Goal: Task Accomplishment & Management: Use online tool/utility

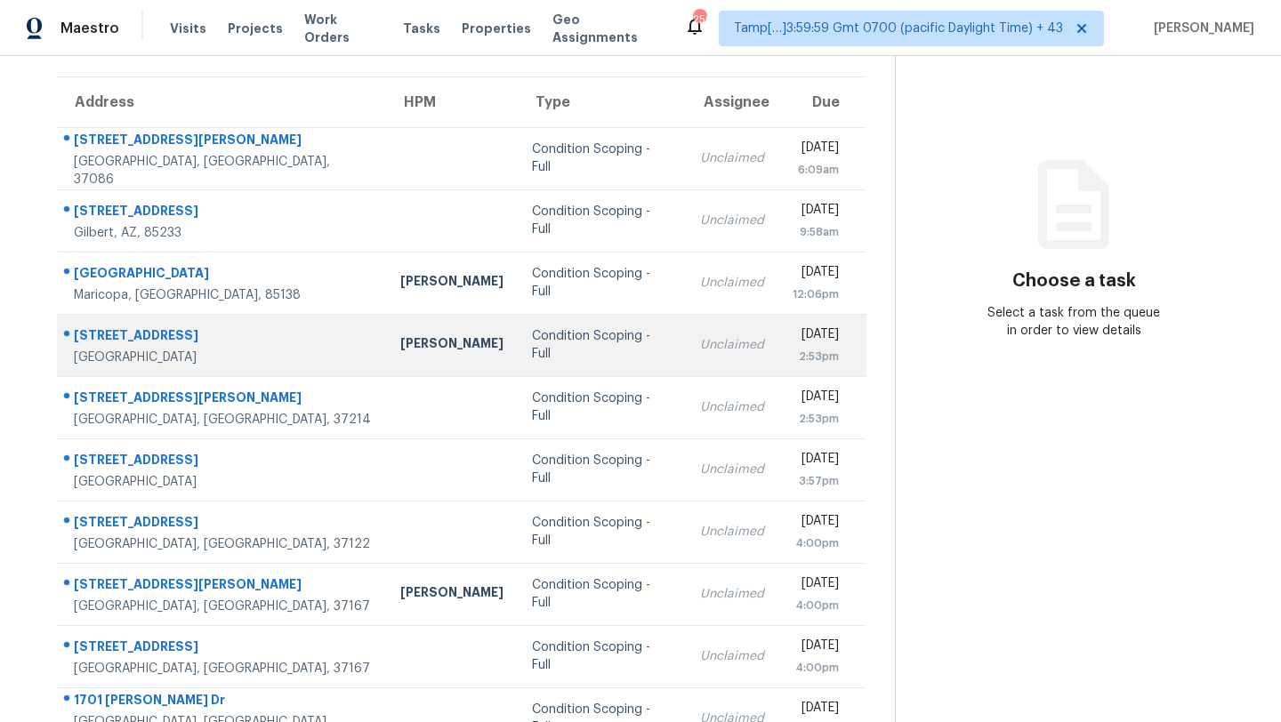
scroll to position [204, 0]
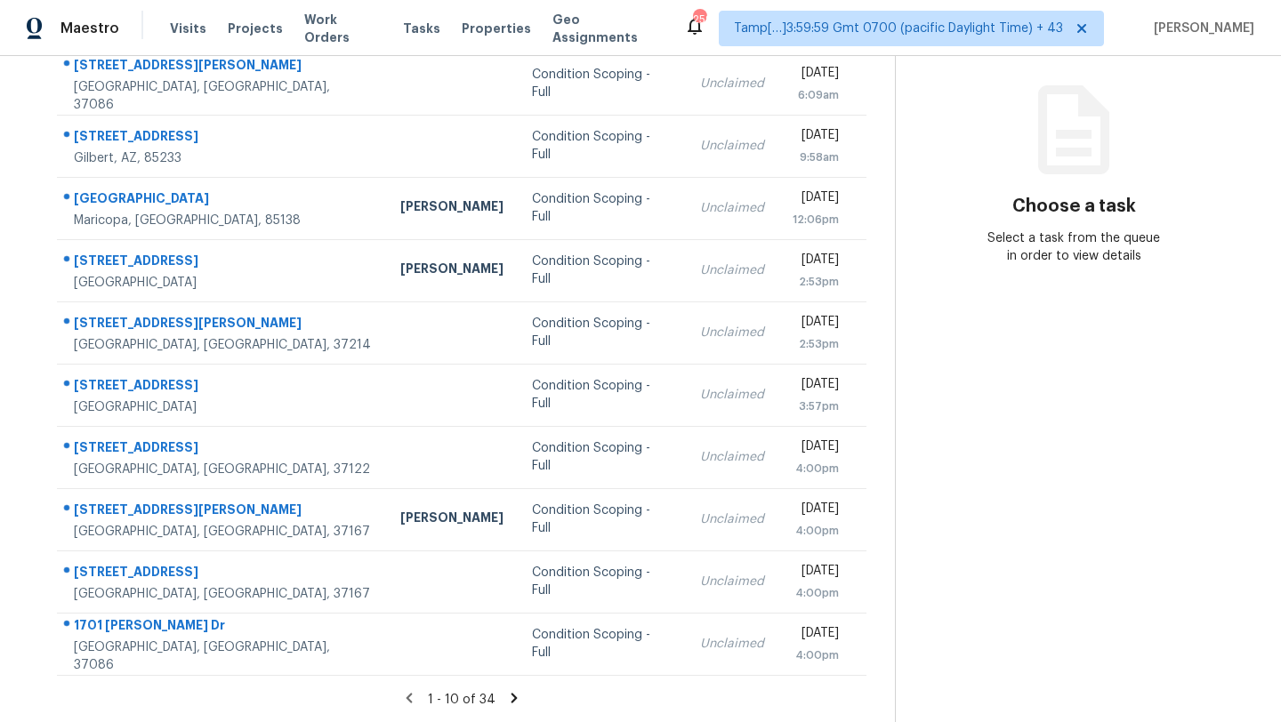
click at [515, 696] on icon at bounding box center [514, 698] width 16 height 16
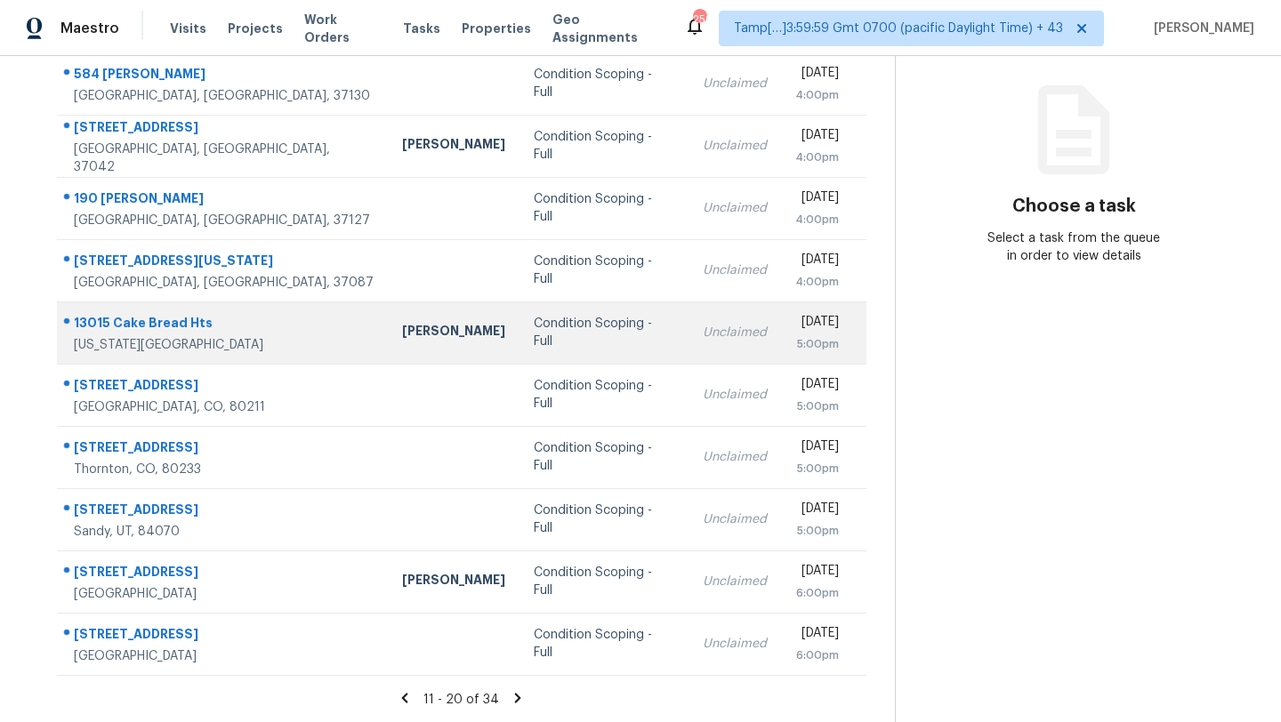
click at [575, 353] on td "Condition Scoping - Full" at bounding box center [603, 332] width 169 height 62
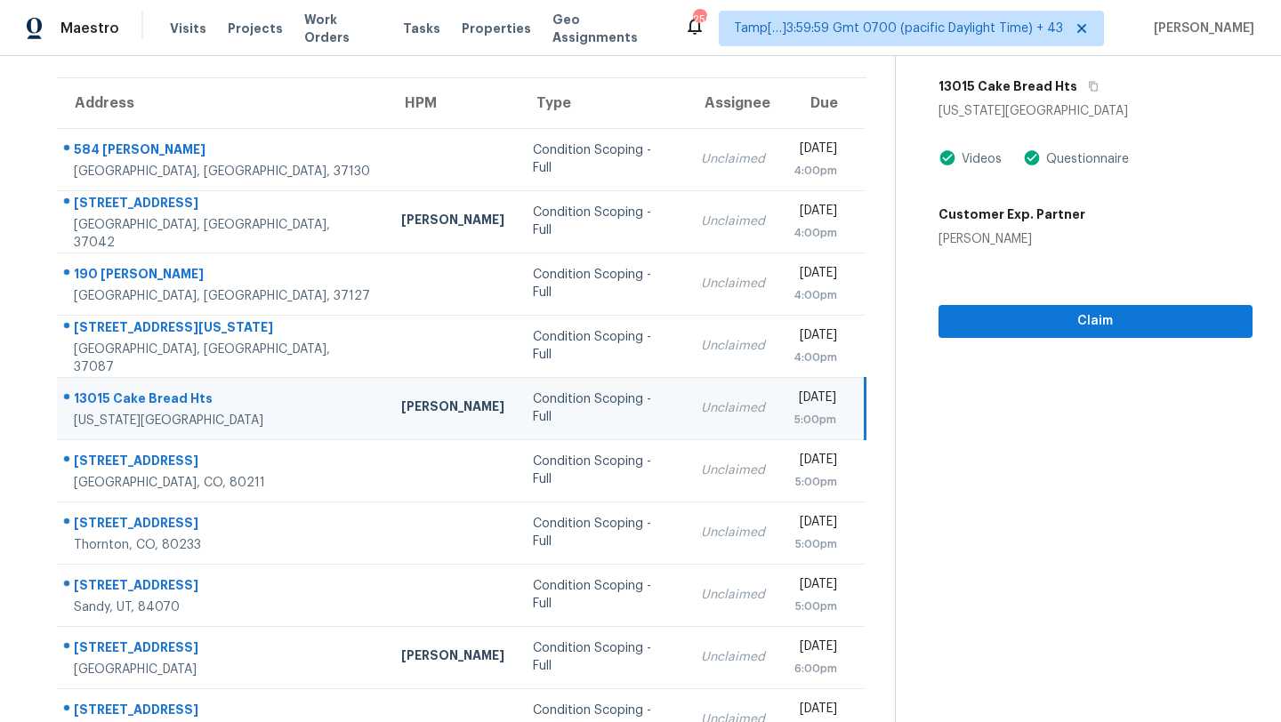
scroll to position [121, 0]
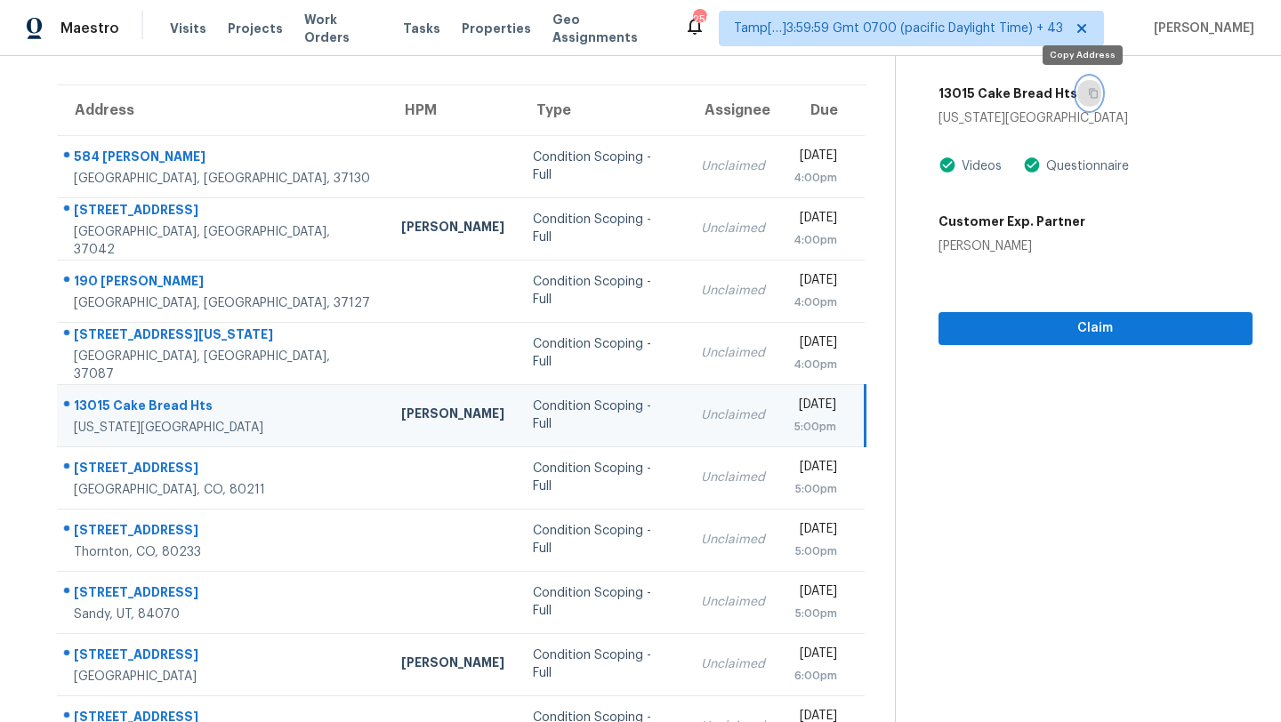
click at [1088, 92] on icon "button" at bounding box center [1093, 93] width 11 height 11
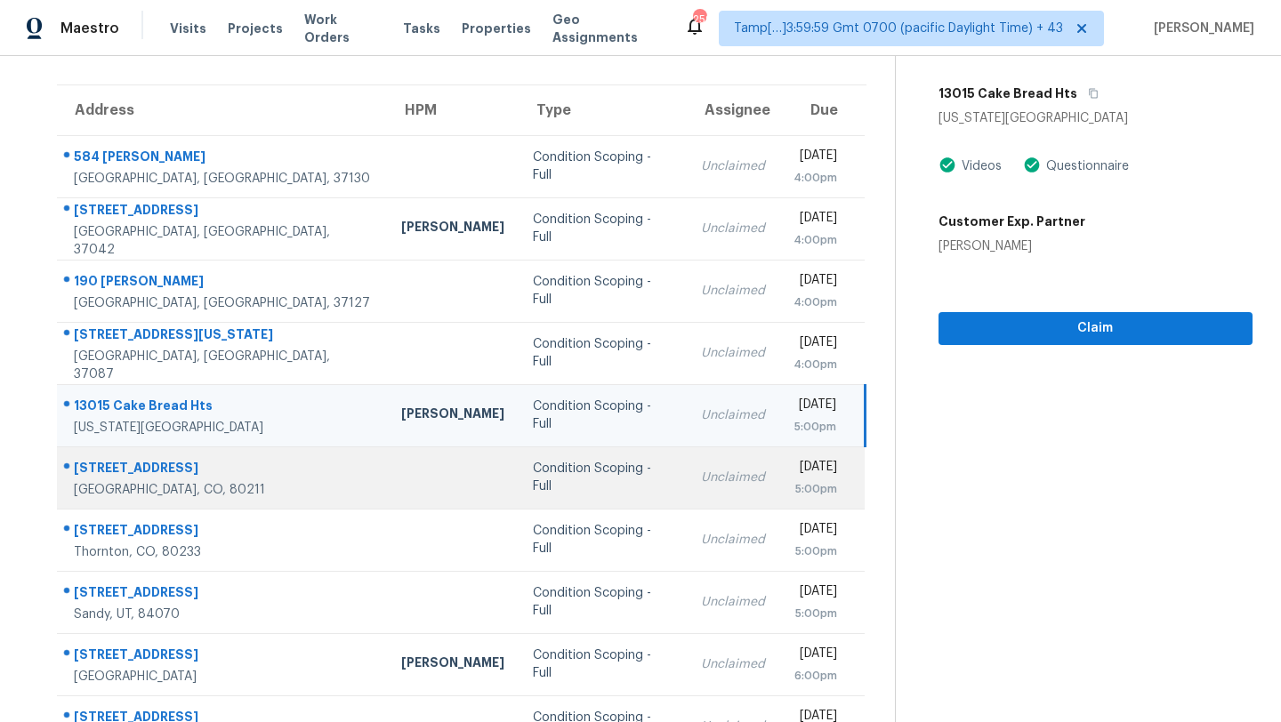
click at [687, 456] on td "Unclaimed" at bounding box center [733, 477] width 92 height 62
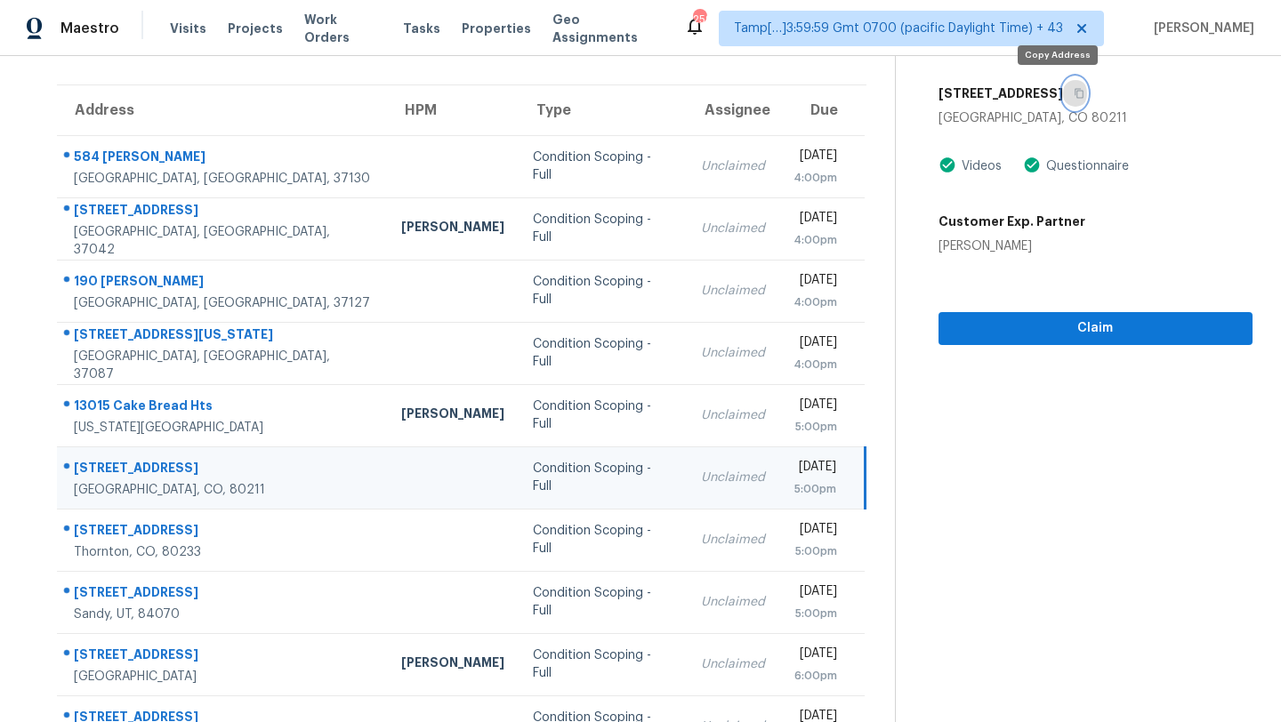
click at [1063, 99] on button "button" at bounding box center [1075, 93] width 24 height 32
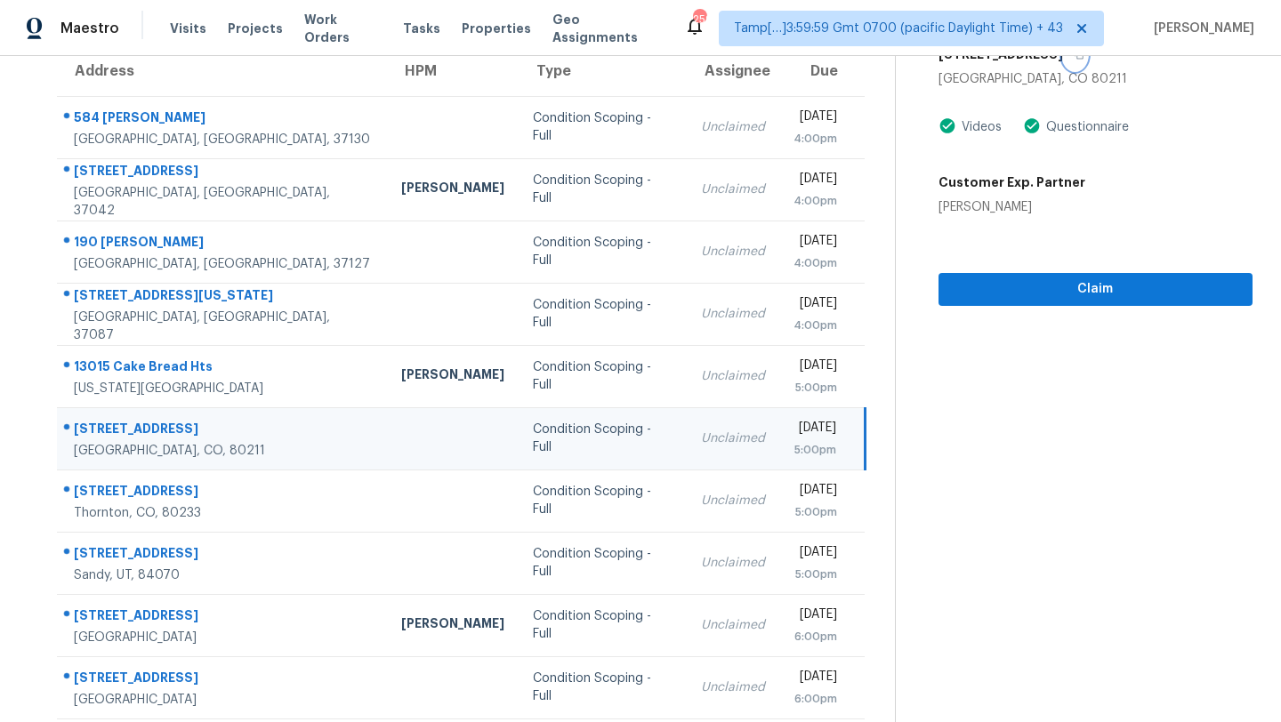
scroll to position [204, 0]
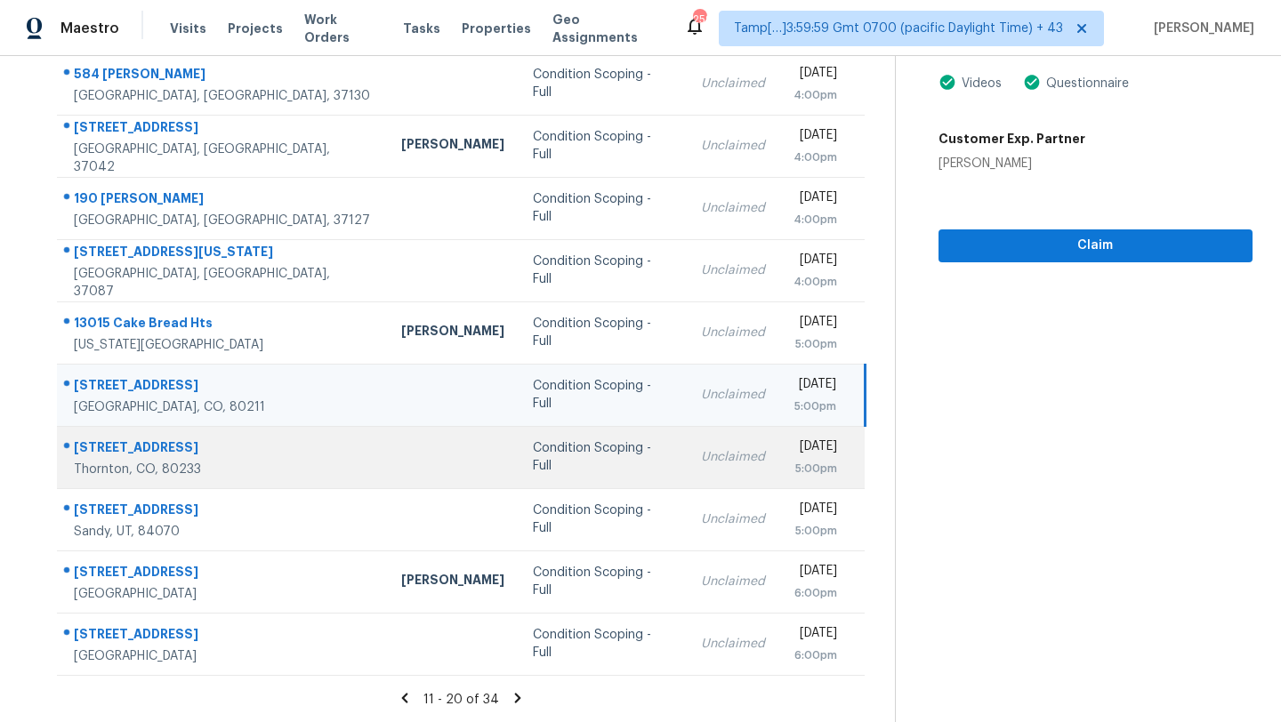
click at [687, 471] on td "Unclaimed" at bounding box center [733, 457] width 92 height 62
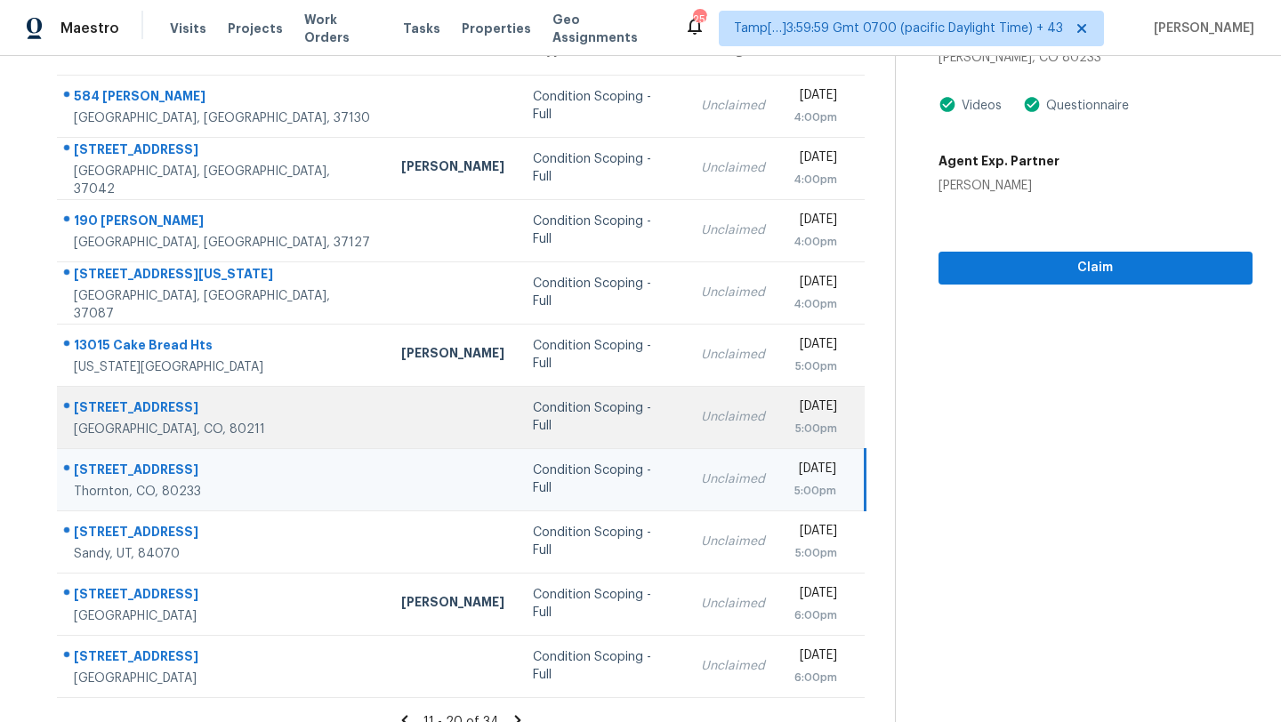
scroll to position [179, 0]
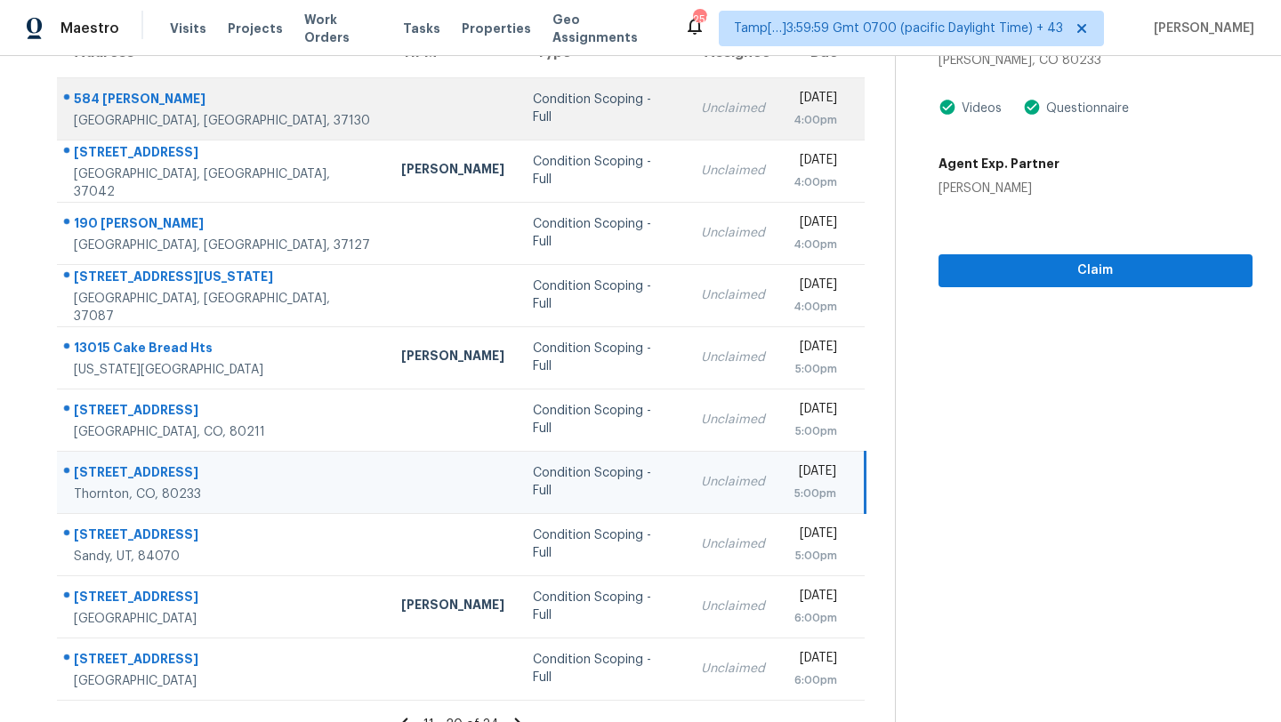
click at [687, 127] on td "Unclaimed" at bounding box center [733, 108] width 92 height 62
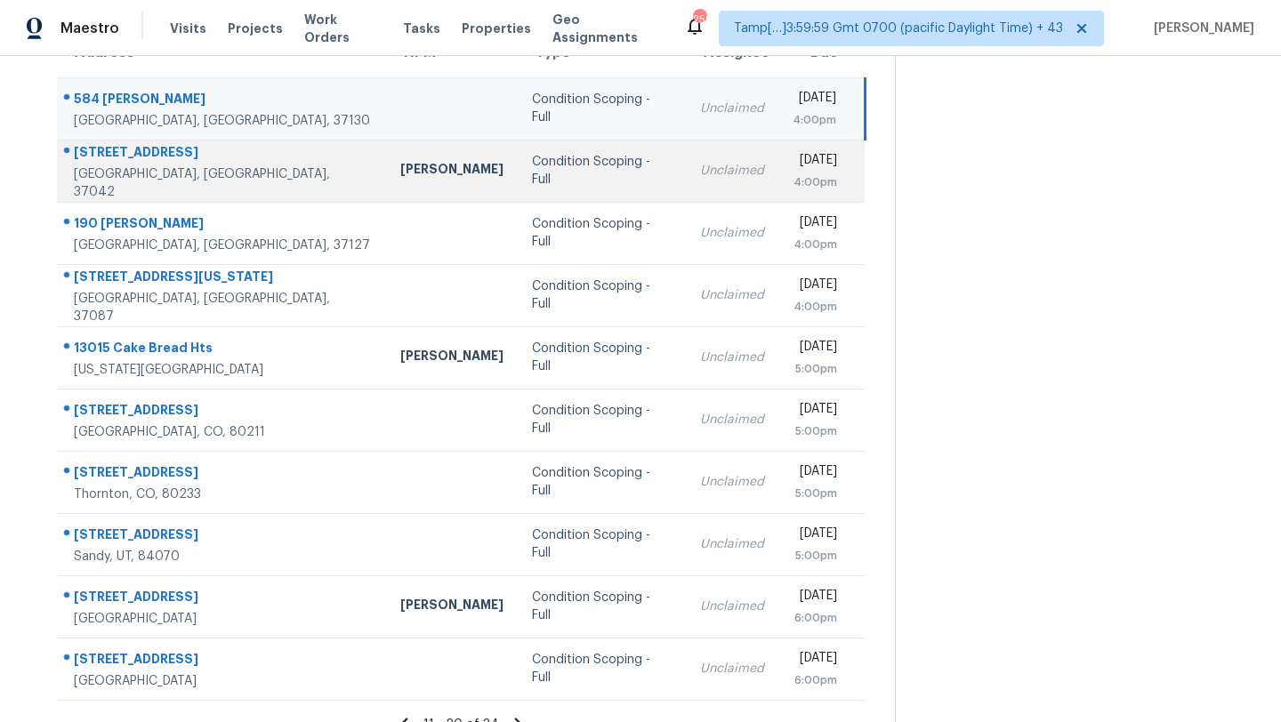
scroll to position [20, 0]
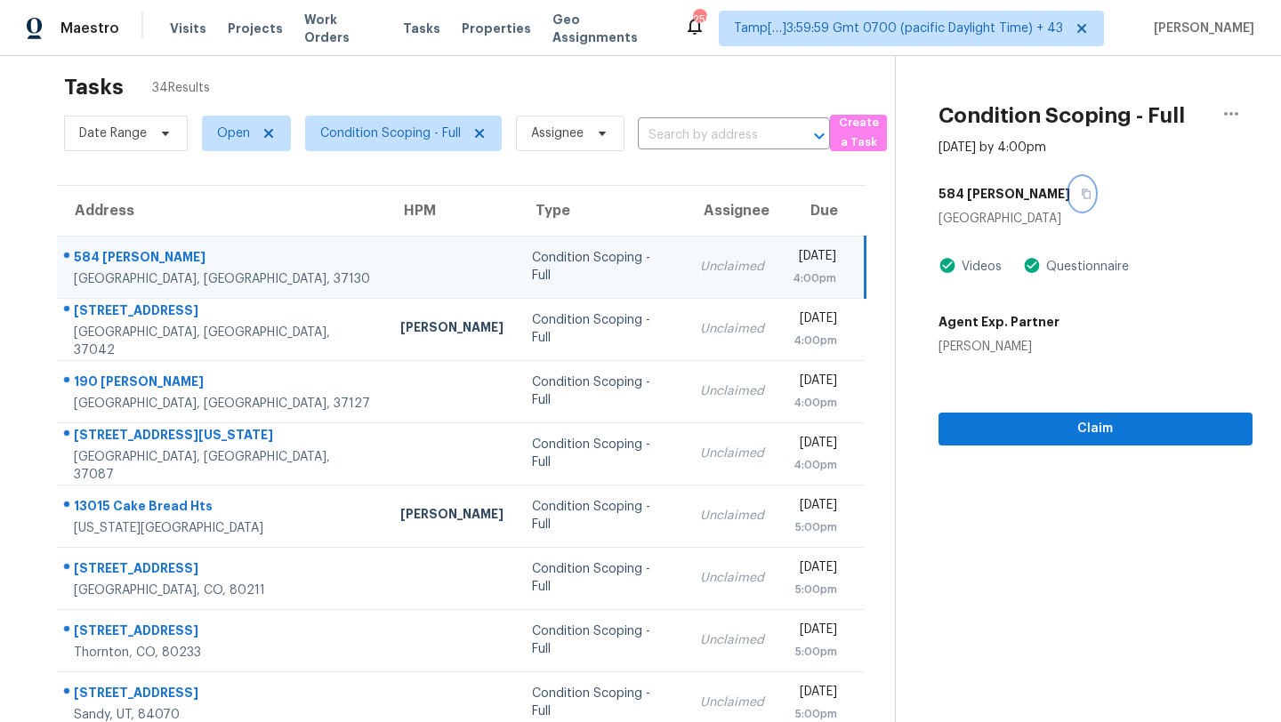
click at [1070, 187] on button "button" at bounding box center [1082, 194] width 24 height 32
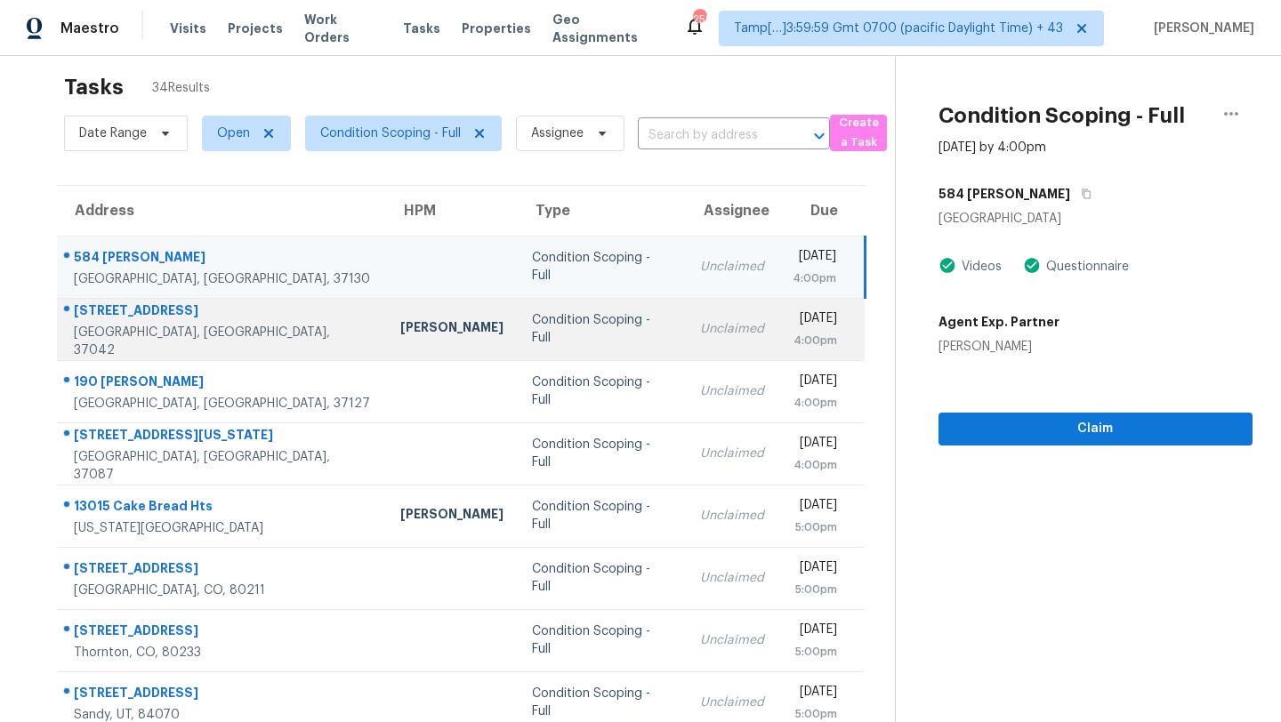
click at [700, 333] on div "Unclaimed" at bounding box center [732, 329] width 64 height 18
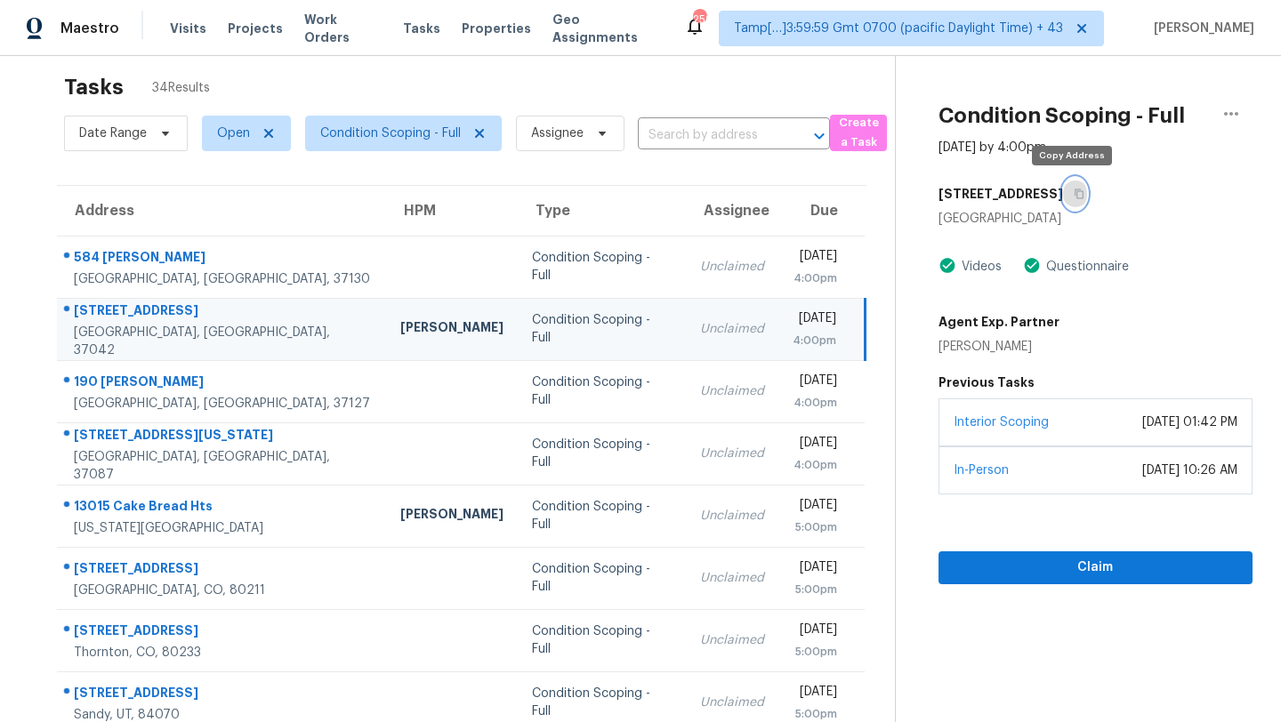
click at [1073, 195] on icon "button" at bounding box center [1078, 194] width 11 height 11
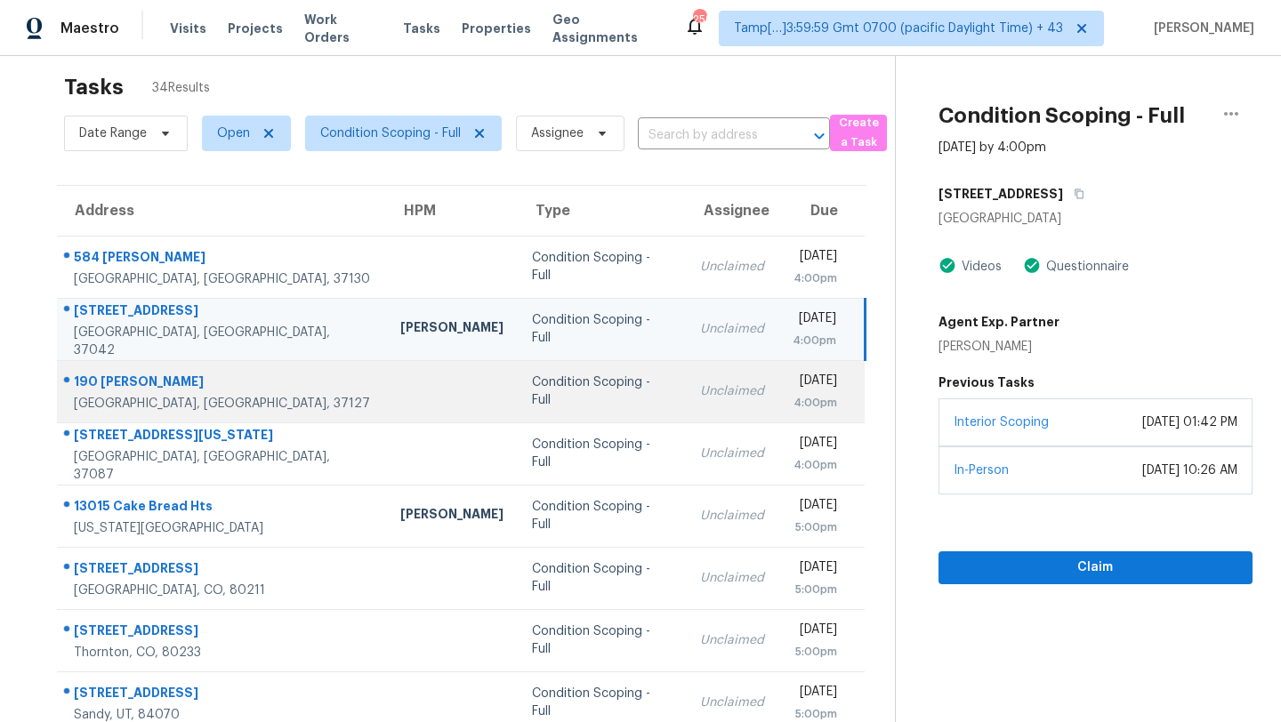
click at [686, 399] on td "Unclaimed" at bounding box center [732, 391] width 92 height 62
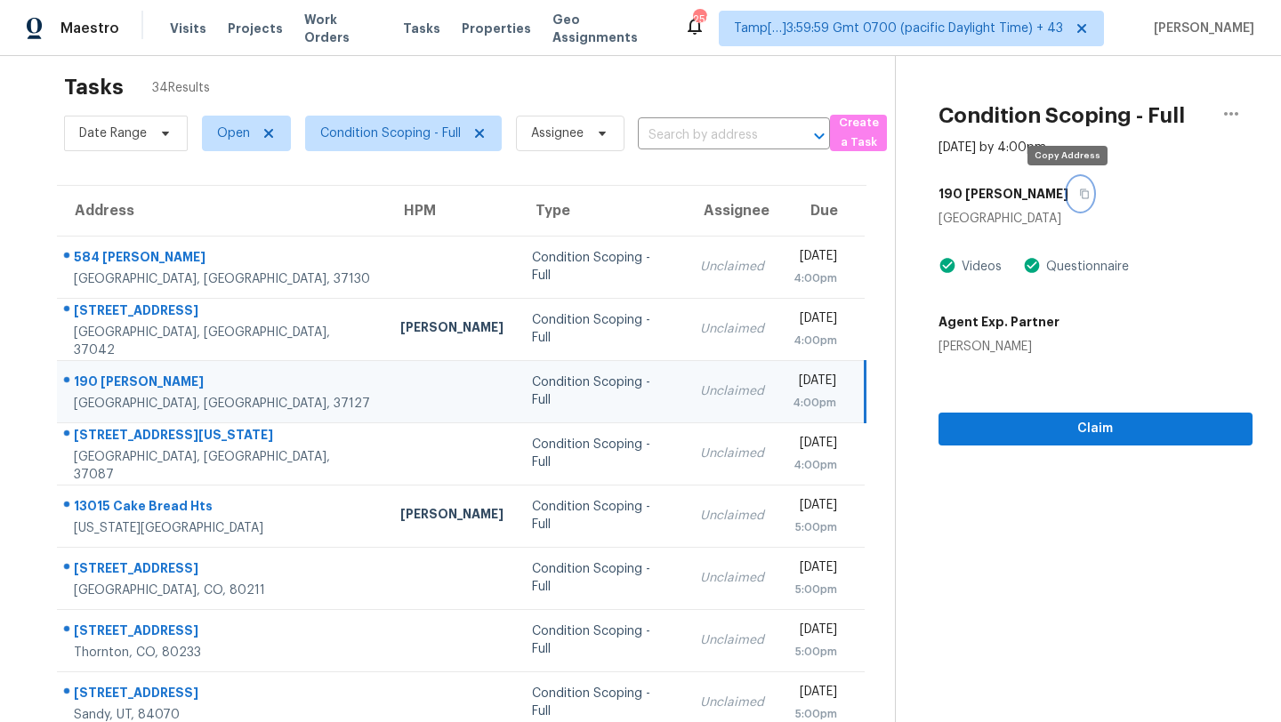
click at [1071, 199] on button "button" at bounding box center [1080, 194] width 24 height 32
click at [1068, 181] on button "button" at bounding box center [1080, 194] width 24 height 32
click at [1068, 184] on button "button" at bounding box center [1080, 194] width 24 height 32
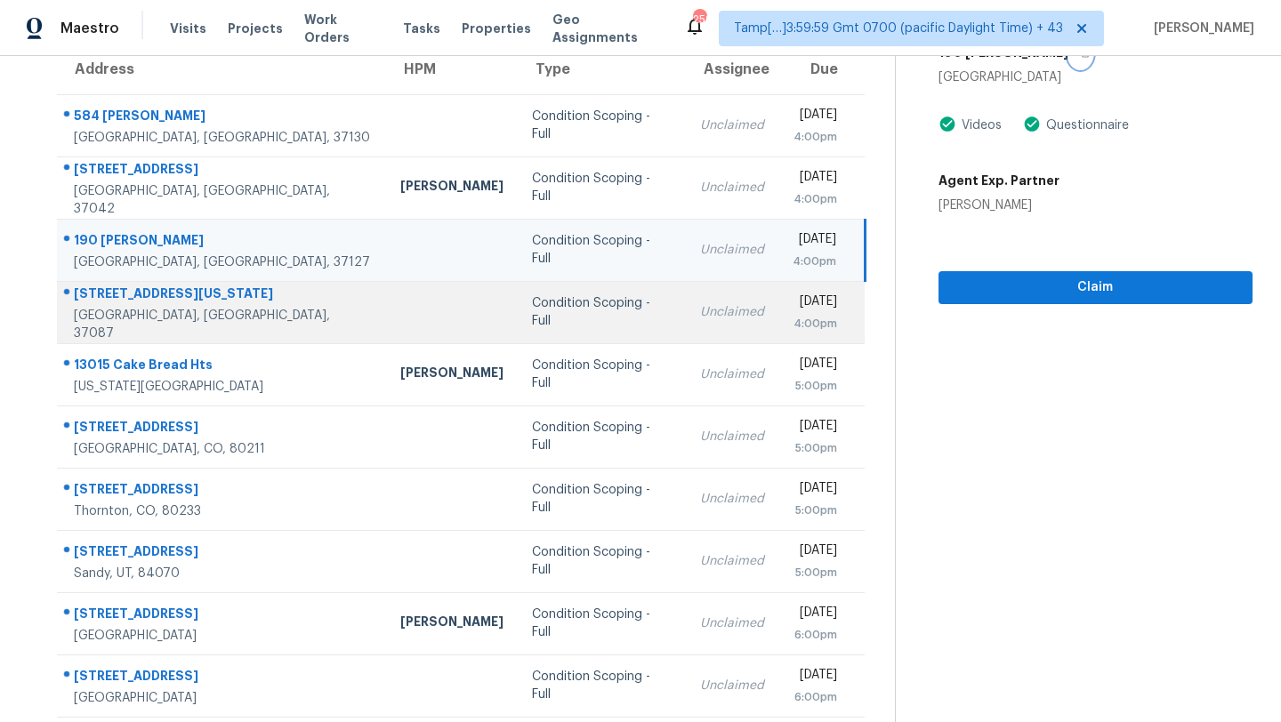
scroll to position [186, 0]
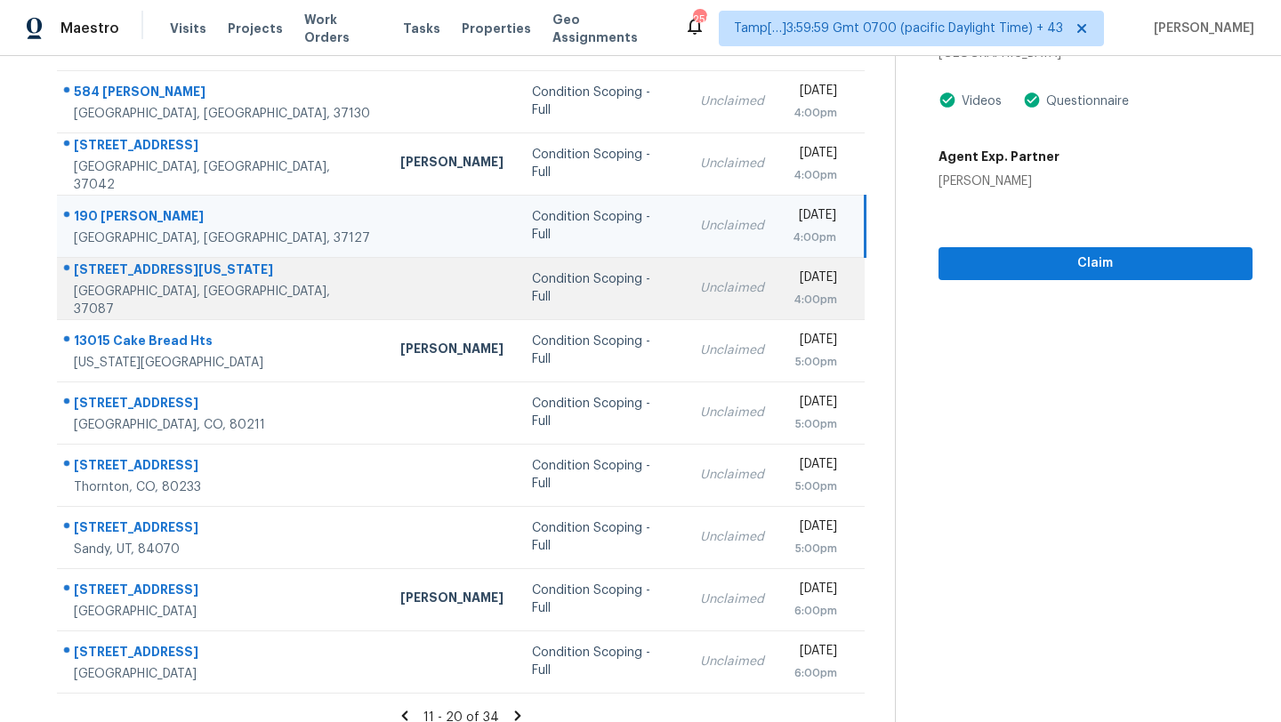
click at [686, 304] on td "Unclaimed" at bounding box center [732, 288] width 92 height 62
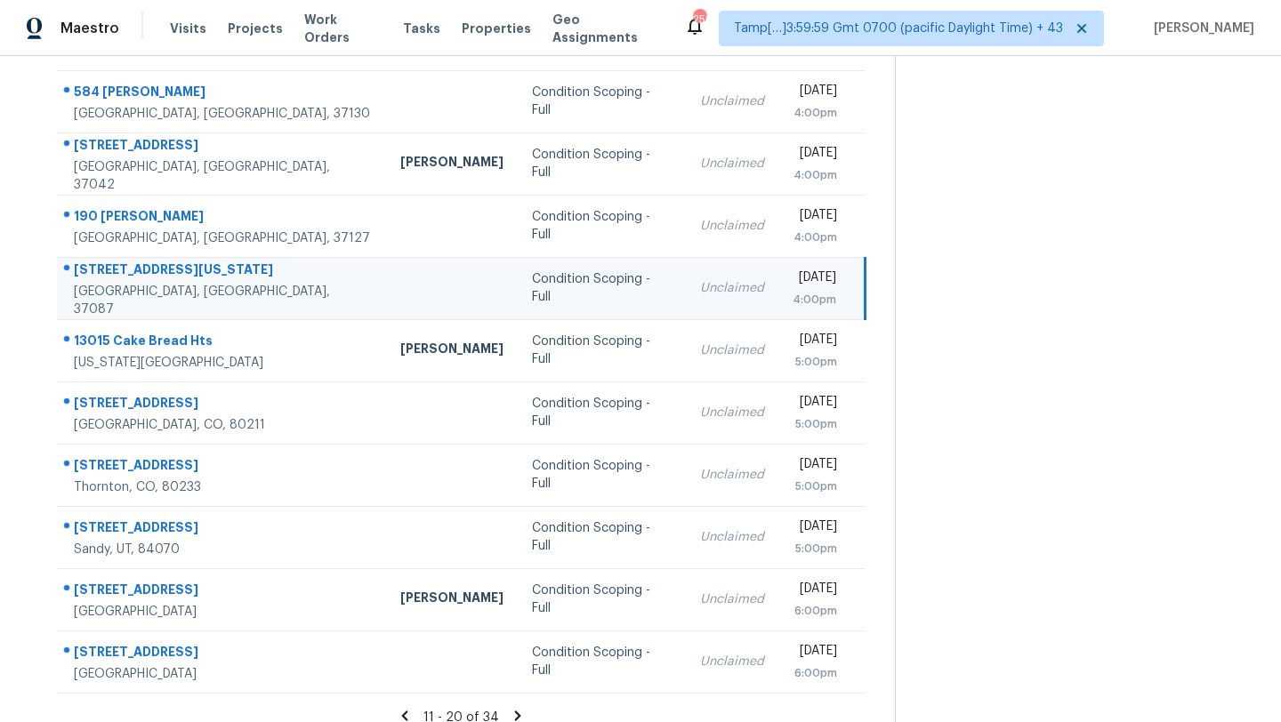
scroll to position [0, 0]
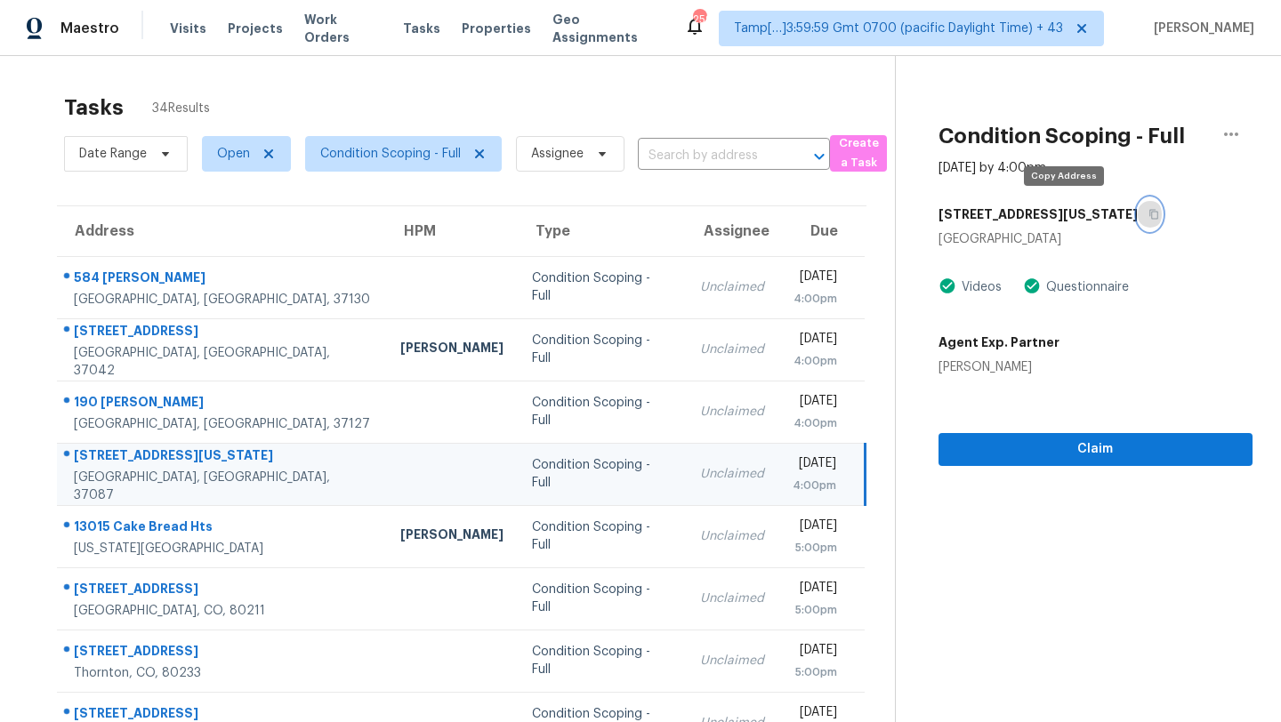
click at [1148, 217] on icon "button" at bounding box center [1153, 214] width 11 height 11
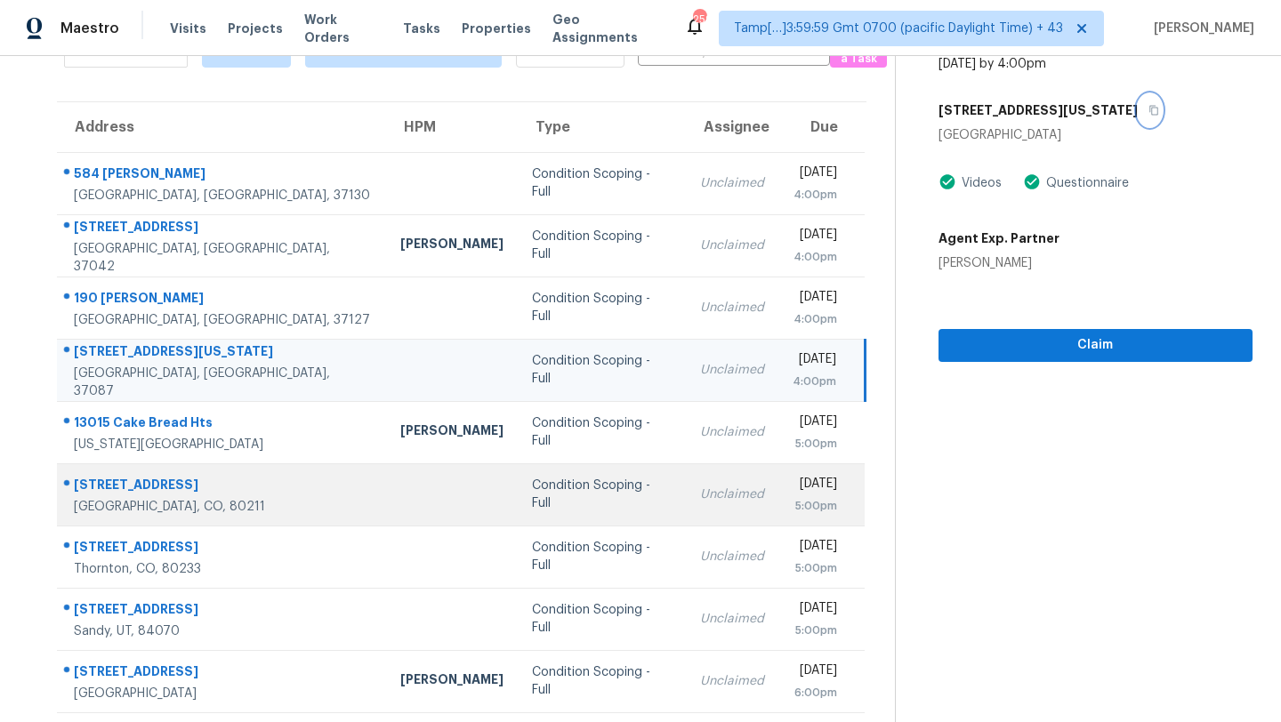
scroll to position [204, 0]
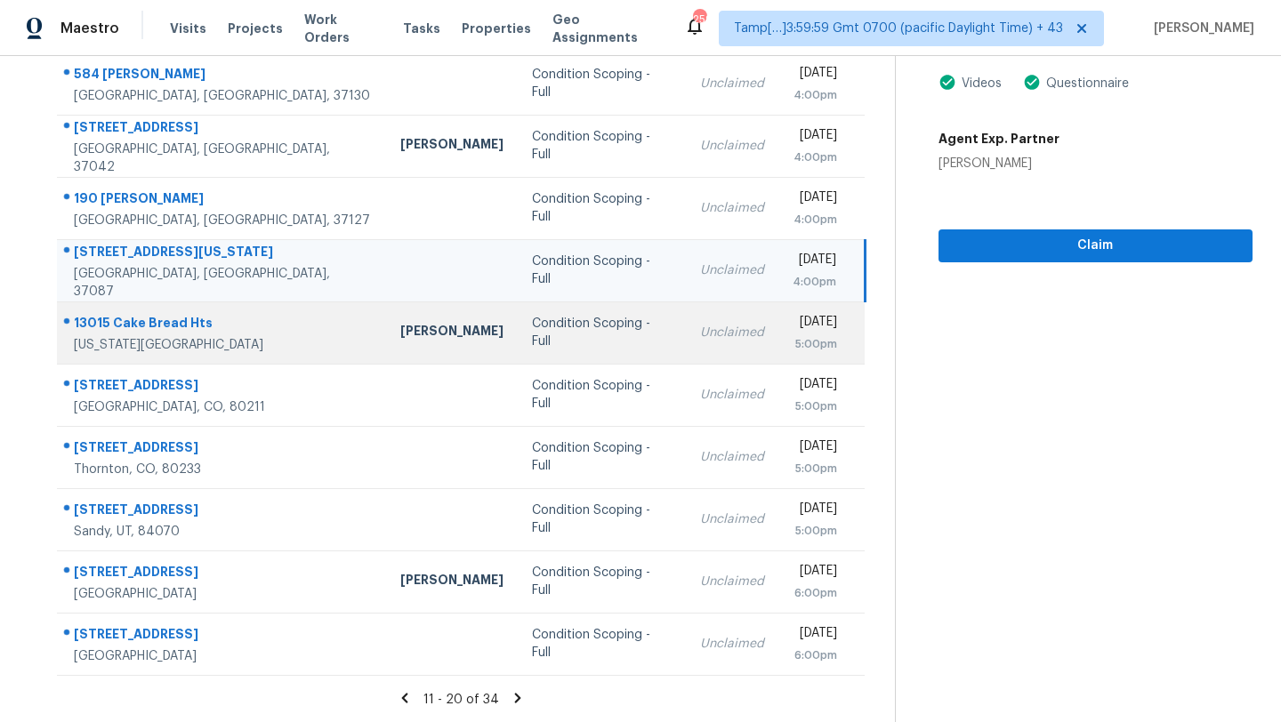
click at [686, 330] on td "Unclaimed" at bounding box center [732, 332] width 92 height 62
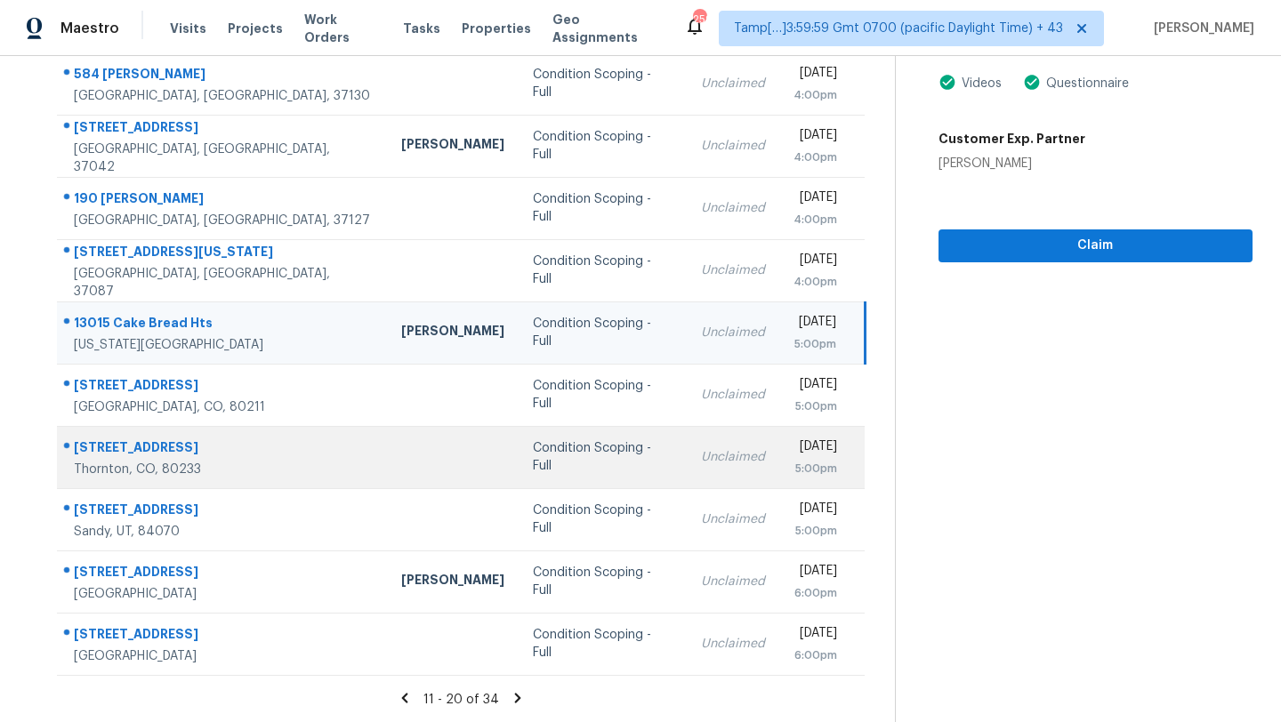
click at [687, 482] on td "Unclaimed" at bounding box center [733, 457] width 92 height 62
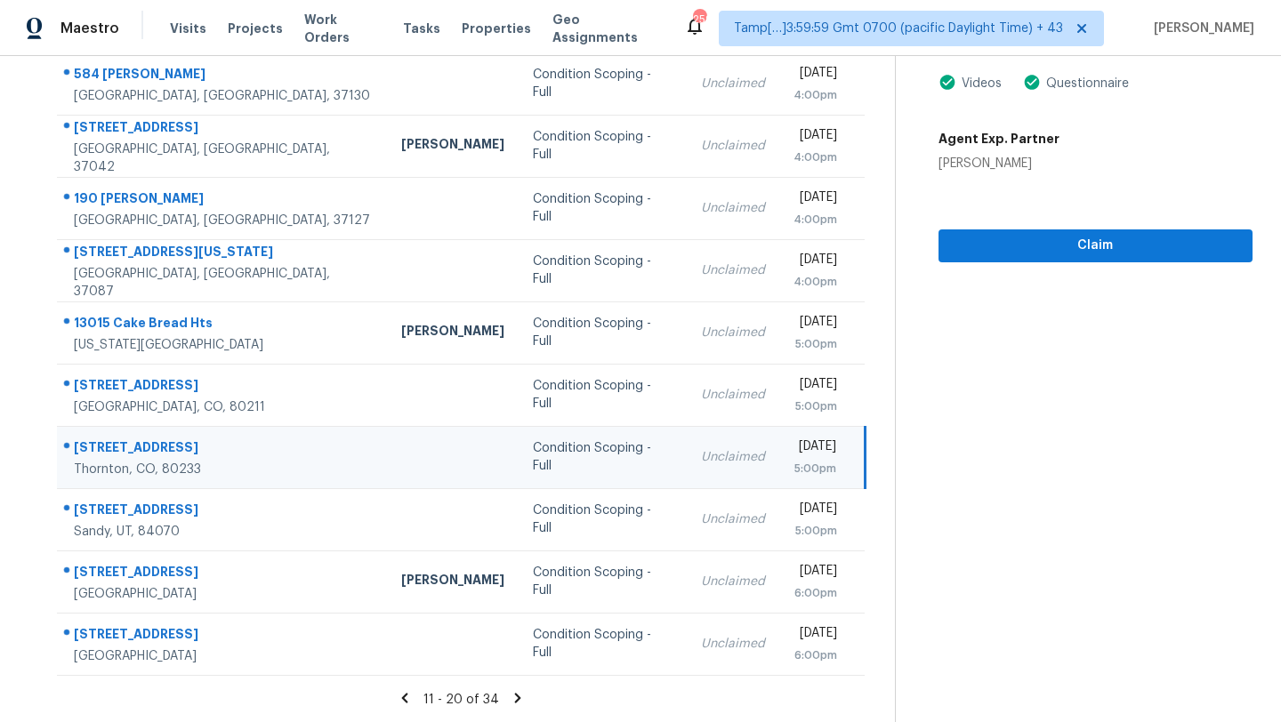
scroll to position [48, 0]
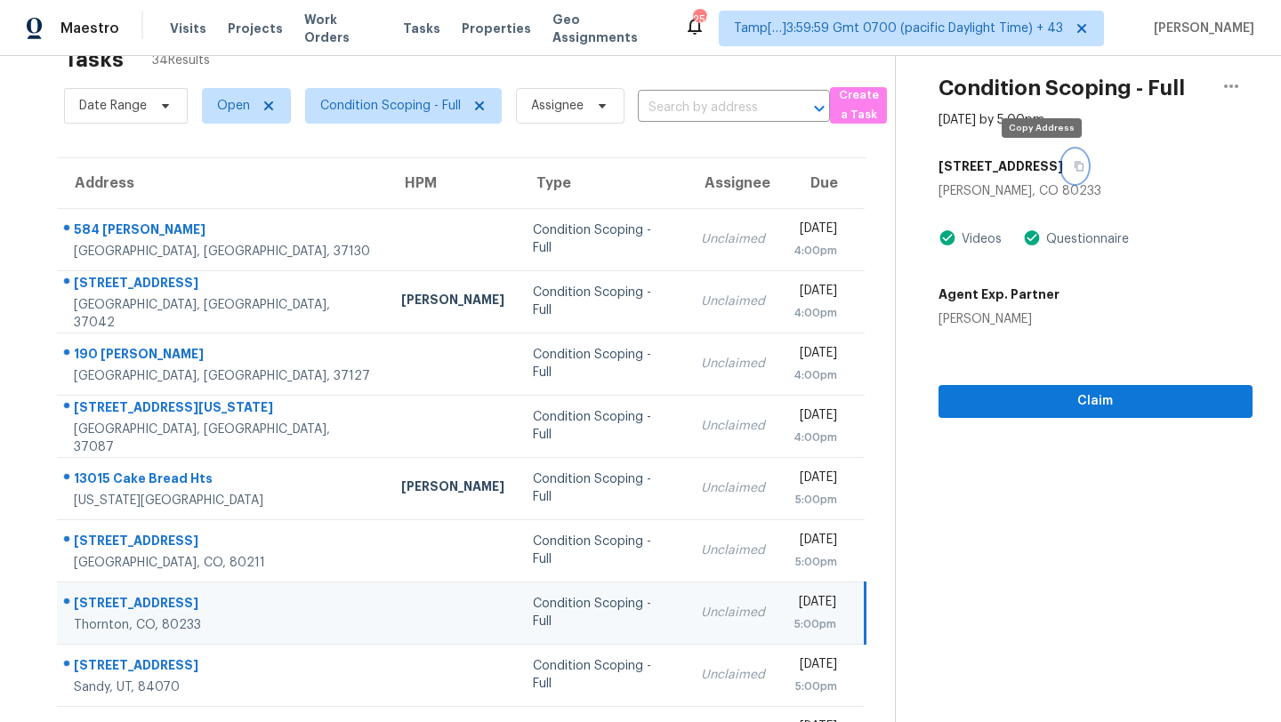
click at [1073, 161] on icon "button" at bounding box center [1078, 166] width 11 height 11
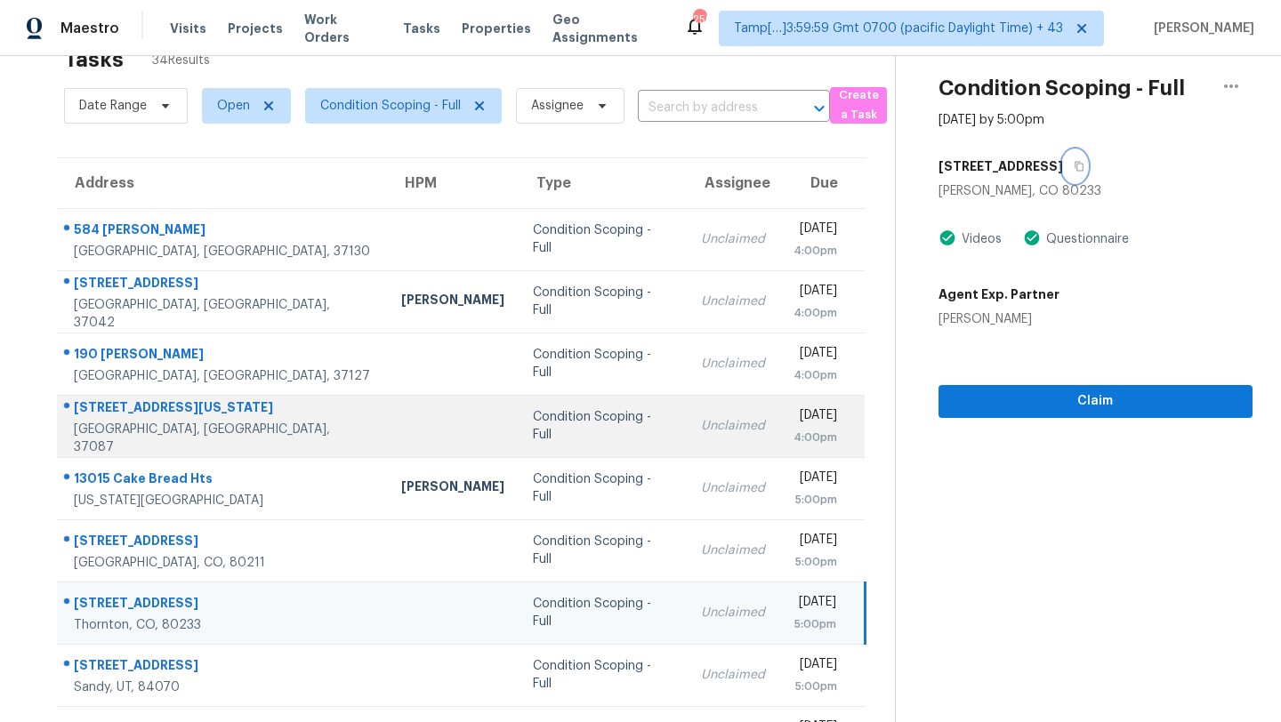
scroll to position [204, 0]
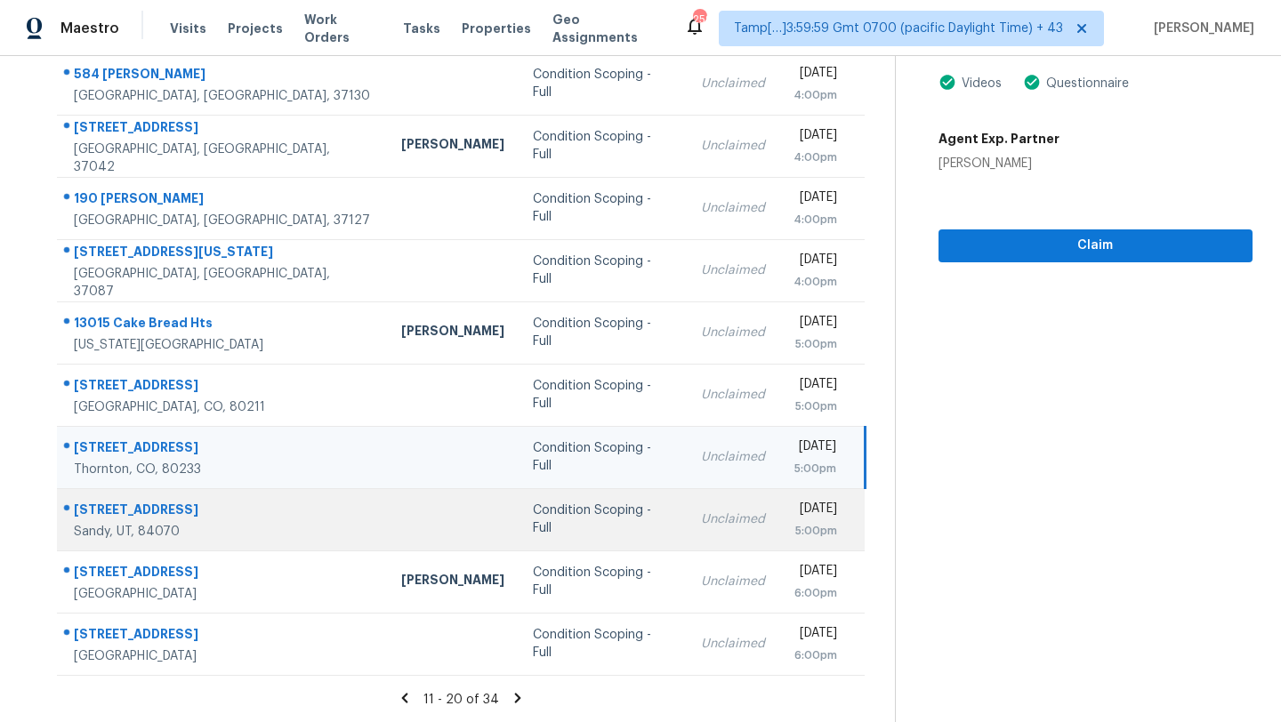
click at [687, 497] on td "Unclaimed" at bounding box center [733, 519] width 92 height 62
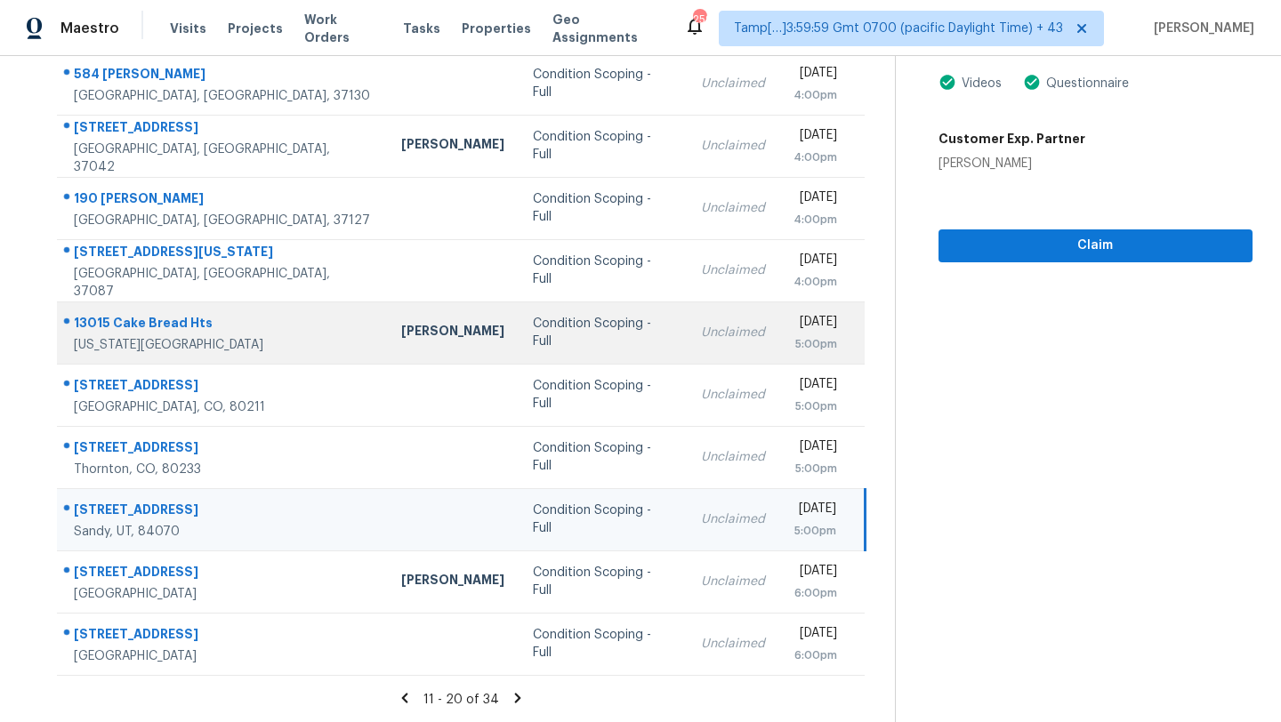
scroll to position [81, 0]
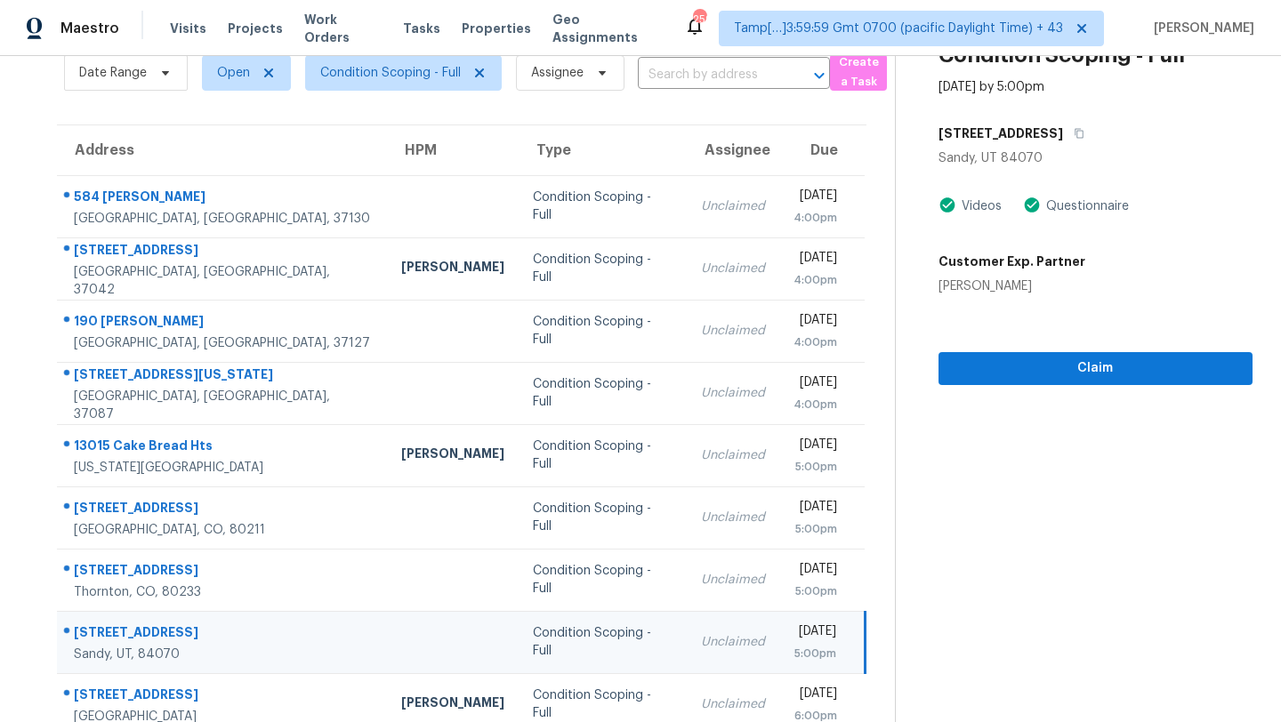
click at [1051, 129] on div "569 E Aloha Ln" at bounding box center [1095, 133] width 314 height 32
click at [1073, 132] on icon "button" at bounding box center [1078, 133] width 11 height 11
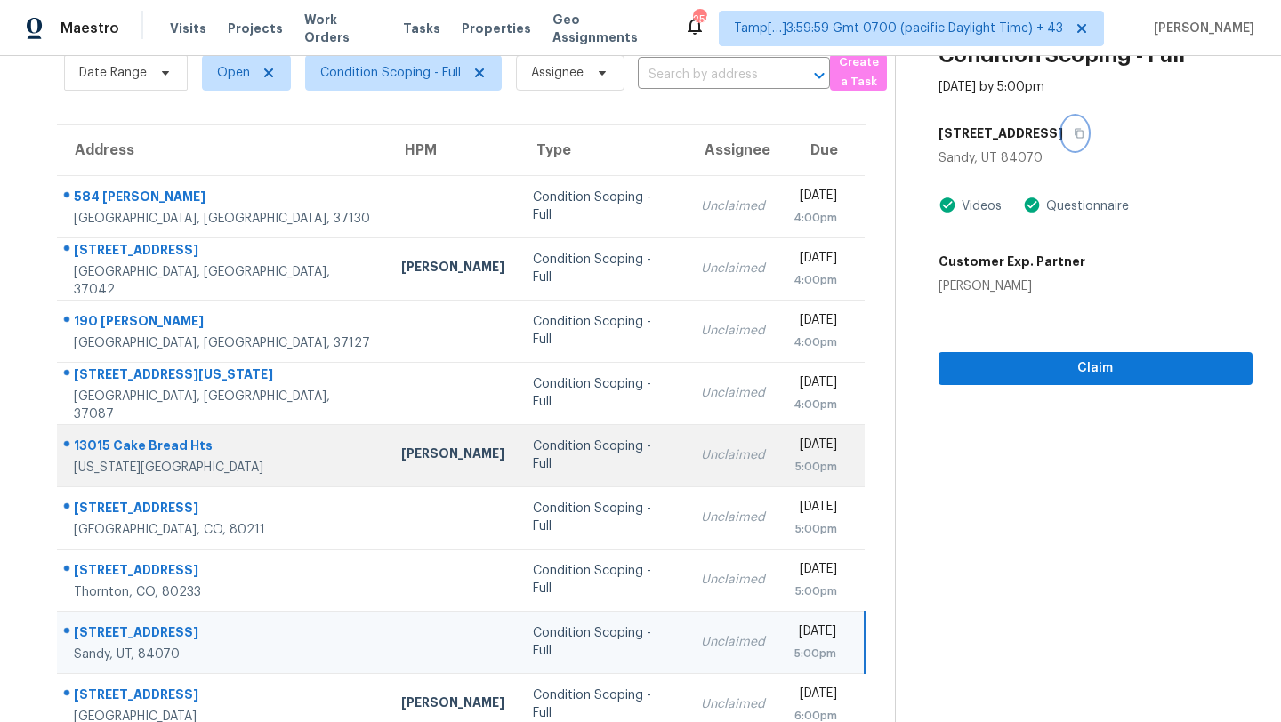
scroll to position [204, 0]
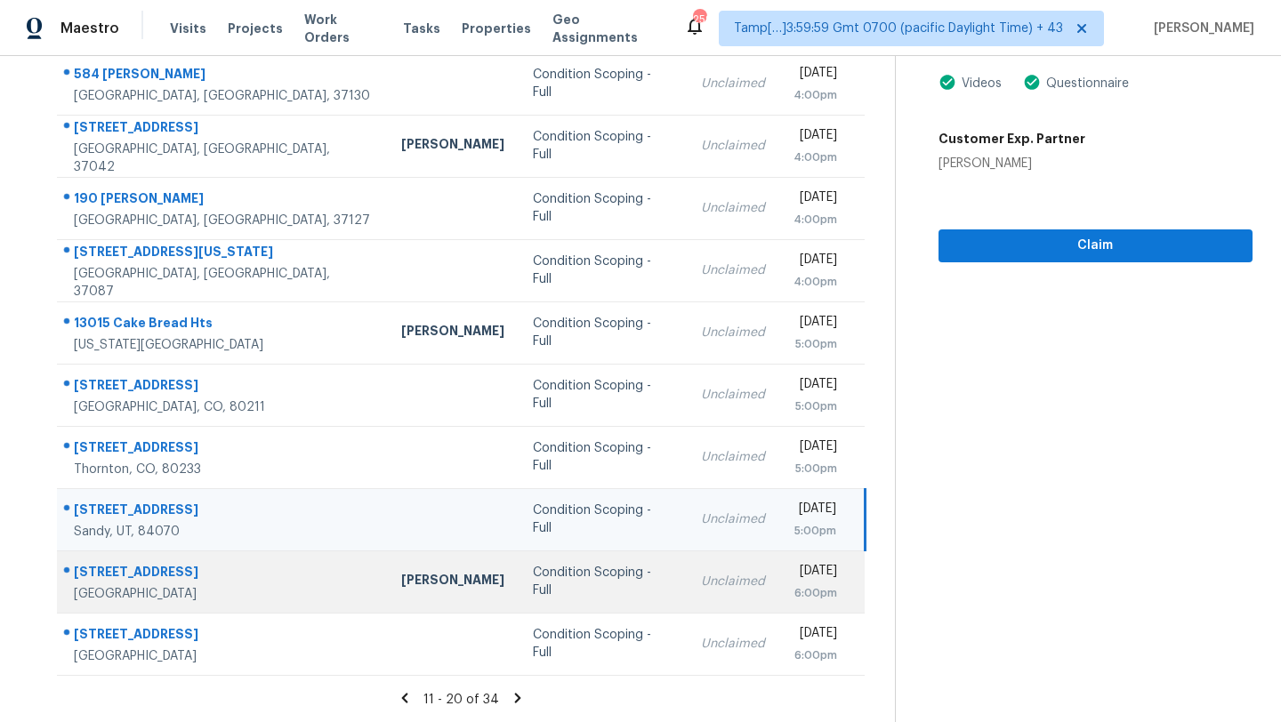
click at [701, 576] on div "Unclaimed" at bounding box center [733, 582] width 64 height 18
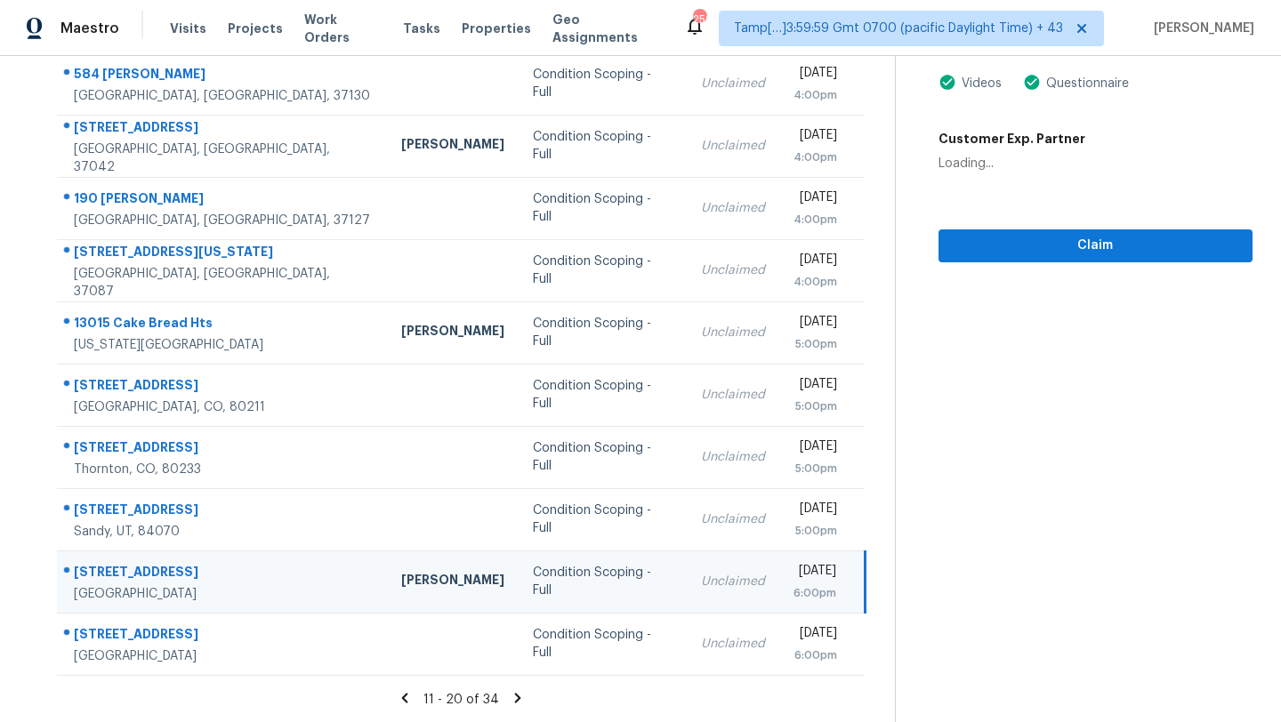
scroll to position [131, 0]
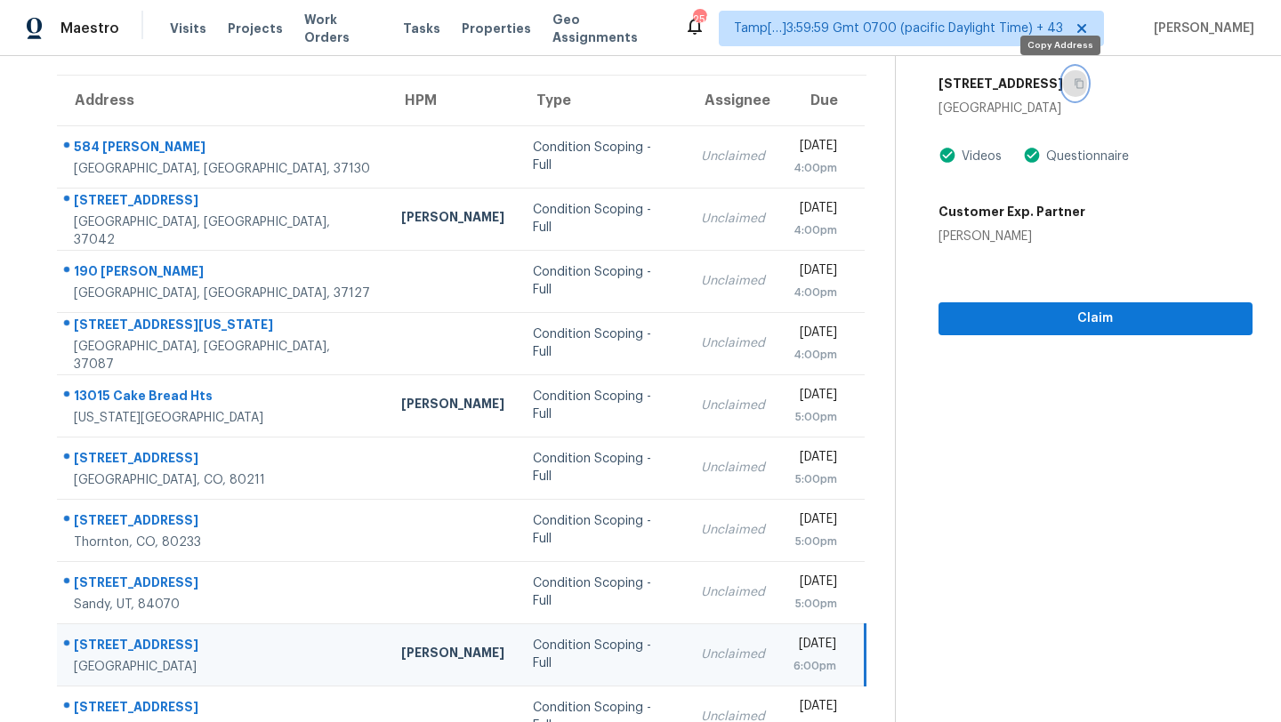
click at [1063, 84] on button "button" at bounding box center [1075, 84] width 24 height 32
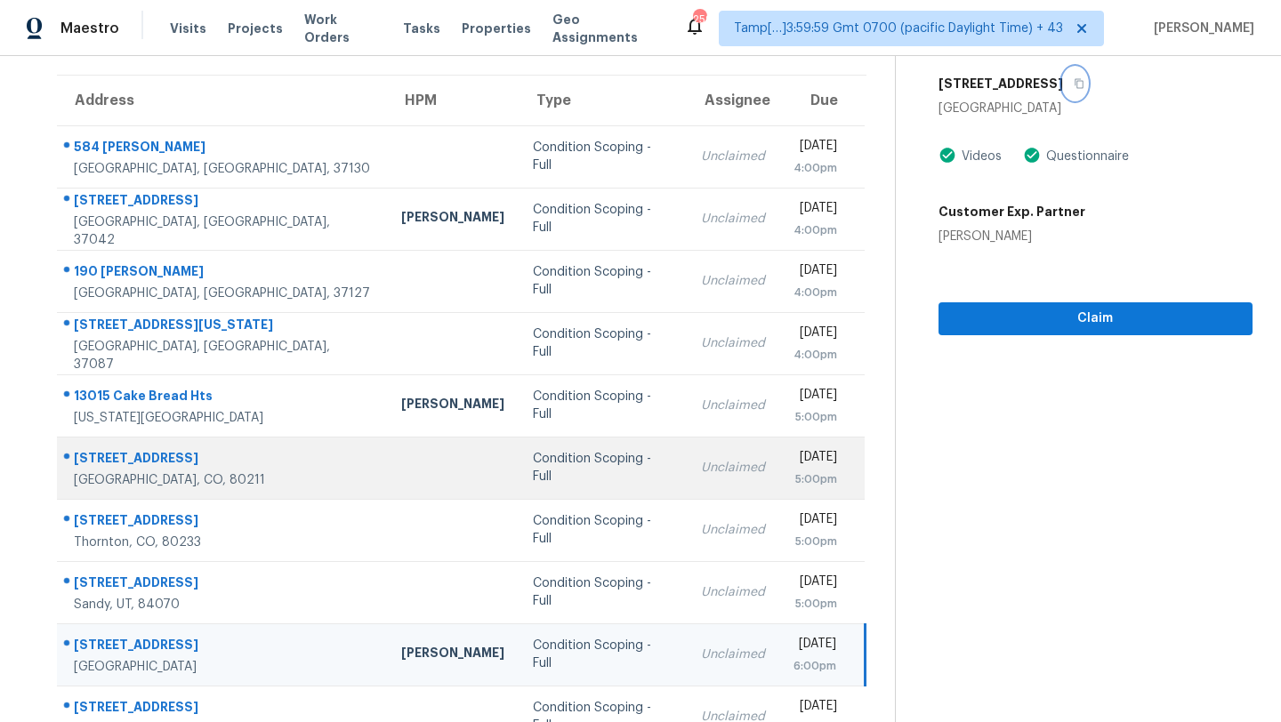
scroll to position [204, 0]
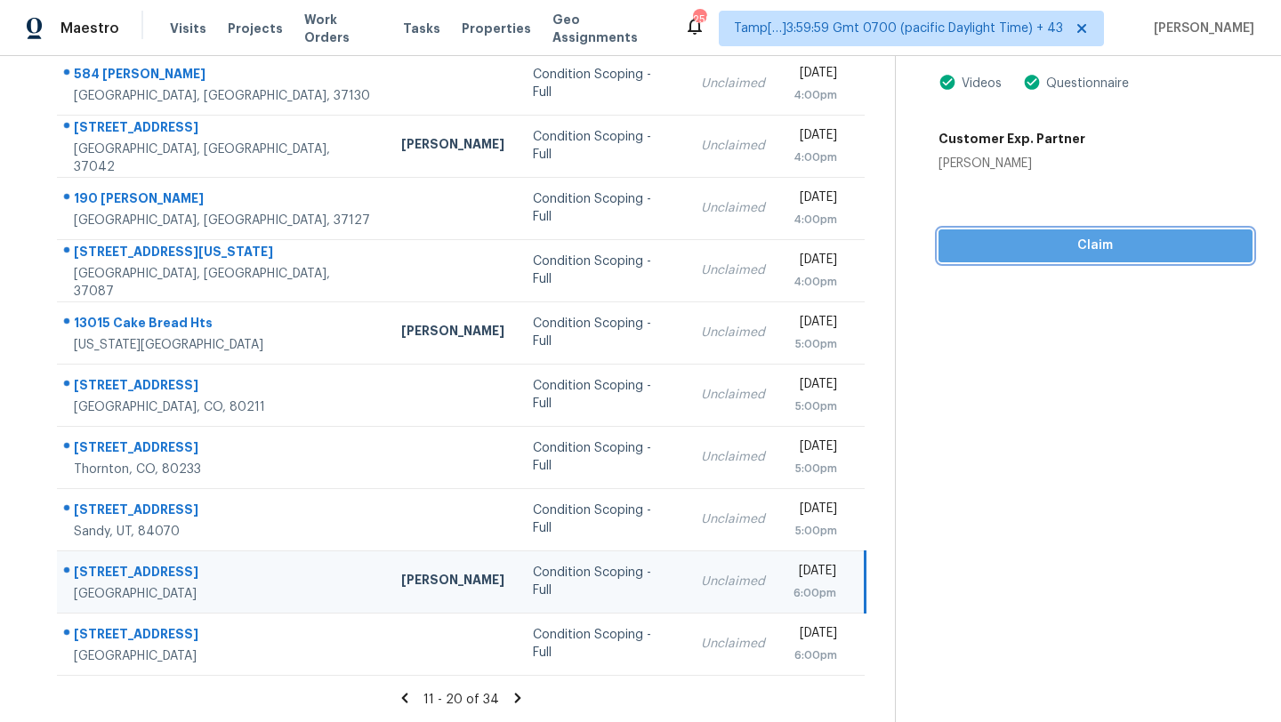
click at [1006, 255] on span "Claim" at bounding box center [1095, 246] width 285 height 22
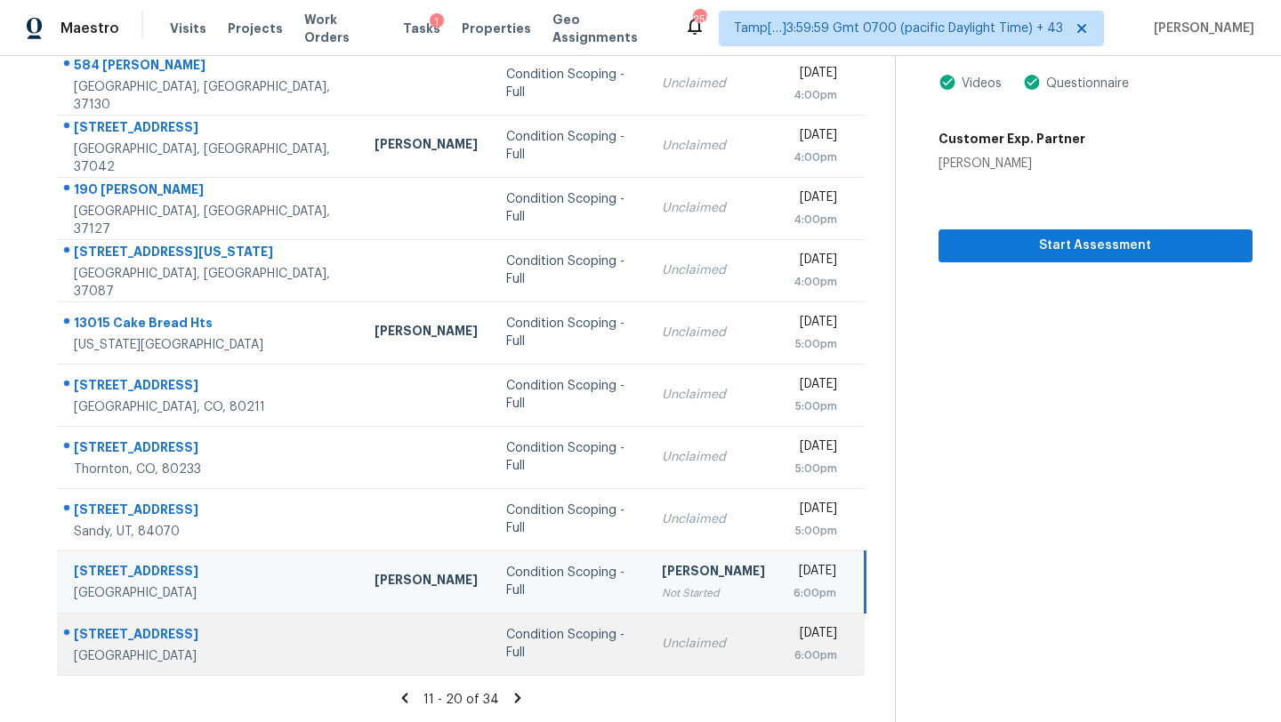
click at [793, 663] on div "6:00pm" at bounding box center [815, 656] width 44 height 18
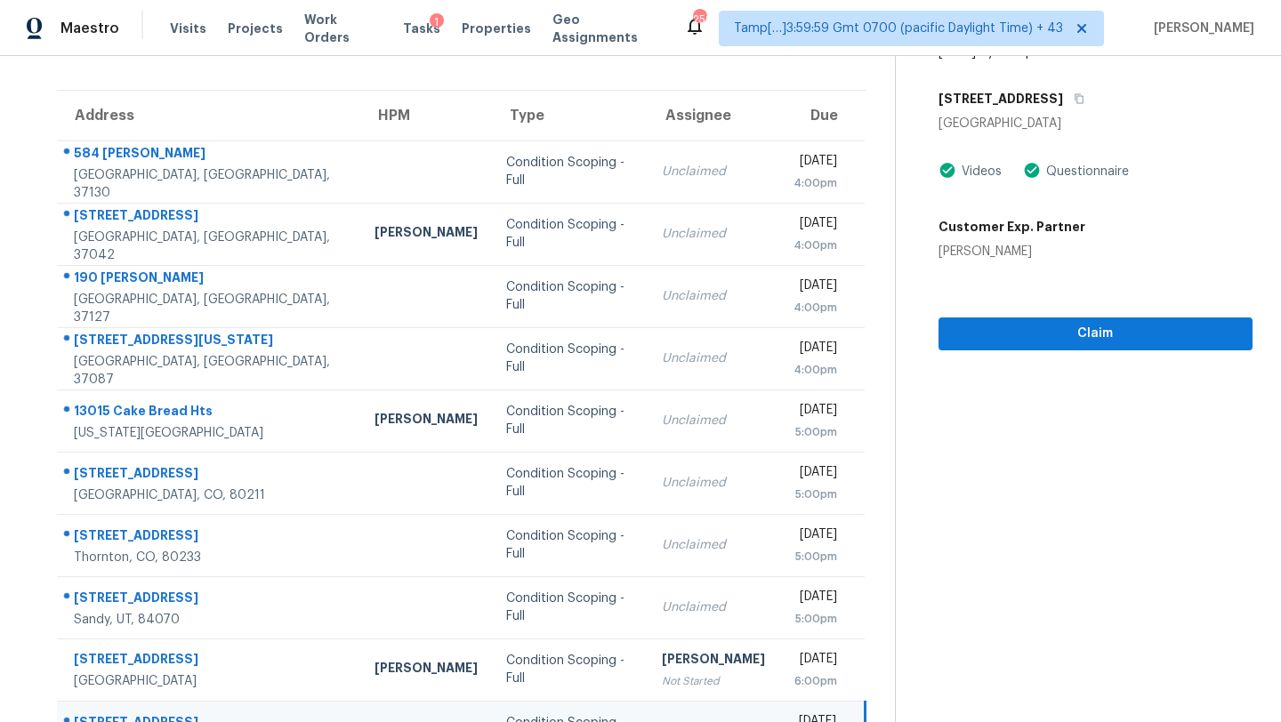
scroll to position [0, 0]
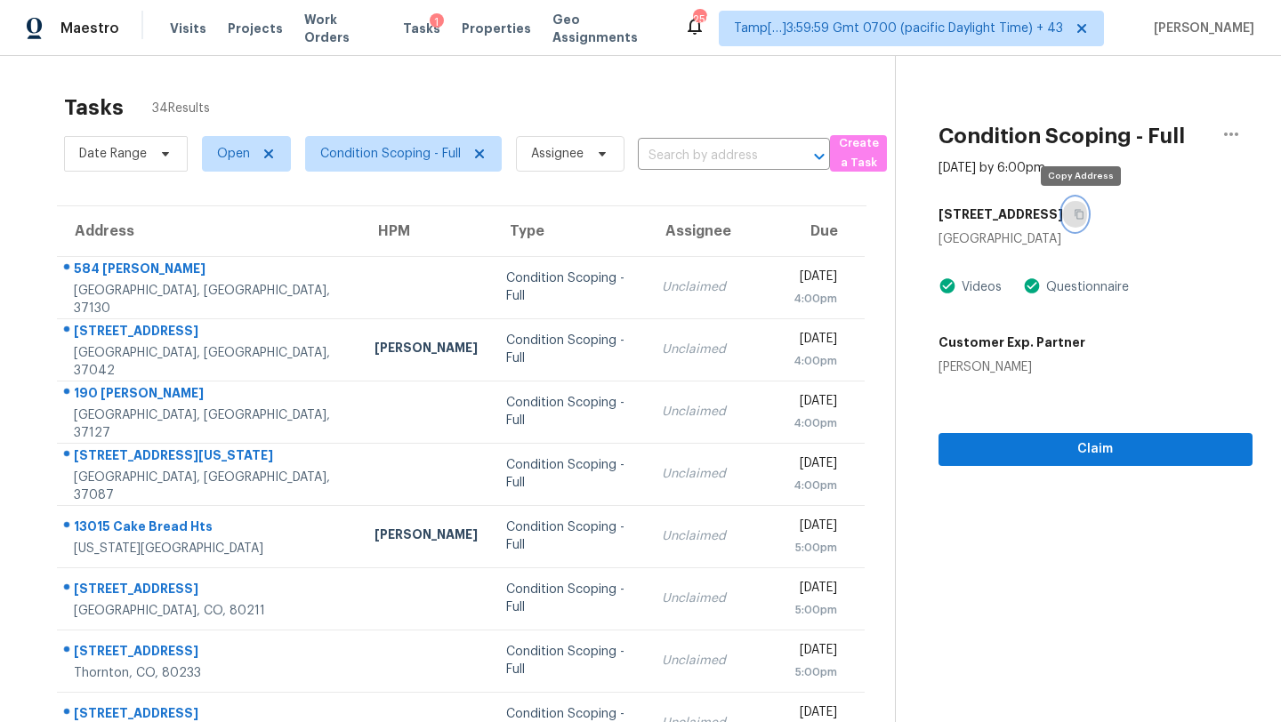
click at [1081, 204] on button "button" at bounding box center [1075, 214] width 24 height 32
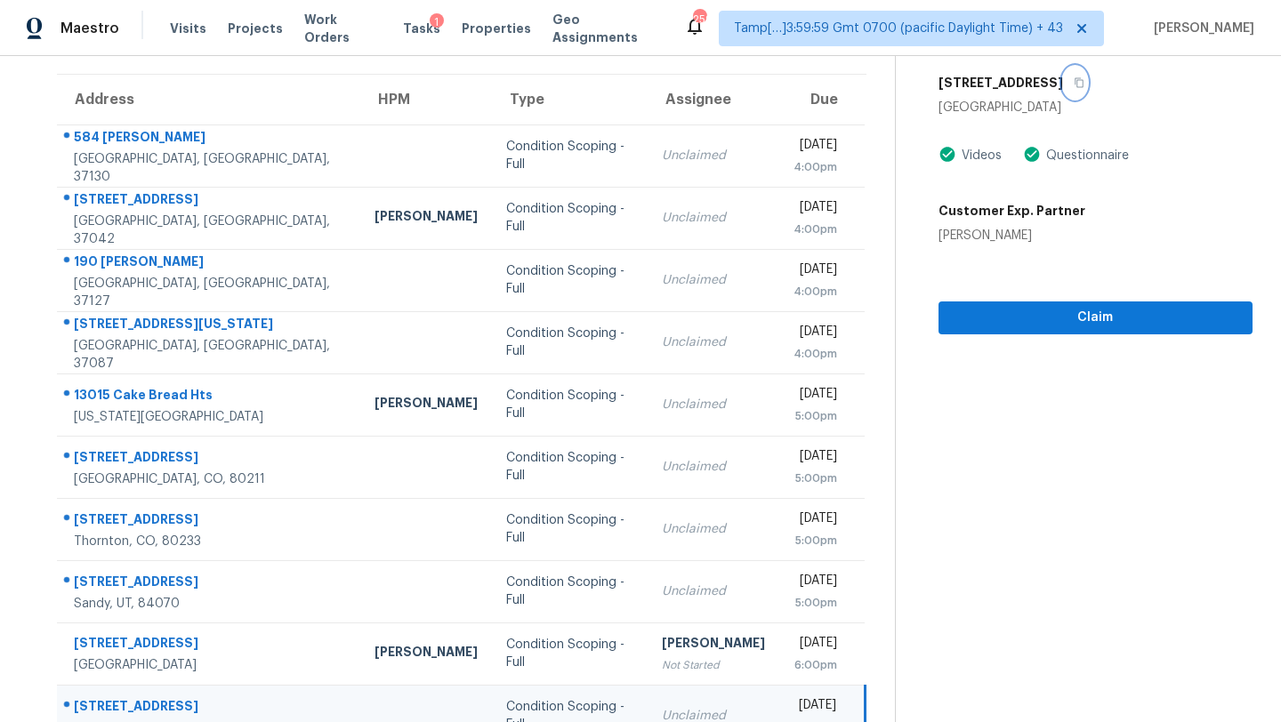
scroll to position [204, 0]
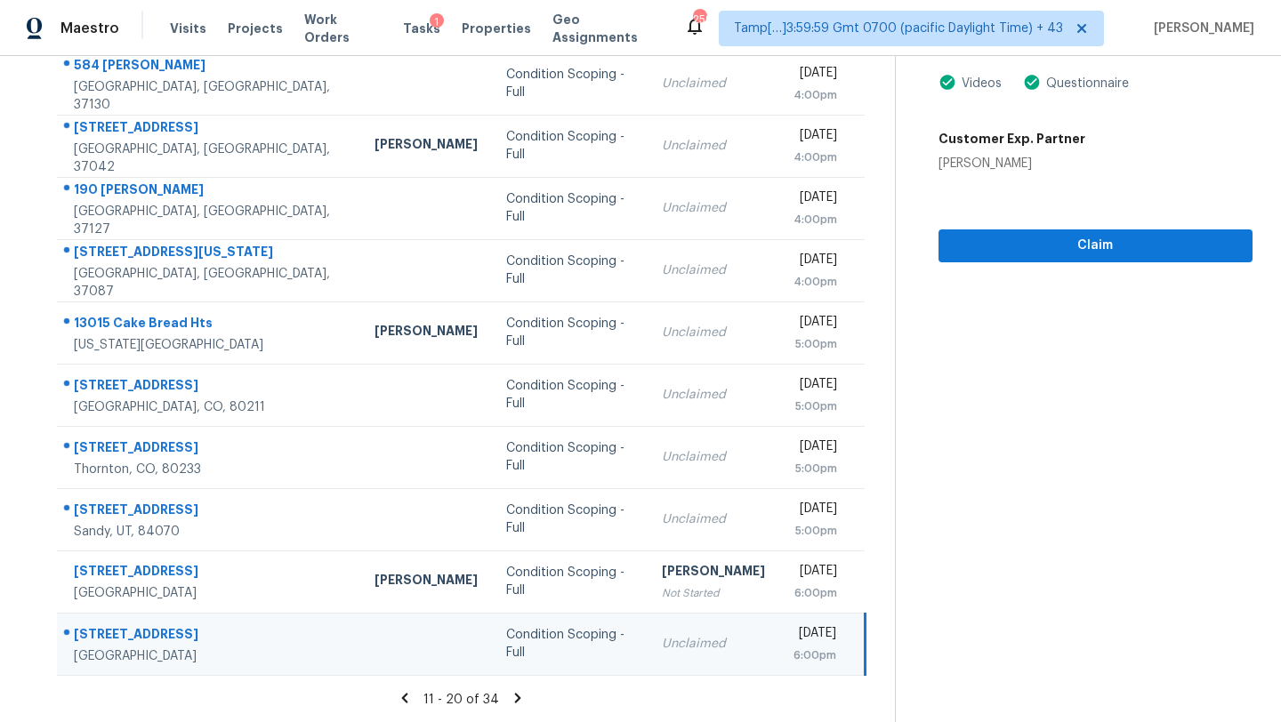
click at [519, 697] on icon at bounding box center [518, 698] width 16 height 16
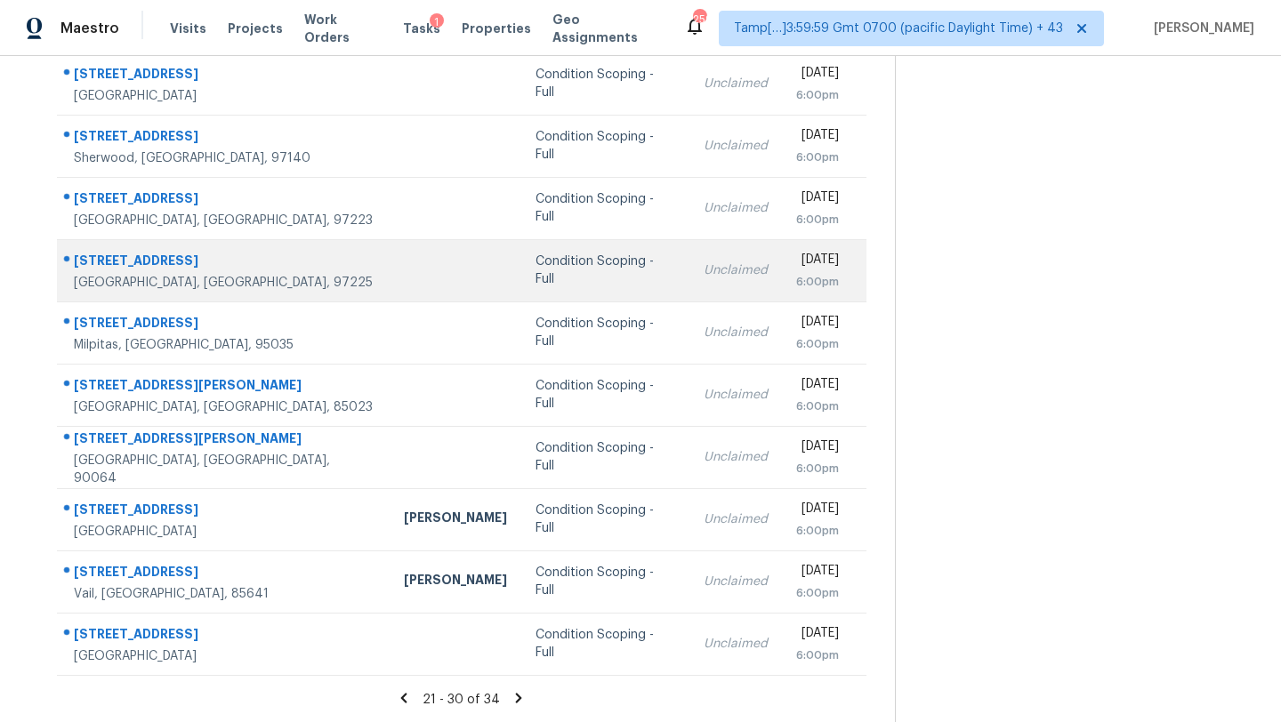
scroll to position [61, 0]
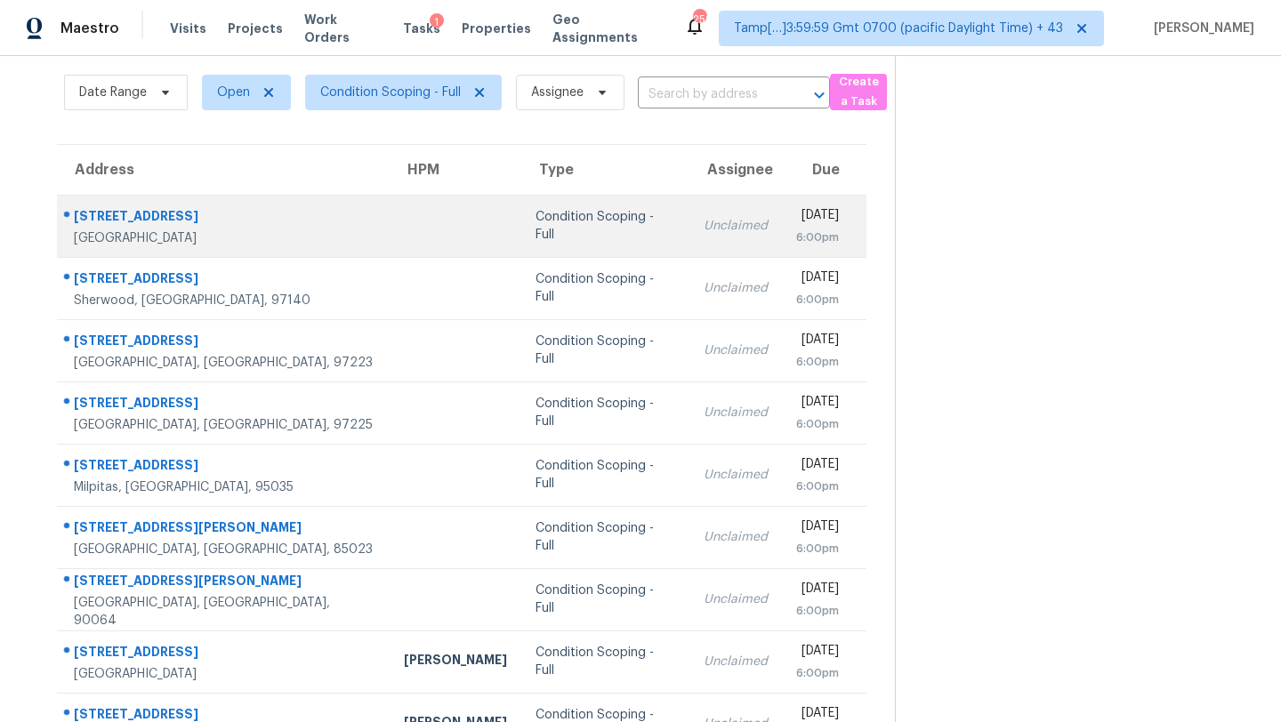
click at [580, 233] on td "Condition Scoping - Full" at bounding box center [605, 226] width 168 height 62
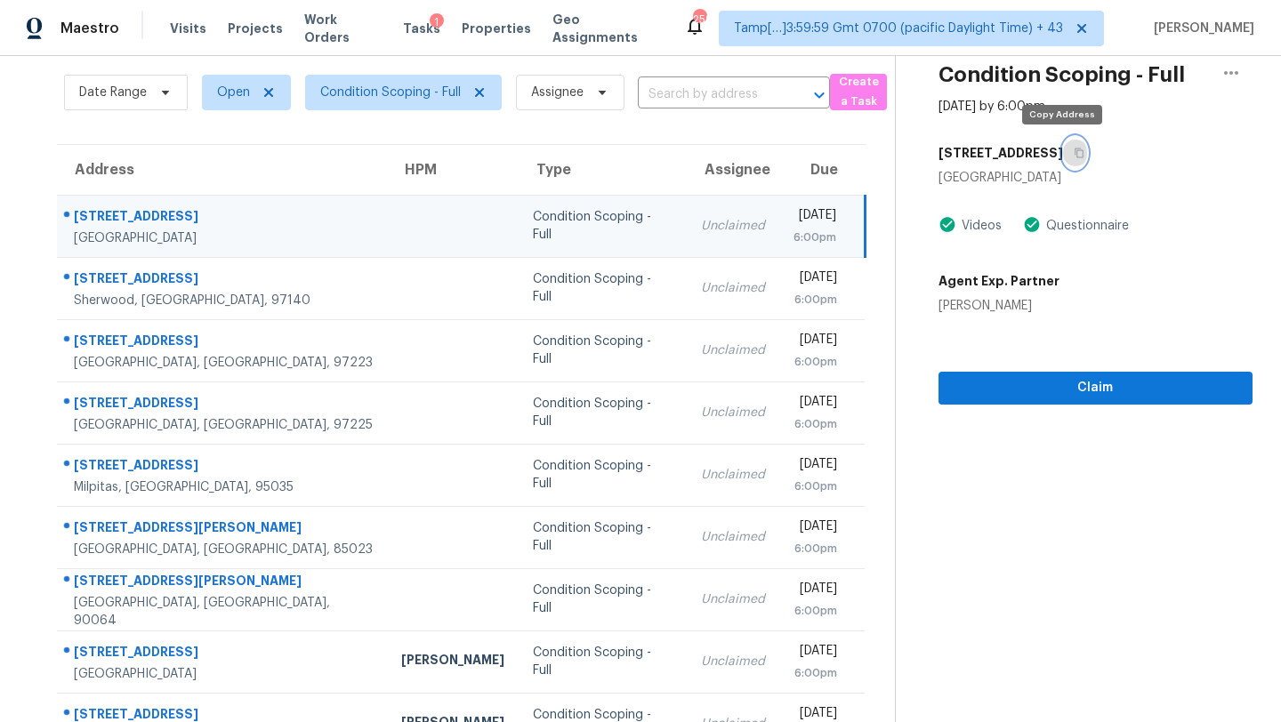
click at [1073, 155] on icon "button" at bounding box center [1078, 153] width 11 height 11
click at [999, 378] on span "Claim" at bounding box center [1095, 388] width 285 height 22
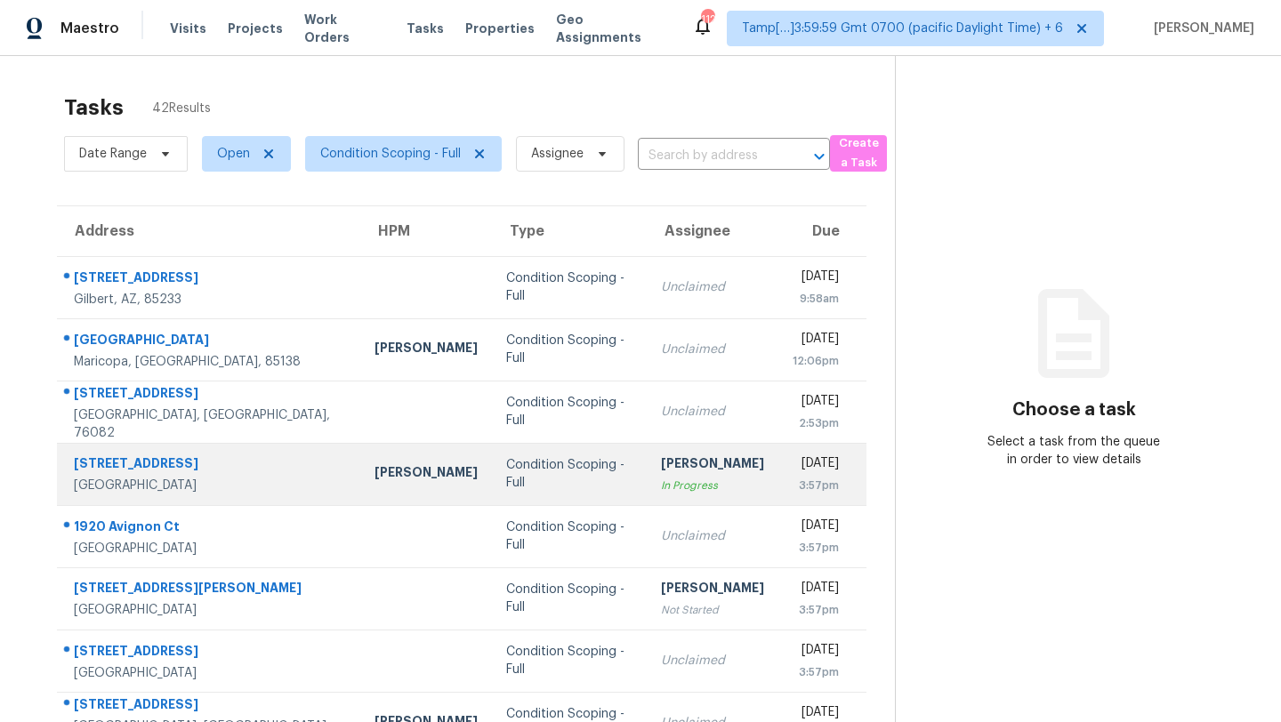
scroll to position [204, 0]
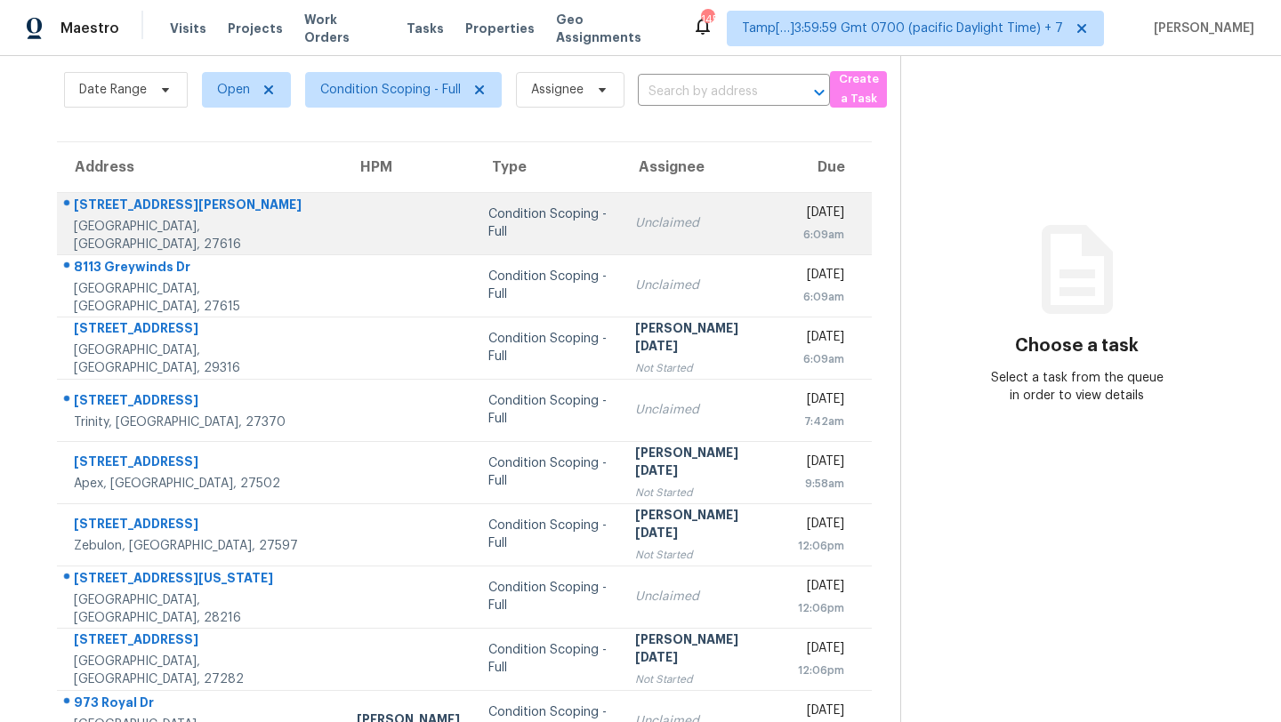
scroll to position [33, 0]
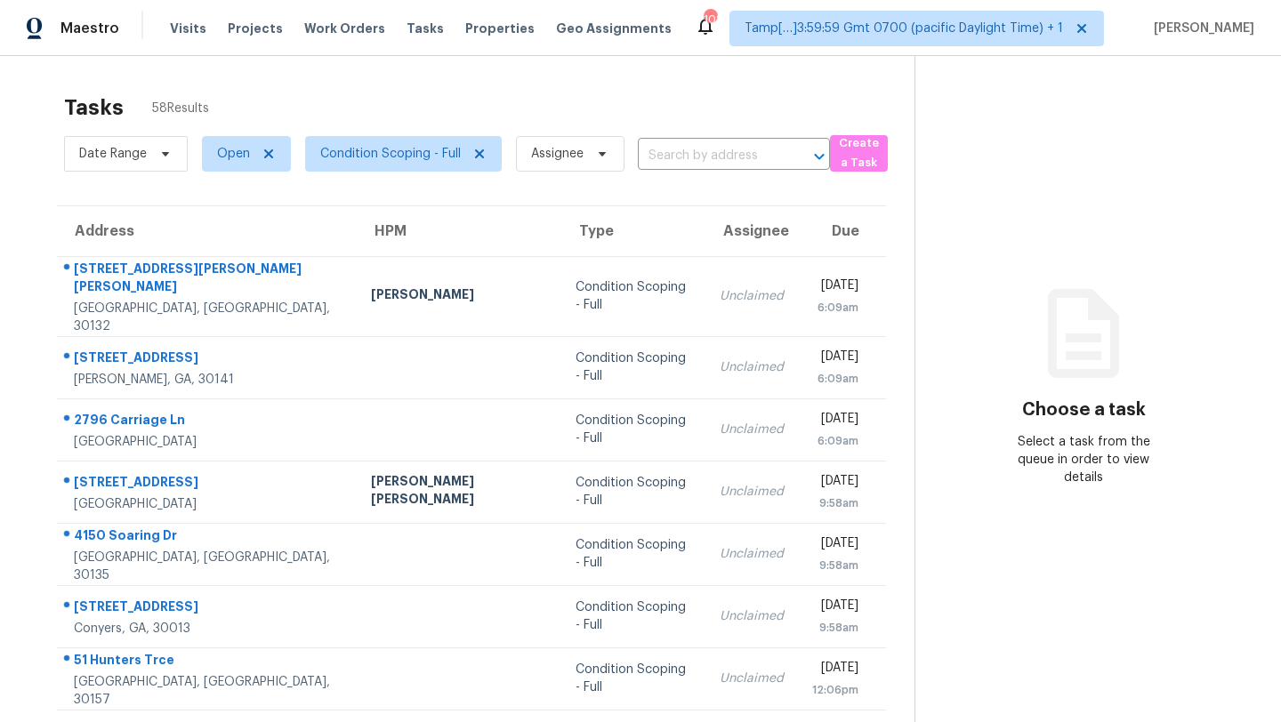
scroll to position [21, 0]
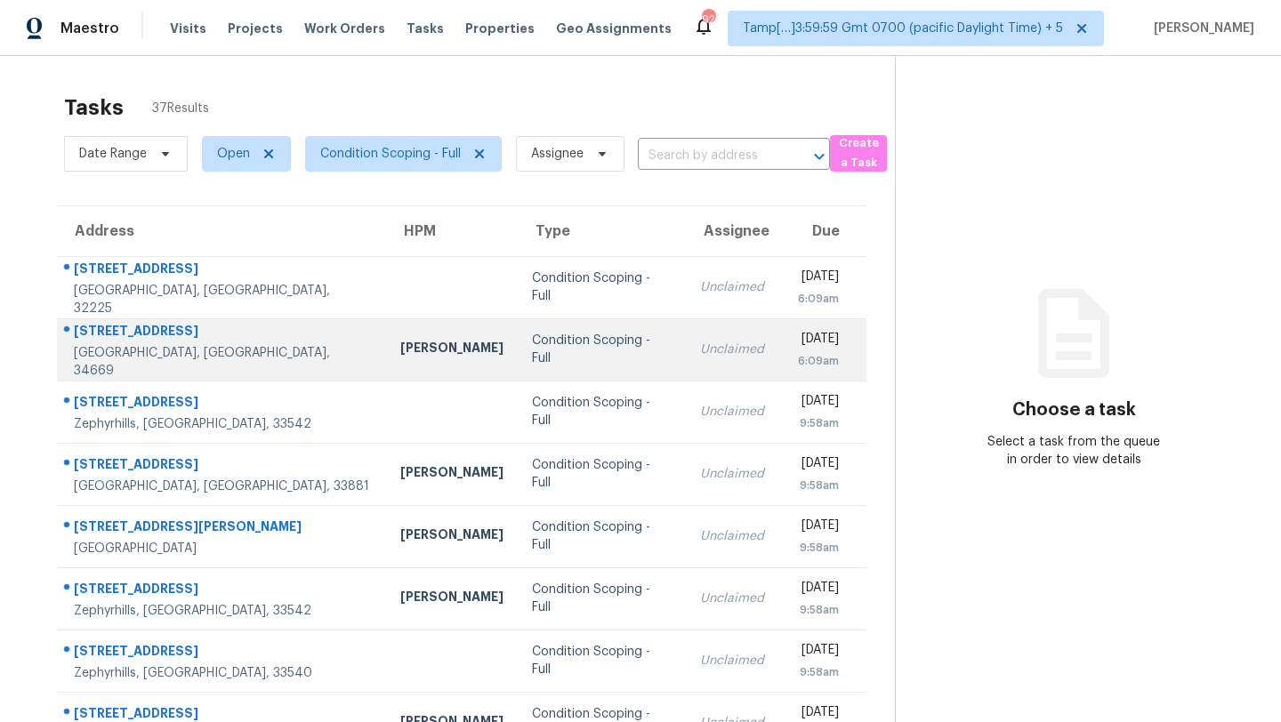
scroll to position [204, 0]
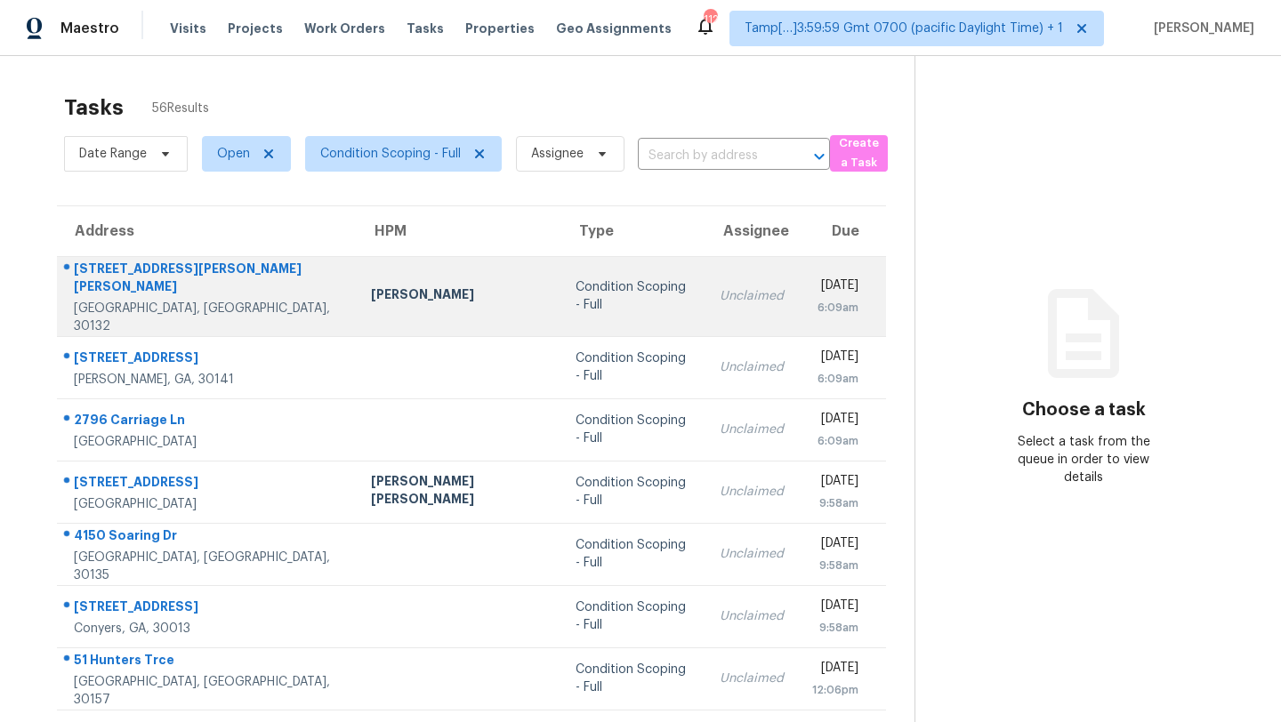
click at [705, 281] on td "Unclaimed" at bounding box center [751, 296] width 92 height 80
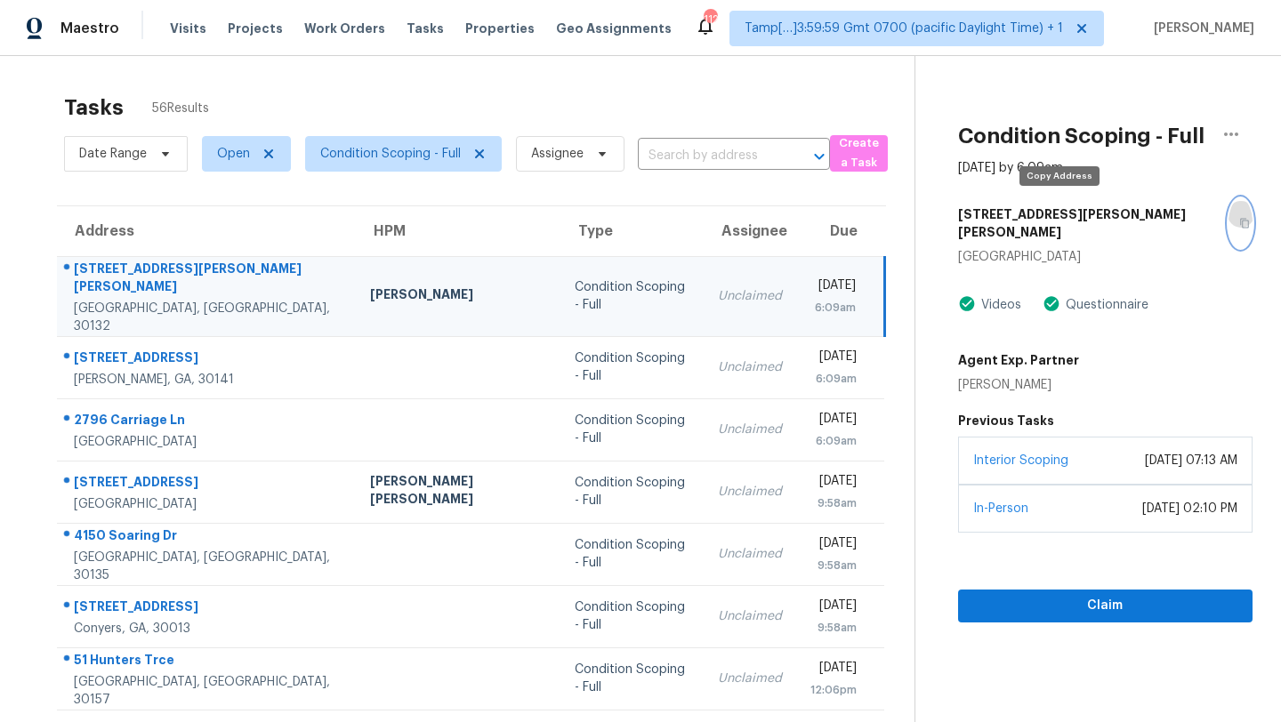
click at [1239, 218] on icon "button" at bounding box center [1244, 223] width 11 height 11
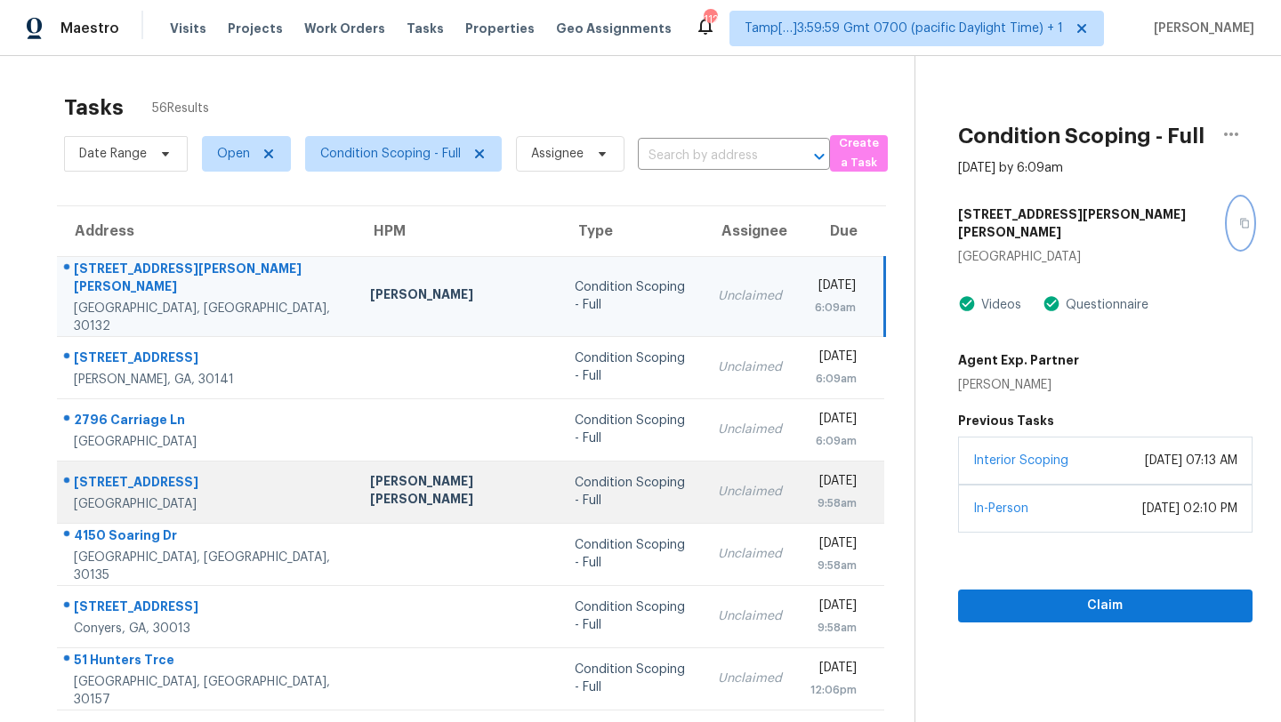
scroll to position [204, 0]
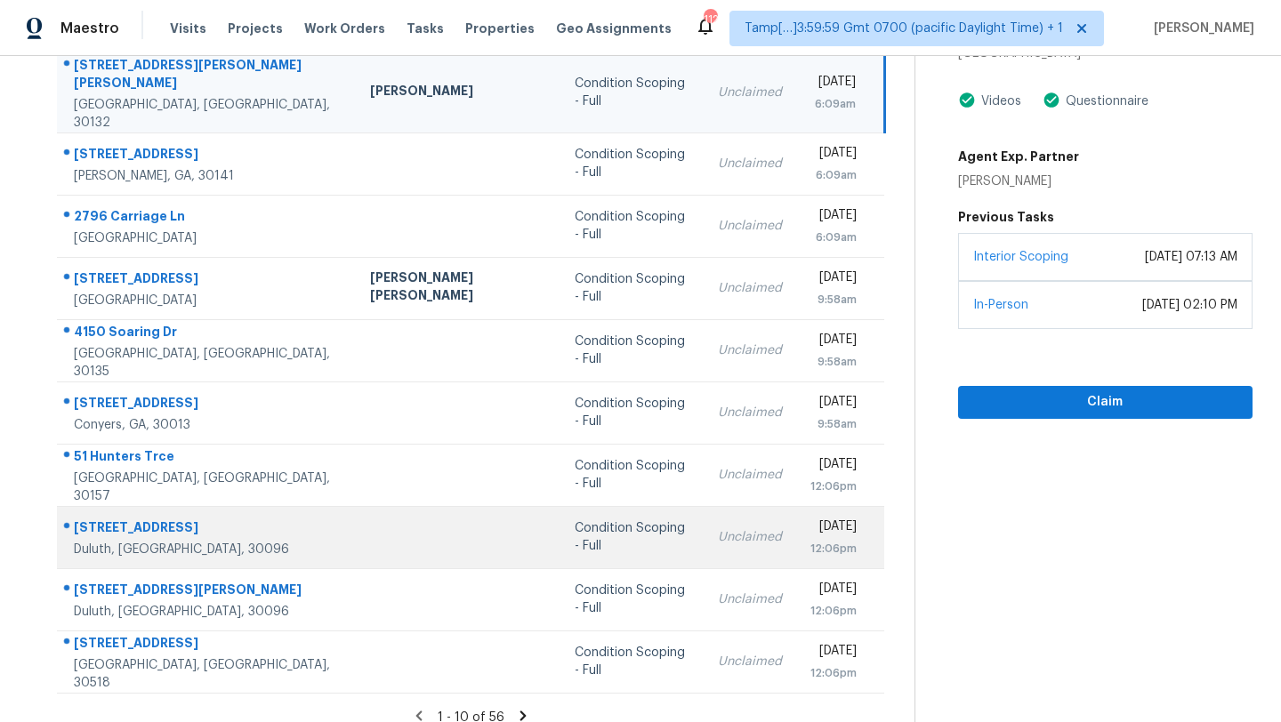
click at [596, 547] on td "Condition Scoping - Full" at bounding box center [631, 537] width 143 height 62
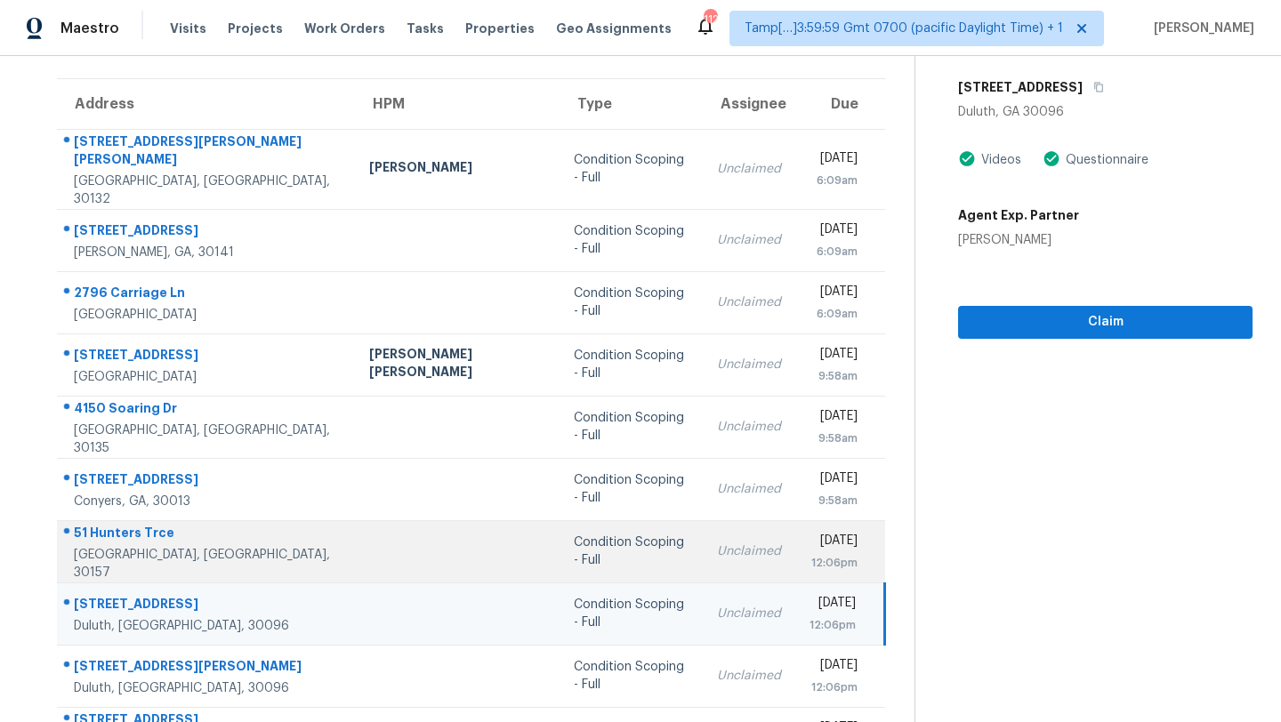
scroll to position [12, 0]
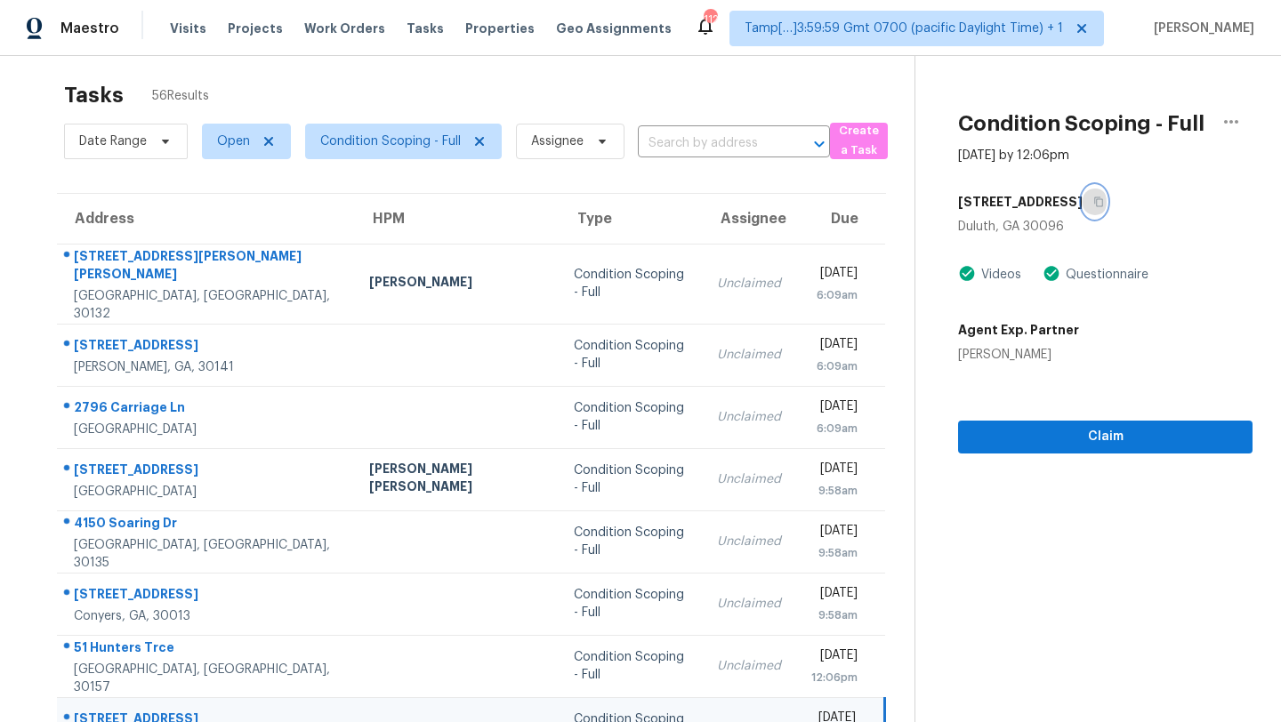
click at [1104, 199] on icon "button" at bounding box center [1099, 202] width 9 height 10
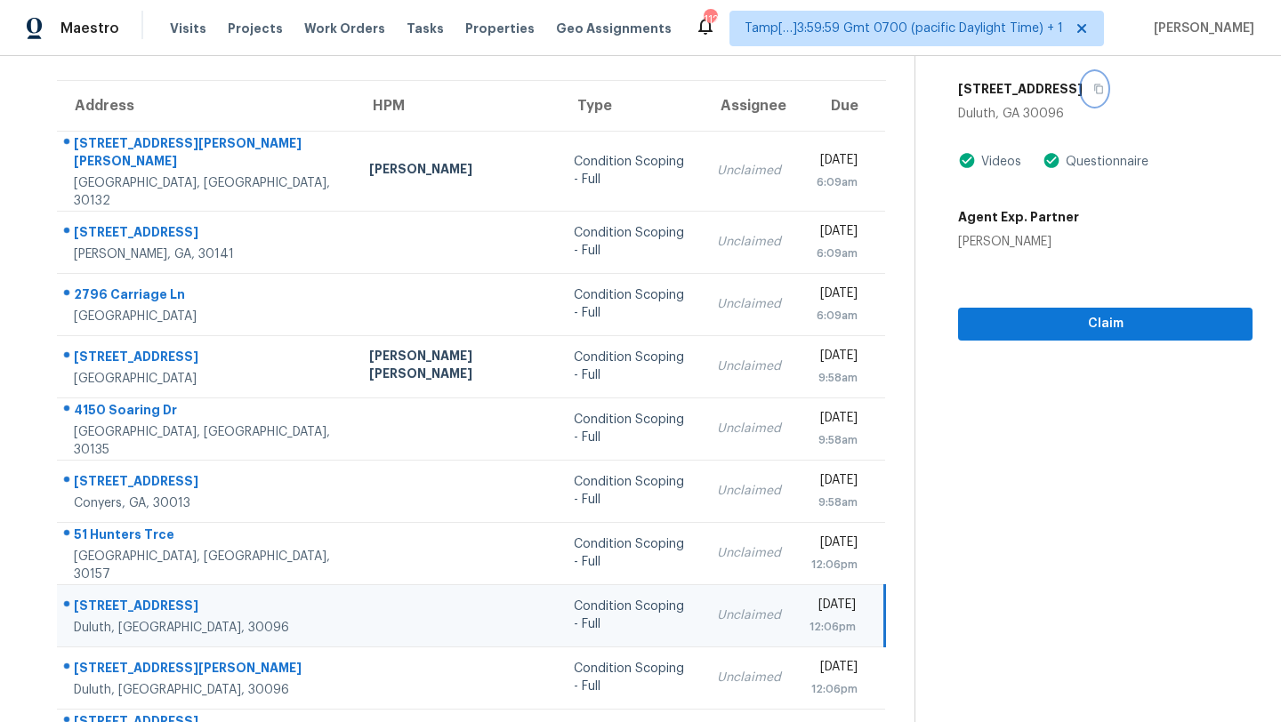
scroll to position [204, 0]
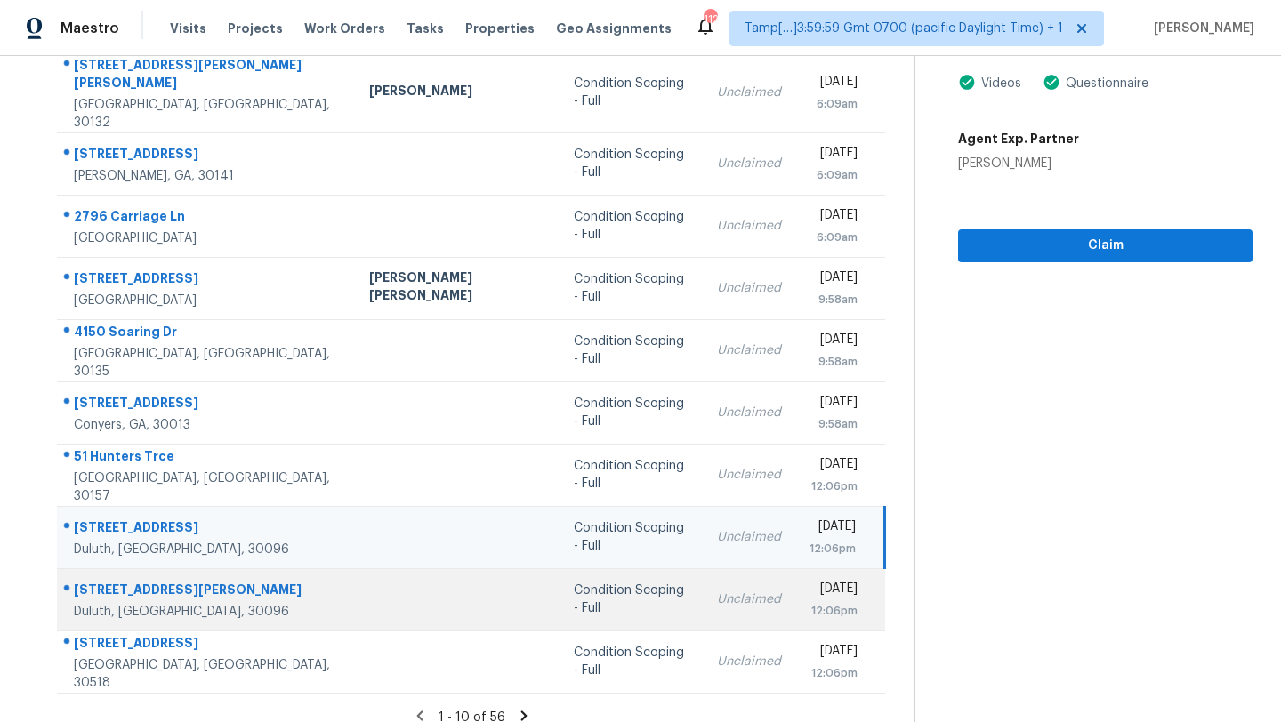
click at [717, 591] on div "Unclaimed" at bounding box center [749, 600] width 64 height 18
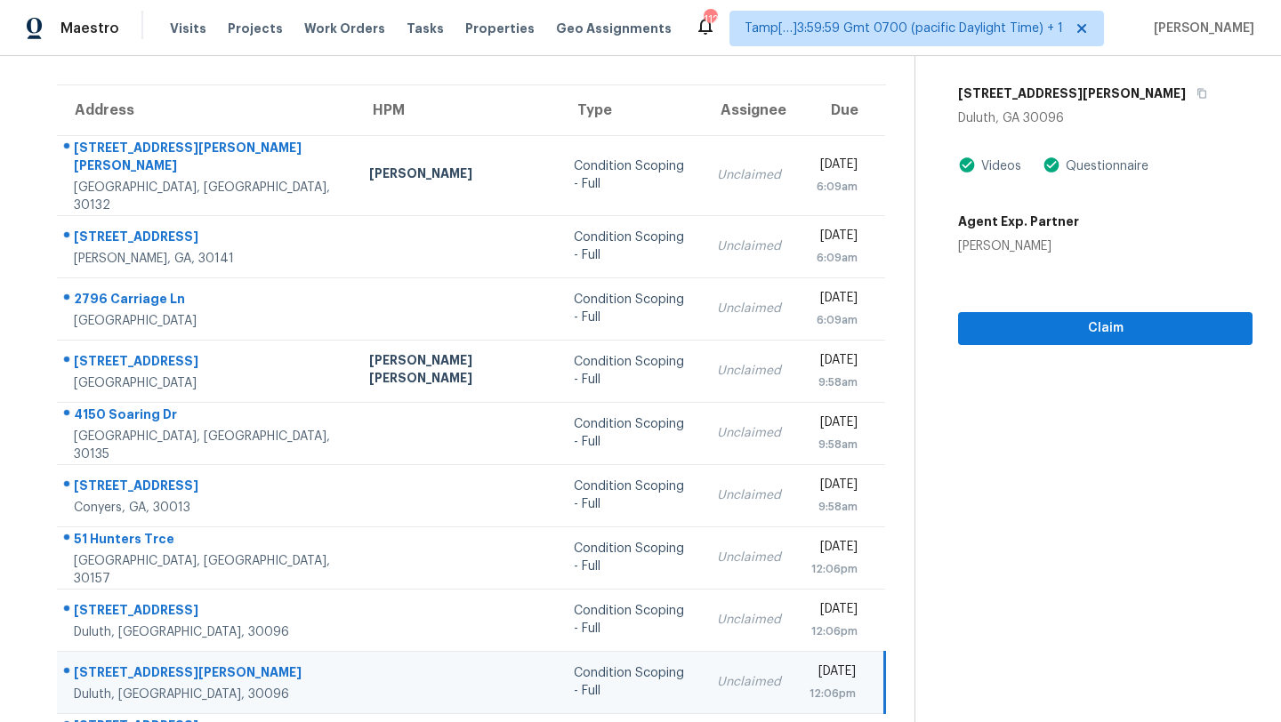
scroll to position [60, 0]
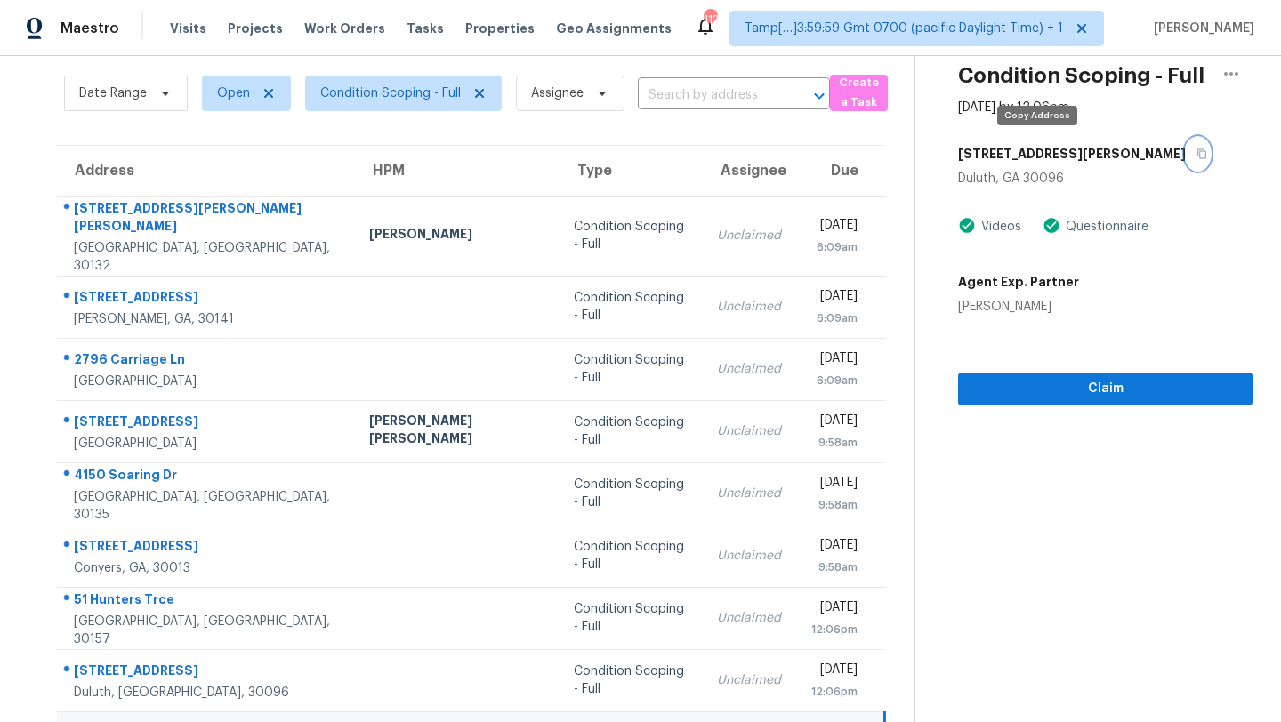
click at [1186, 163] on button "button" at bounding box center [1198, 154] width 24 height 32
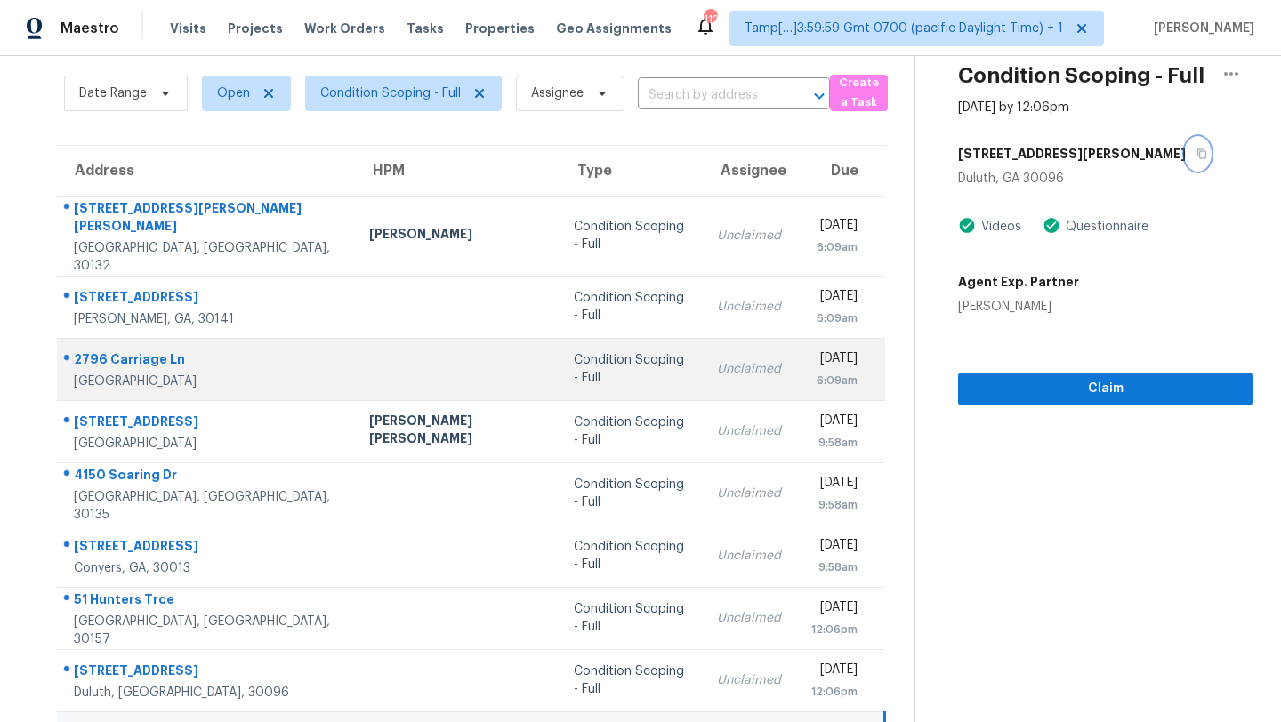
scroll to position [204, 0]
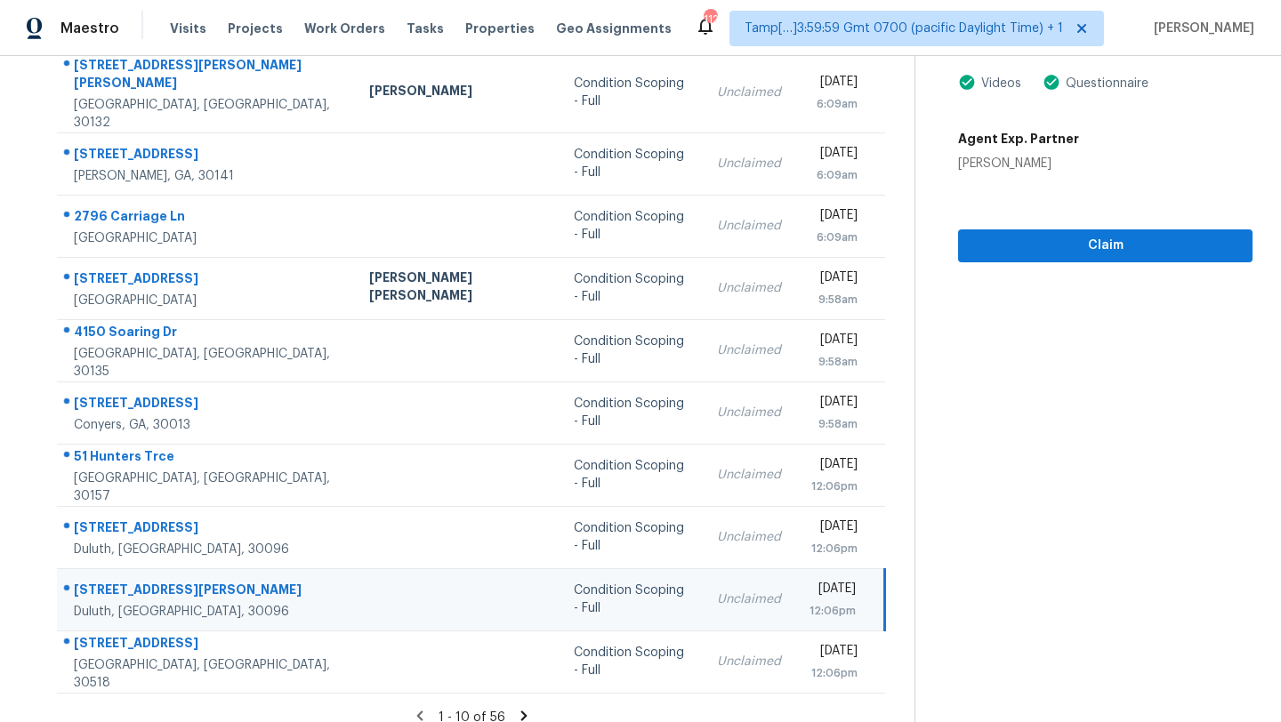
click at [521, 708] on div "1 - 10 of 56" at bounding box center [471, 717] width 886 height 19
click at [516, 708] on icon at bounding box center [524, 716] width 16 height 16
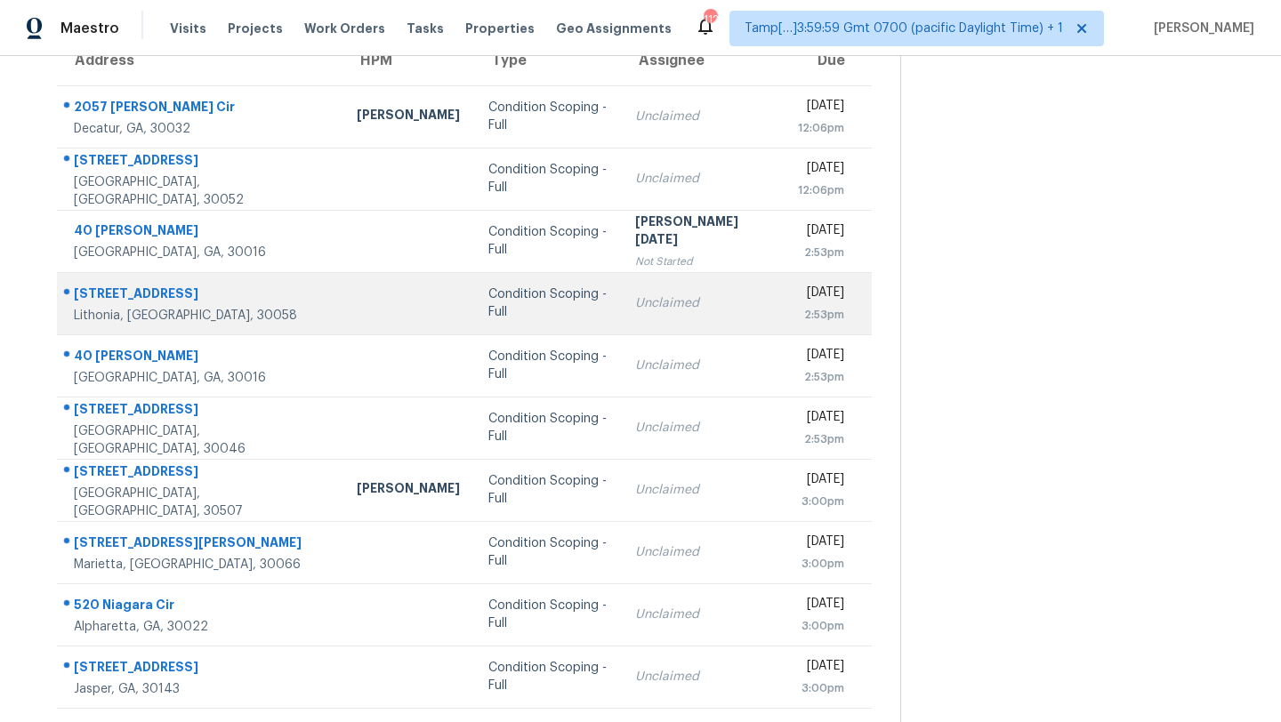
scroll to position [165, 0]
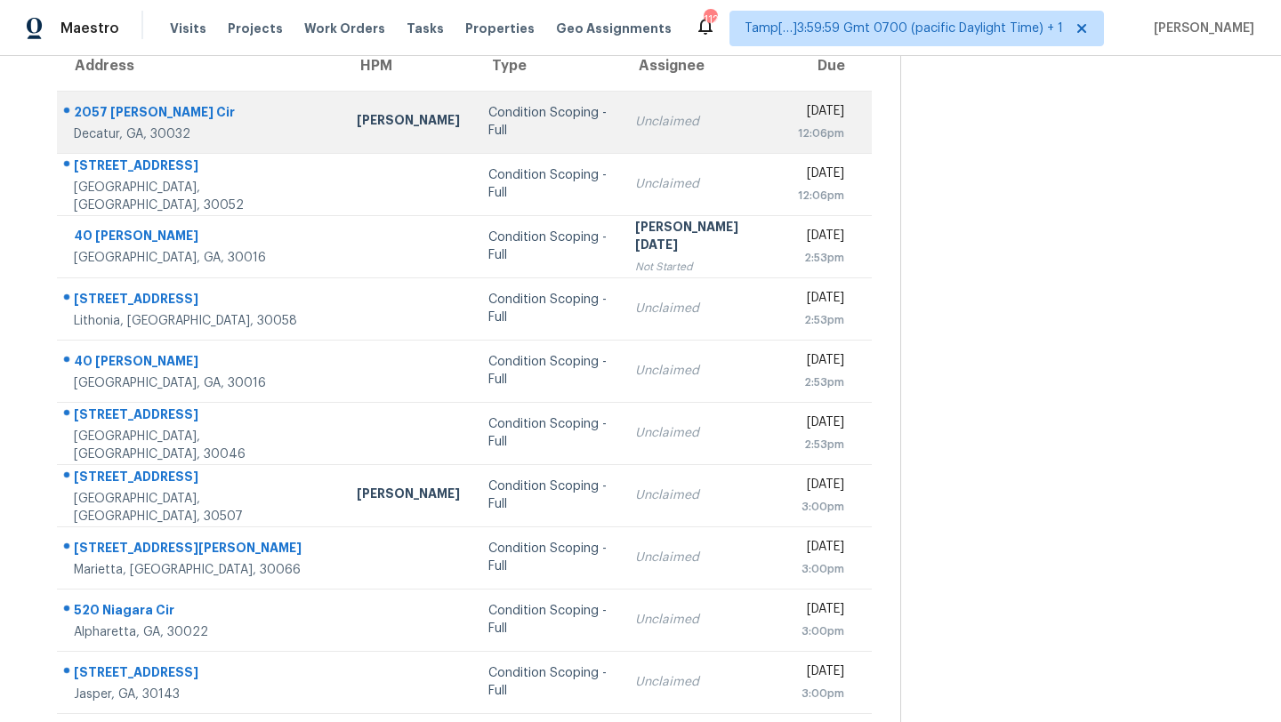
click at [635, 121] on div "Unclaimed" at bounding box center [702, 122] width 134 height 18
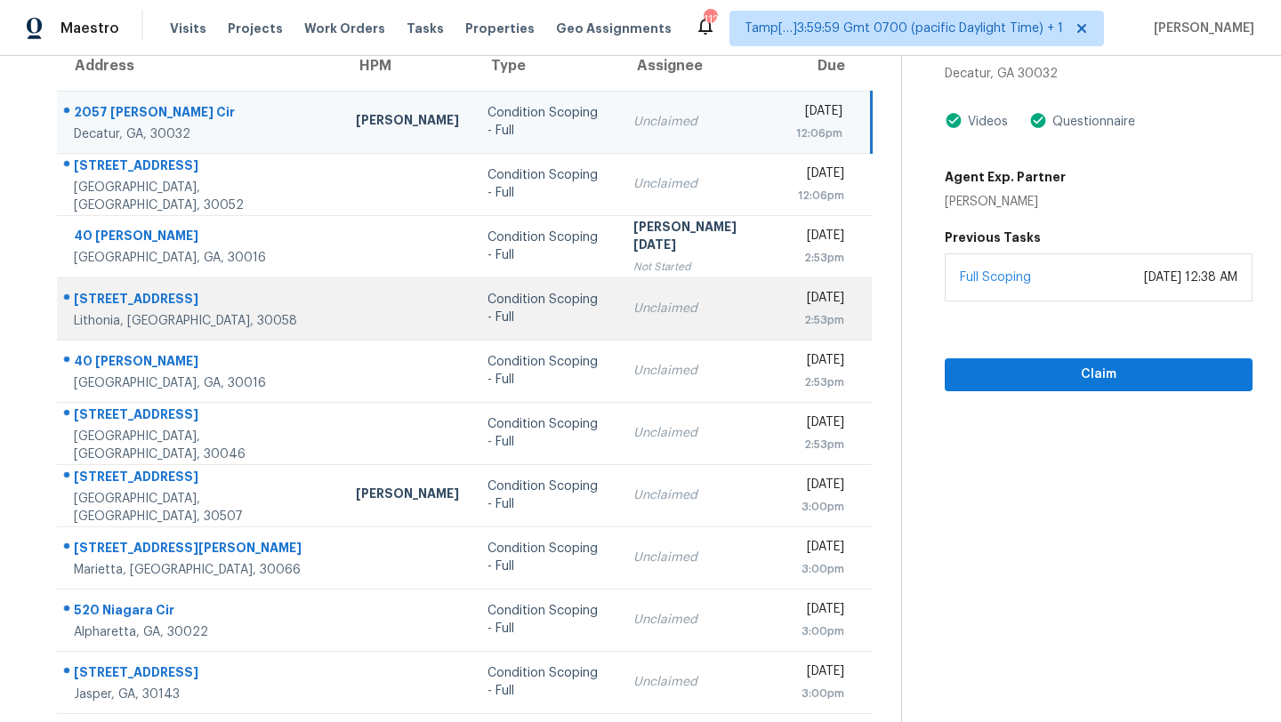
click at [782, 331] on td "Mon, Sep 15th 2025 2:53pm" at bounding box center [827, 308] width 90 height 62
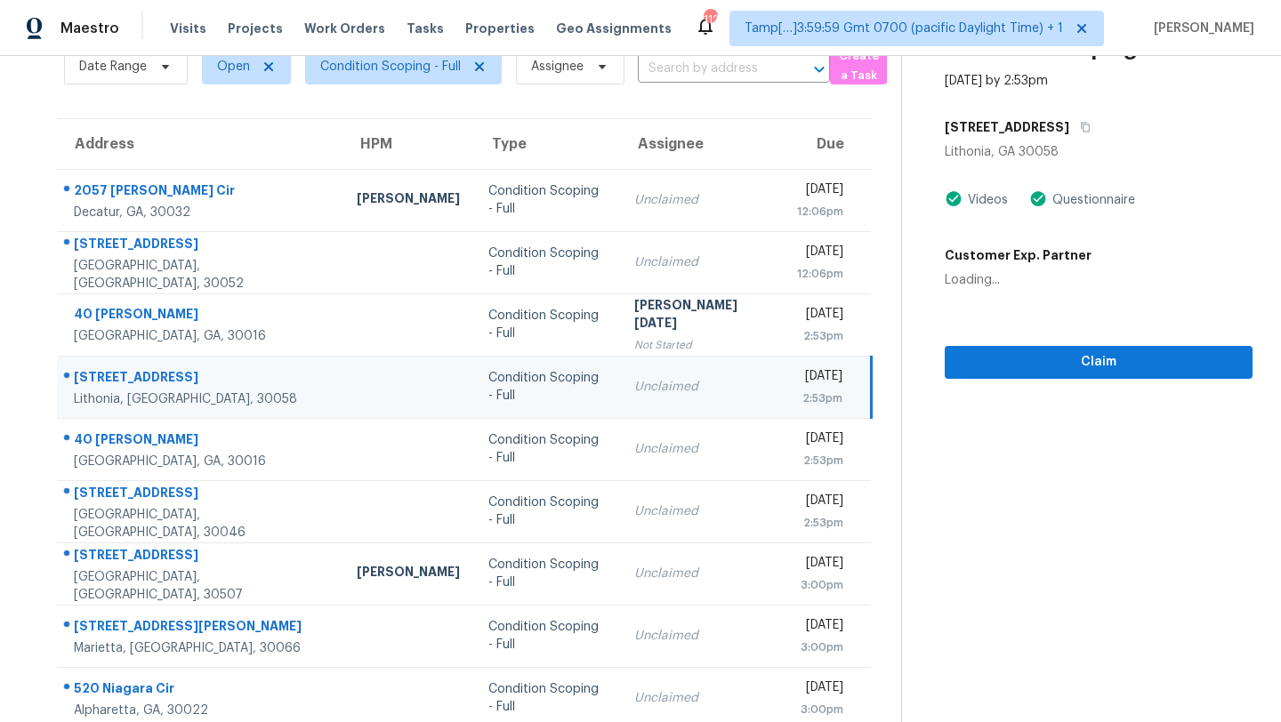
scroll to position [80, 0]
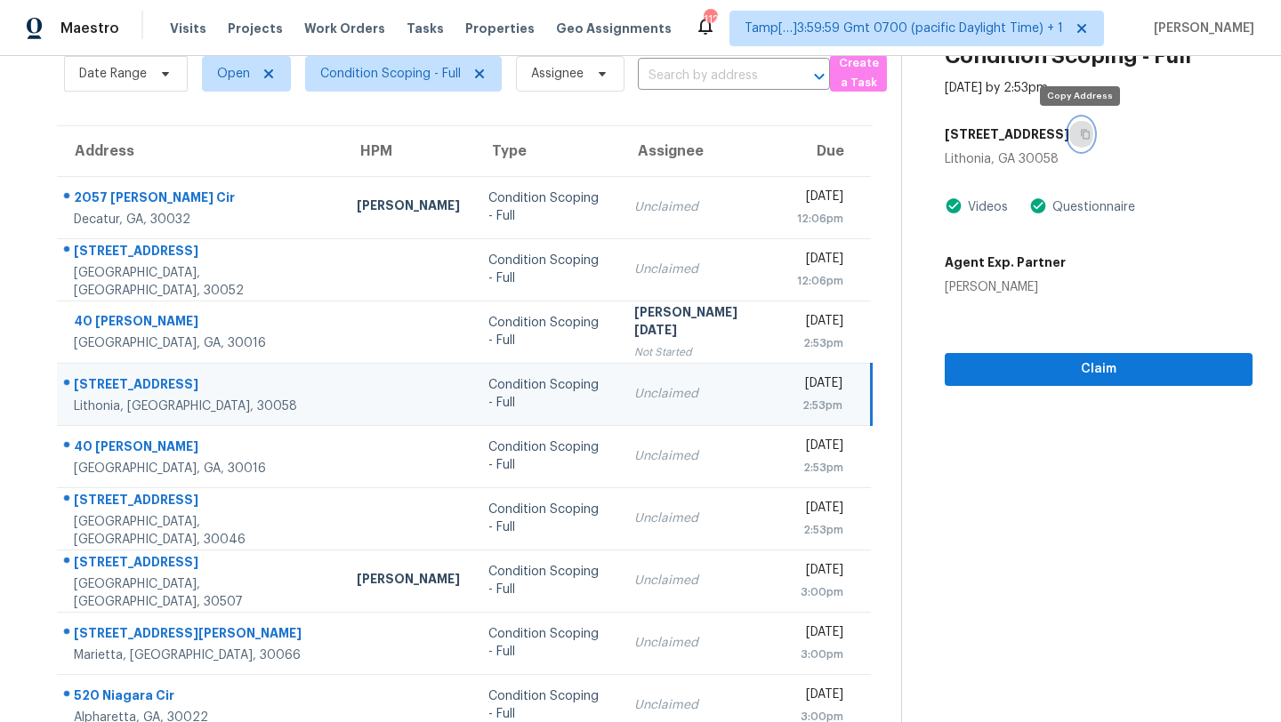
click at [1080, 139] on icon "button" at bounding box center [1085, 134] width 11 height 11
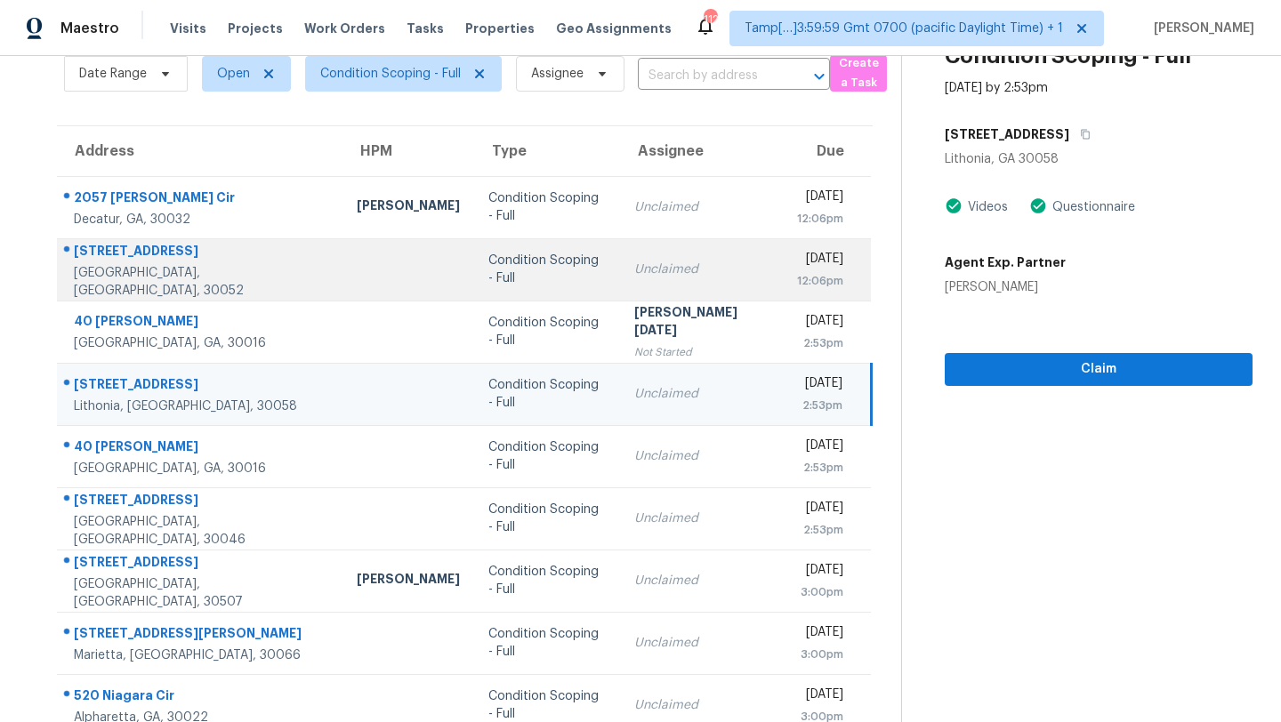
click at [577, 278] on td "Condition Scoping - Full" at bounding box center [547, 269] width 147 height 62
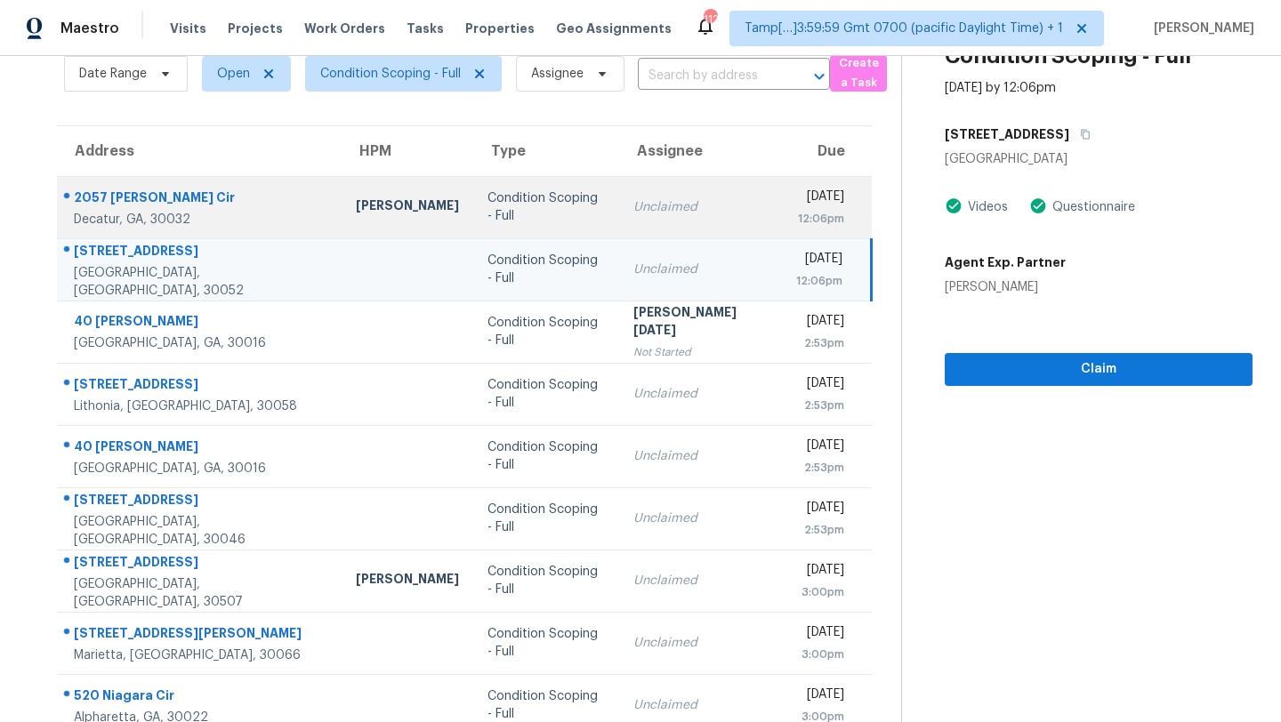
click at [642, 207] on div "Unclaimed" at bounding box center [700, 207] width 134 height 18
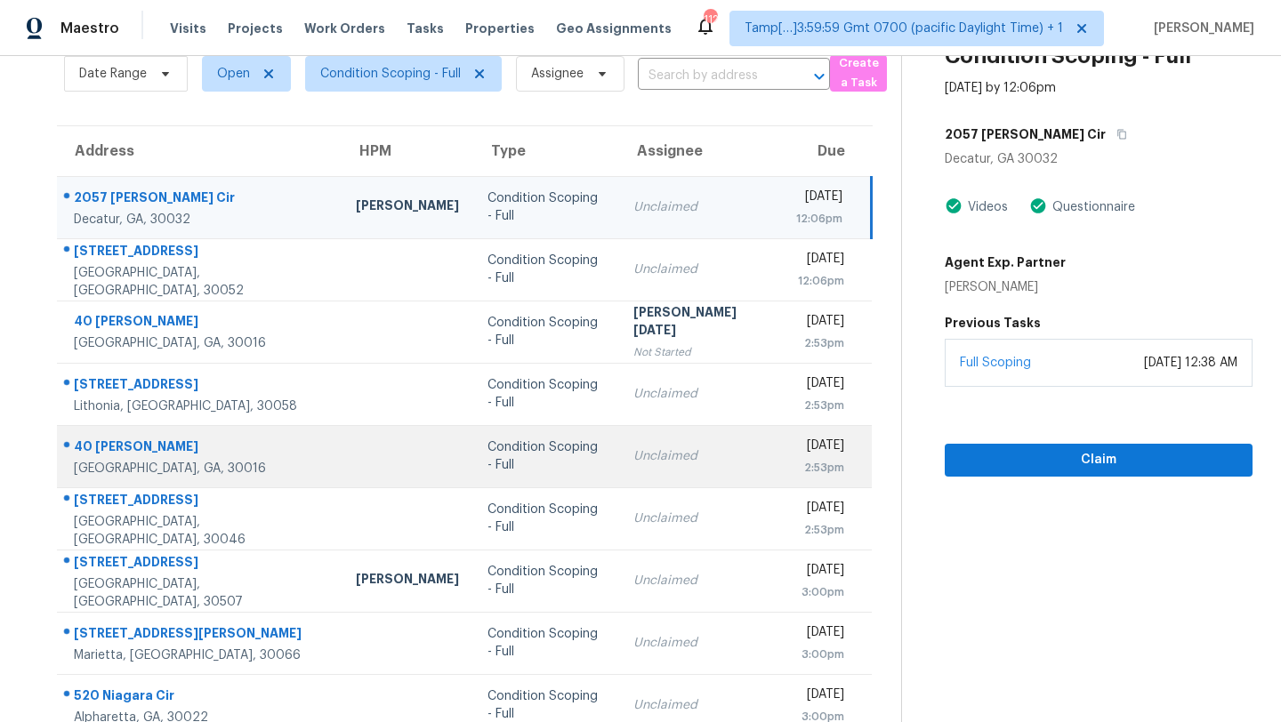
click at [633, 460] on div "Unclaimed" at bounding box center [700, 456] width 134 height 18
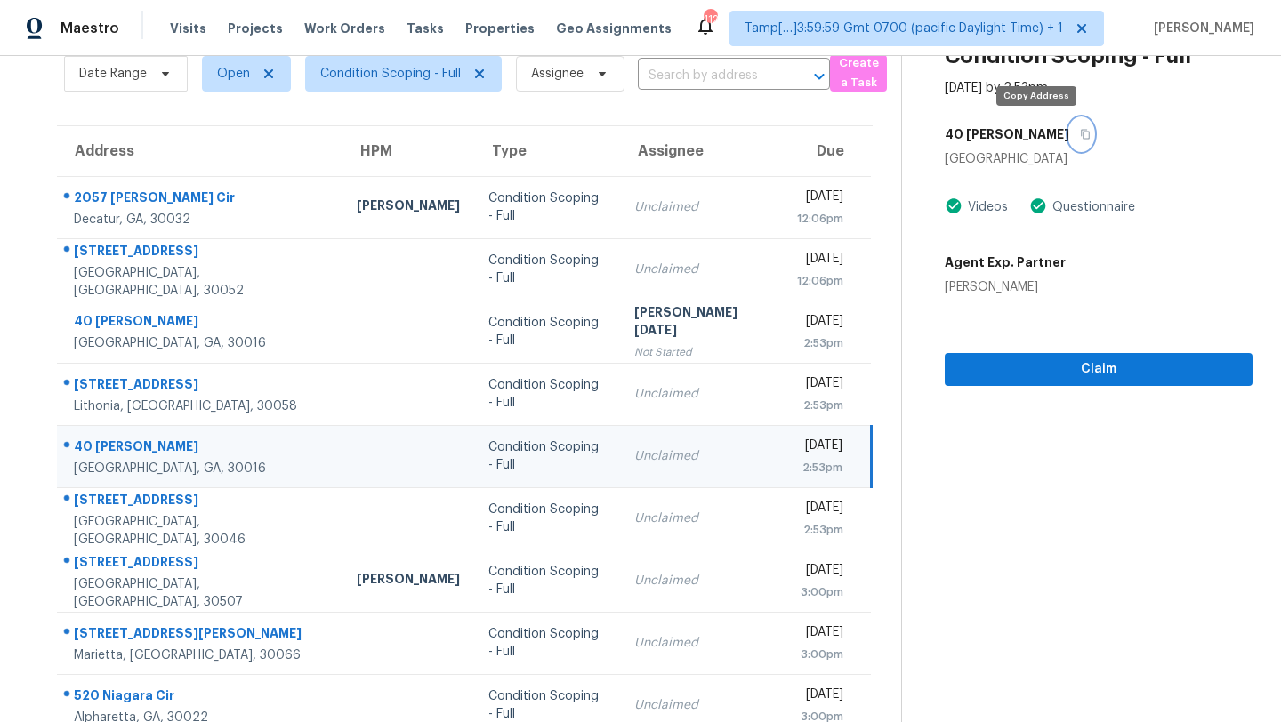
click at [1080, 130] on icon "button" at bounding box center [1085, 134] width 11 height 11
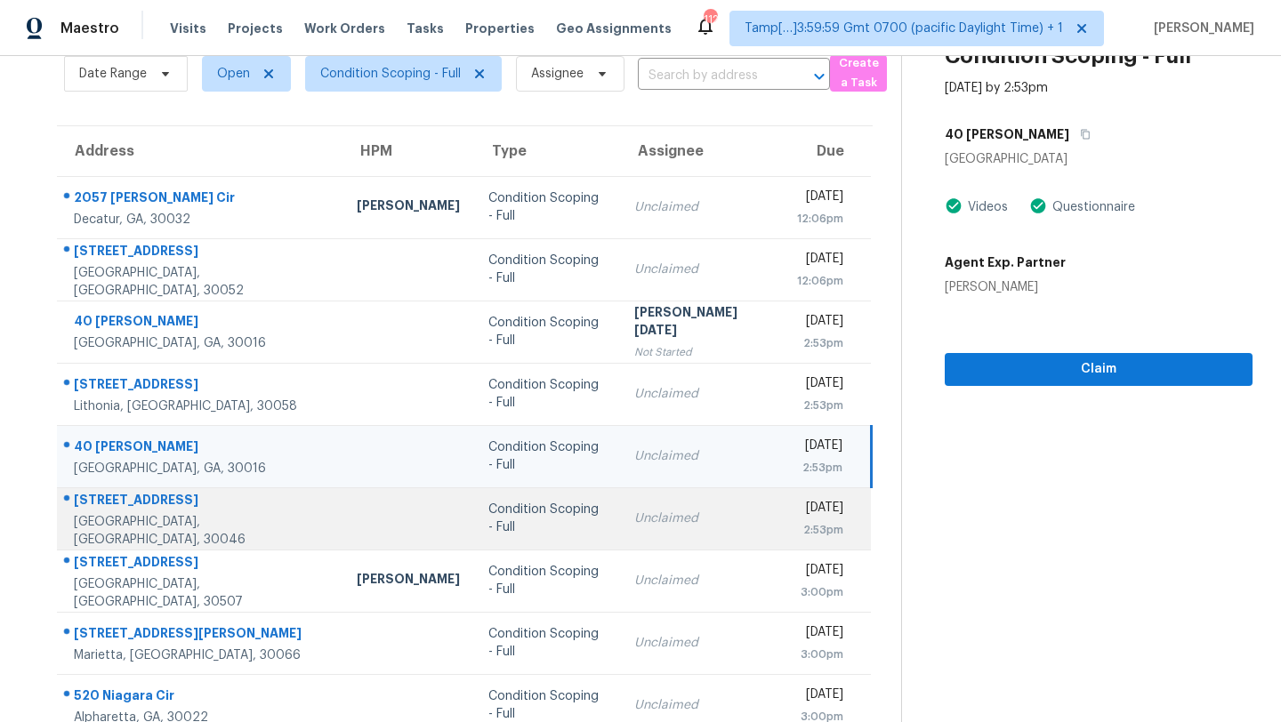
click at [620, 499] on td "Unclaimed" at bounding box center [701, 518] width 163 height 62
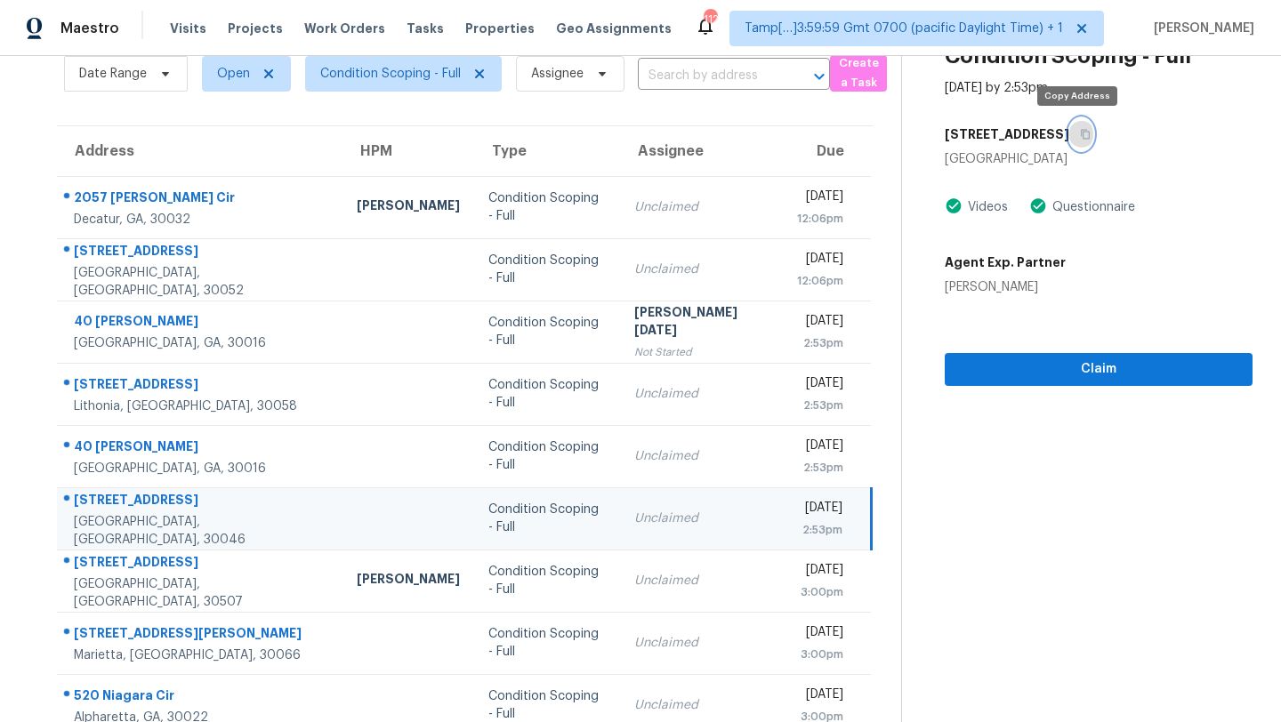
click at [1080, 138] on icon "button" at bounding box center [1085, 134] width 11 height 11
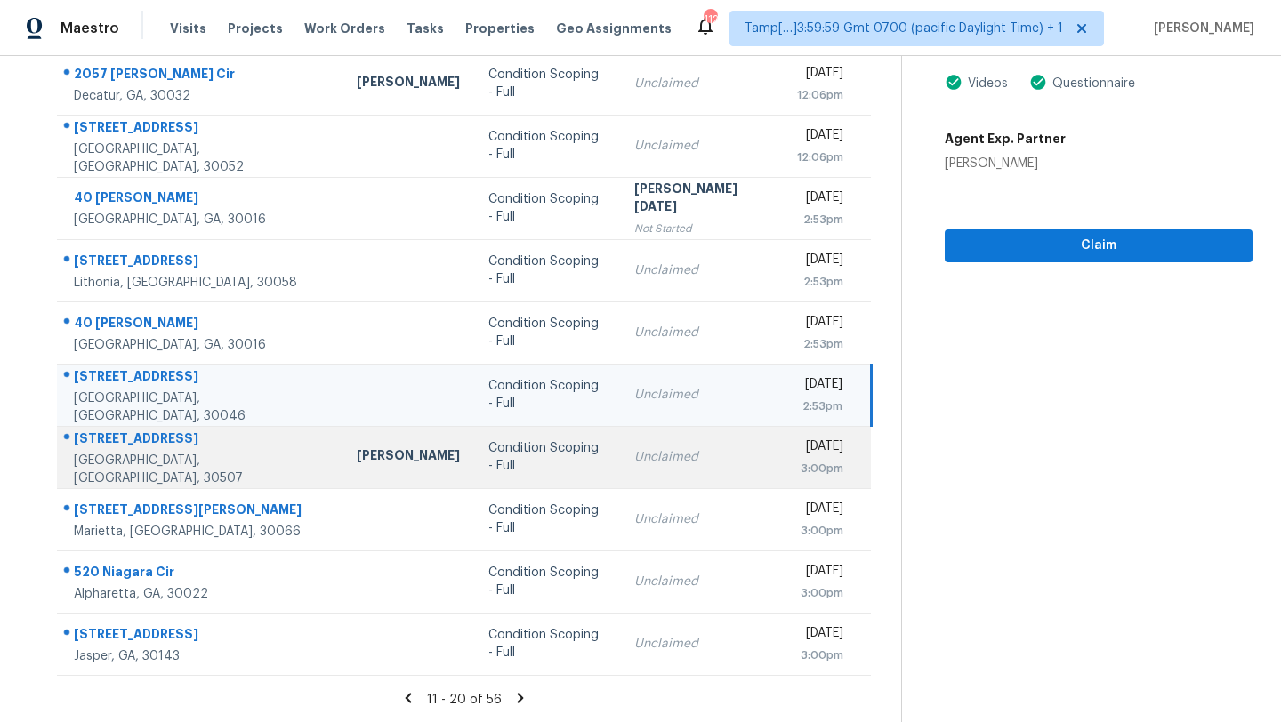
click at [666, 469] on td "Unclaimed" at bounding box center [701, 457] width 163 height 62
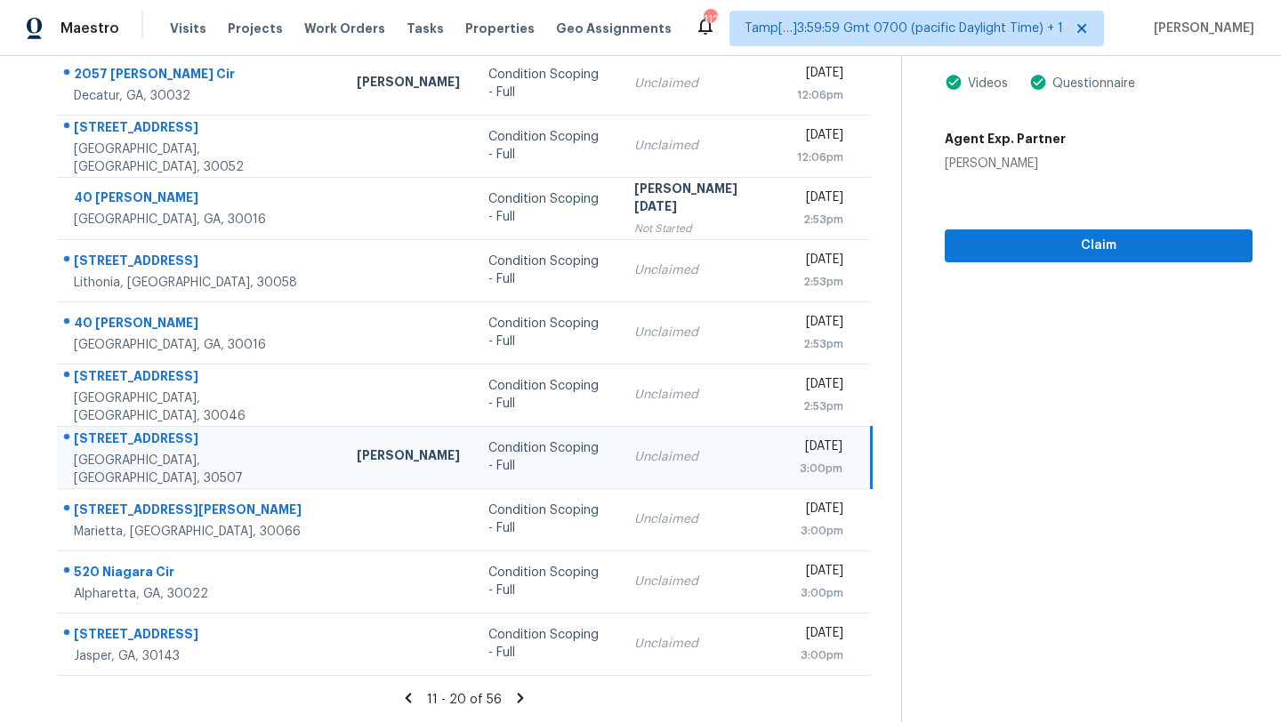
scroll to position [124, 0]
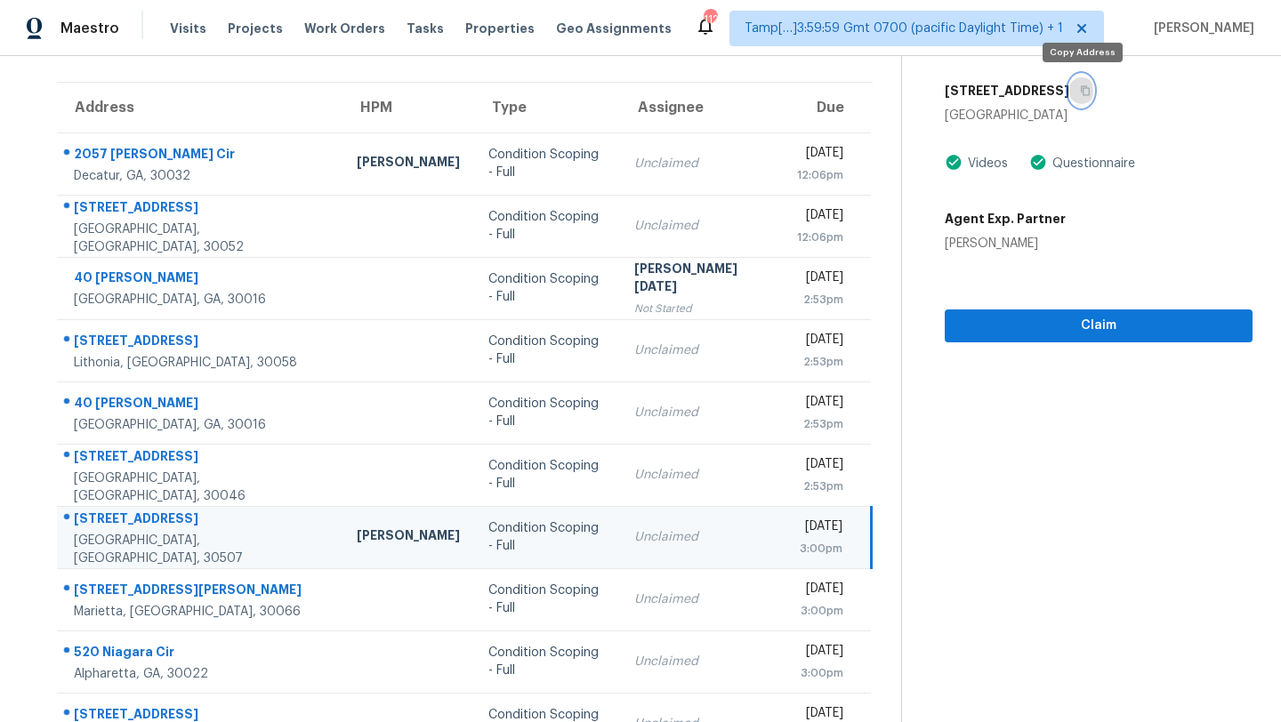
click at [1082, 80] on button "button" at bounding box center [1081, 91] width 24 height 32
click at [1025, 339] on button "Claim" at bounding box center [1099, 326] width 308 height 33
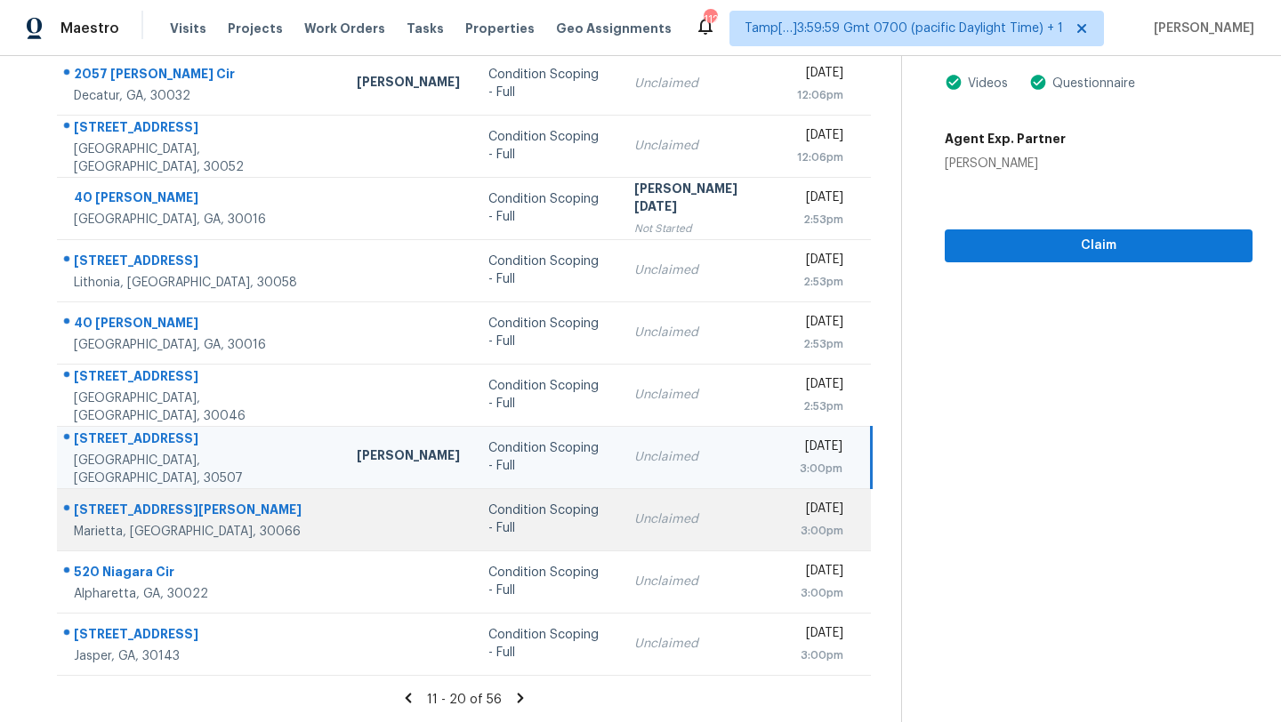
click at [783, 524] on td "Mon, Sep 15th 2025 3:00pm" at bounding box center [827, 519] width 88 height 62
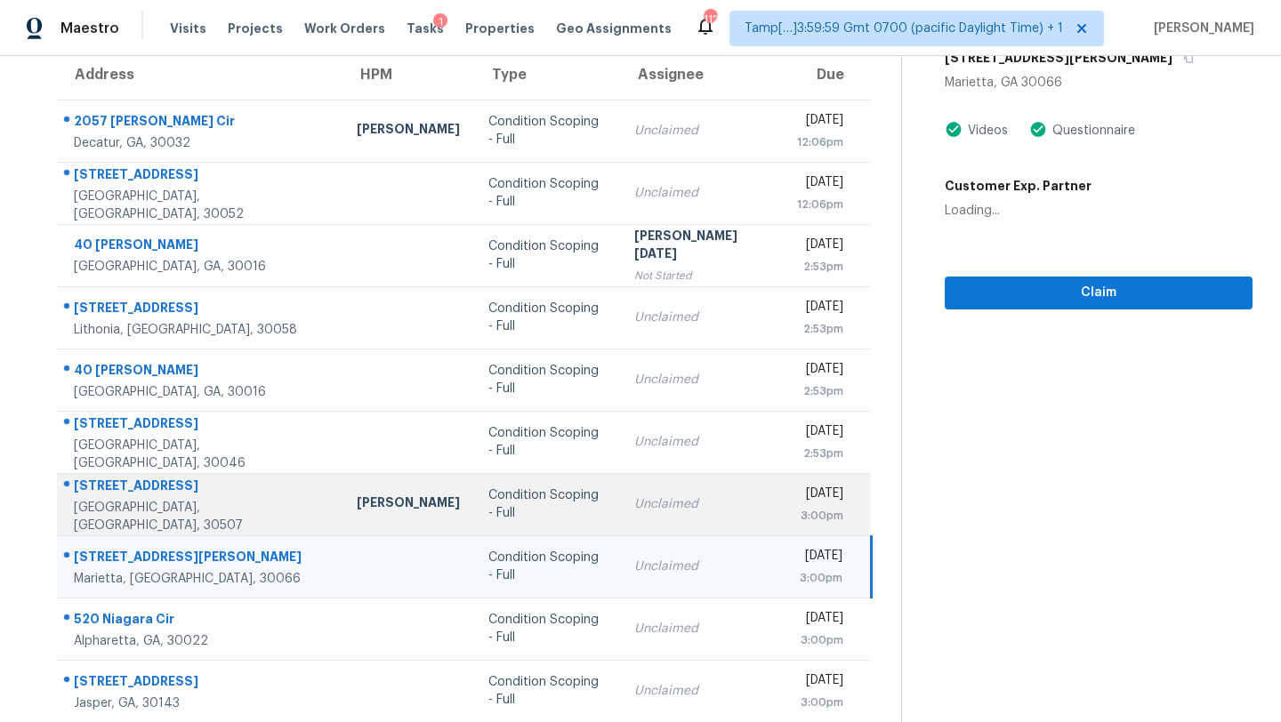
scroll to position [83, 0]
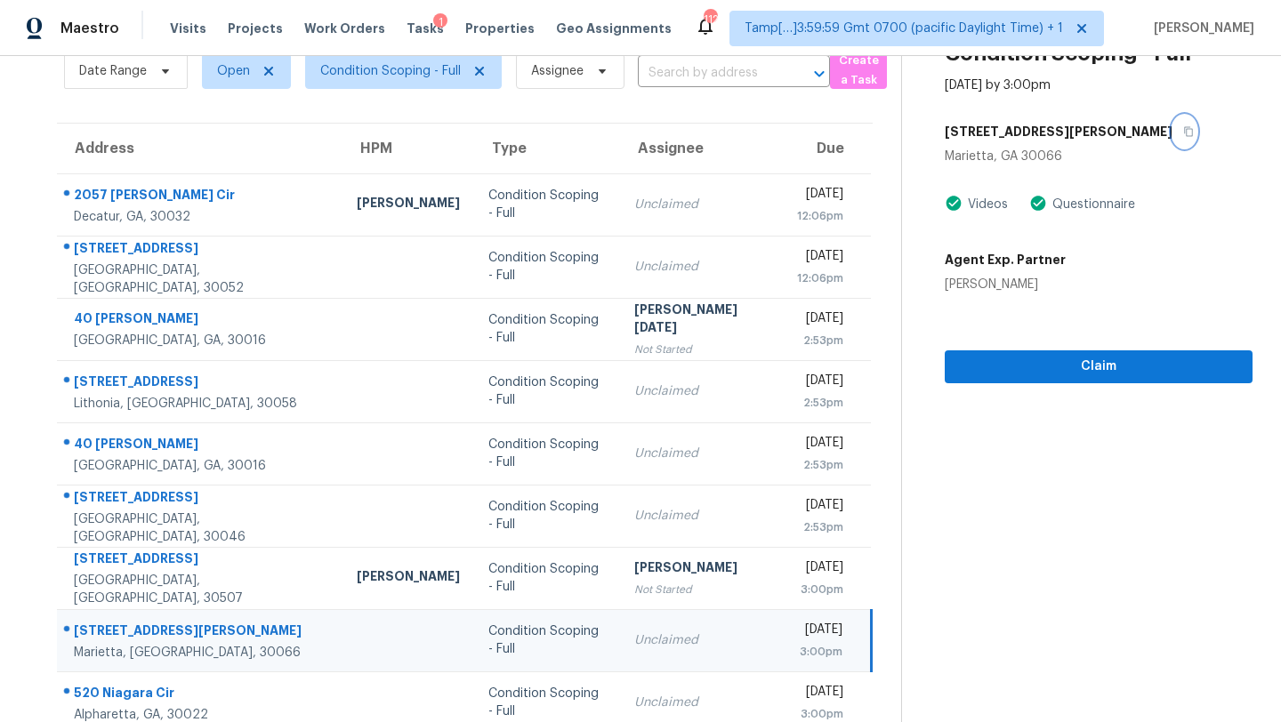
click at [1184, 135] on icon "button" at bounding box center [1188, 132] width 9 height 10
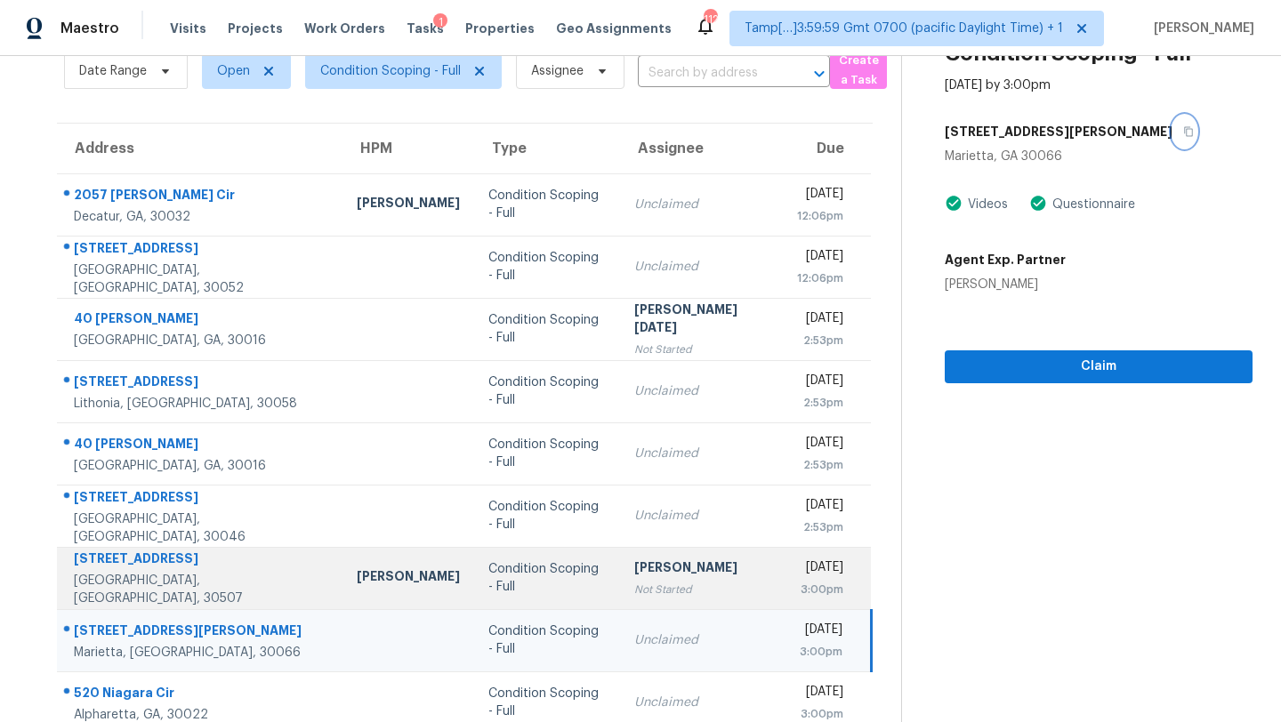
scroll to position [204, 0]
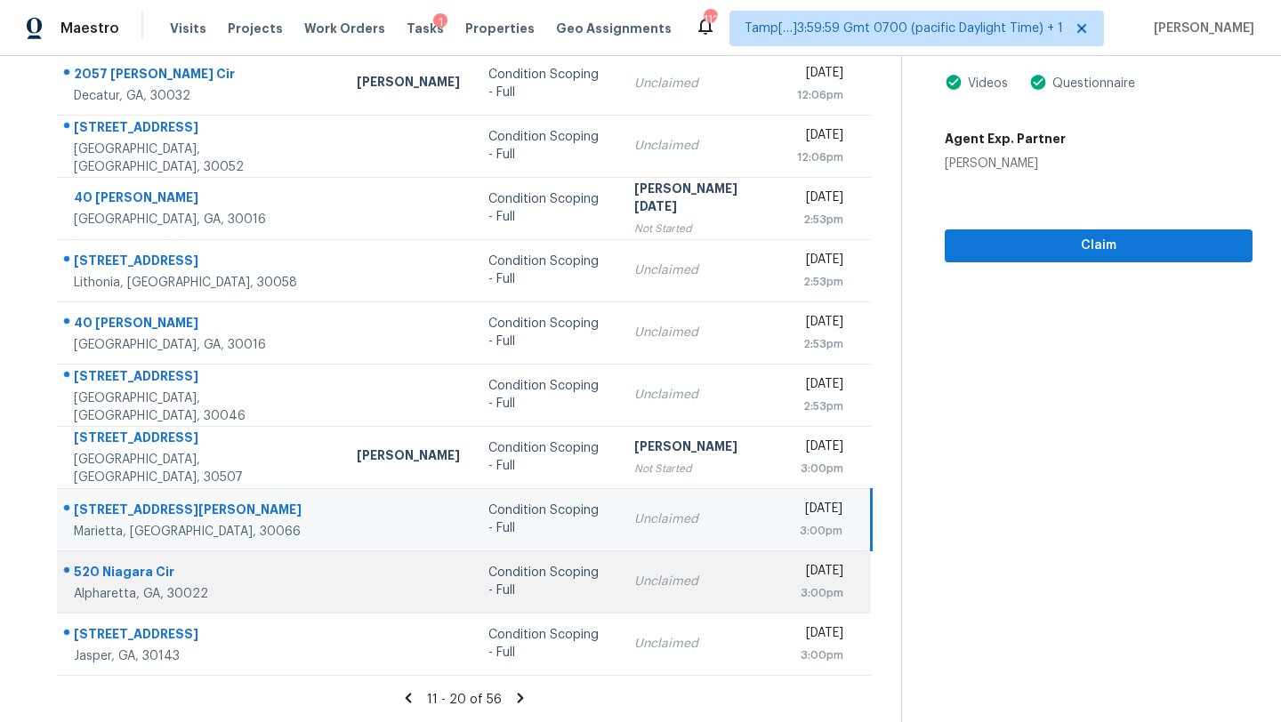
click at [634, 588] on div "Unclaimed" at bounding box center [701, 582] width 134 height 18
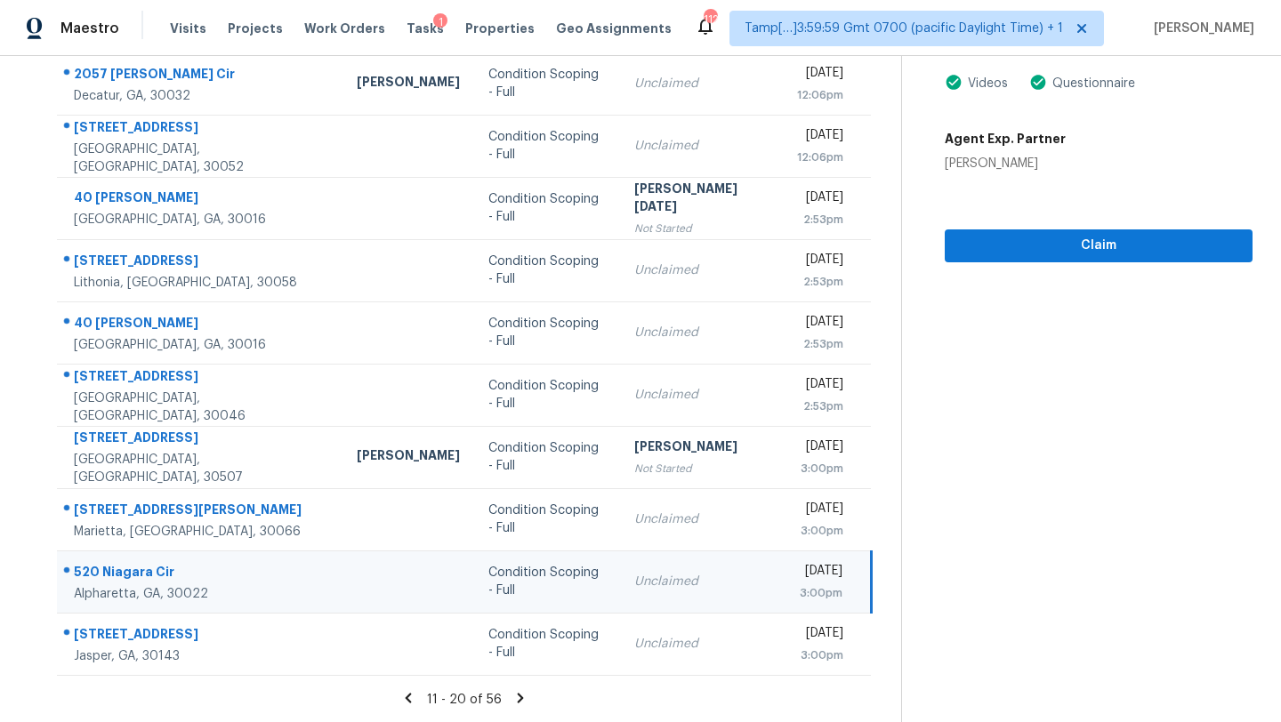
scroll to position [126, 0]
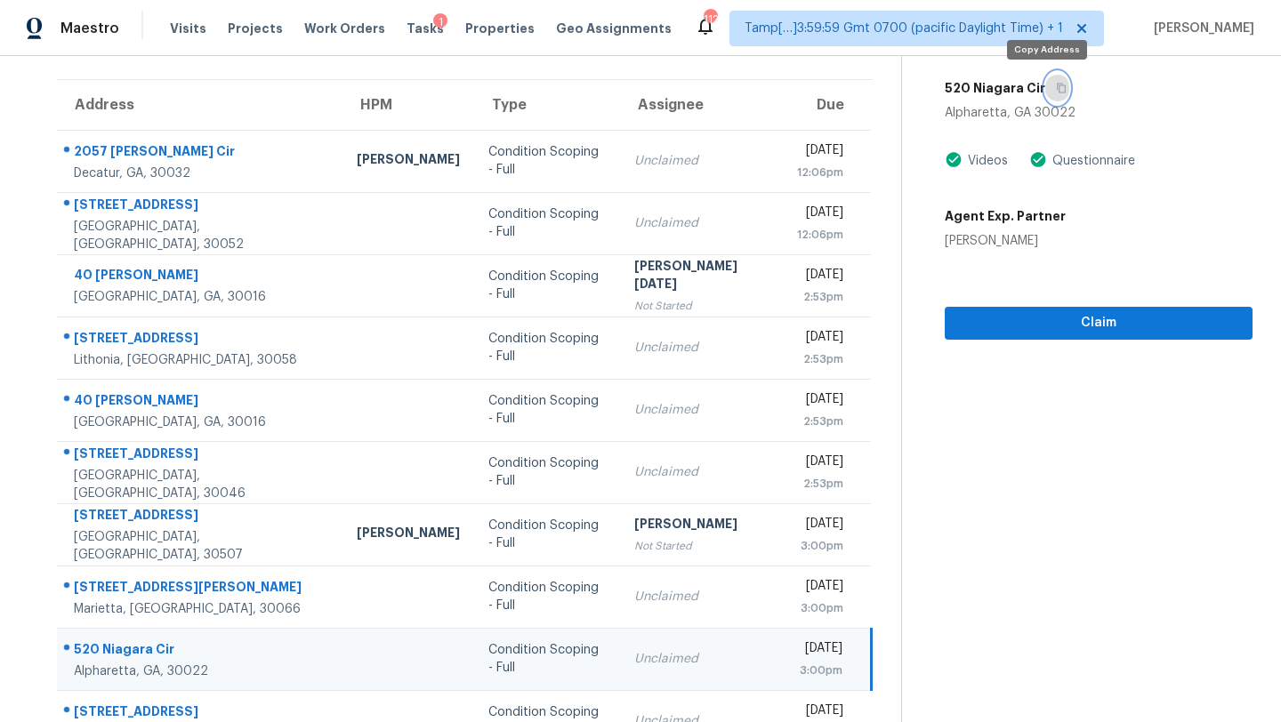
click at [1056, 87] on icon "button" at bounding box center [1061, 88] width 11 height 11
click at [975, 342] on section "Condition Scoping - Full Sep 15th 2025 by 3:00pm 520 Niagara Cir Alpharetta, GA…" at bounding box center [1076, 365] width 351 height 871
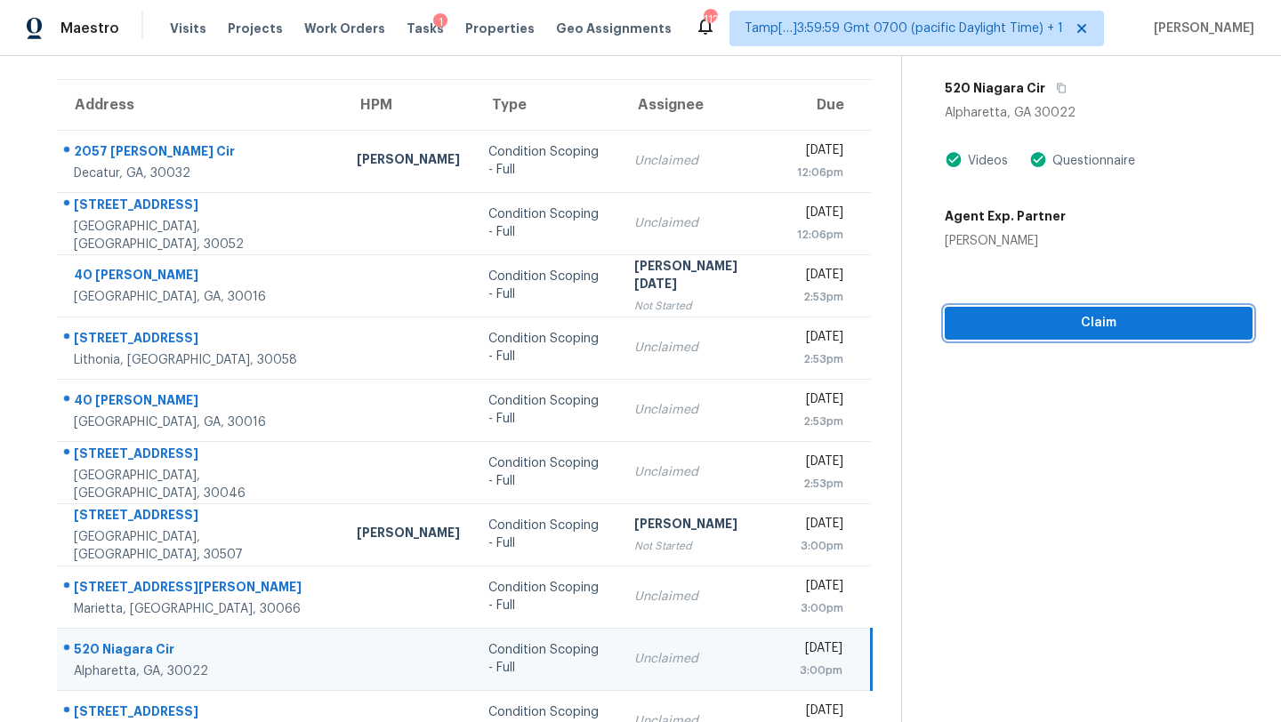
click at [986, 322] on span "Claim" at bounding box center [1098, 323] width 279 height 22
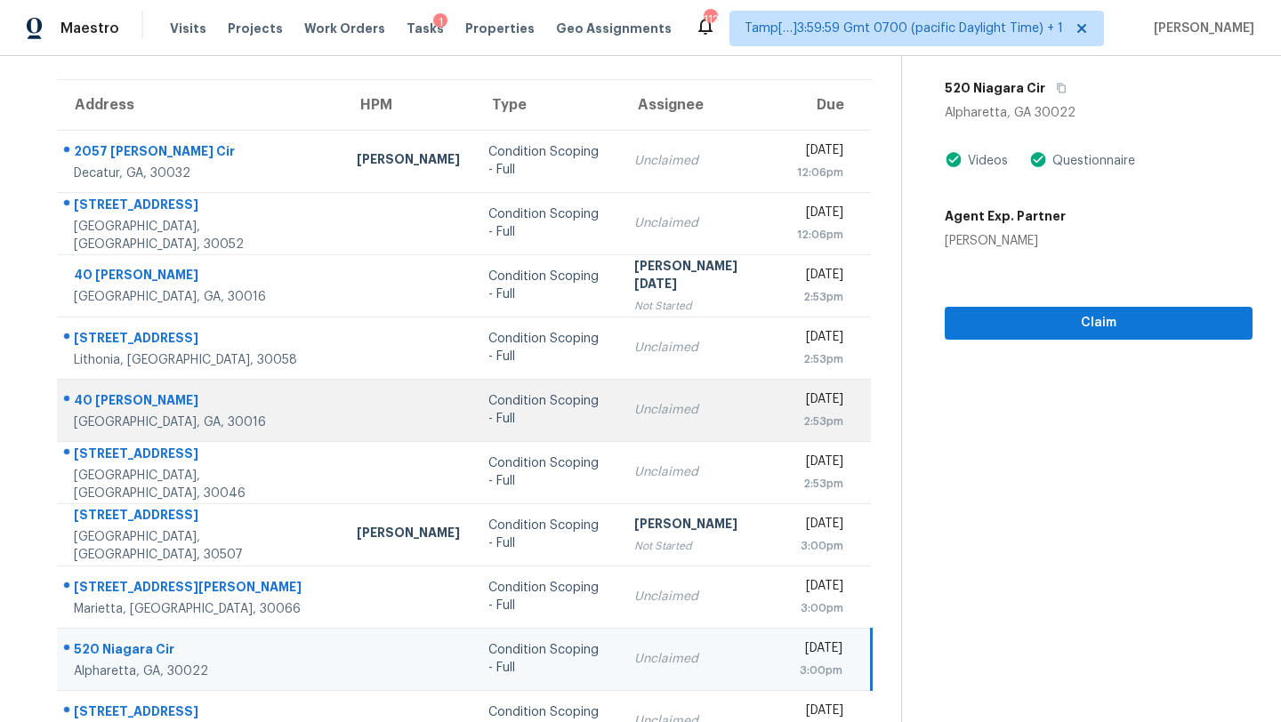
scroll to position [204, 0]
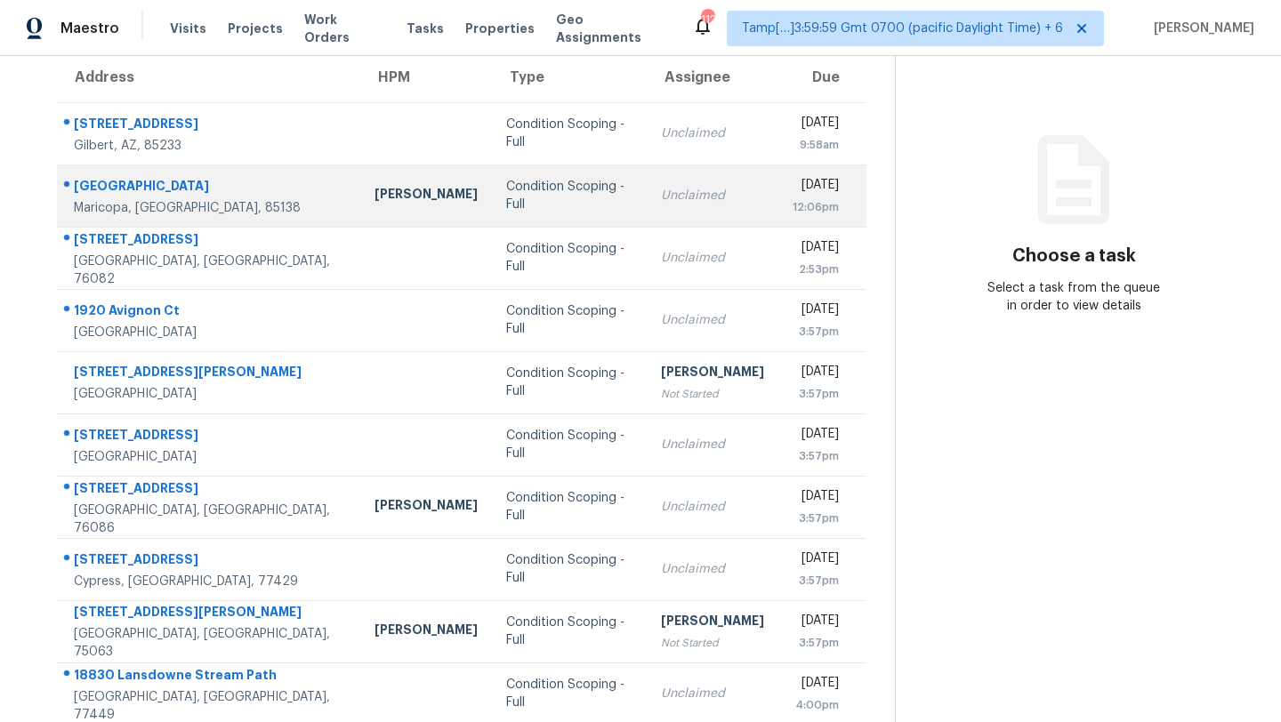
scroll to position [204, 0]
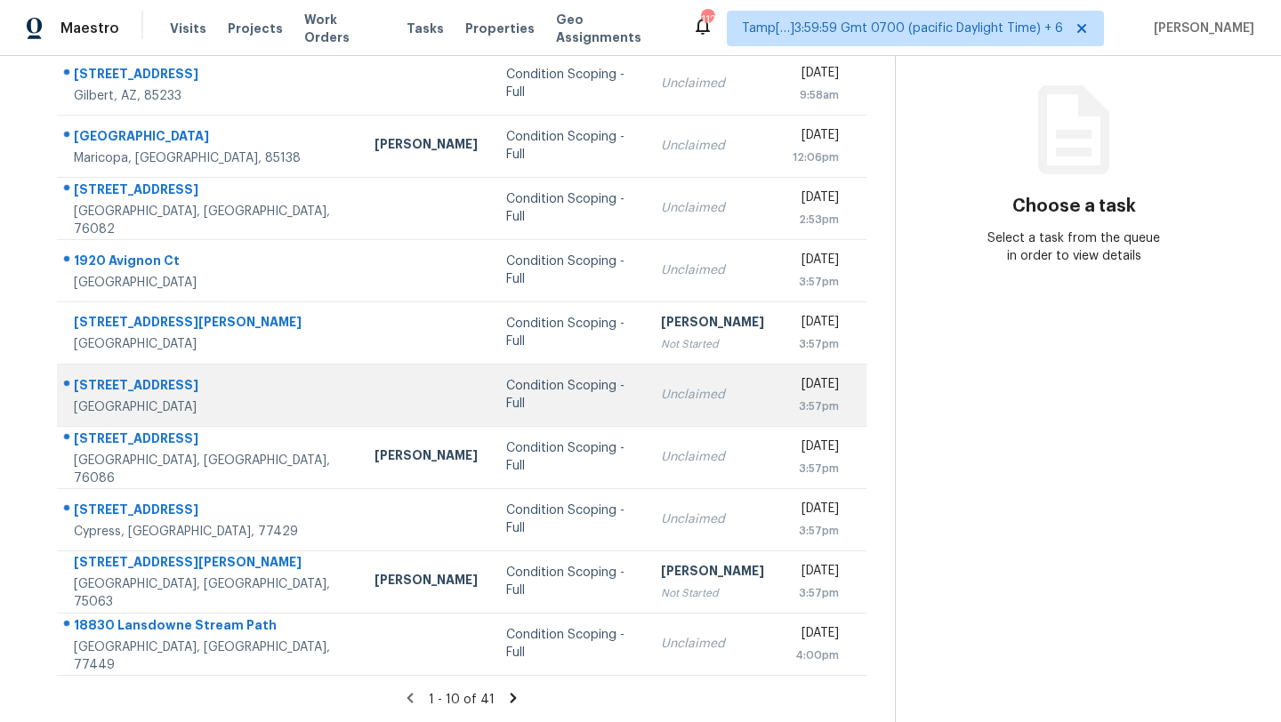
click at [647, 422] on td "Unclaimed" at bounding box center [713, 395] width 132 height 62
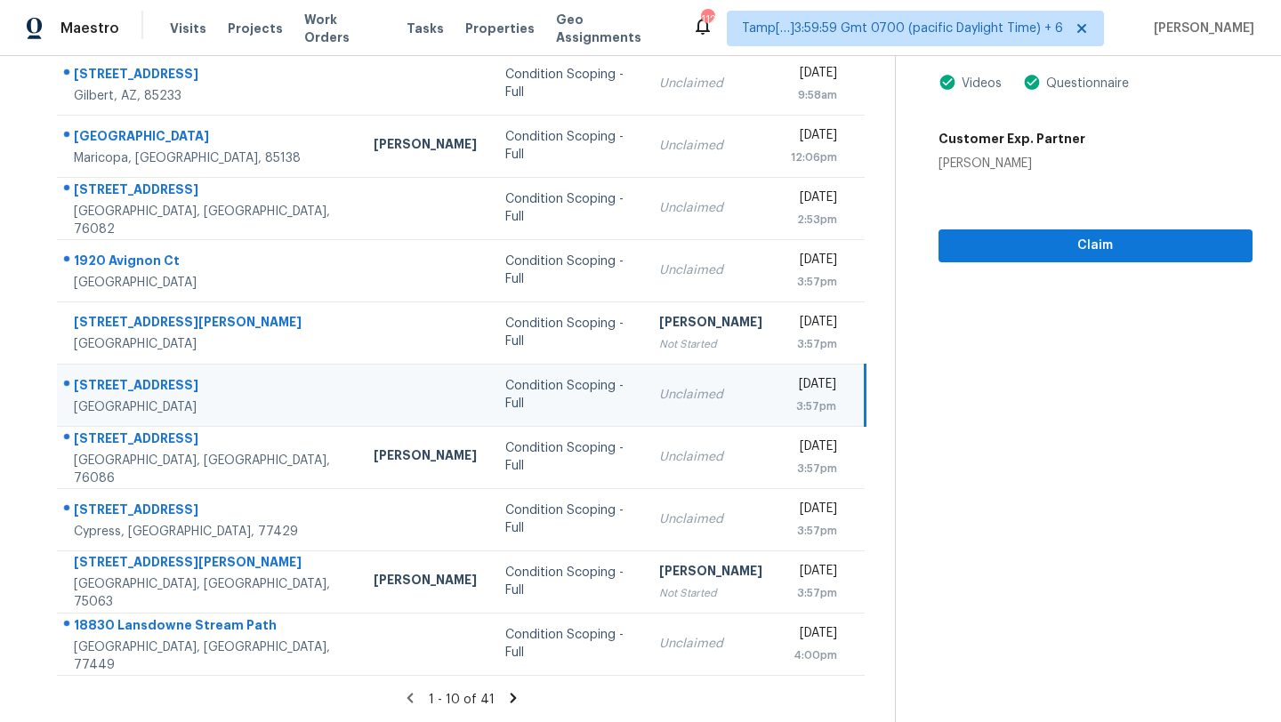
scroll to position [109, 0]
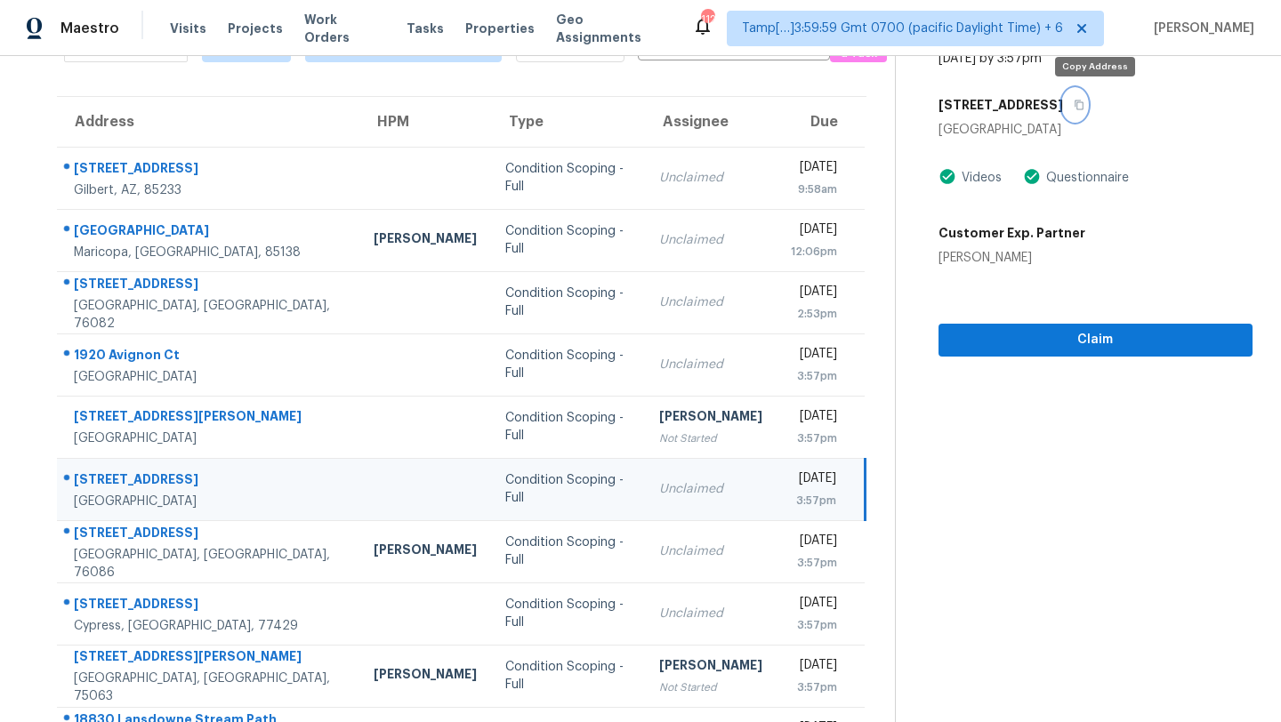
click at [1084, 107] on icon "button" at bounding box center [1078, 105] width 11 height 11
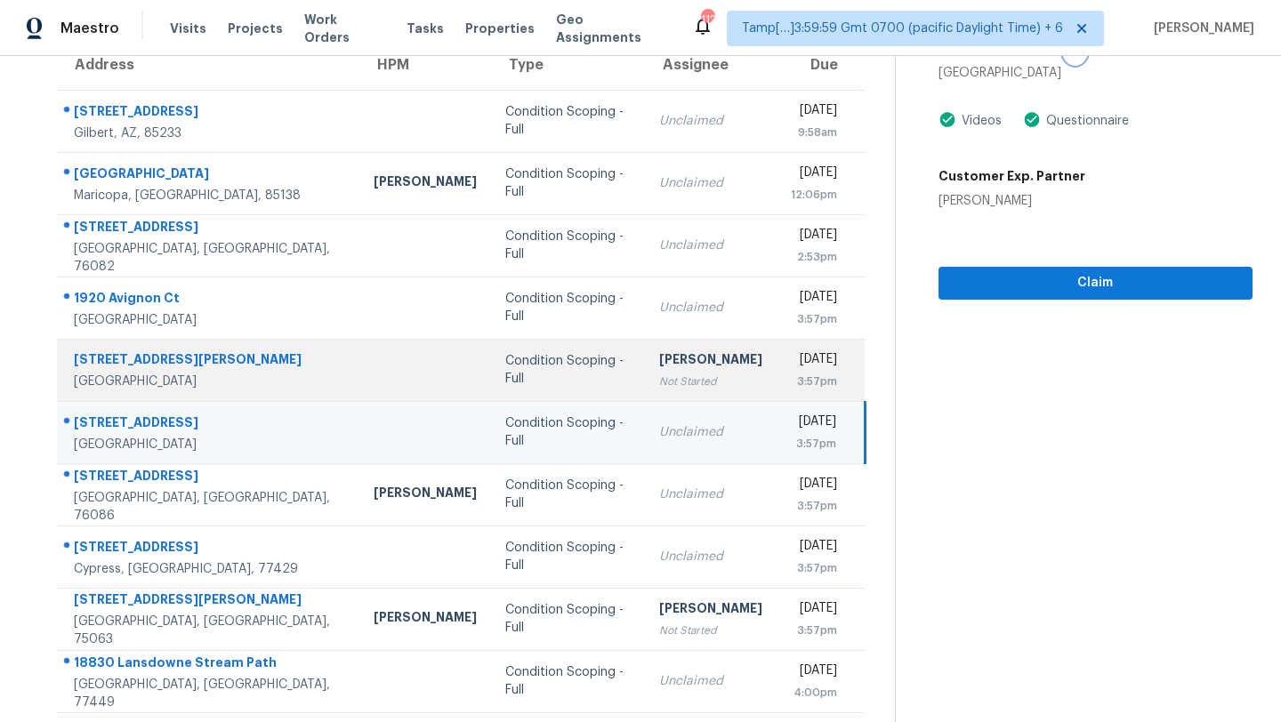
scroll to position [204, 0]
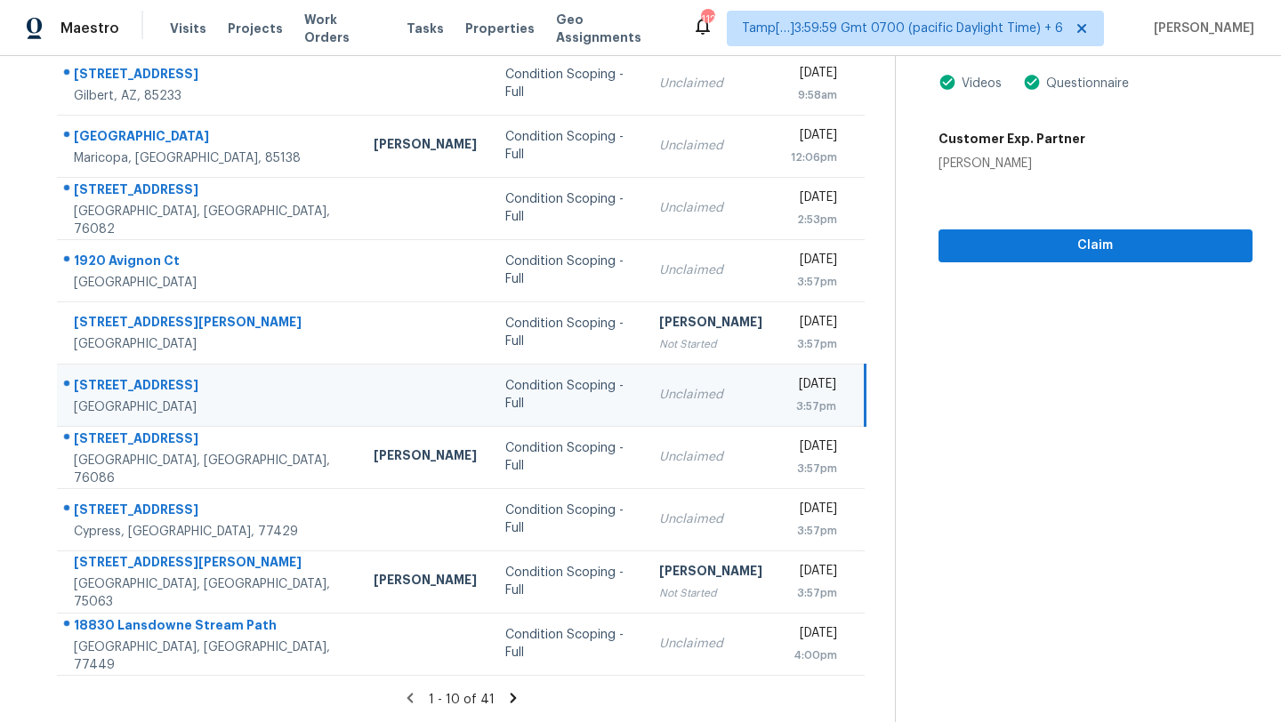
click at [510, 693] on icon at bounding box center [513, 698] width 6 height 10
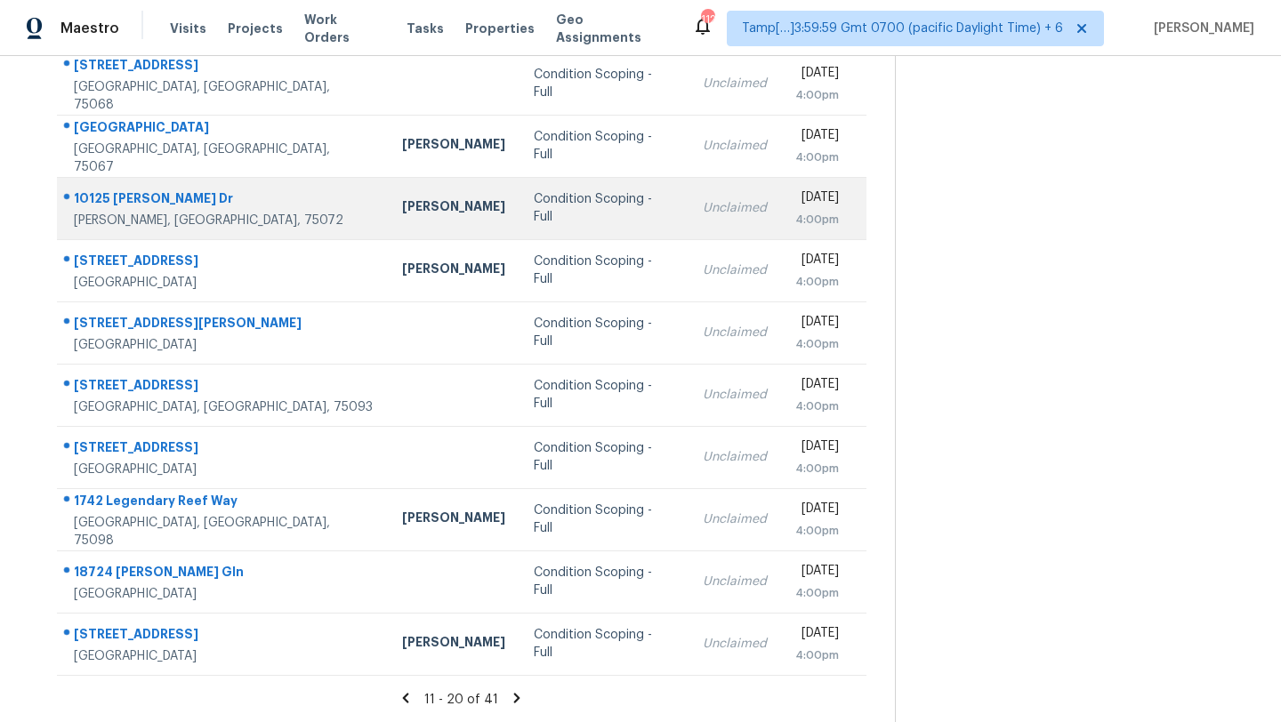
scroll to position [37, 0]
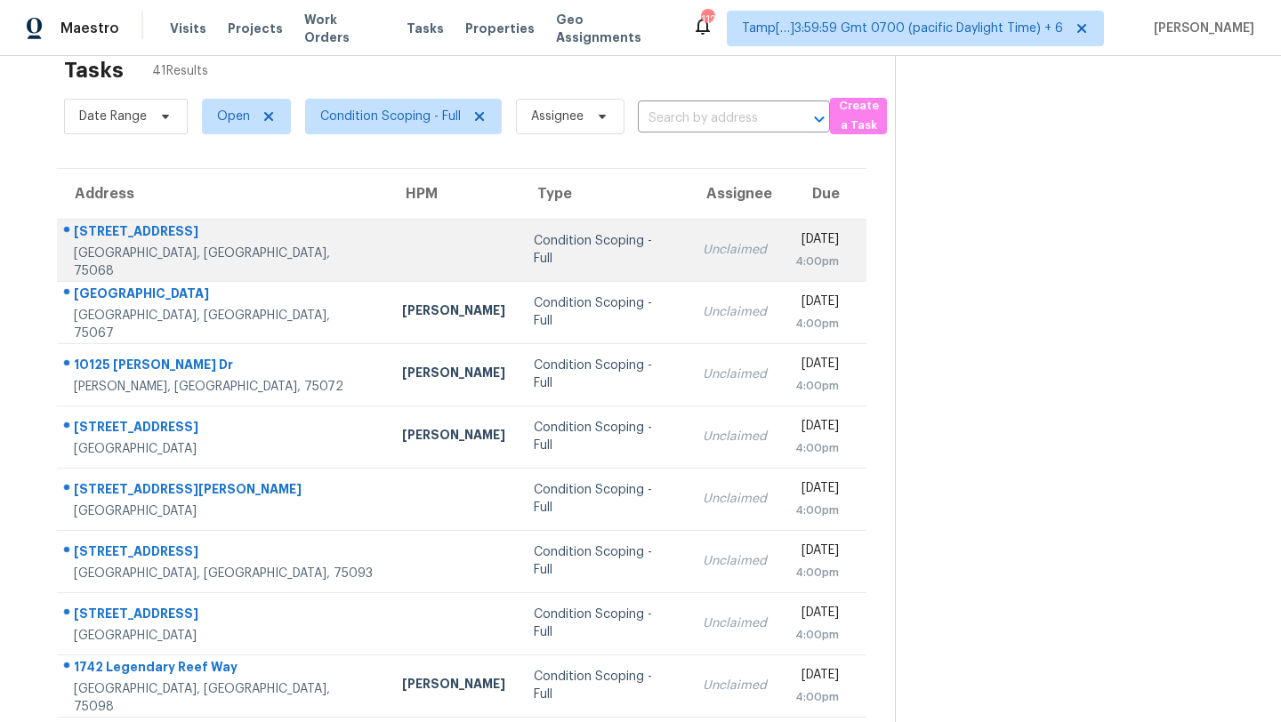
click at [688, 240] on td "Unclaimed" at bounding box center [734, 250] width 92 height 62
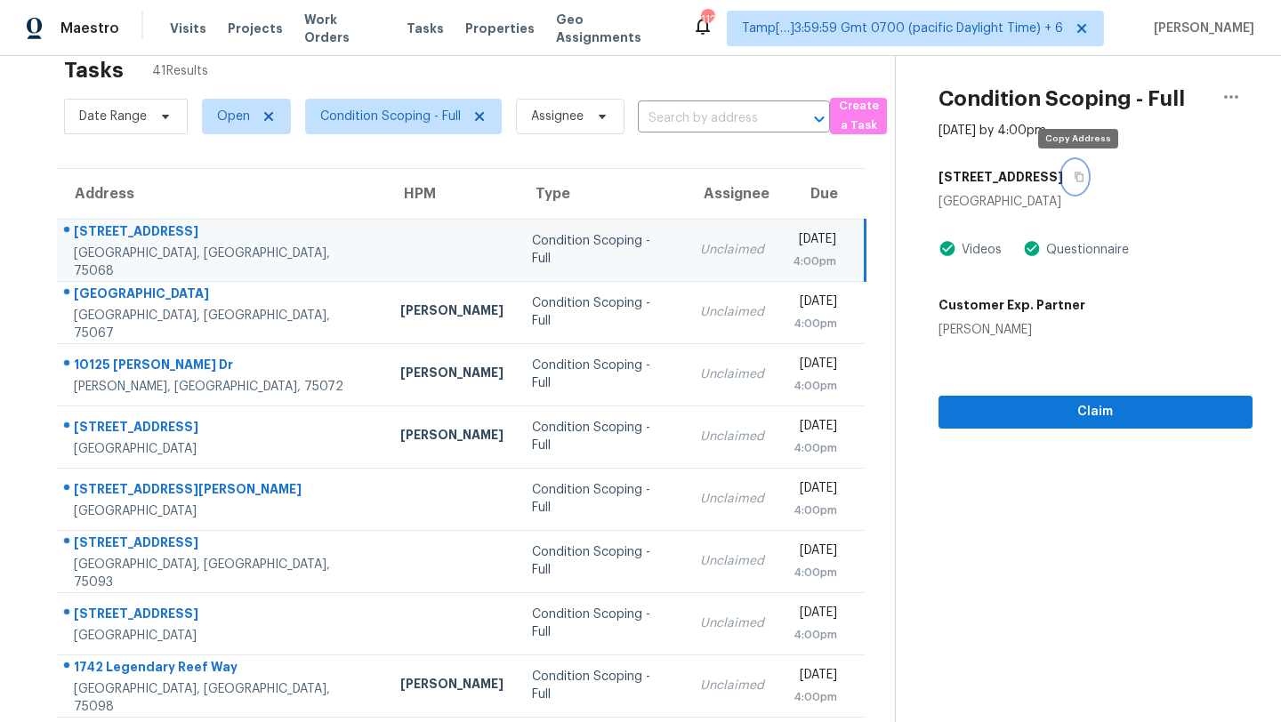
click at [1077, 183] on button "button" at bounding box center [1075, 177] width 24 height 32
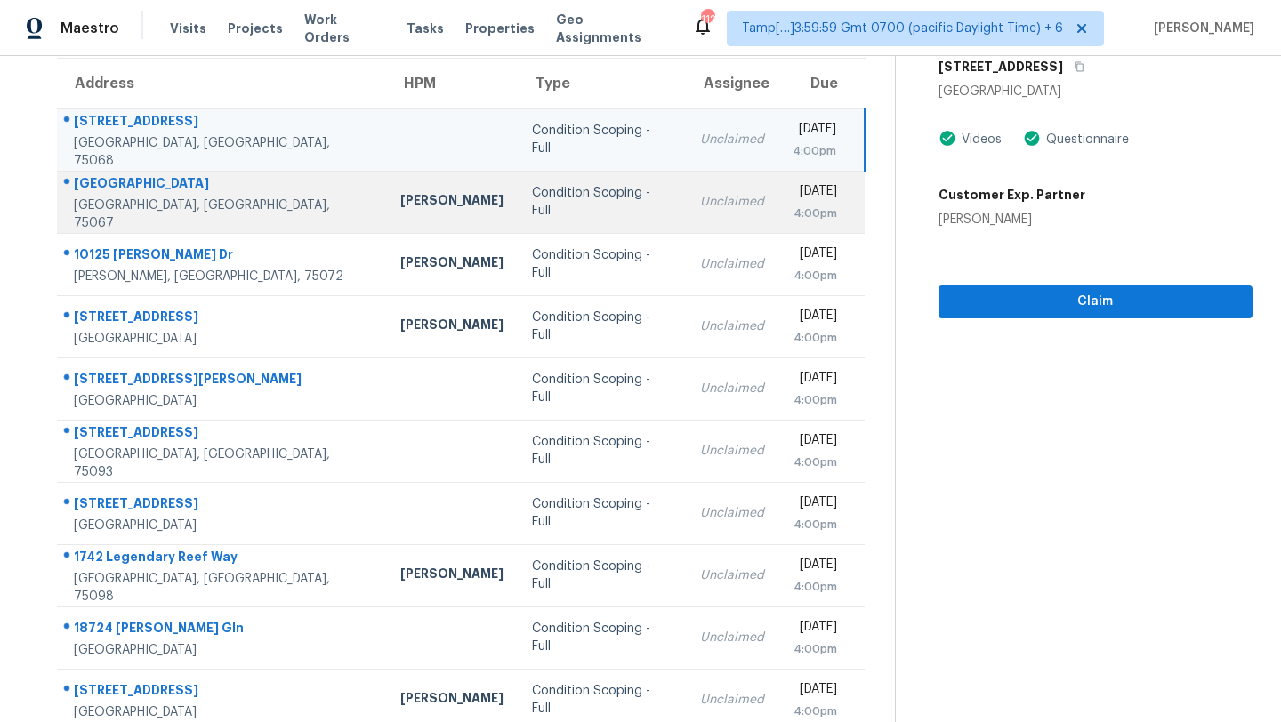
click at [686, 221] on td "Unclaimed" at bounding box center [732, 202] width 92 height 62
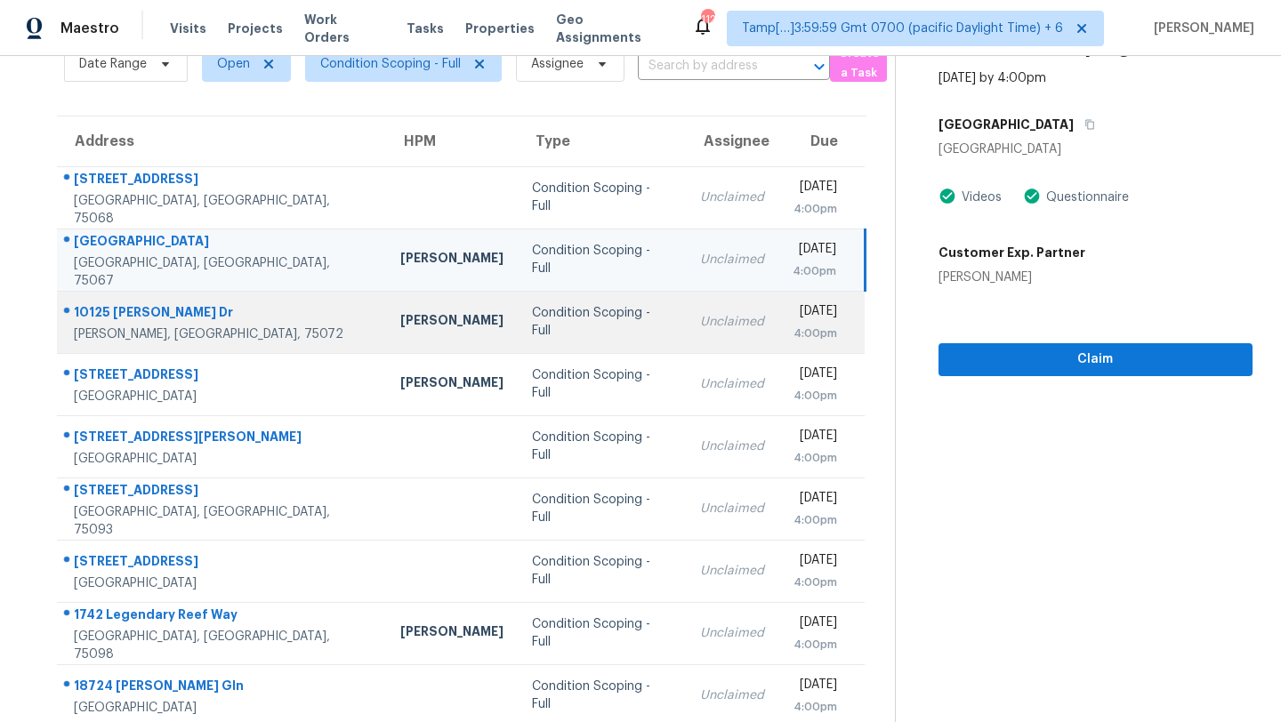
scroll to position [15, 0]
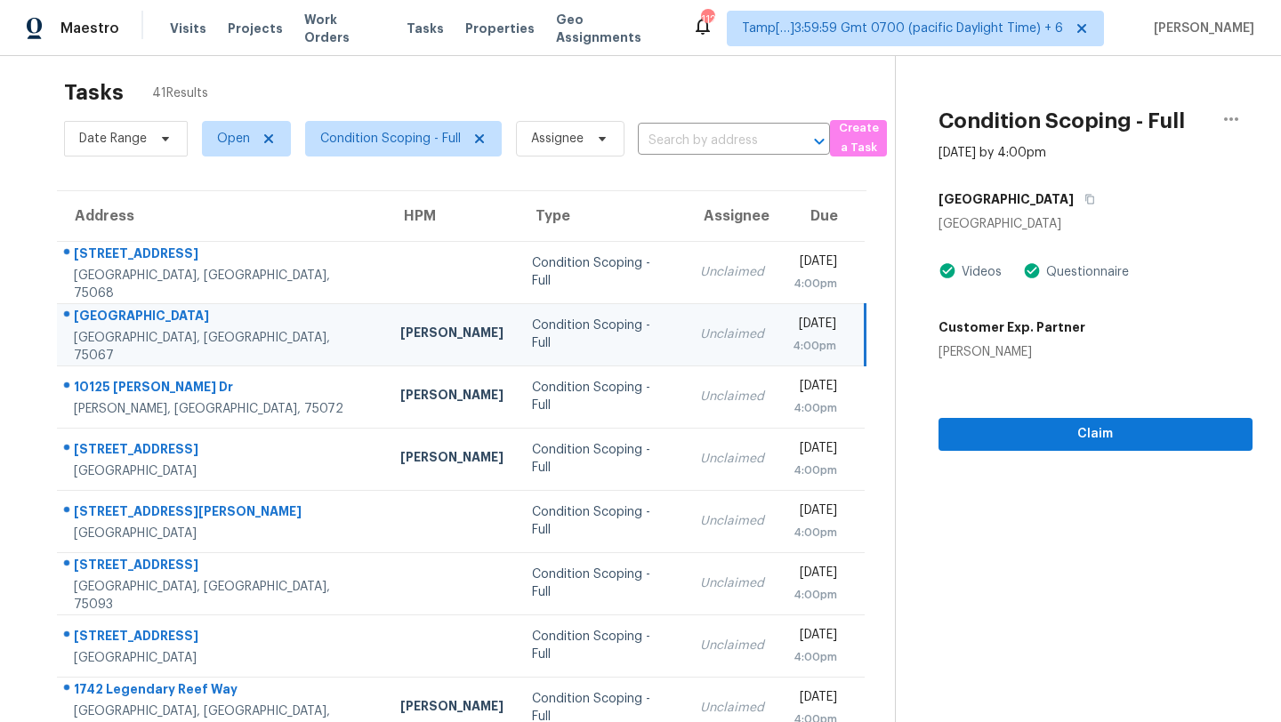
click at [1045, 205] on div "526 Village Dr" at bounding box center [1095, 199] width 314 height 32
click at [1084, 202] on icon "button" at bounding box center [1089, 199] width 11 height 11
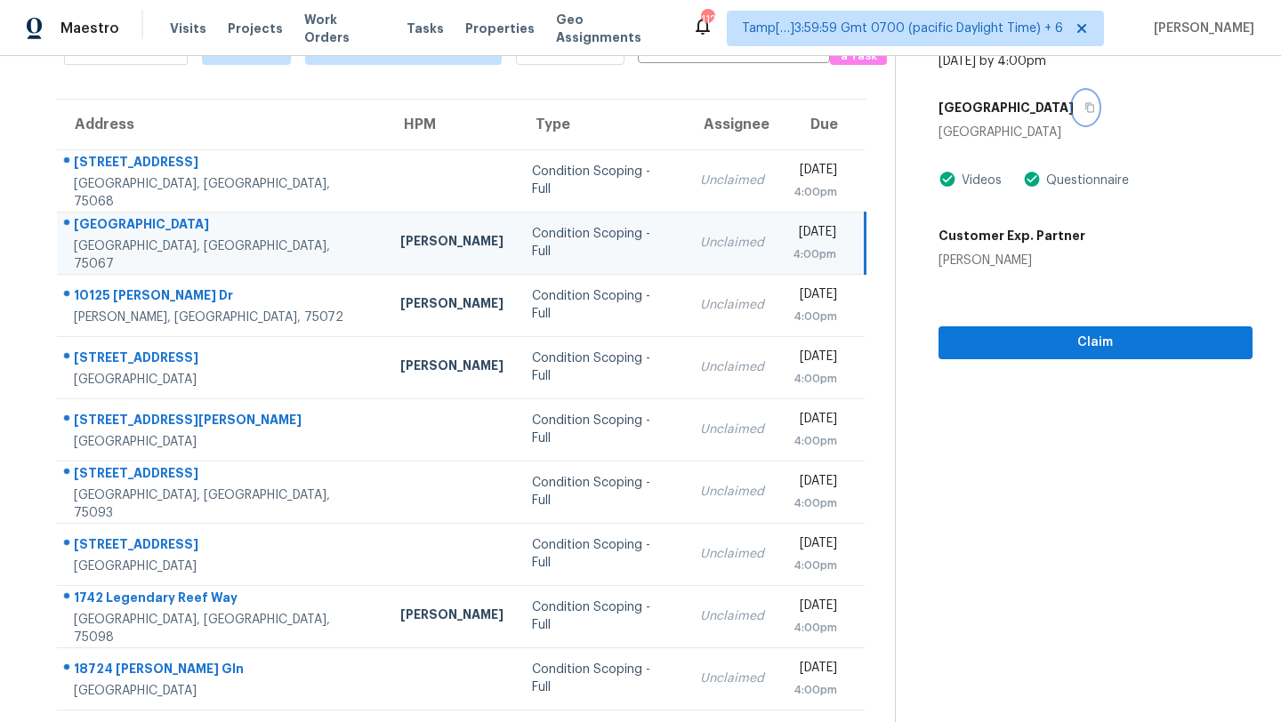
scroll to position [204, 0]
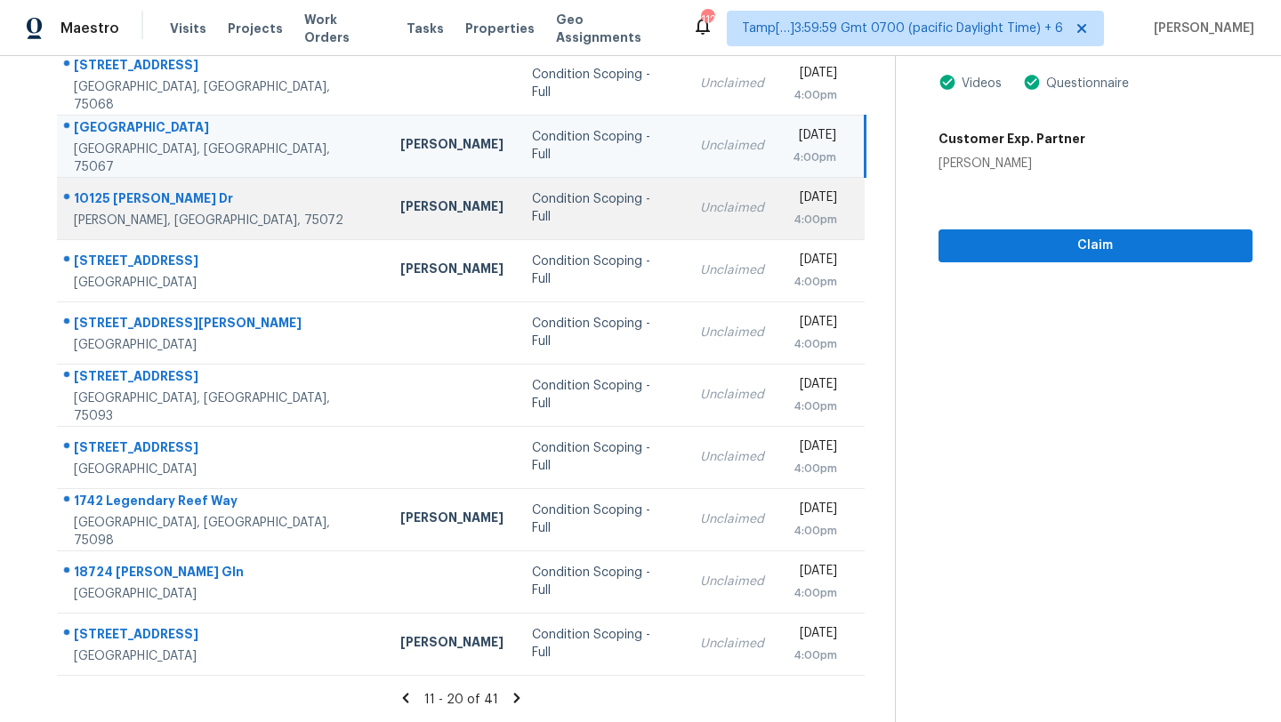
click at [686, 221] on td "Unclaimed" at bounding box center [732, 208] width 92 height 62
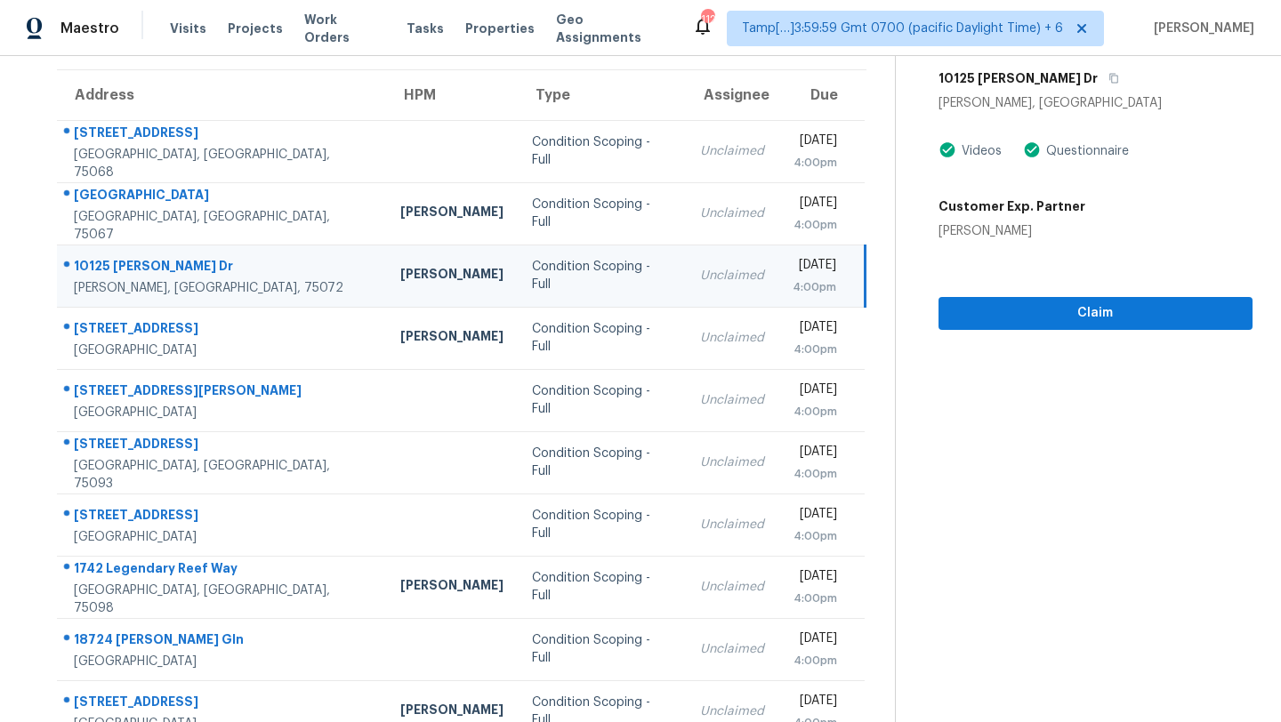
scroll to position [21, 0]
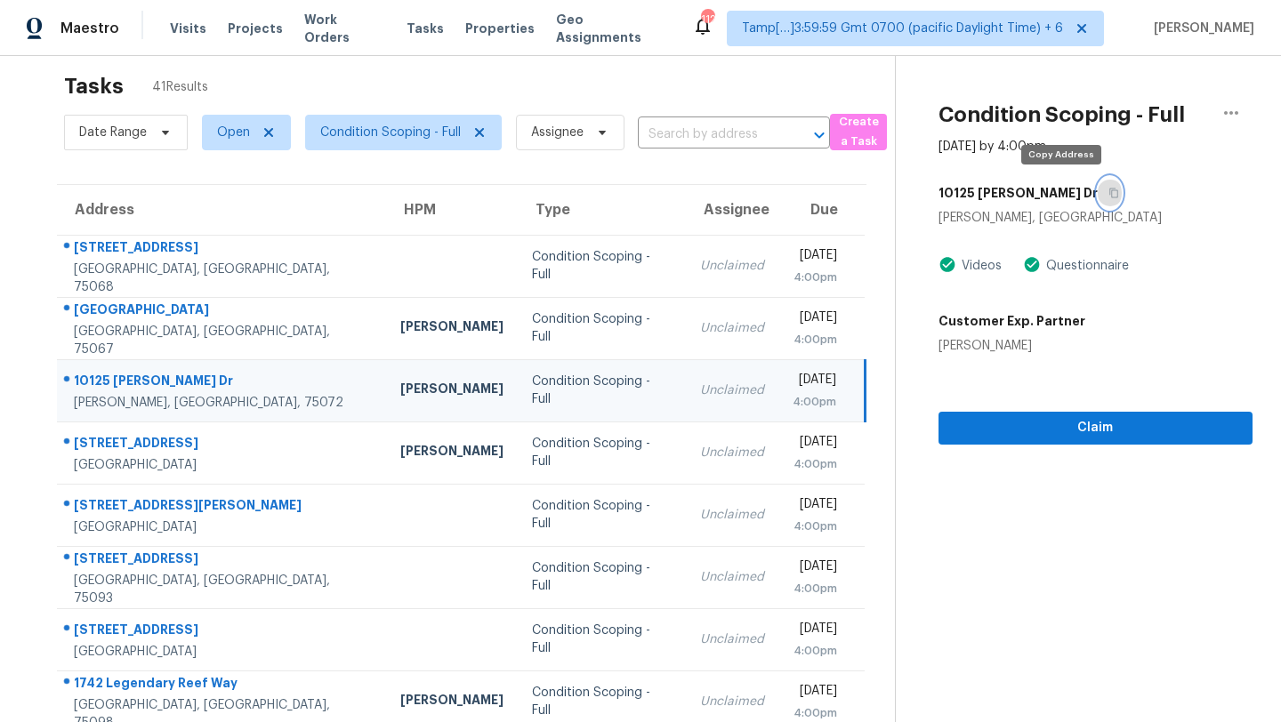
click at [1108, 195] on icon "button" at bounding box center [1113, 193] width 11 height 11
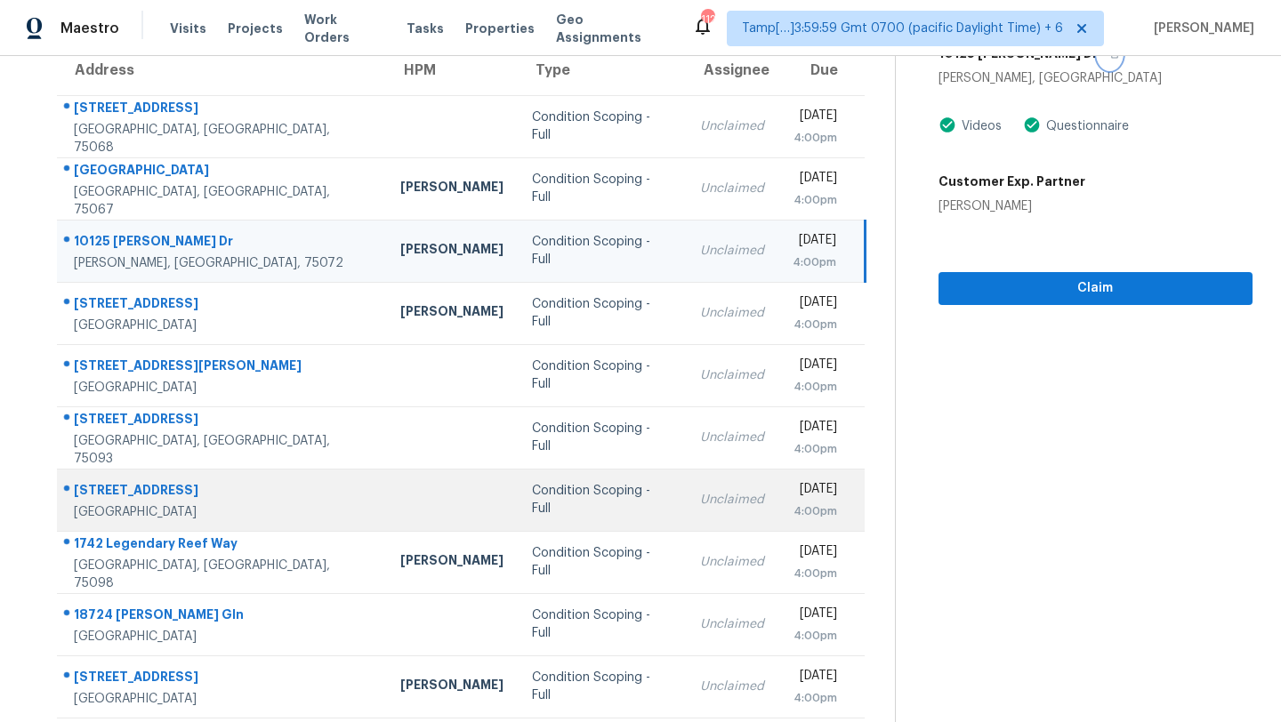
scroll to position [181, 0]
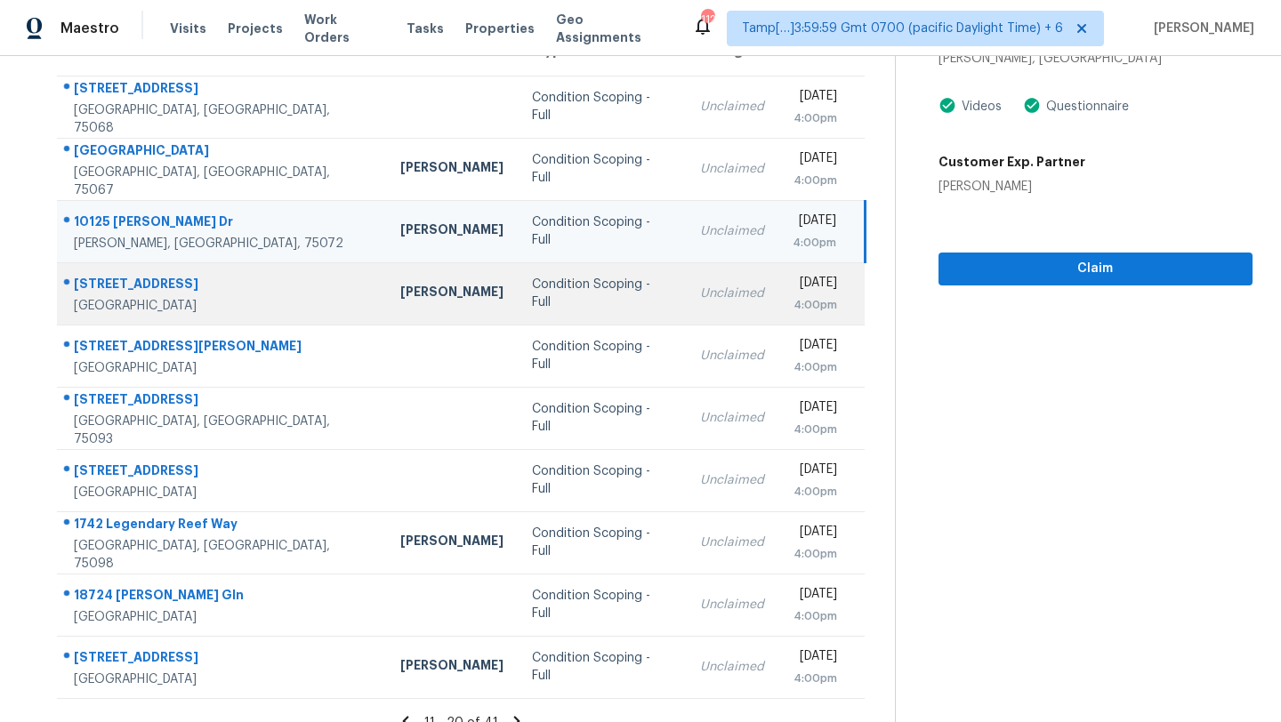
click at [700, 301] on div "Unclaimed" at bounding box center [732, 294] width 64 height 18
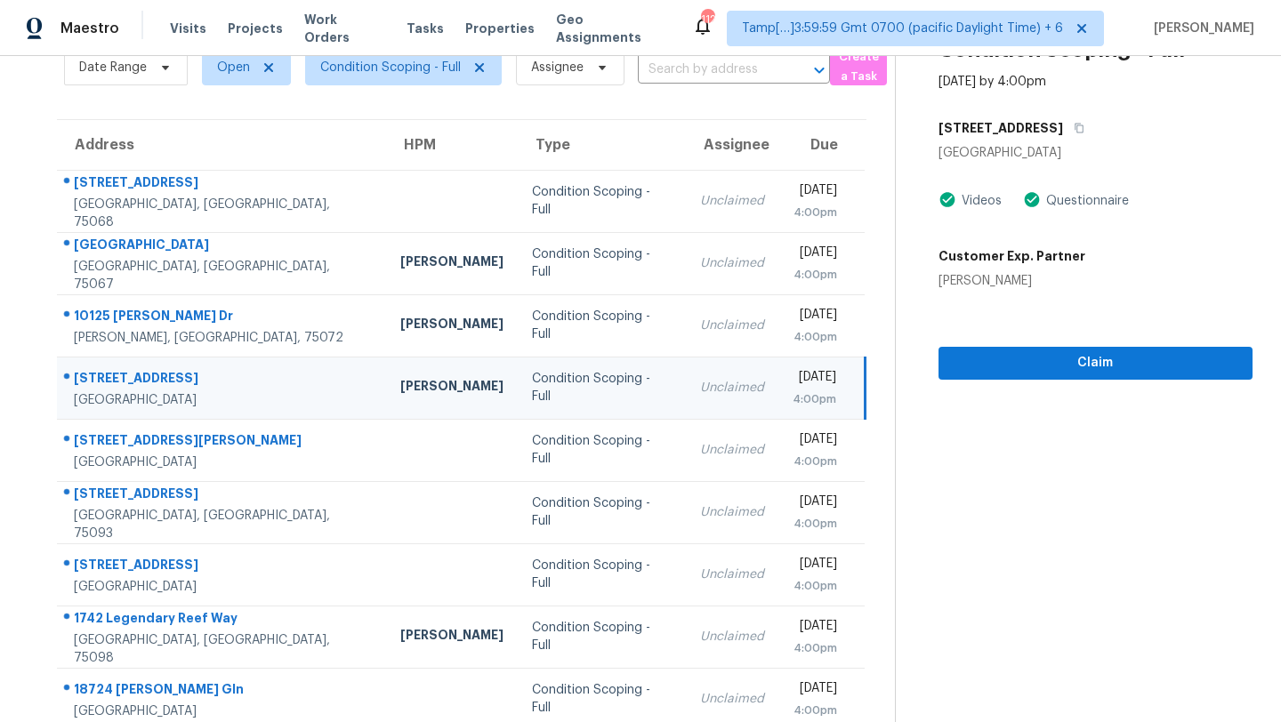
scroll to position [53, 0]
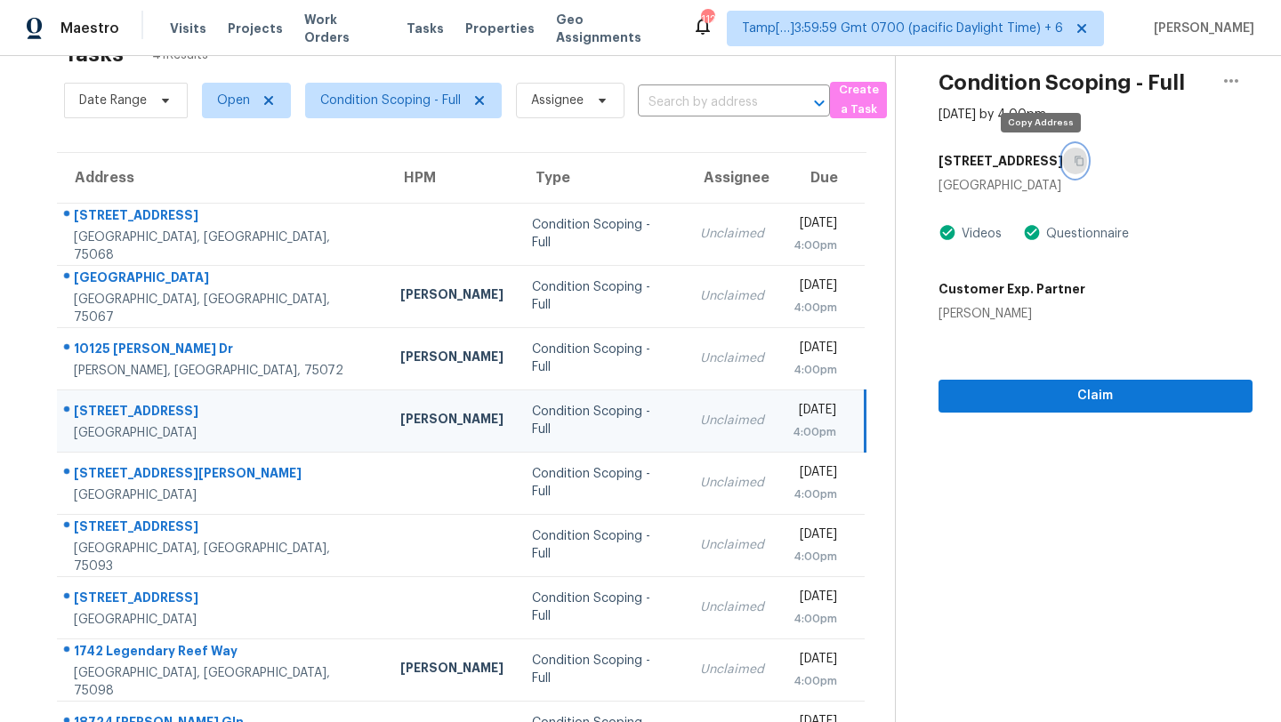
click at [1063, 159] on button "button" at bounding box center [1075, 161] width 24 height 32
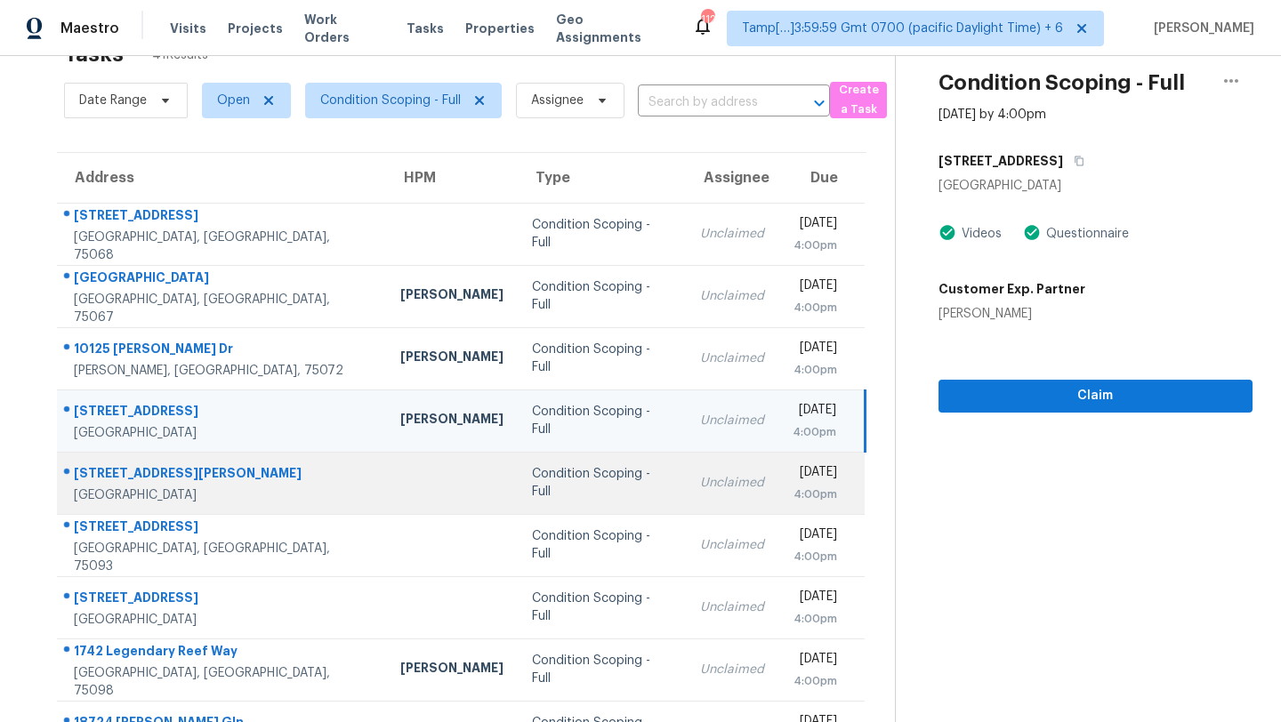
click at [700, 478] on div "Unclaimed" at bounding box center [732, 483] width 64 height 18
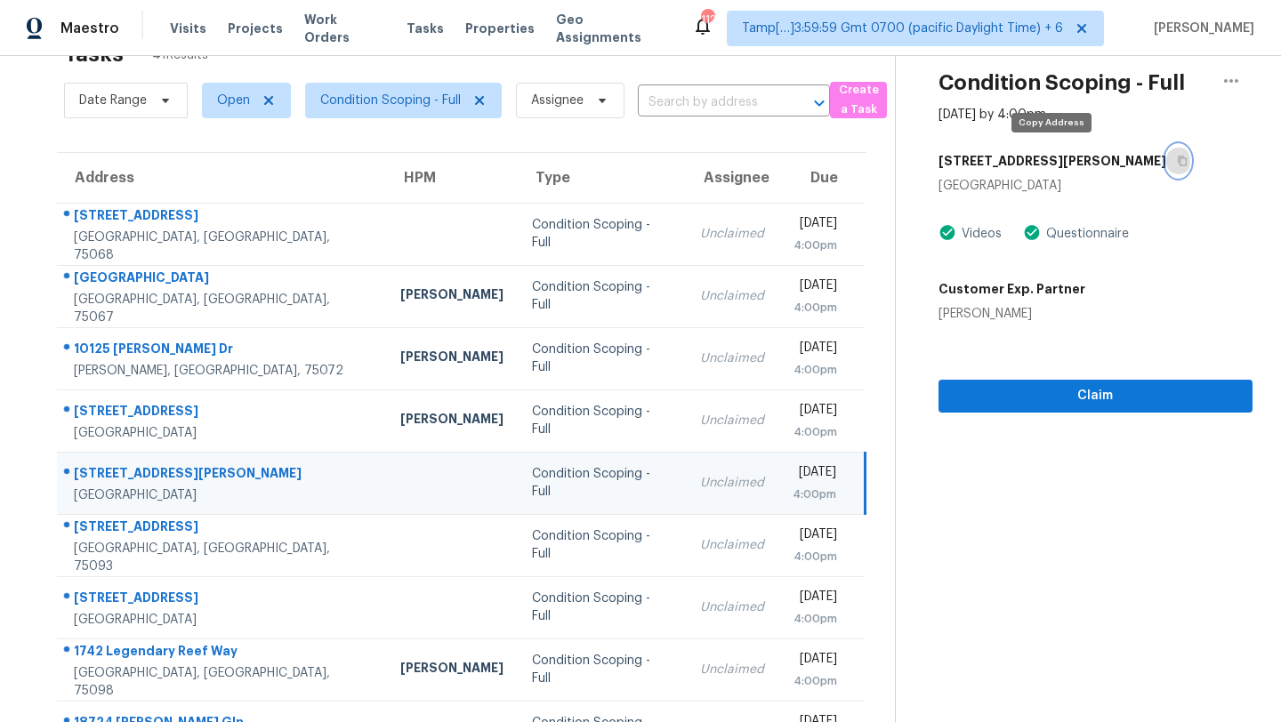
click at [1177, 164] on icon "button" at bounding box center [1182, 161] width 11 height 11
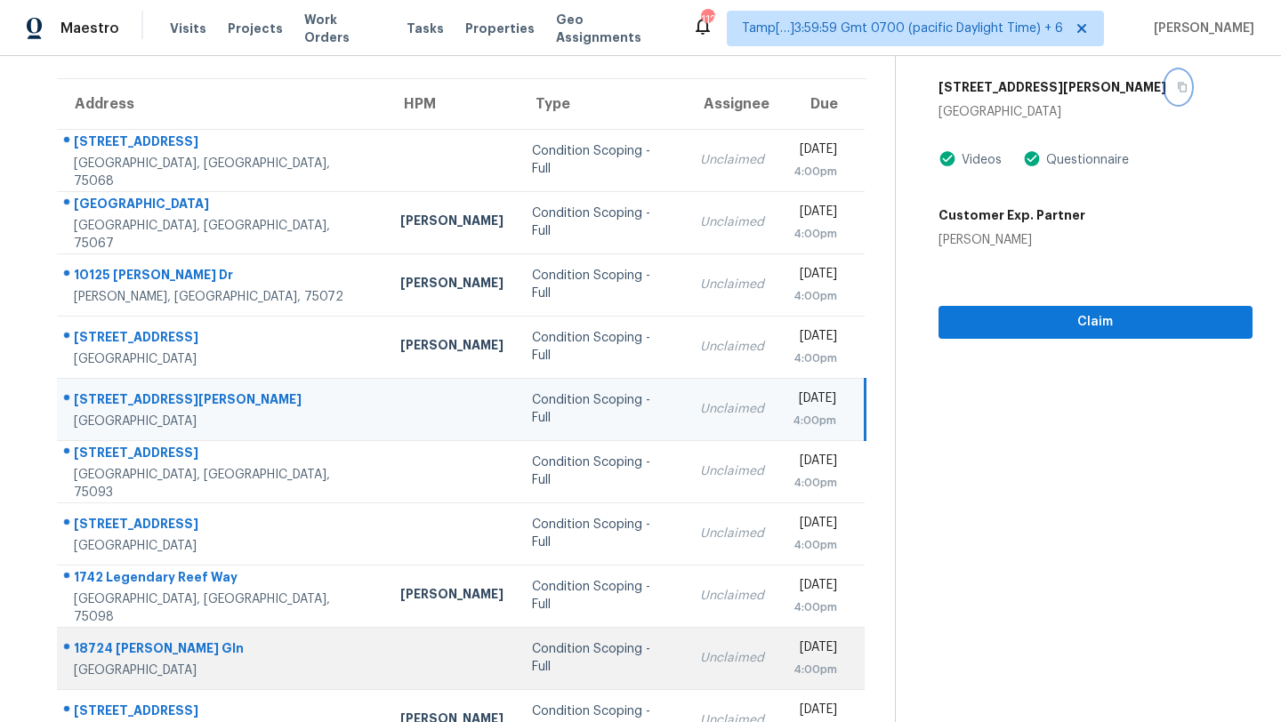
scroll to position [204, 0]
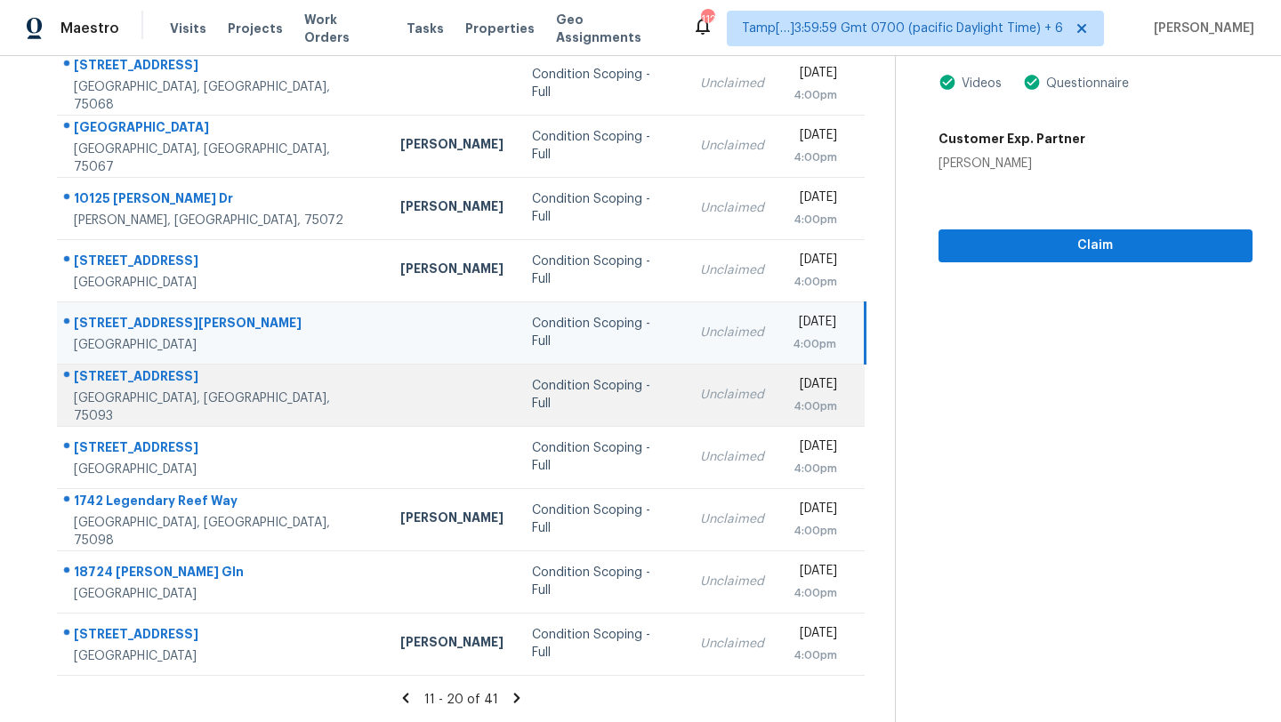
click at [700, 386] on div "Unclaimed" at bounding box center [732, 395] width 64 height 18
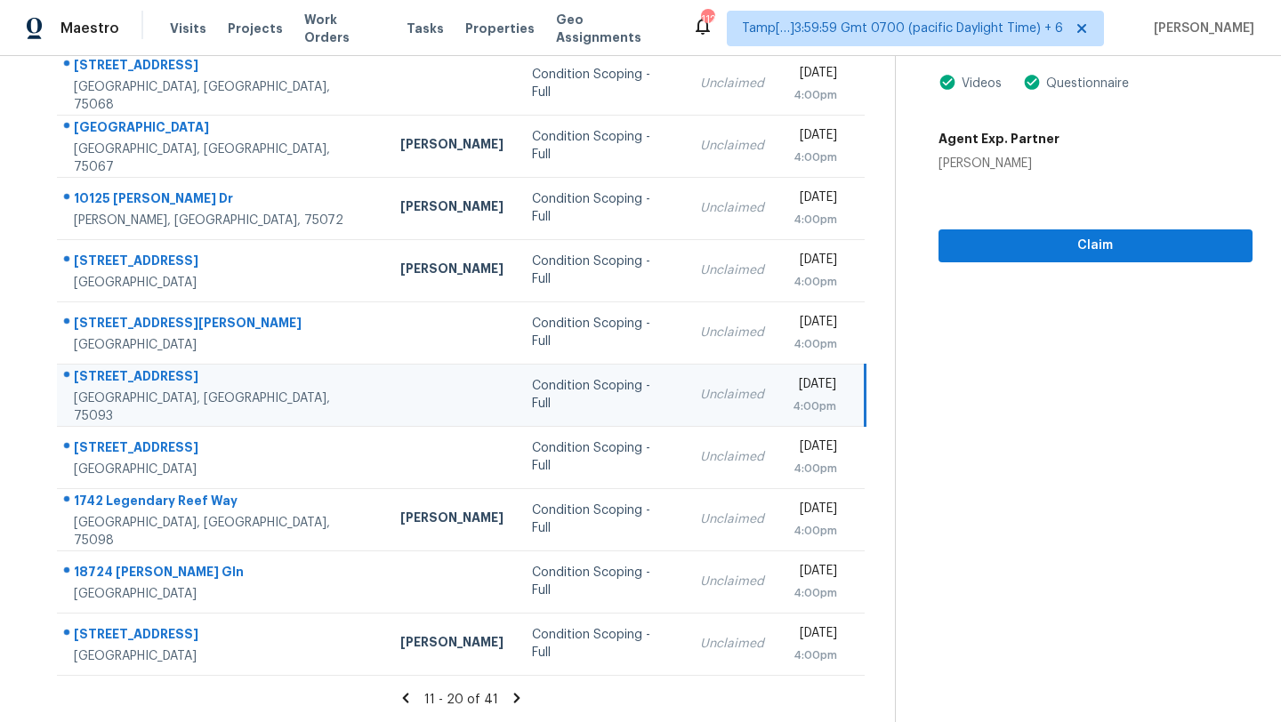
scroll to position [0, 0]
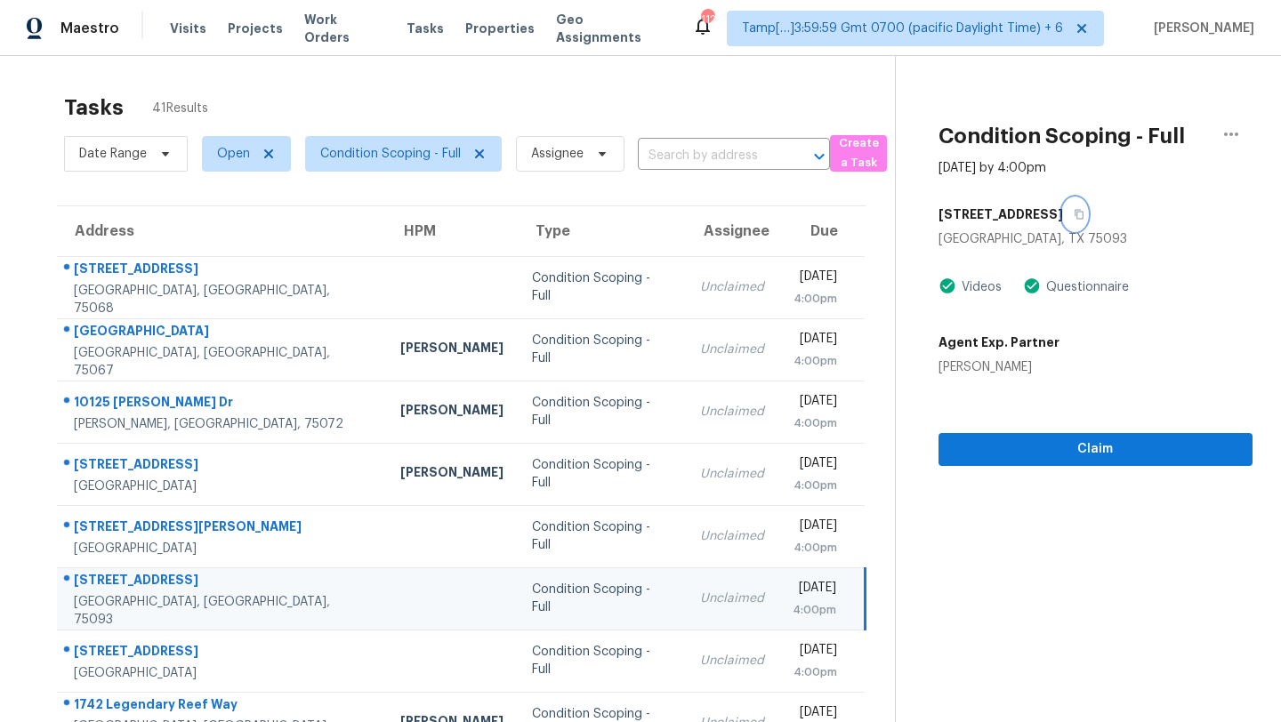
click at [1084, 215] on icon "button" at bounding box center [1078, 214] width 11 height 11
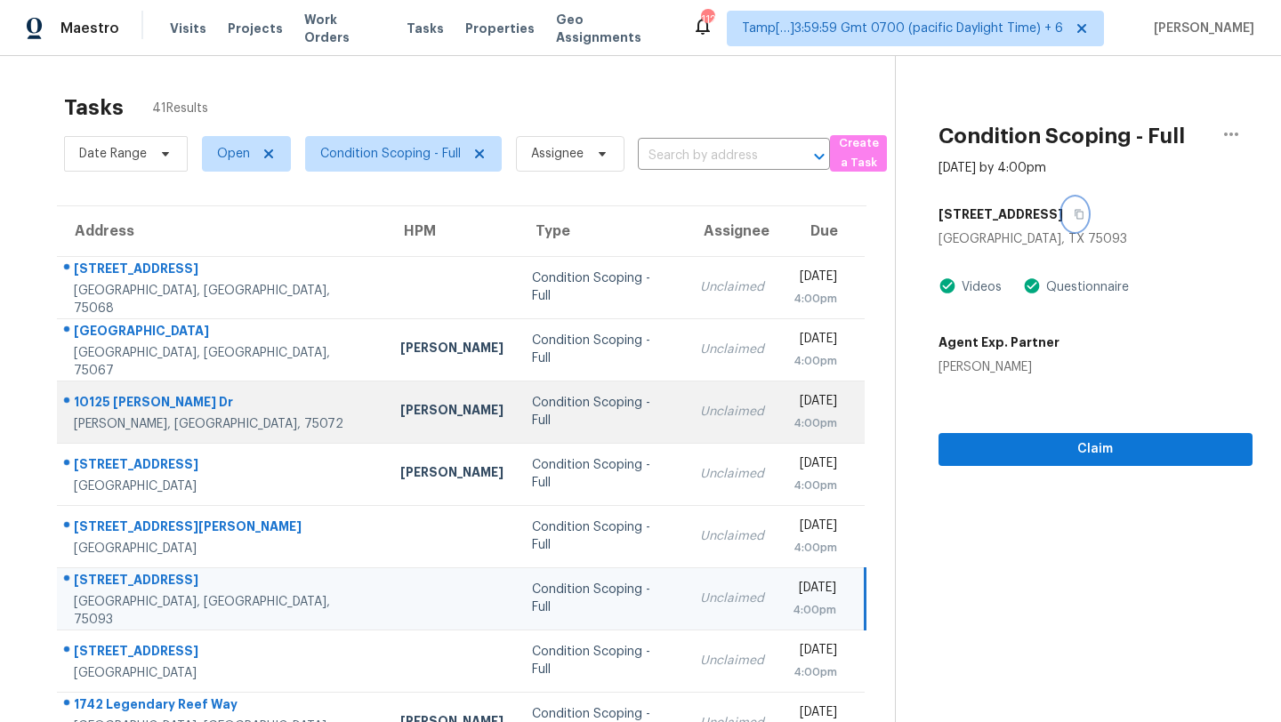
scroll to position [204, 0]
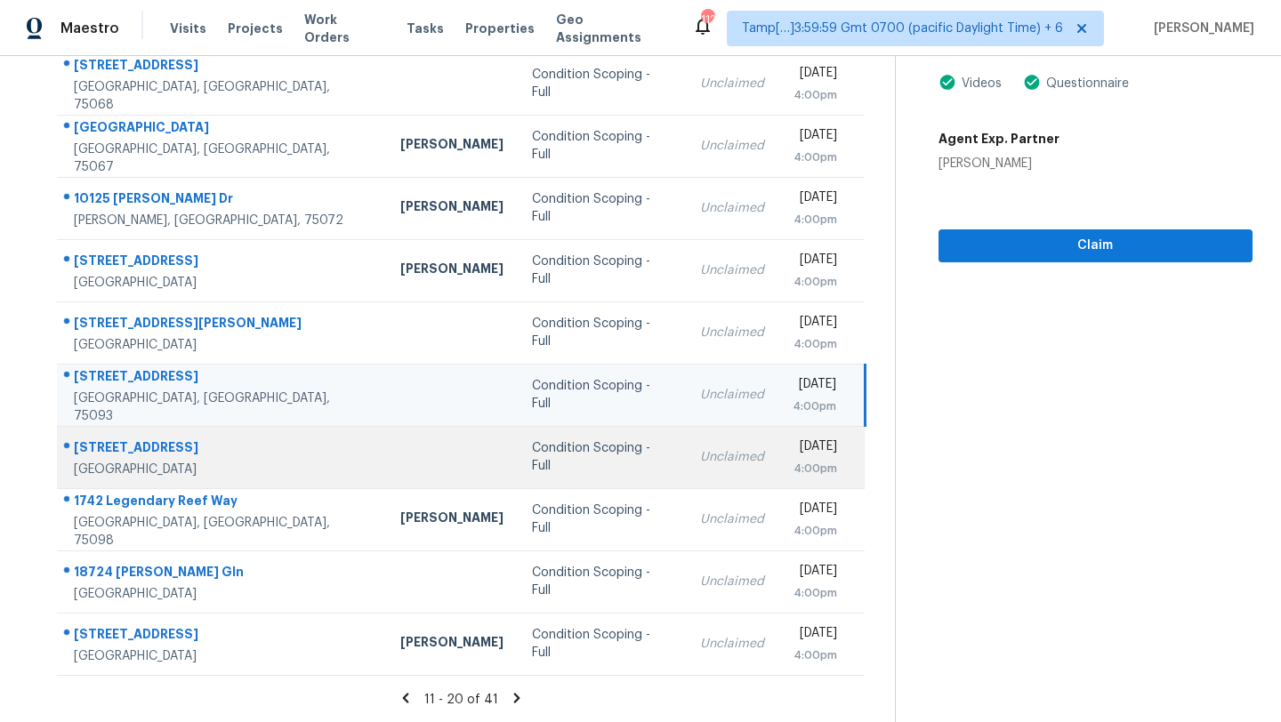
click at [700, 449] on div "Unclaimed" at bounding box center [732, 457] width 64 height 18
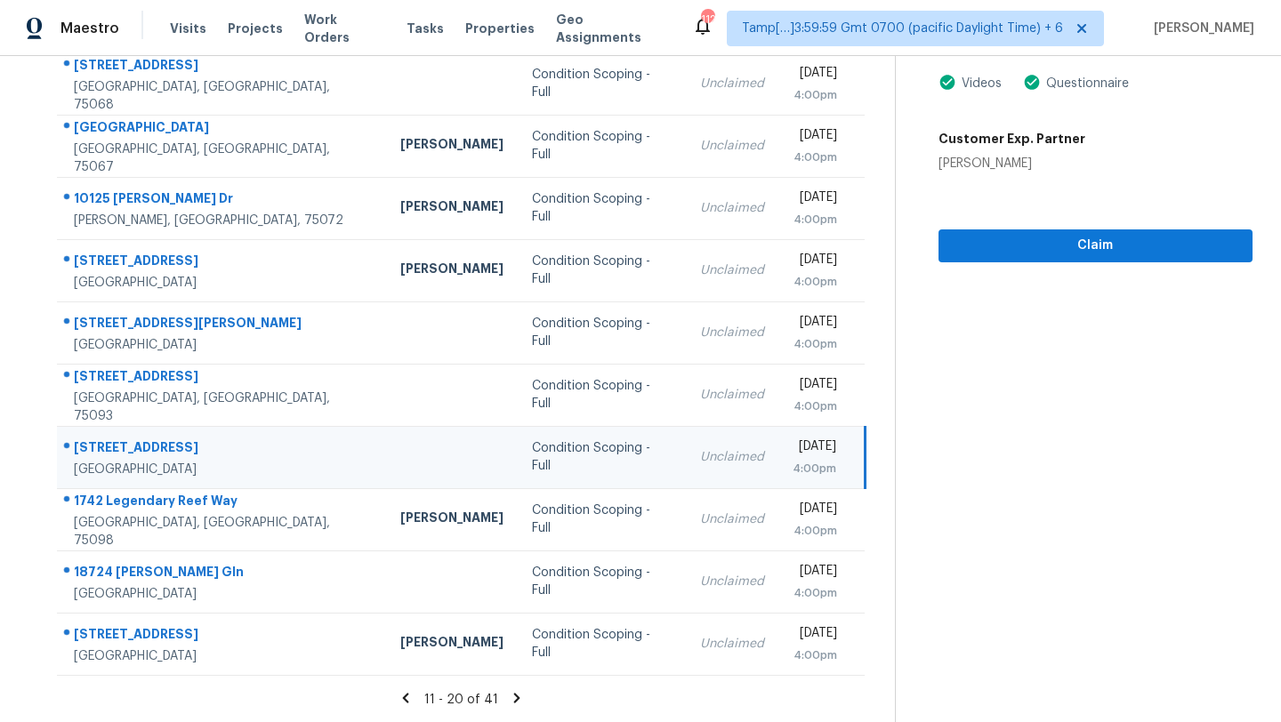
click at [1185, 182] on div "Claim" at bounding box center [1095, 218] width 314 height 90
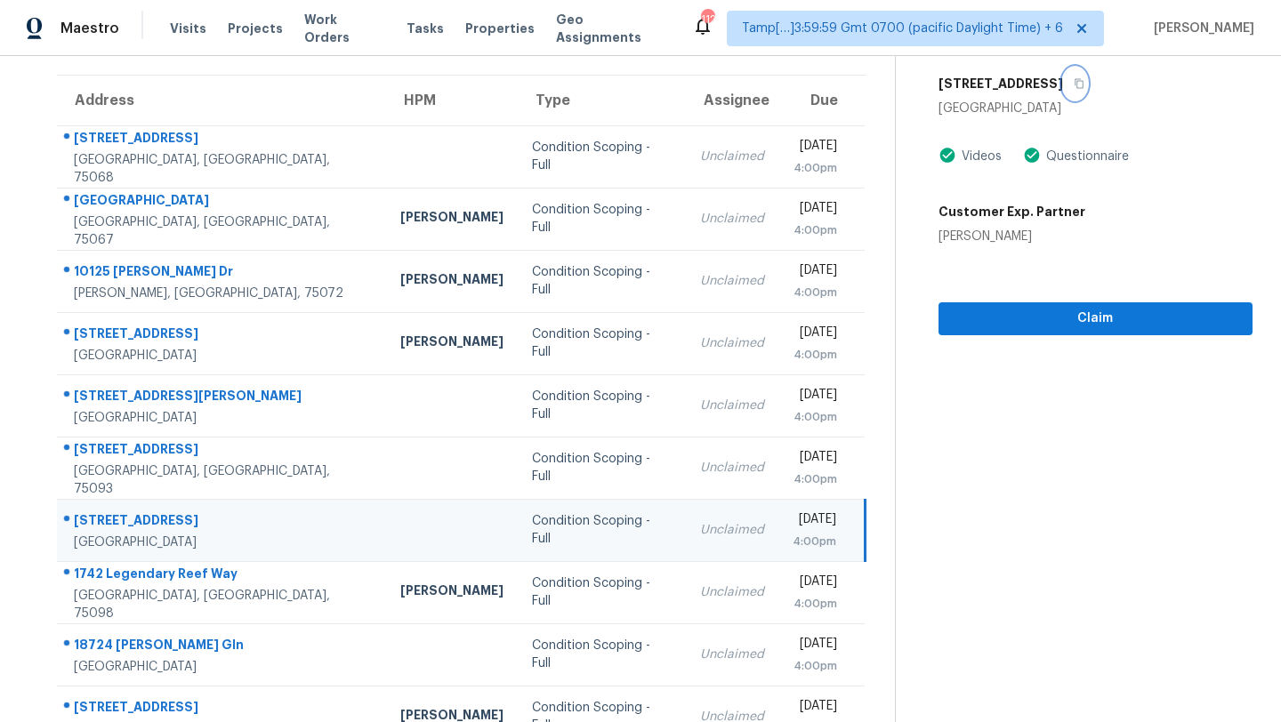
click at [1074, 87] on icon "button" at bounding box center [1078, 84] width 9 height 10
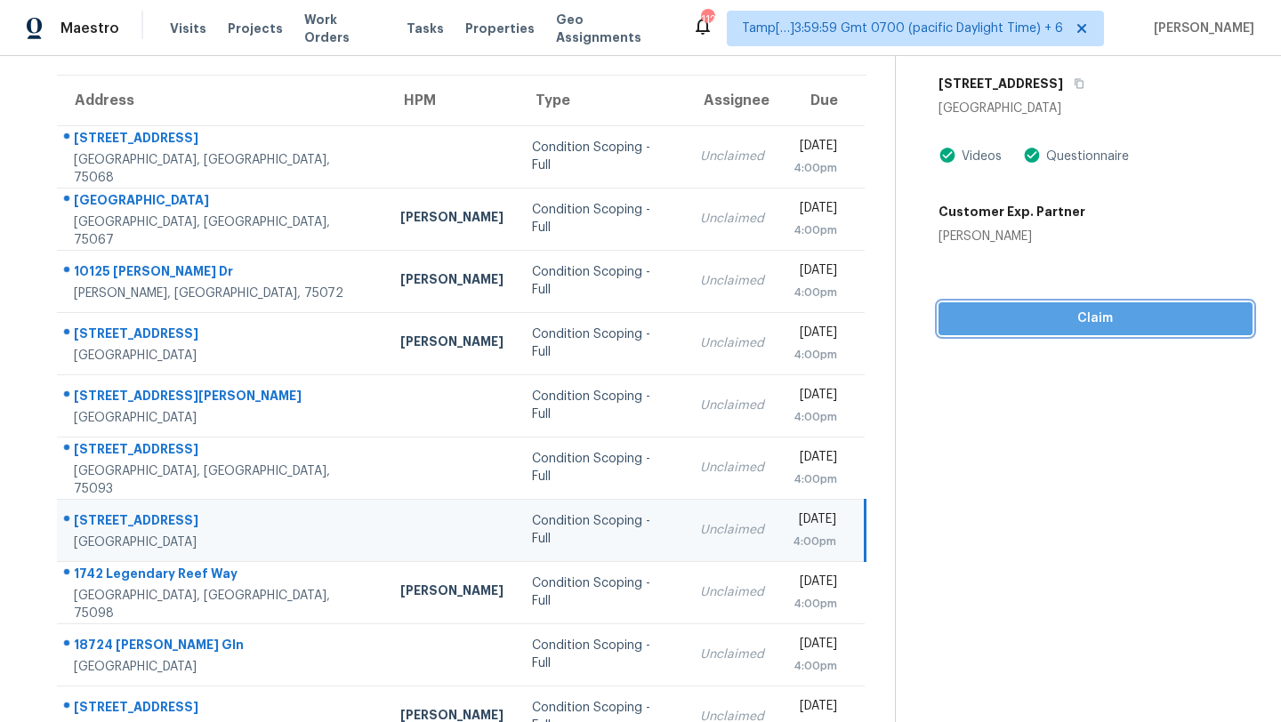
click at [1009, 324] on span "Claim" at bounding box center [1095, 319] width 285 height 22
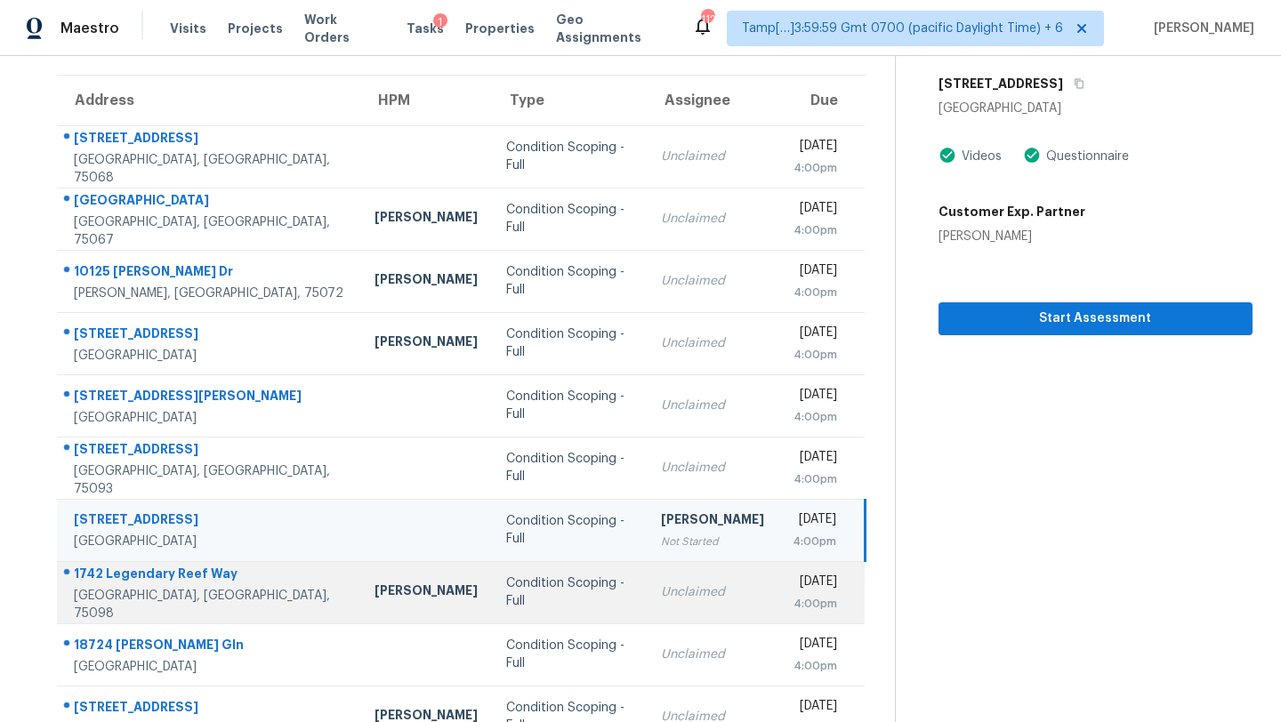
scroll to position [204, 0]
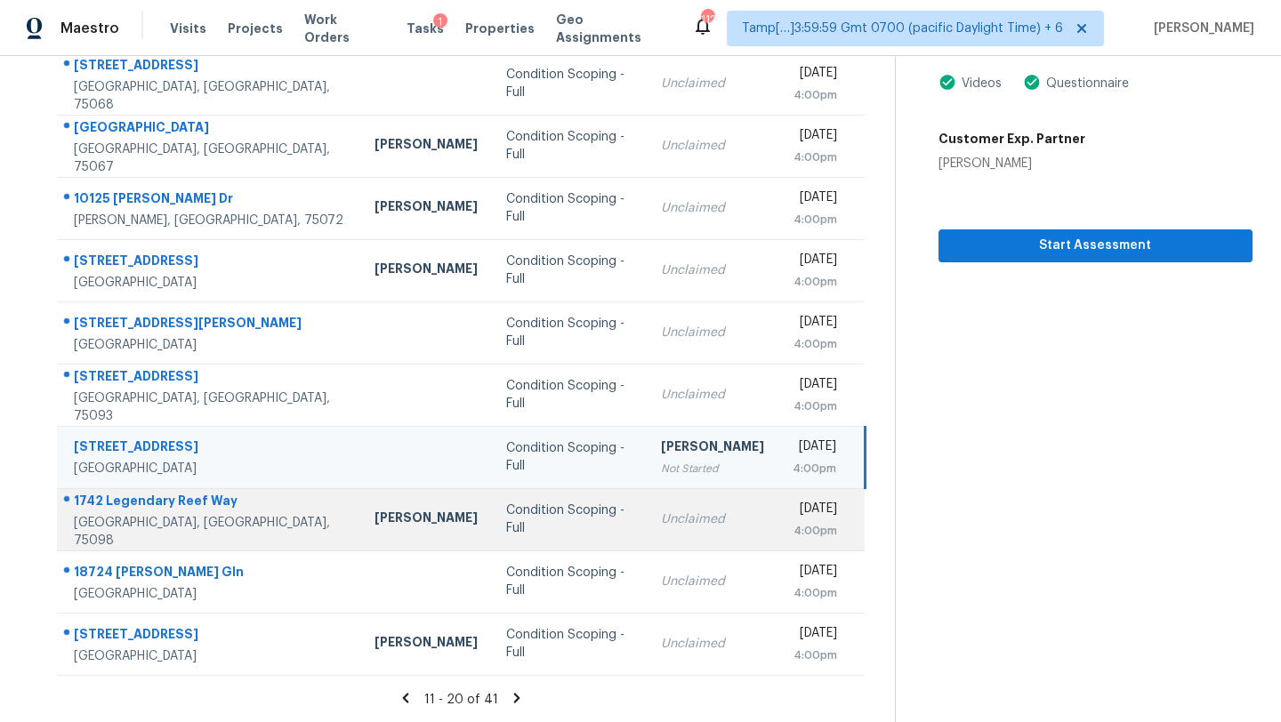
click at [591, 503] on td "Condition Scoping - Full" at bounding box center [569, 519] width 155 height 62
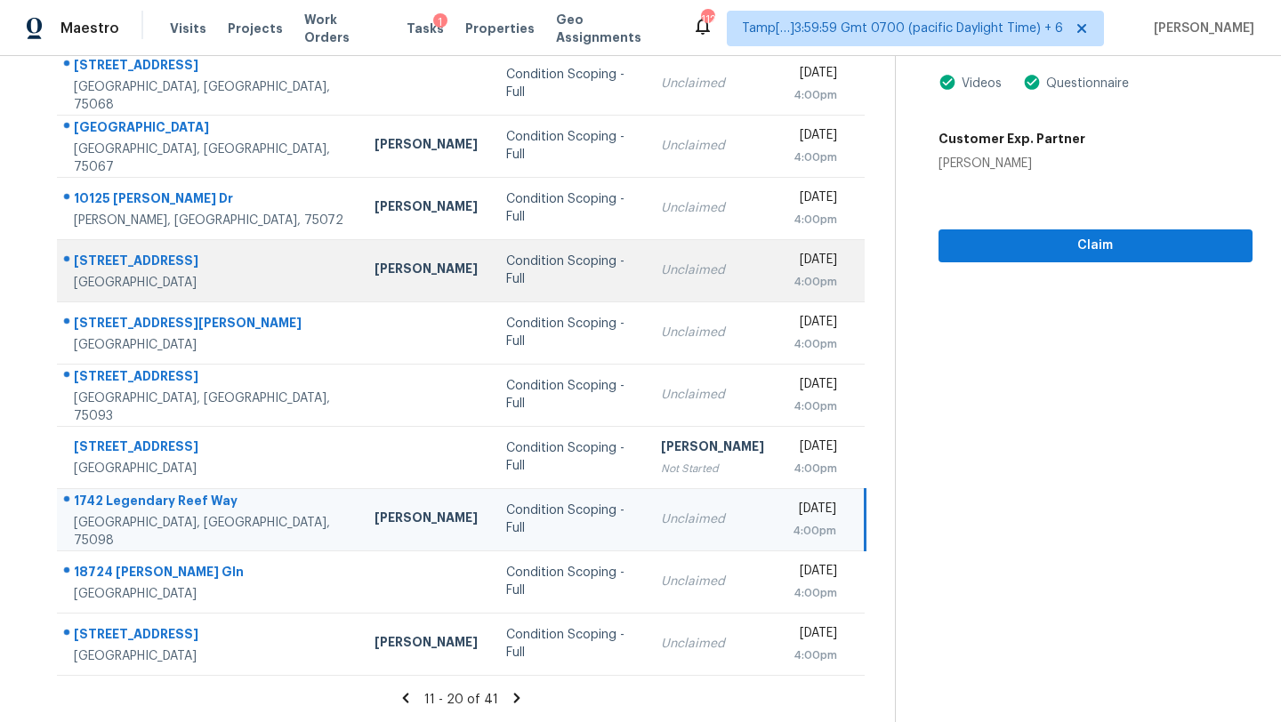
scroll to position [129, 0]
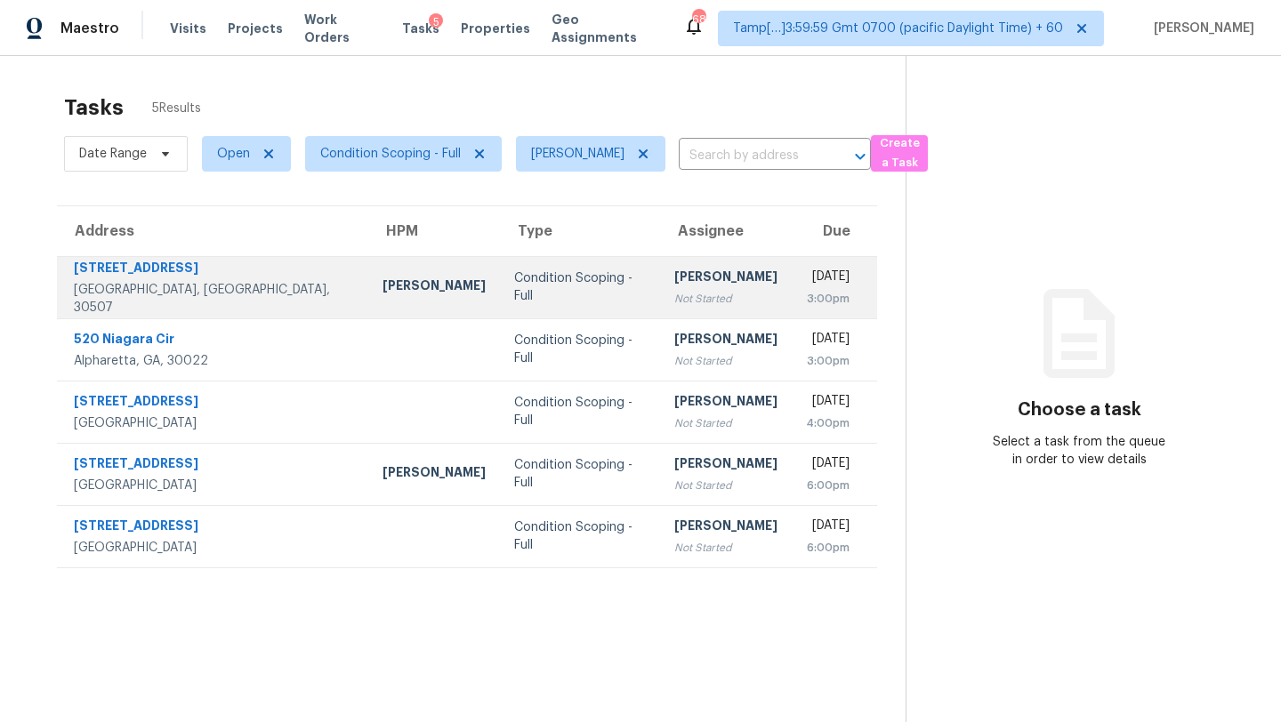
click at [660, 293] on td "Rajesh M Not Started" at bounding box center [726, 287] width 132 height 62
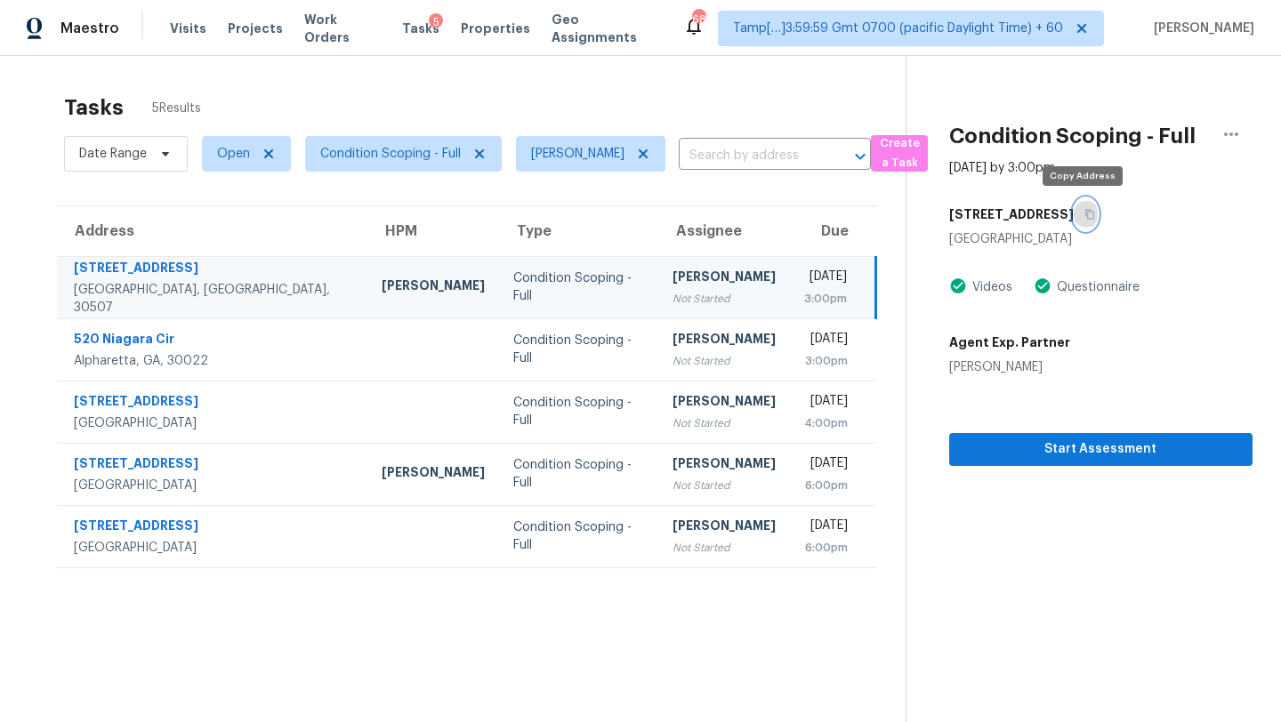
click at [1089, 212] on icon "button" at bounding box center [1089, 214] width 11 height 11
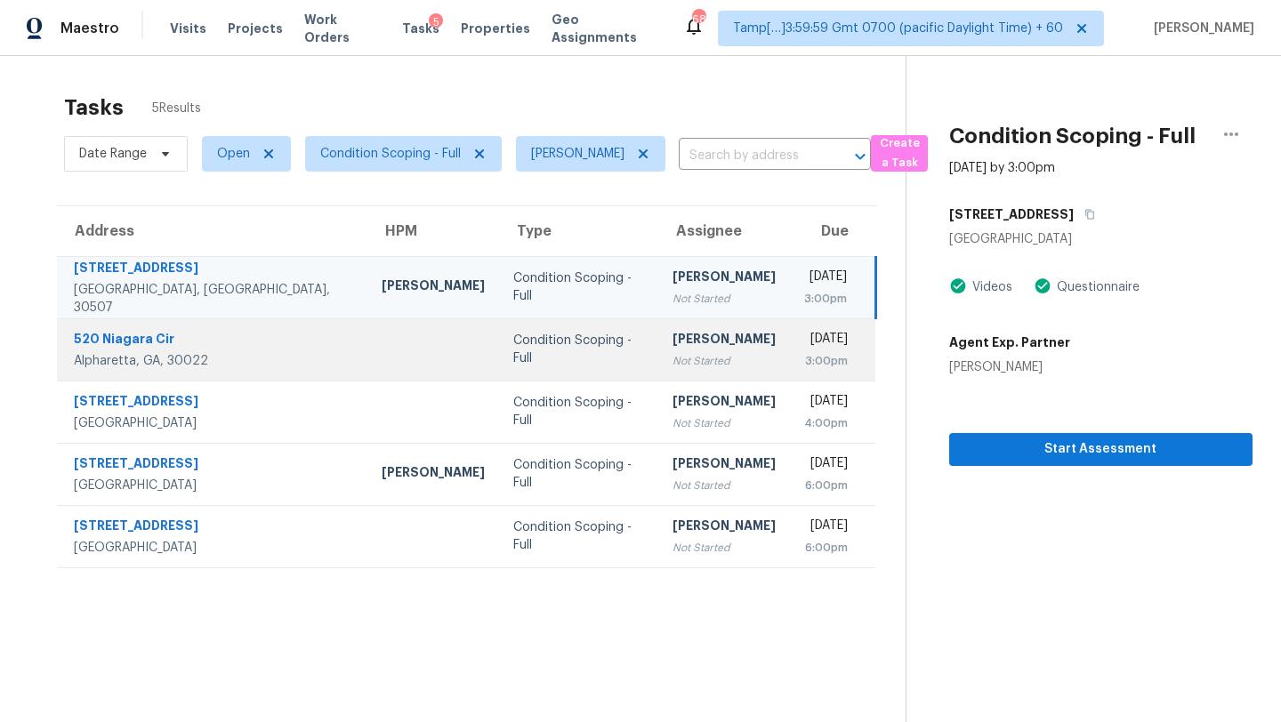
click at [804, 342] on div "[DATE]" at bounding box center [826, 341] width 44 height 22
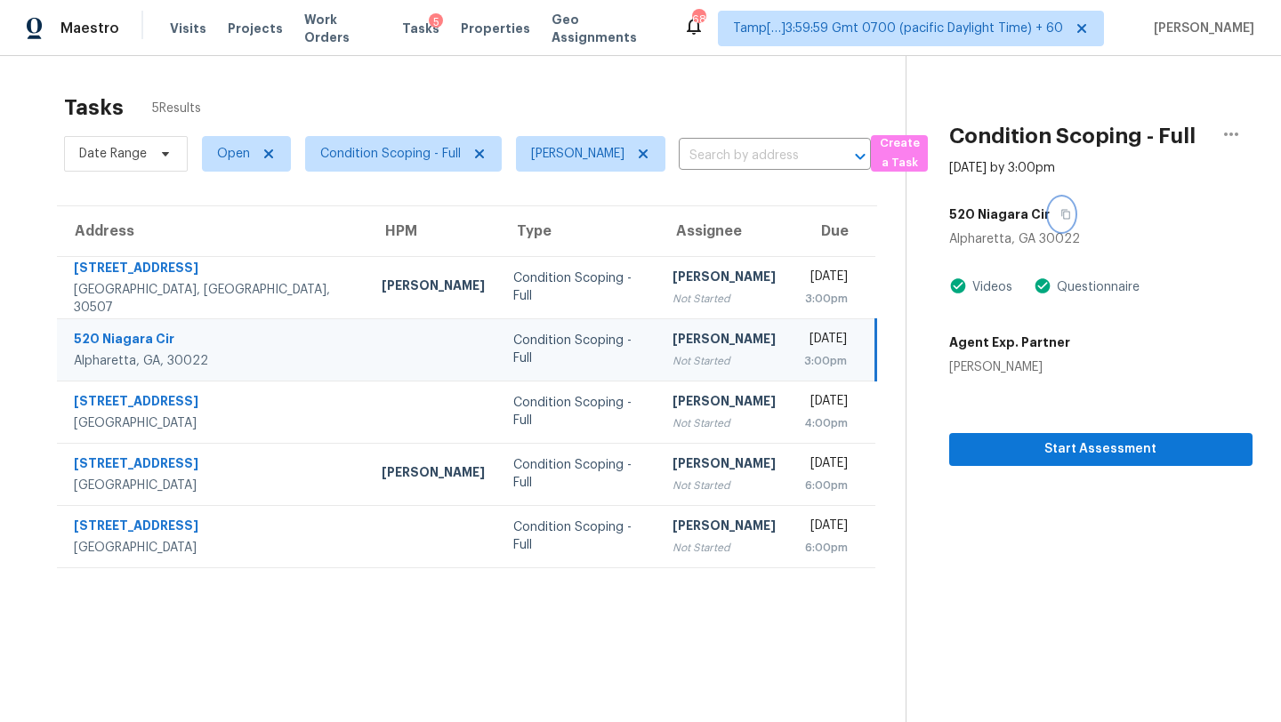
click at [1060, 209] on icon "button" at bounding box center [1065, 214] width 11 height 11
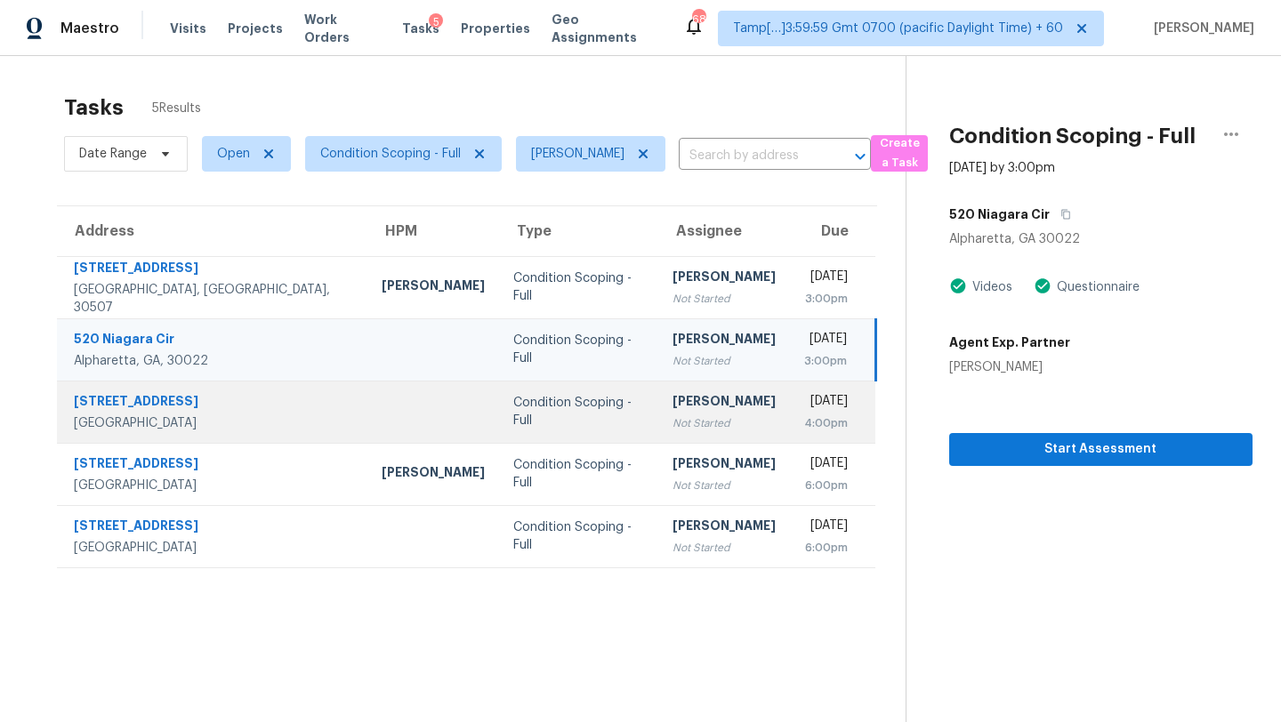
click at [672, 422] on div "Not Started" at bounding box center [723, 423] width 103 height 18
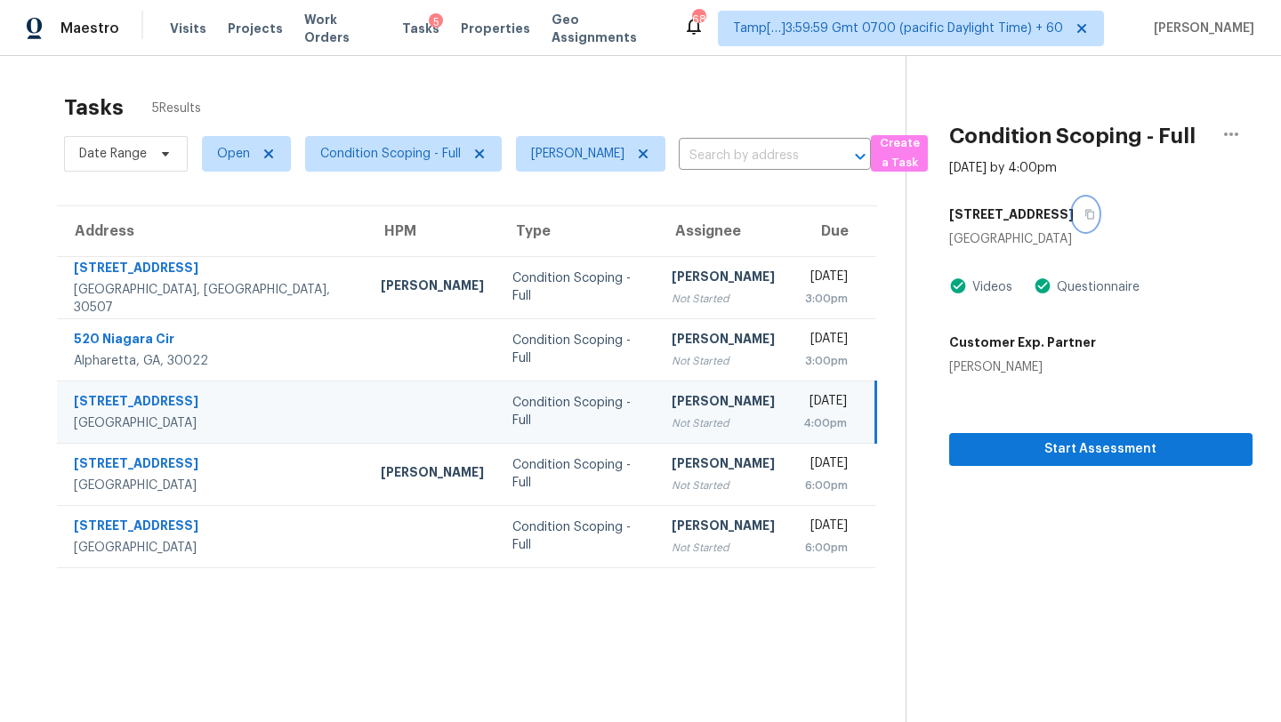
click at [1084, 214] on icon "button" at bounding box center [1089, 214] width 11 height 11
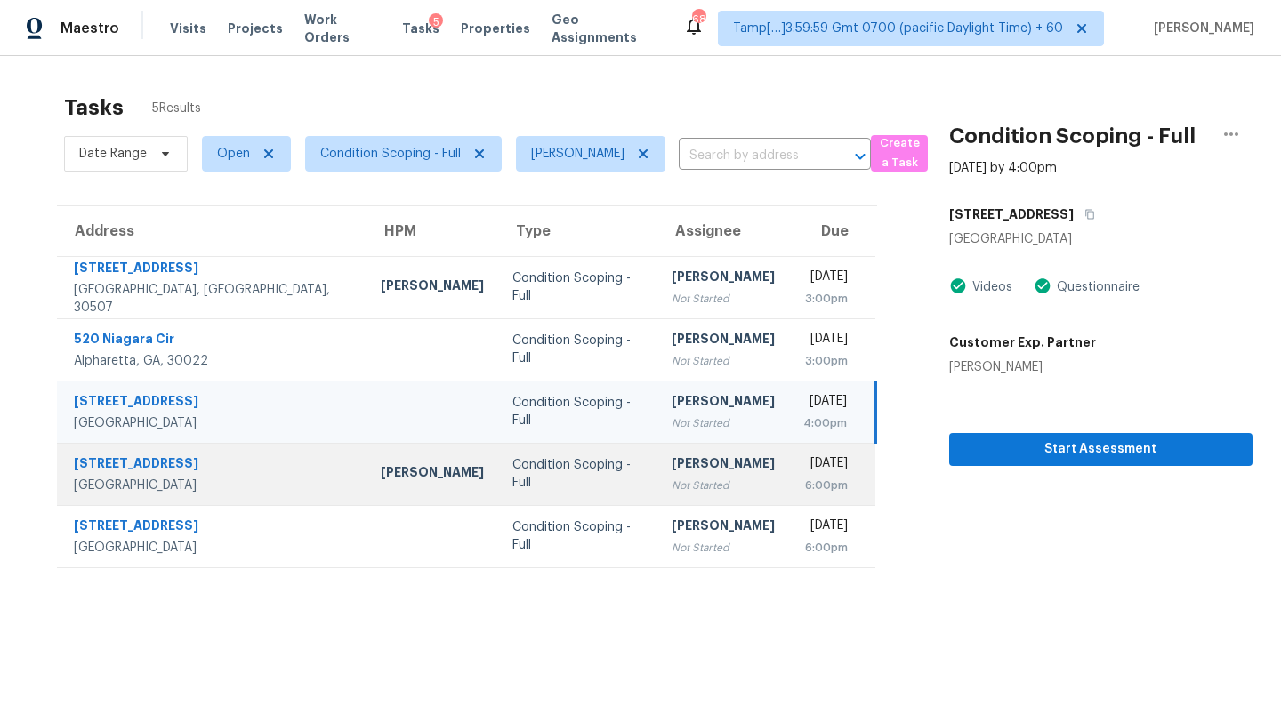
click at [803, 486] on div "6:00pm" at bounding box center [825, 486] width 45 height 18
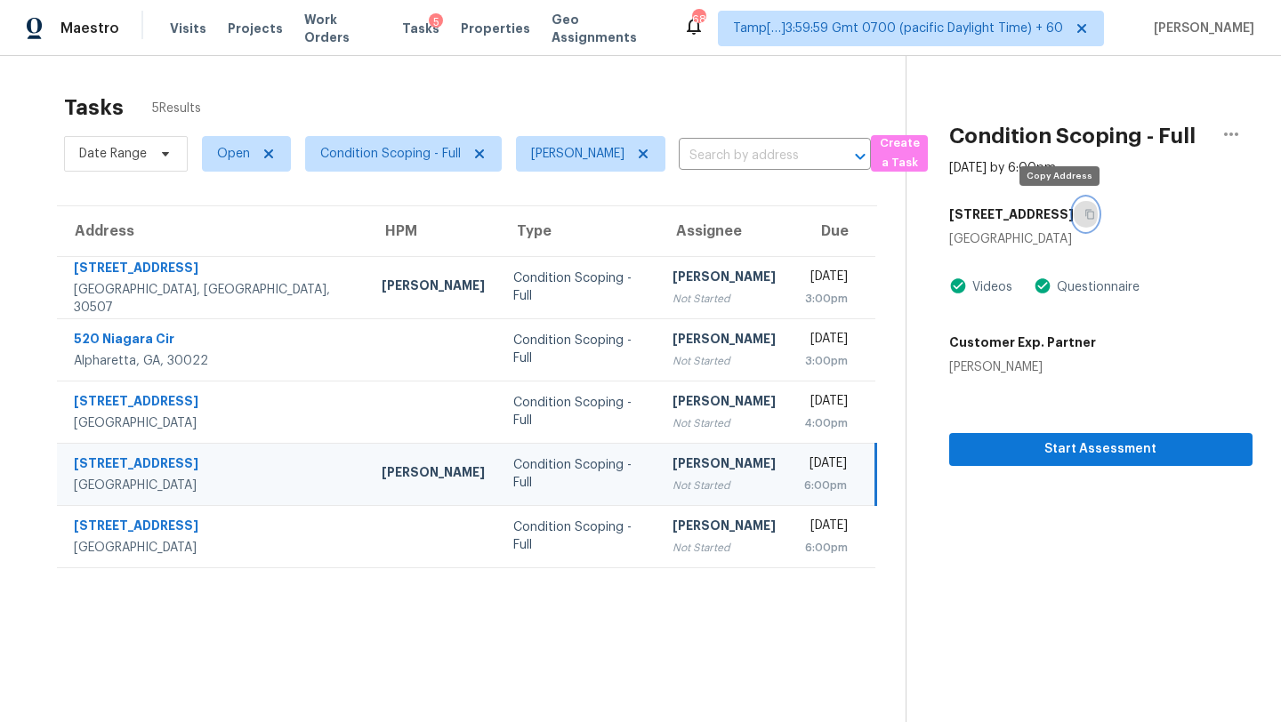
click at [1073, 207] on button "button" at bounding box center [1085, 214] width 24 height 32
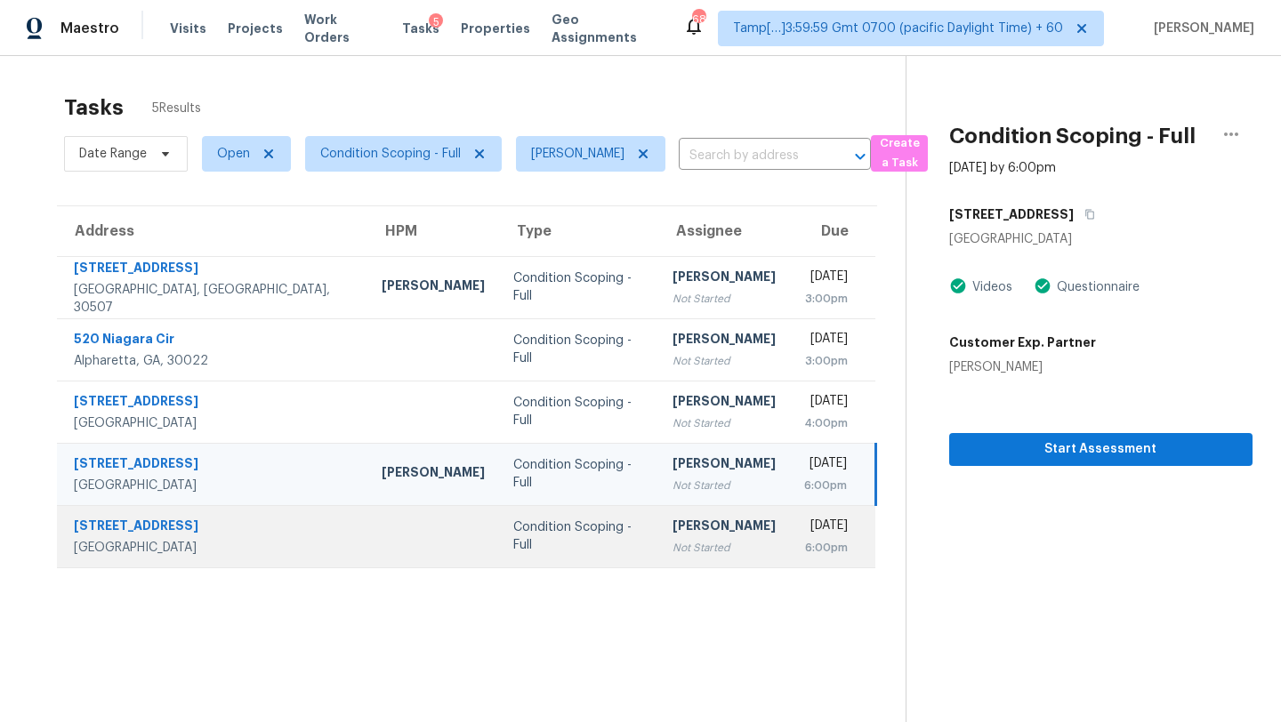
click at [672, 535] on div "[PERSON_NAME]" at bounding box center [723, 528] width 103 height 22
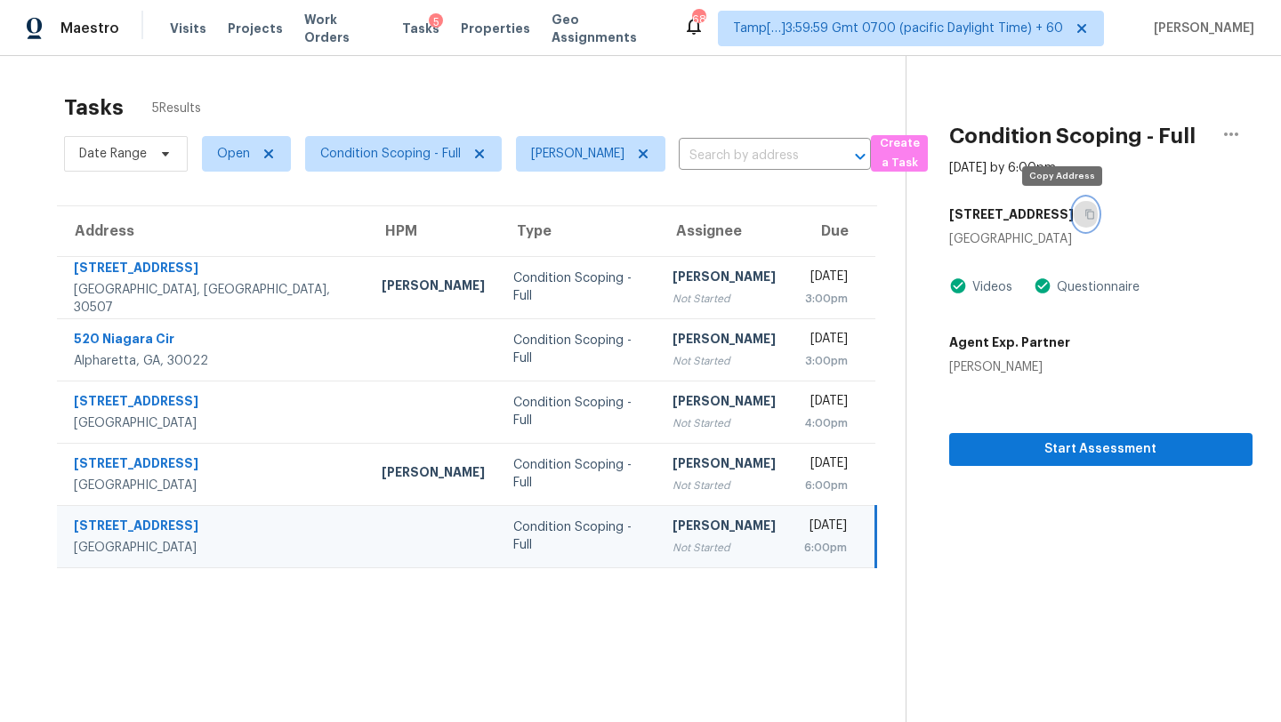
click at [1073, 219] on button "button" at bounding box center [1085, 214] width 24 height 32
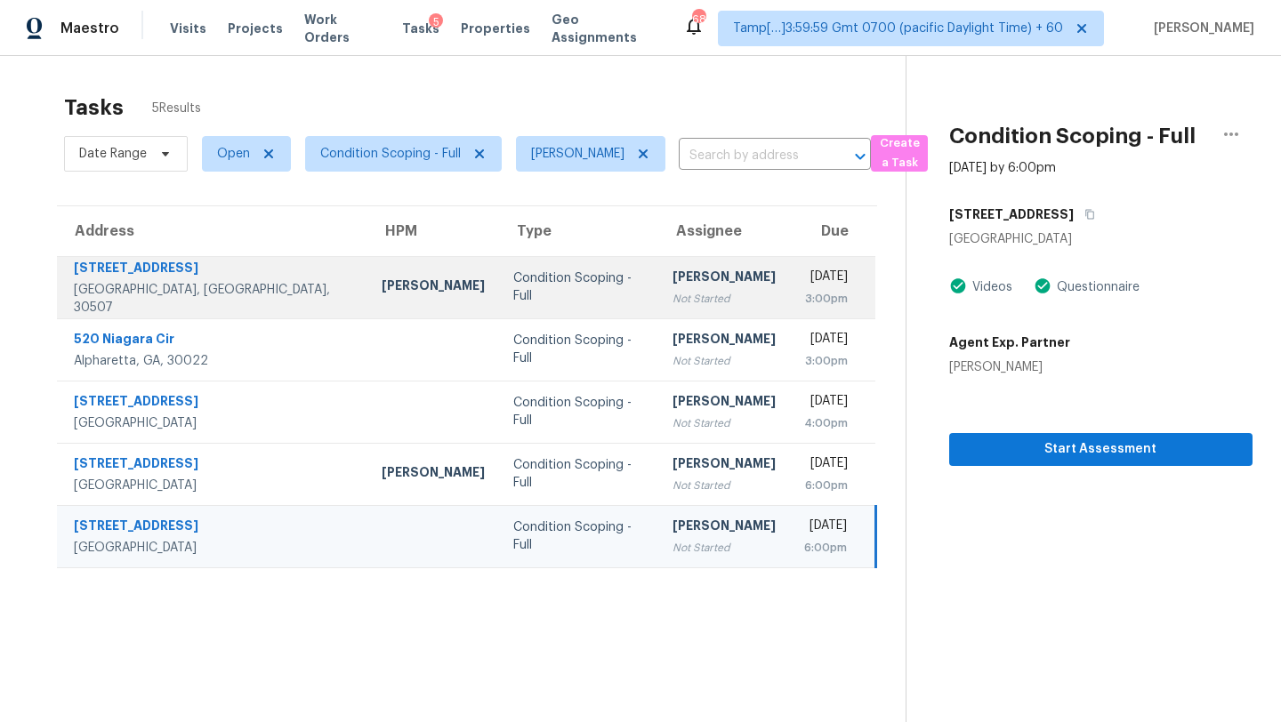
click at [658, 303] on td "Rajesh M Not Started" at bounding box center [724, 287] width 132 height 62
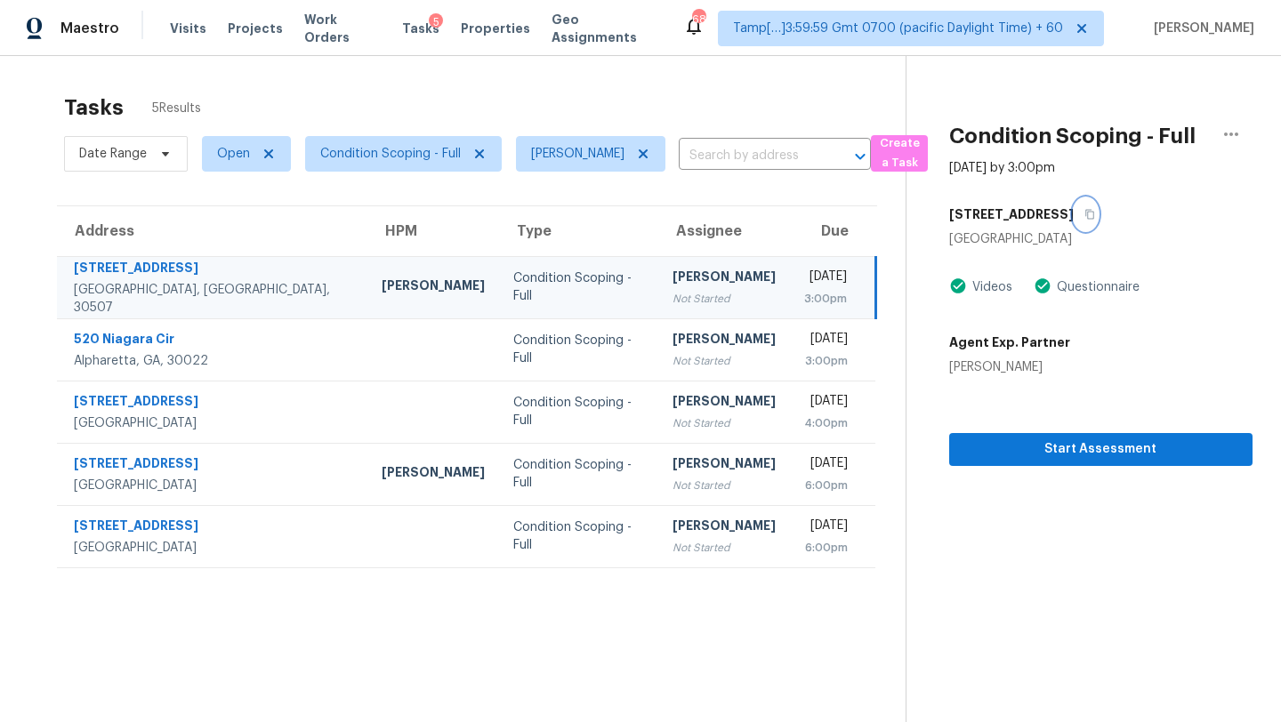
click at [1088, 214] on icon "button" at bounding box center [1089, 215] width 9 height 10
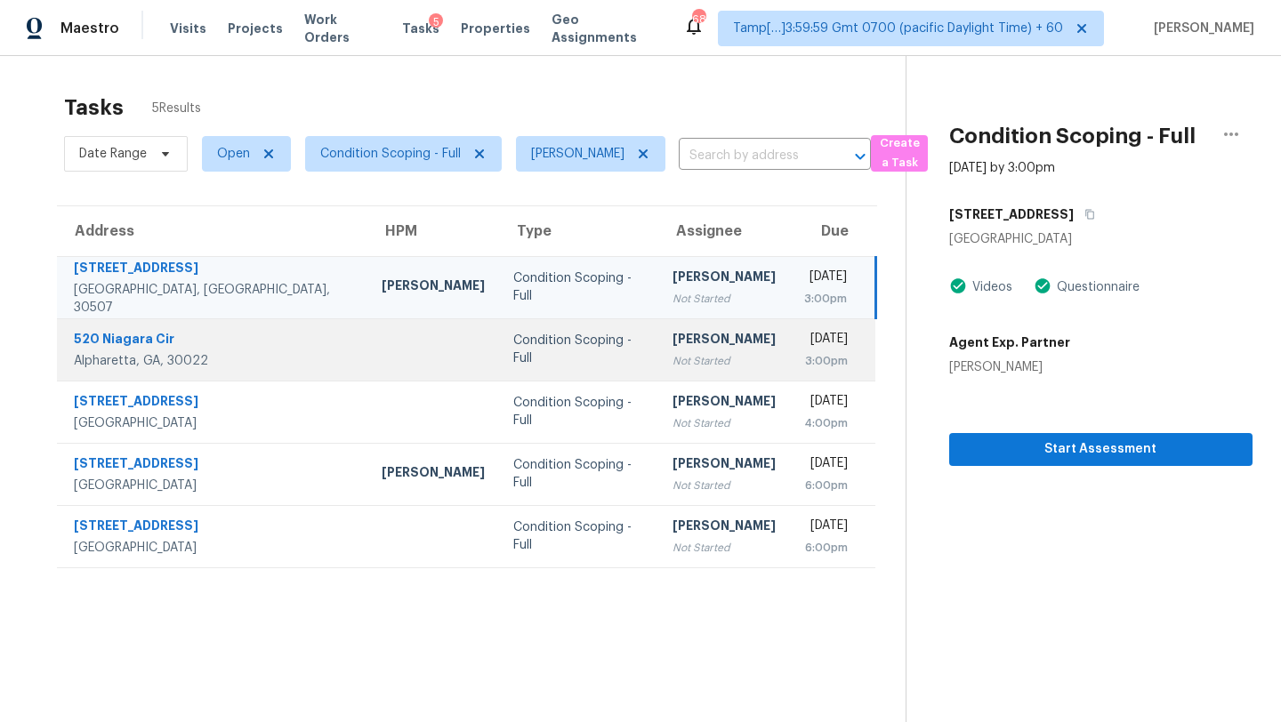
click at [591, 353] on td "Condition Scoping - Full" at bounding box center [578, 349] width 159 height 62
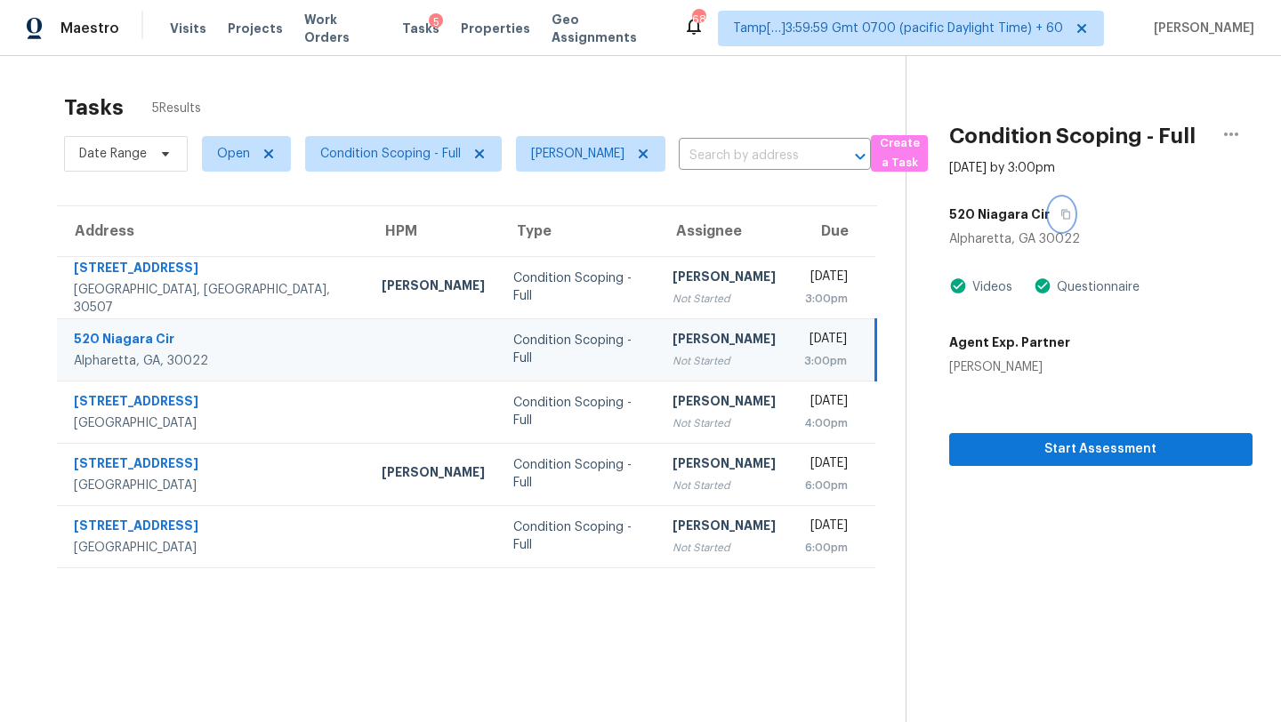
click at [1060, 211] on icon "button" at bounding box center [1065, 214] width 11 height 11
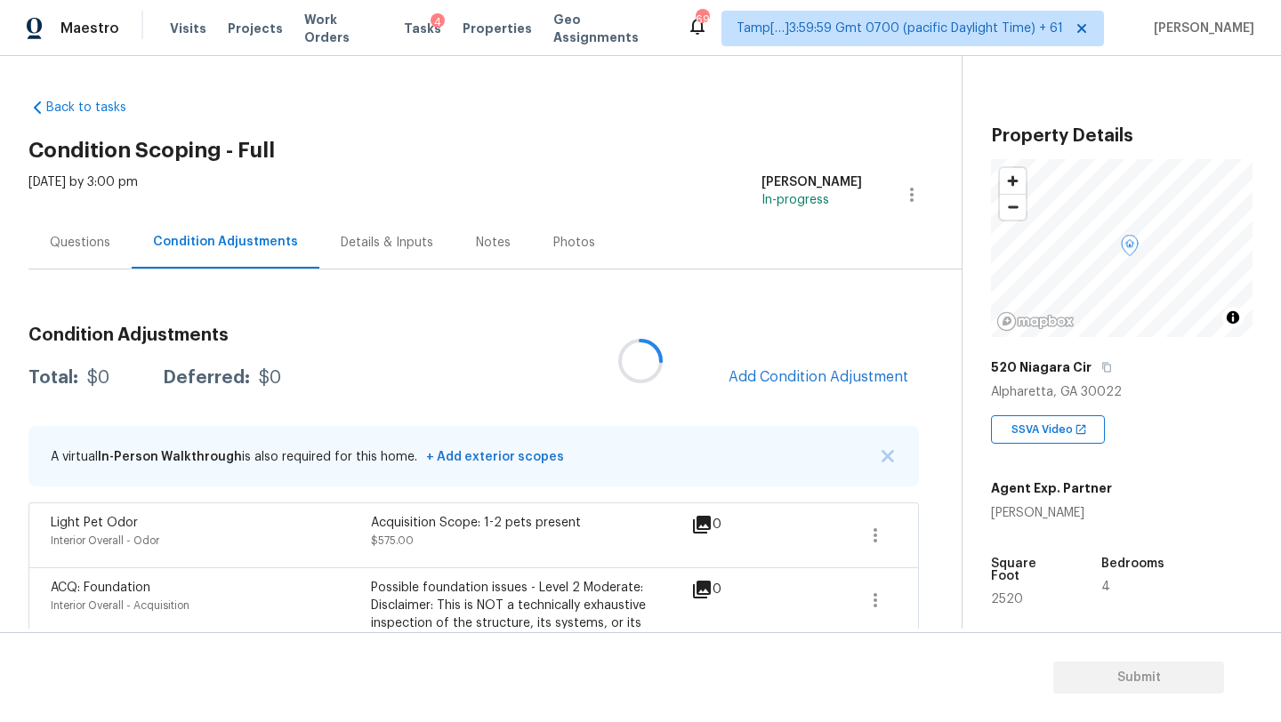
click at [816, 374] on div at bounding box center [640, 361] width 1281 height 722
click at [817, 377] on span "Add Condition Adjustment" at bounding box center [818, 377] width 180 height 16
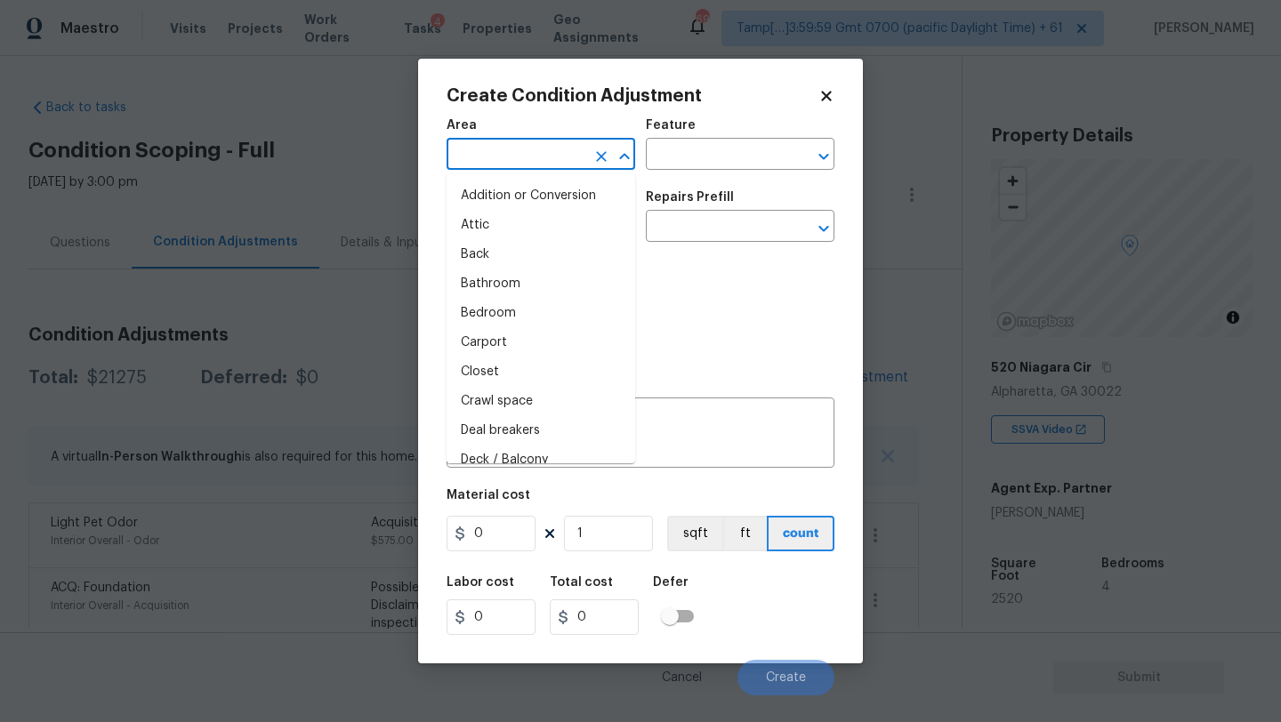
click at [541, 163] on input "text" at bounding box center [515, 156] width 139 height 28
type input "e"
type input "x"
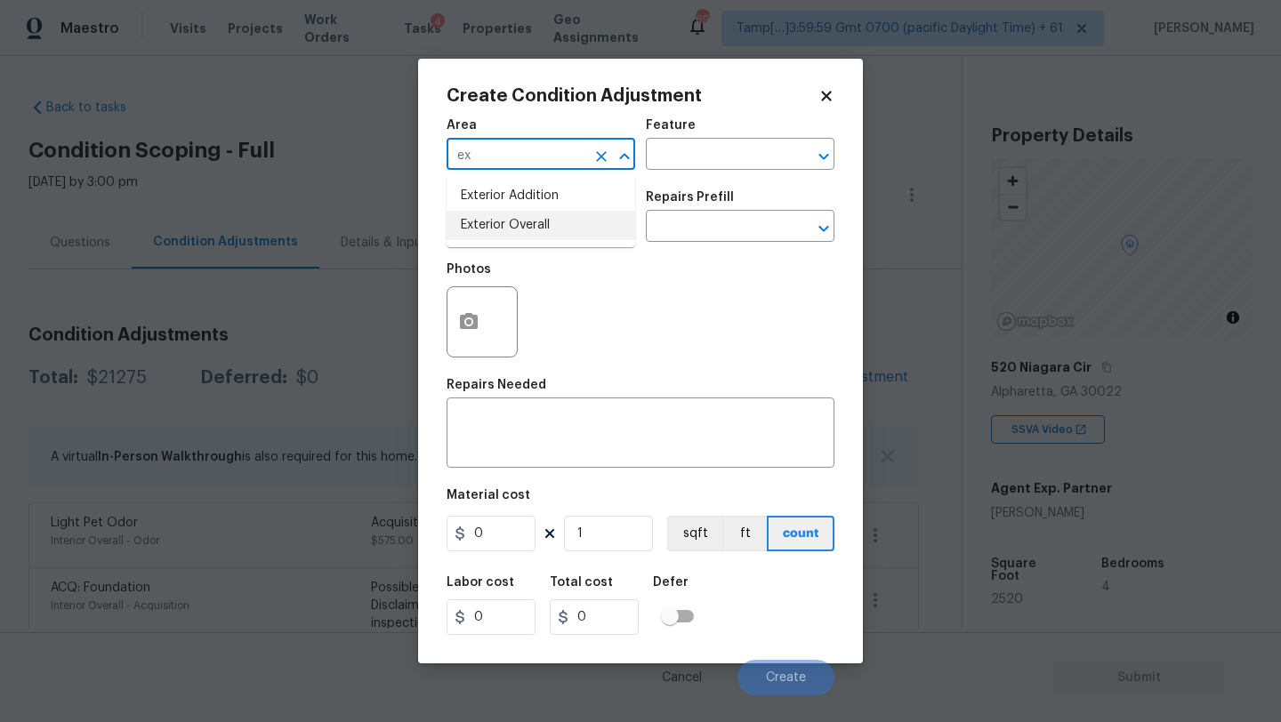
drag, startPoint x: 533, startPoint y: 232, endPoint x: 533, endPoint y: 267, distance: 34.7
click at [533, 232] on li "Exterior Overall" at bounding box center [540, 225] width 189 height 29
type input "Exterior Overall"
click at [533, 410] on div "x ​" at bounding box center [640, 435] width 388 height 66
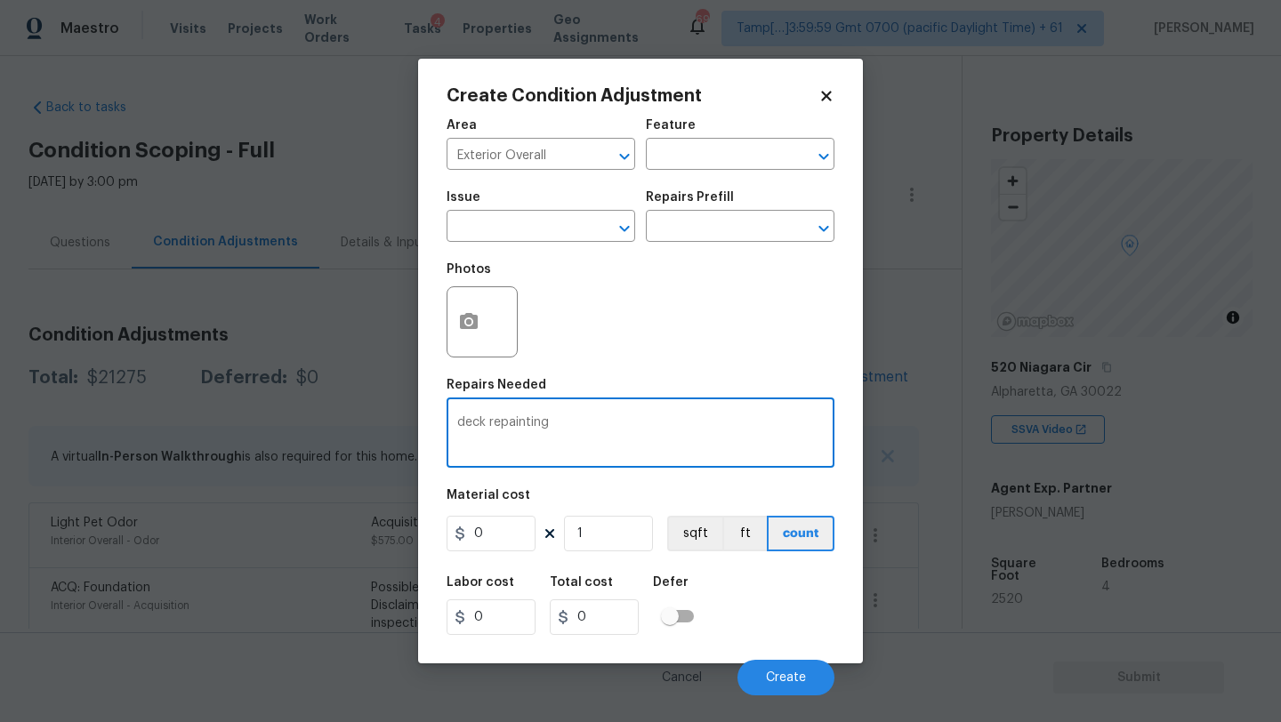
type textarea "deck repainting"
click at [499, 534] on input "0" at bounding box center [490, 534] width 89 height 36
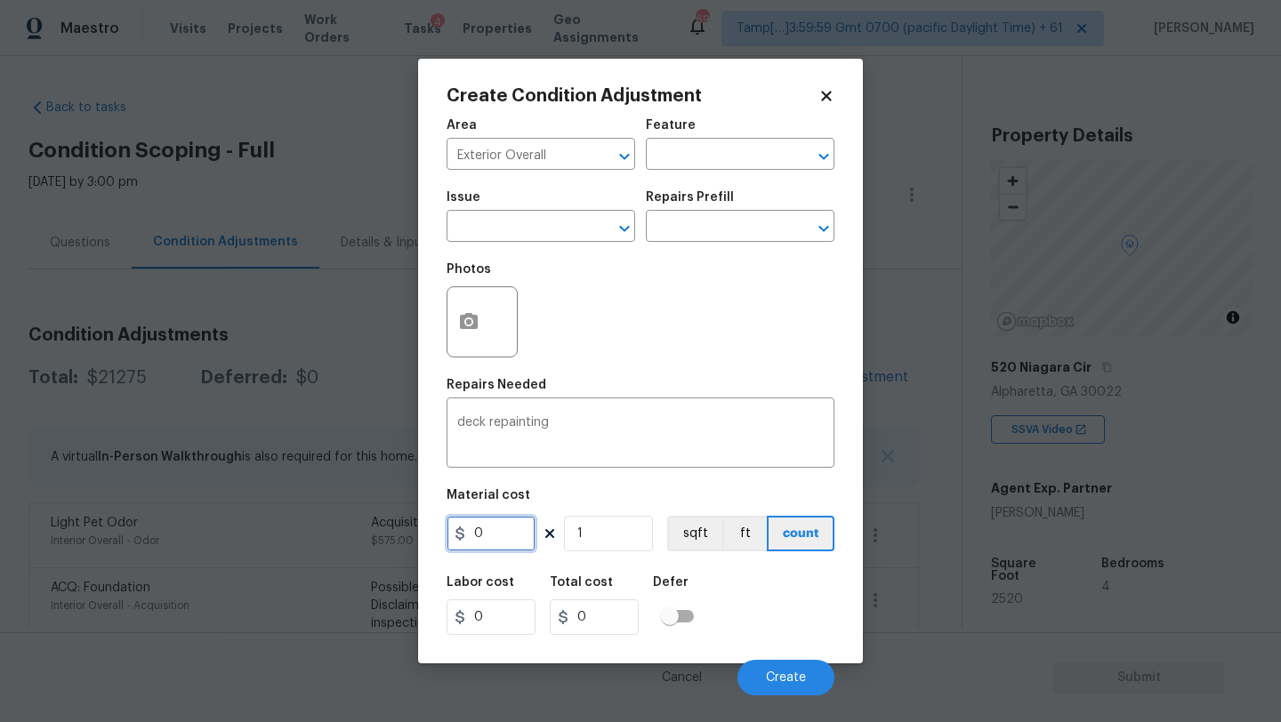
click at [499, 534] on input "0" at bounding box center [490, 534] width 89 height 36
type input "800"
click at [787, 670] on button "Create" at bounding box center [785, 678] width 97 height 36
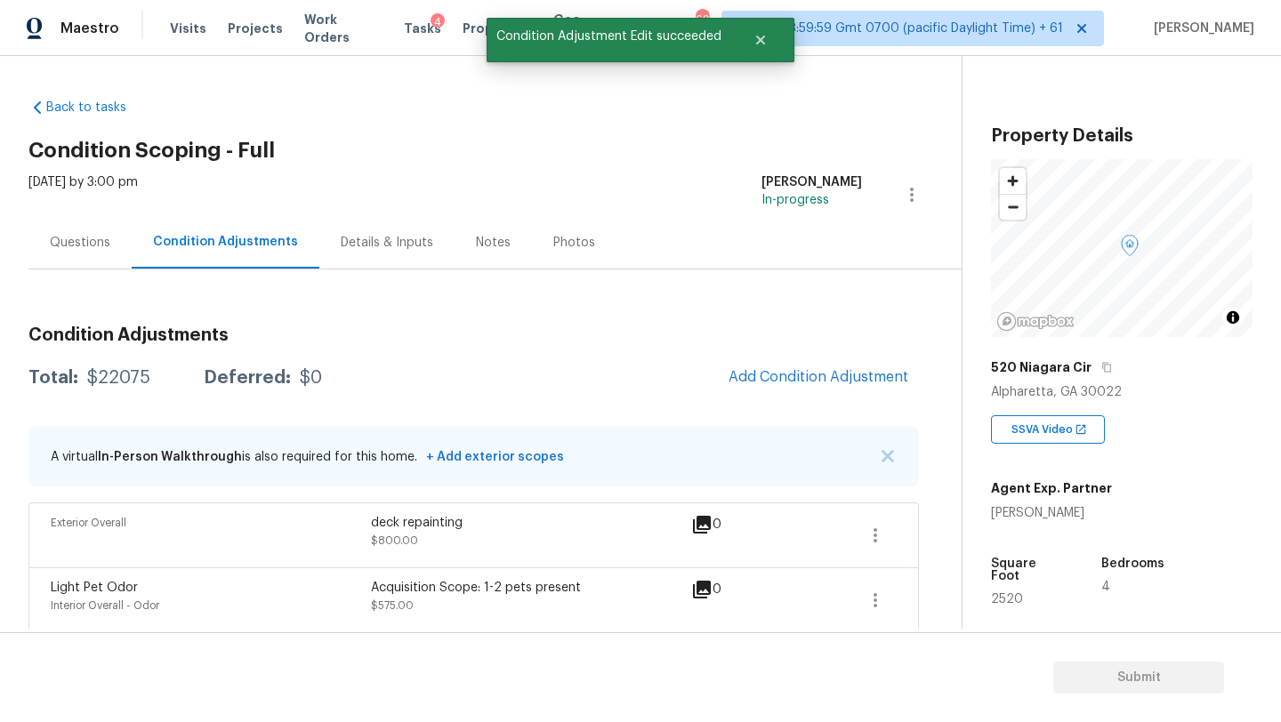
click at [88, 245] on div "Questions" at bounding box center [80, 243] width 60 height 18
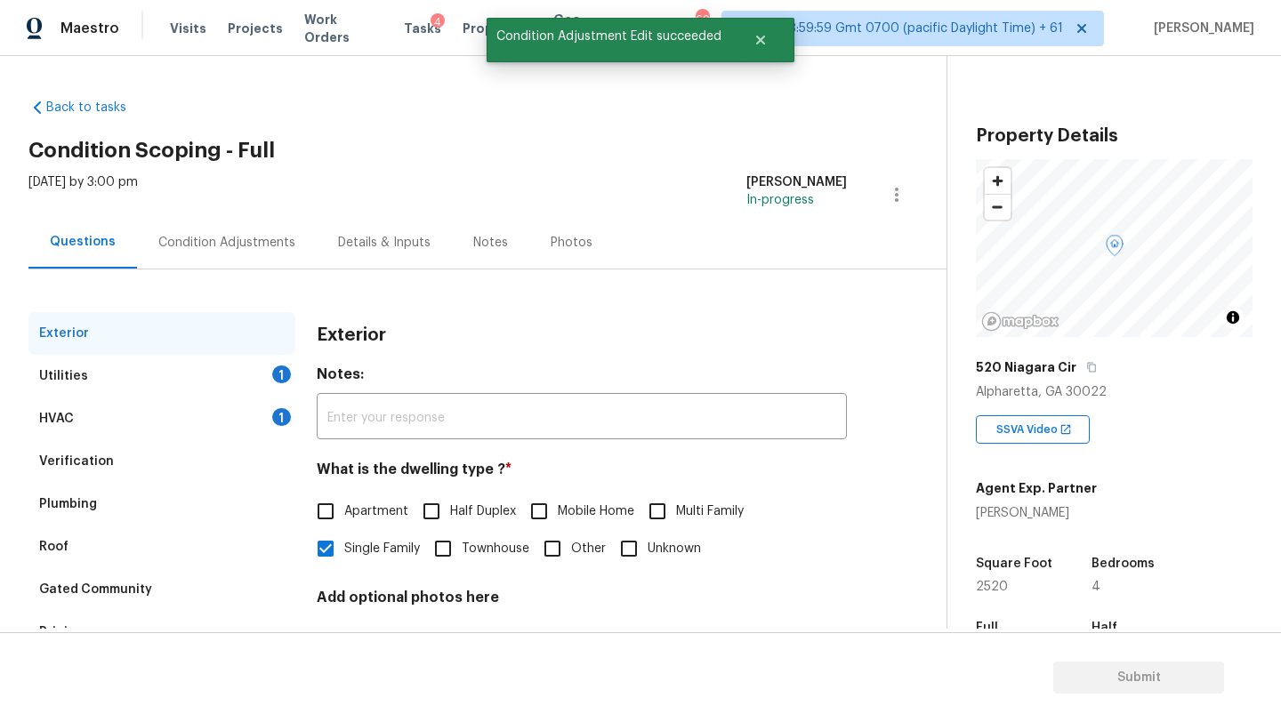
click at [139, 462] on div "Verification" at bounding box center [161, 461] width 267 height 43
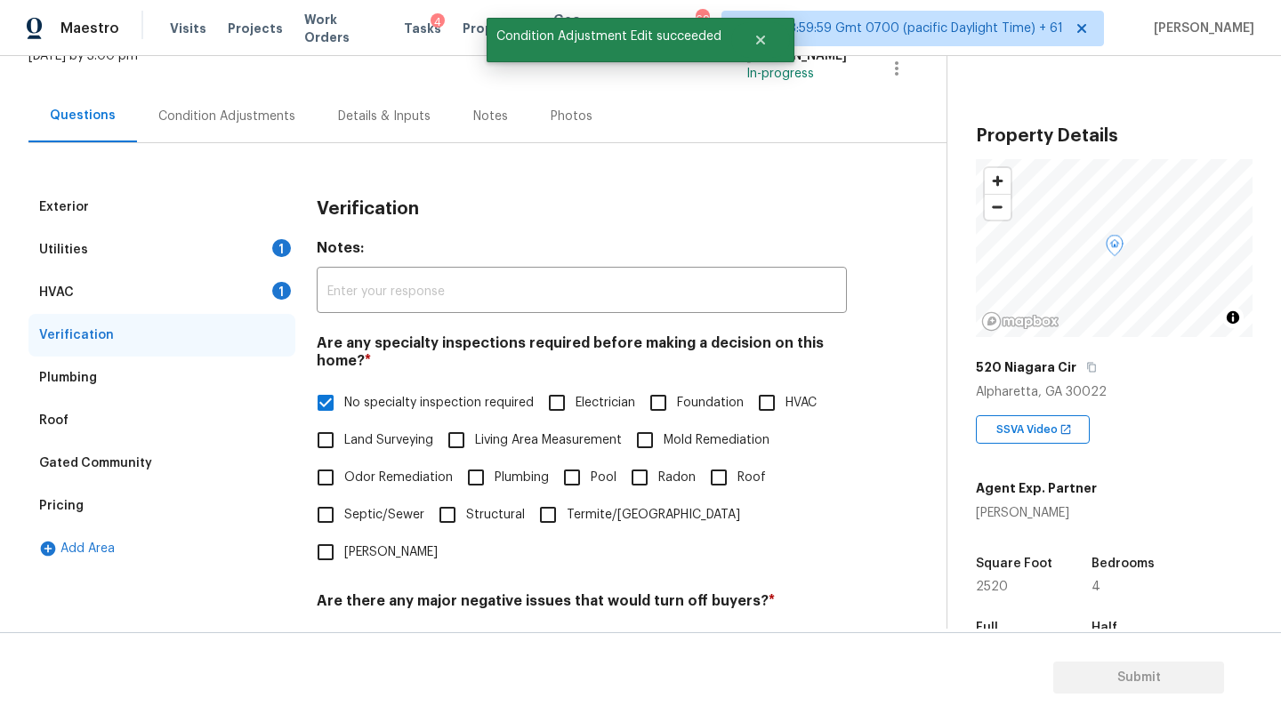
scroll to position [366, 0]
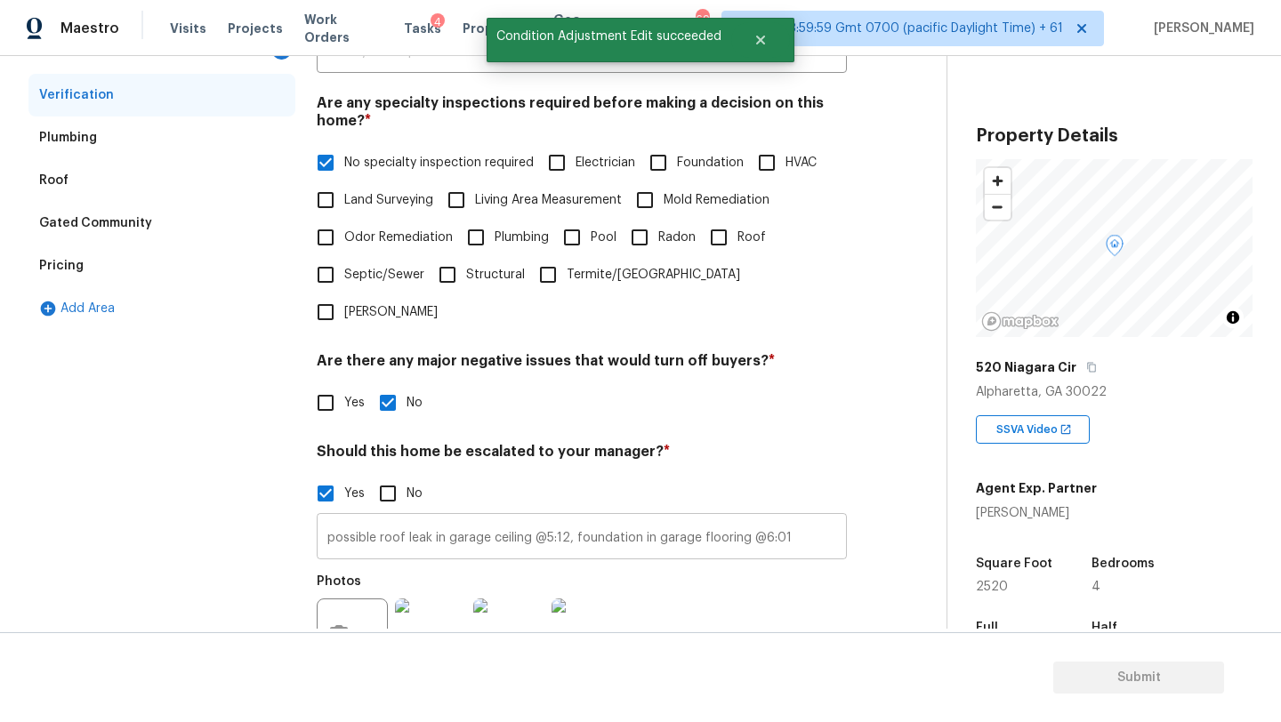
click at [810, 518] on input "possible roof leak in garage ceiling @5:12, foundation in garage flooring @6:01" at bounding box center [582, 539] width 530 height 42
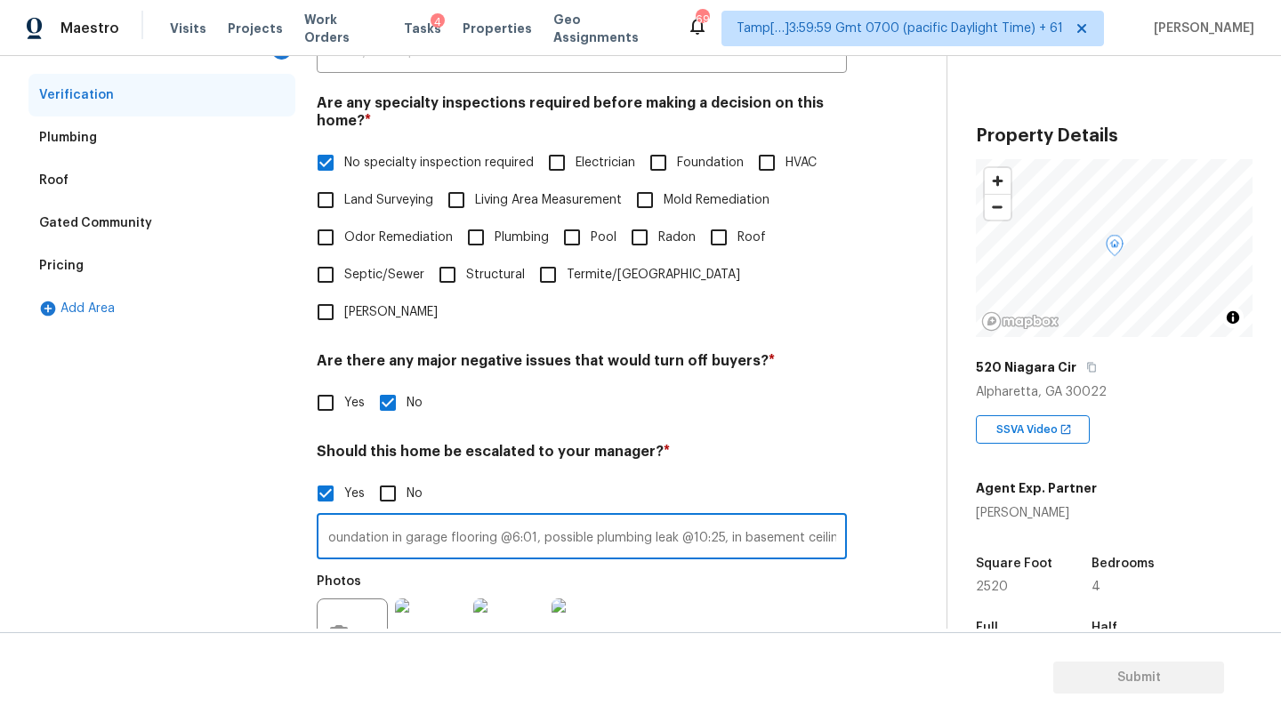
scroll to position [517, 0]
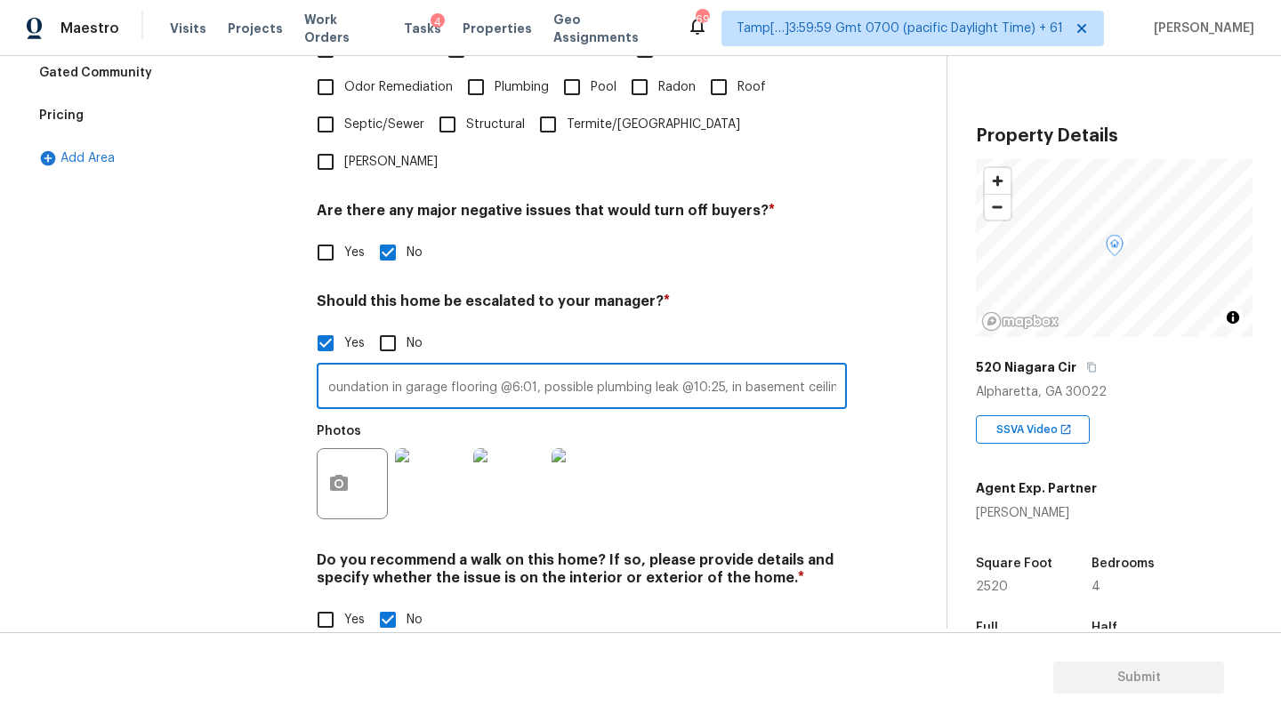
type input "possible roof leak in garage ceiling @5:12, foundation in garage flooring @6:01…"
click at [333, 473] on icon "button" at bounding box center [338, 483] width 21 height 21
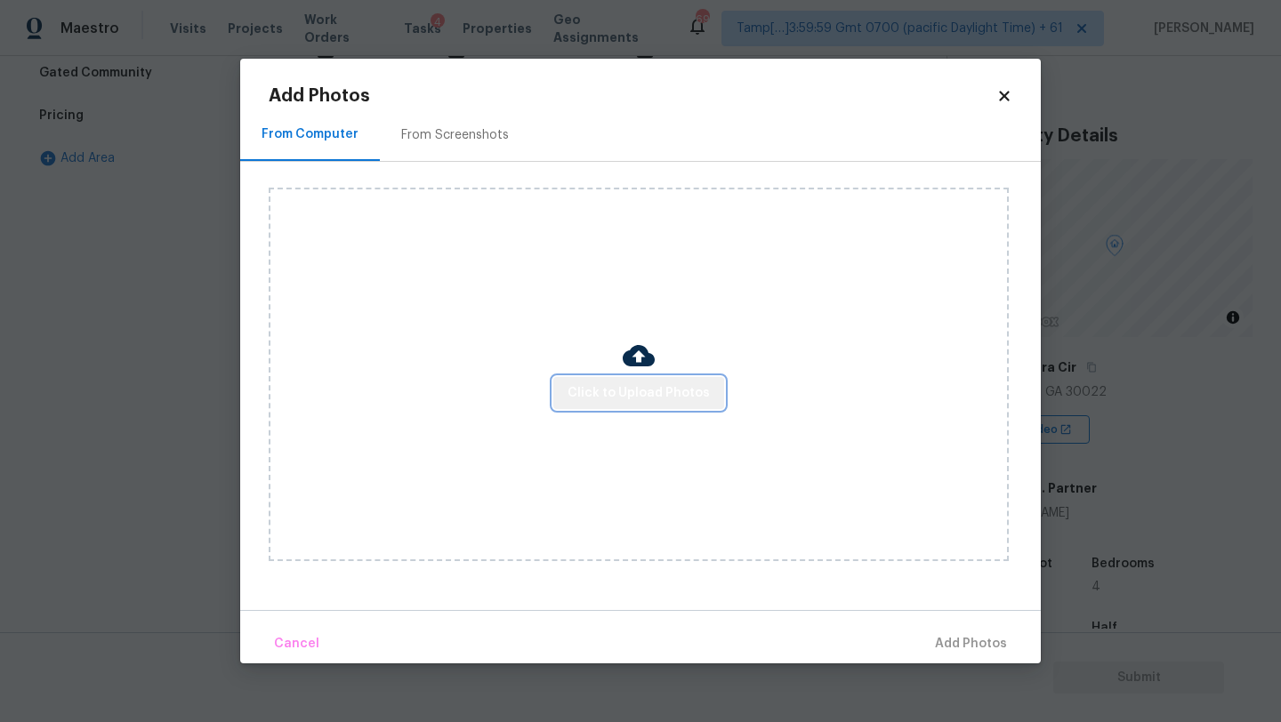
click at [648, 378] on button "Click to Upload Photos" at bounding box center [638, 393] width 171 height 33
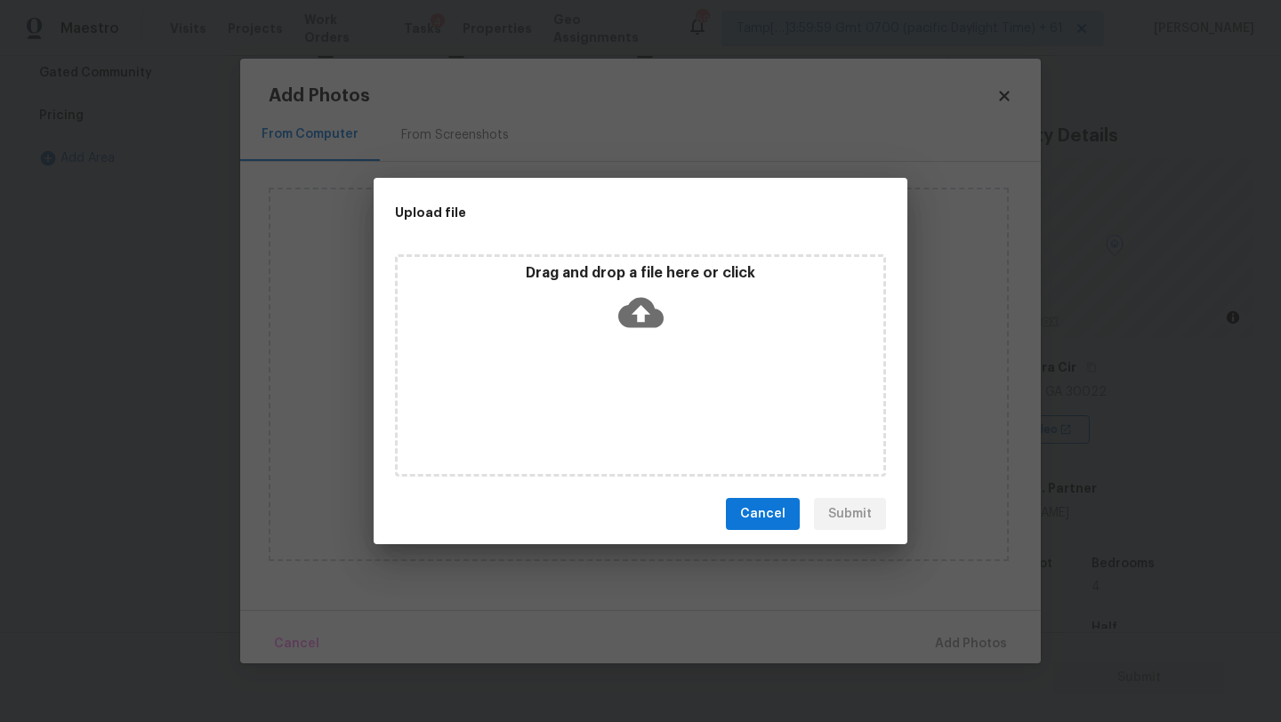
click at [641, 326] on icon at bounding box center [640, 313] width 45 height 30
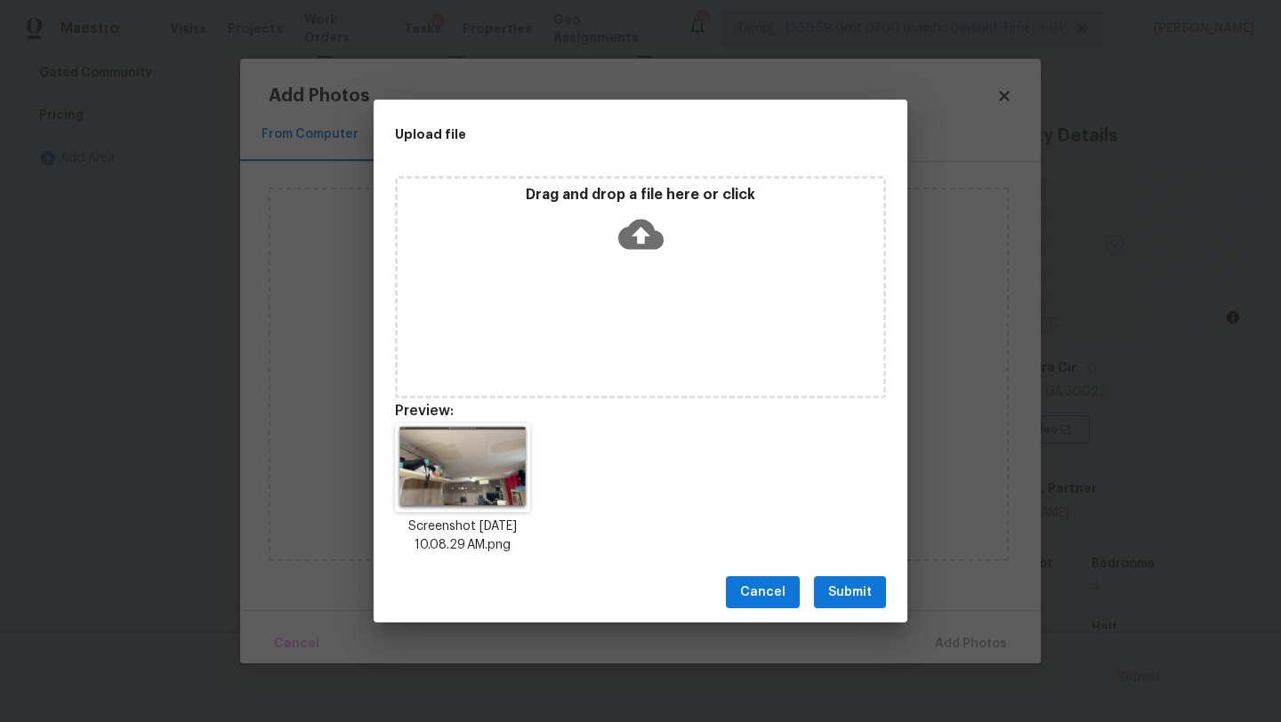
click at [834, 589] on span "Submit" at bounding box center [850, 593] width 44 height 22
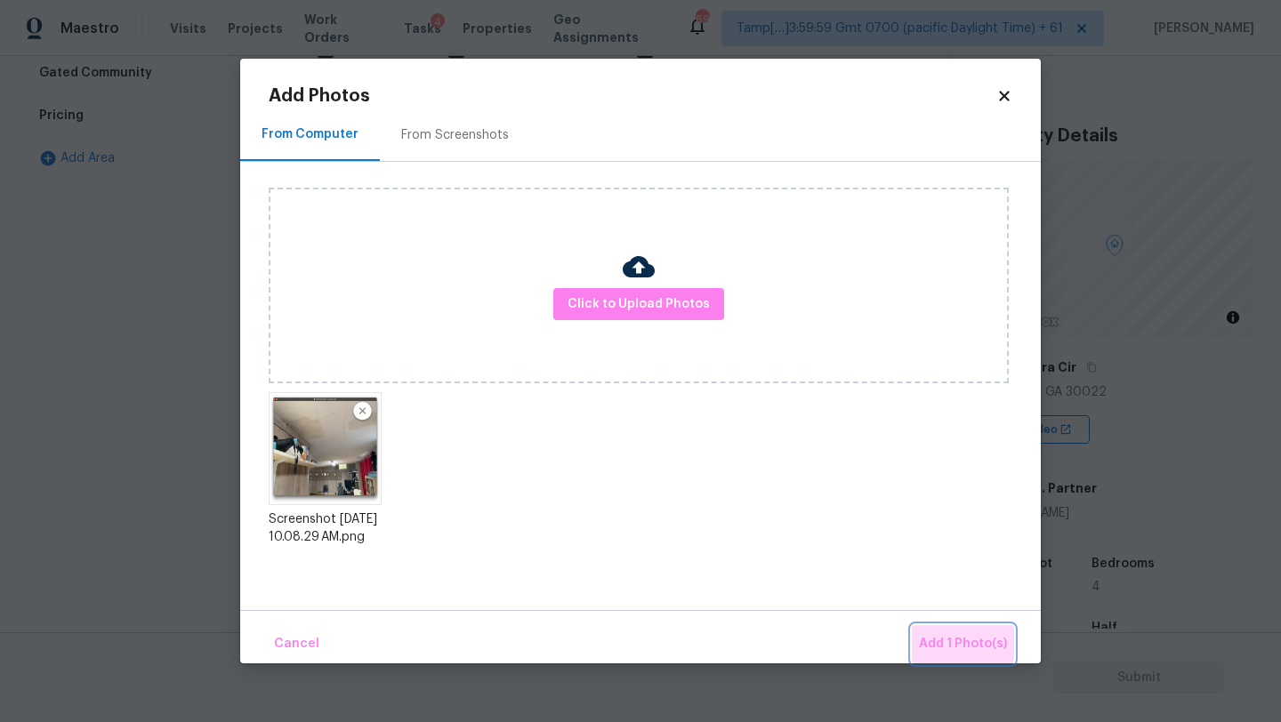
click at [948, 636] on span "Add 1 Photo(s)" at bounding box center [963, 644] width 88 height 22
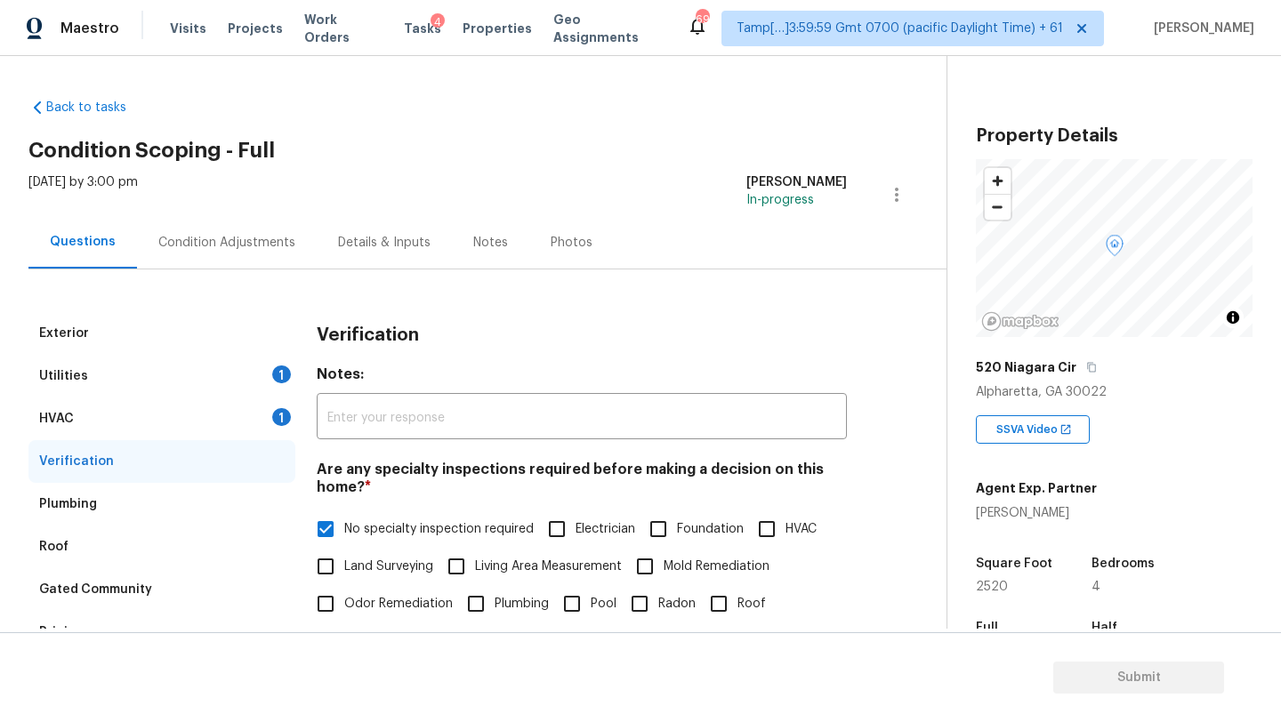
click at [279, 236] on div "Condition Adjustments" at bounding box center [226, 243] width 137 height 18
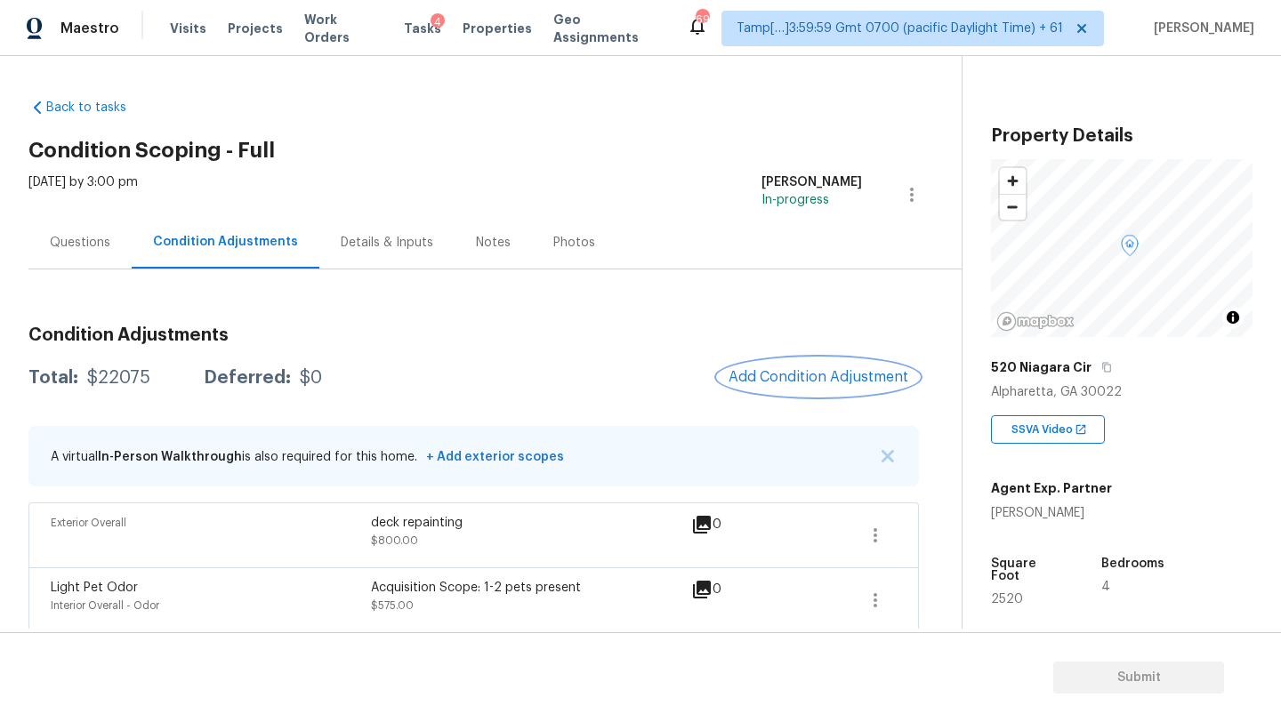
click at [807, 387] on button "Add Condition Adjustment" at bounding box center [818, 376] width 201 height 37
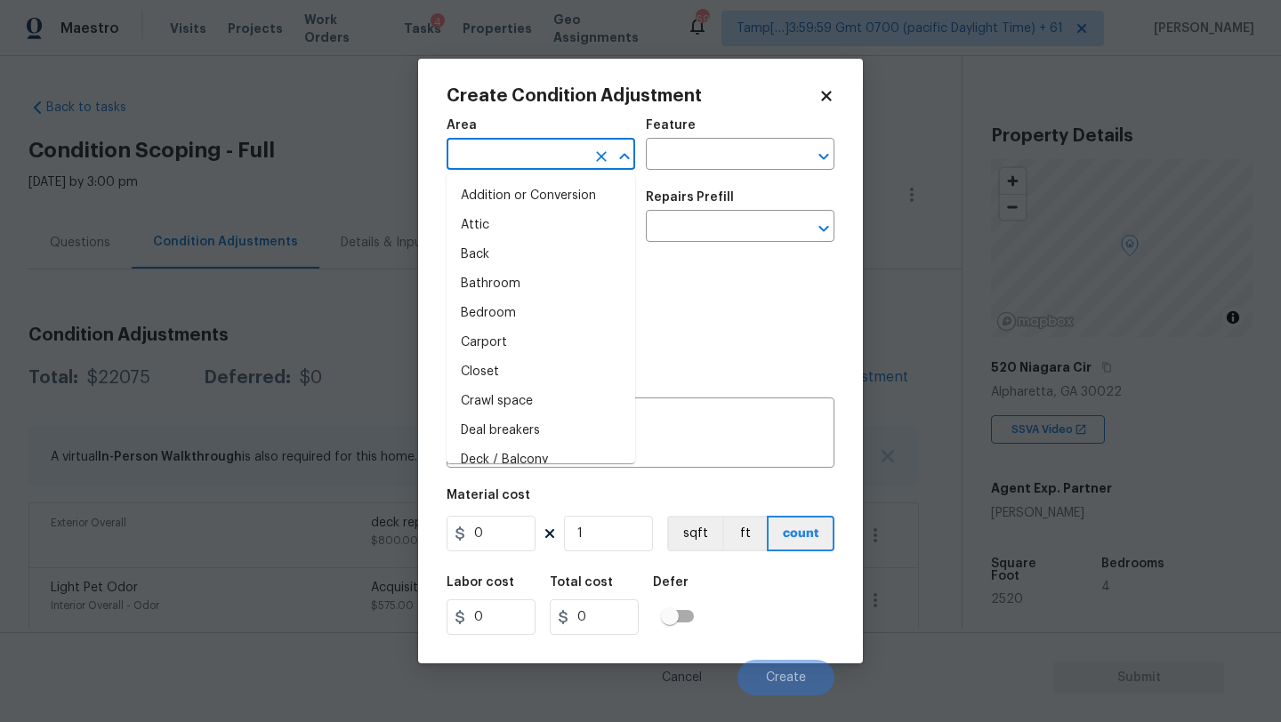
click at [556, 157] on input "text" at bounding box center [515, 156] width 139 height 28
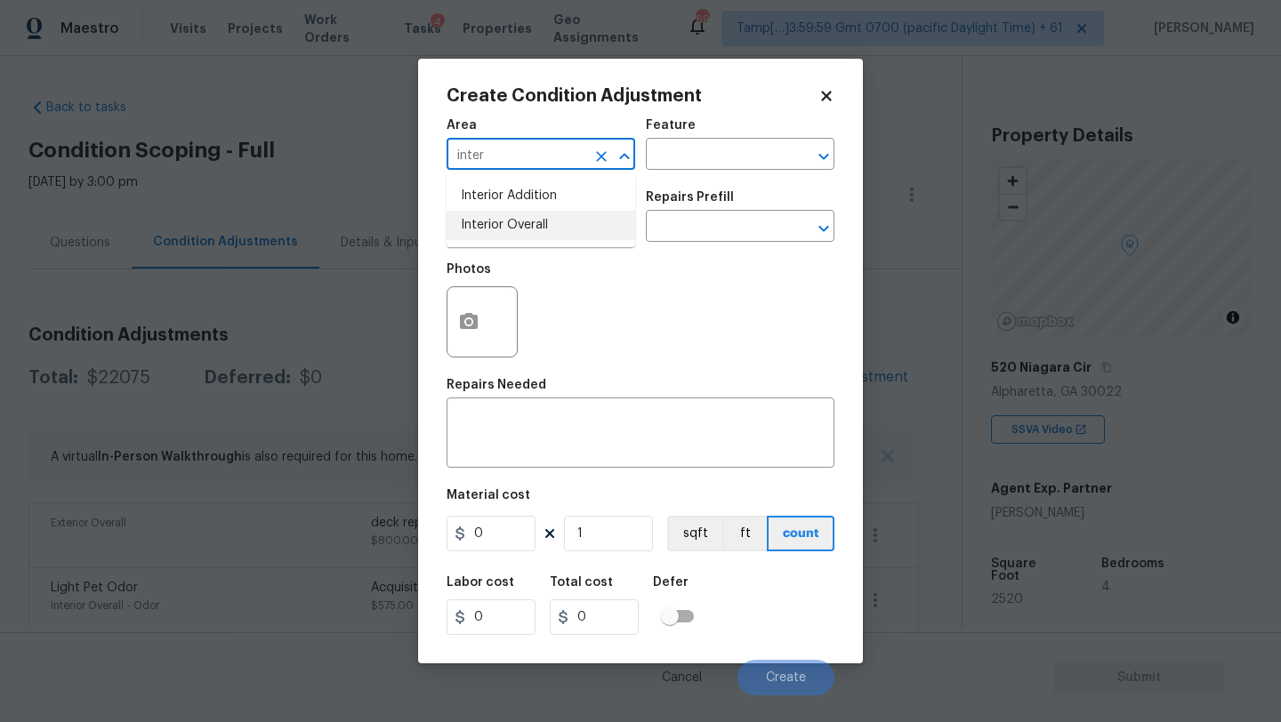
drag, startPoint x: 553, startPoint y: 223, endPoint x: 595, endPoint y: 200, distance: 47.8
click at [553, 223] on li "Interior Overall" at bounding box center [540, 225] width 189 height 29
type input "Interior Overall"
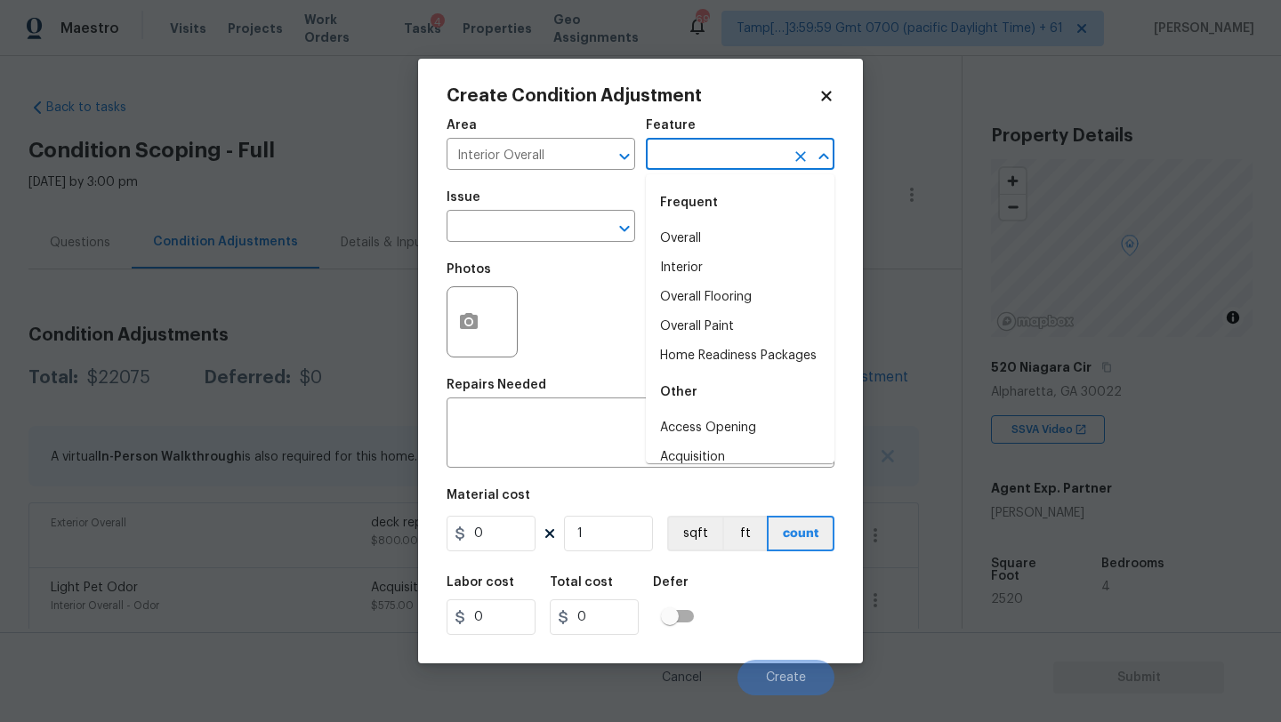
click at [671, 165] on input "text" at bounding box center [715, 156] width 139 height 28
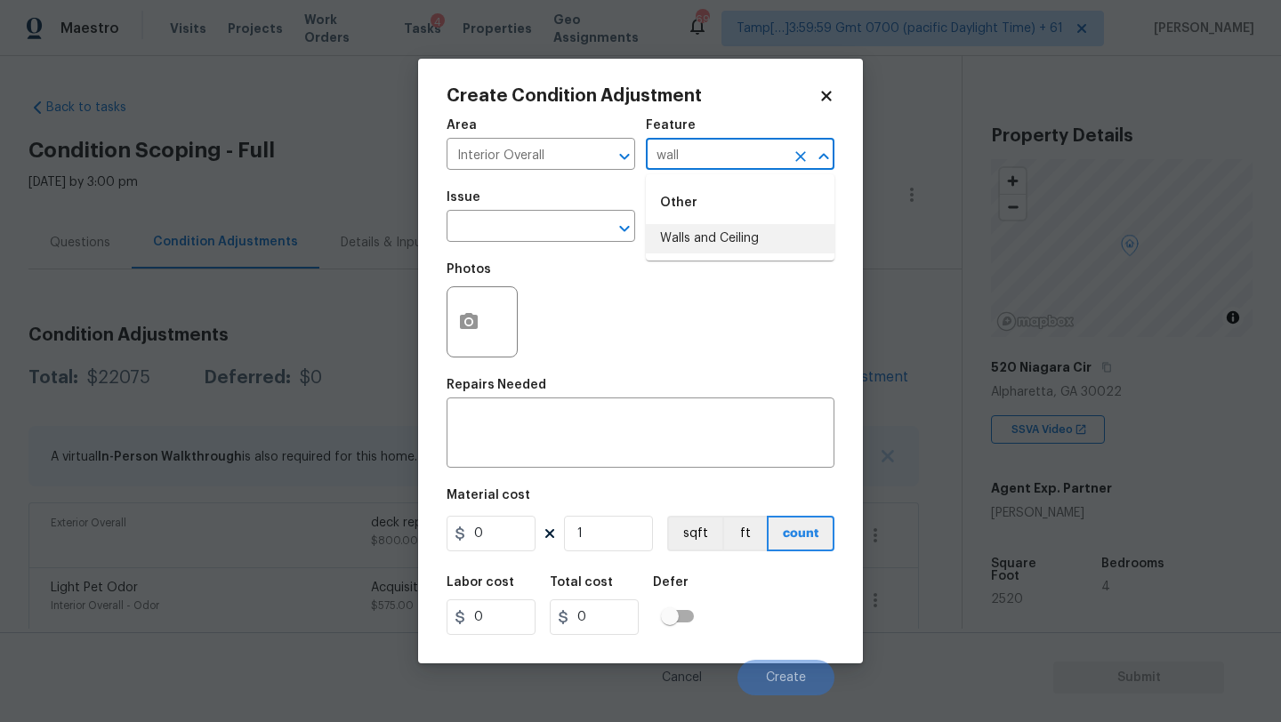
click at [687, 225] on li "Walls and Ceiling" at bounding box center [740, 238] width 189 height 29
type input "Walls and Ceiling"
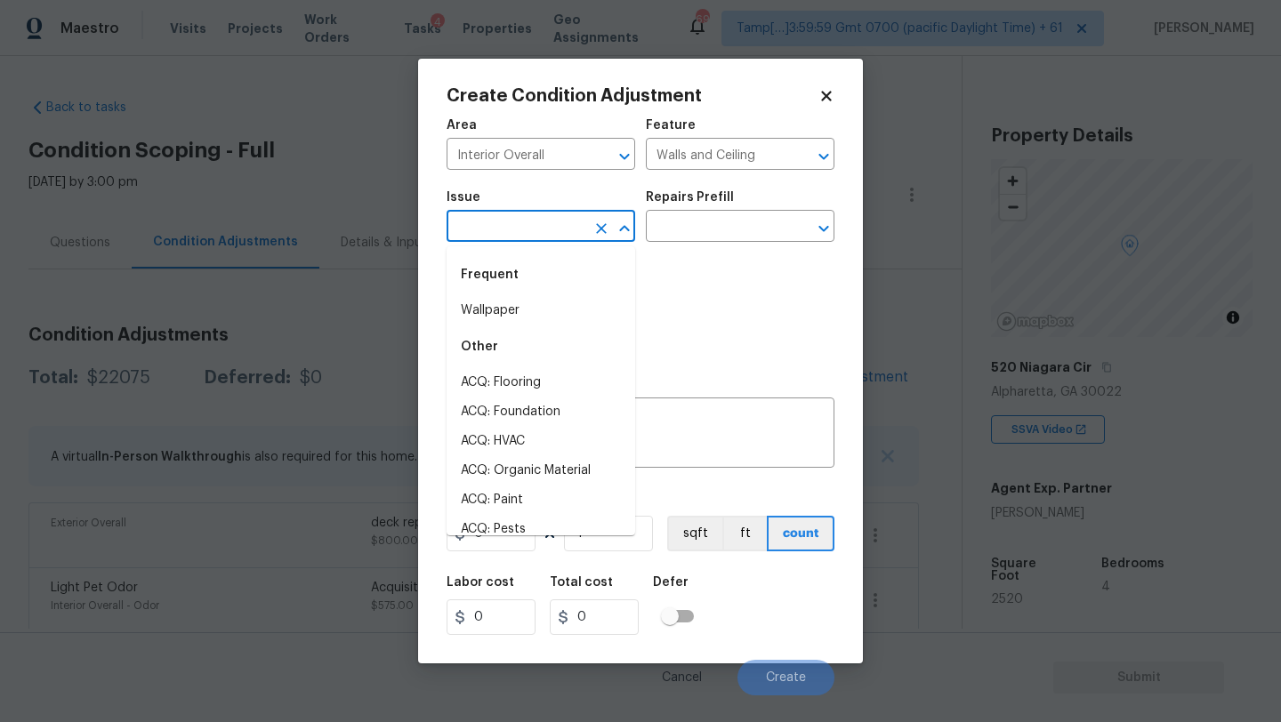
click at [502, 225] on input "text" at bounding box center [515, 228] width 139 height 28
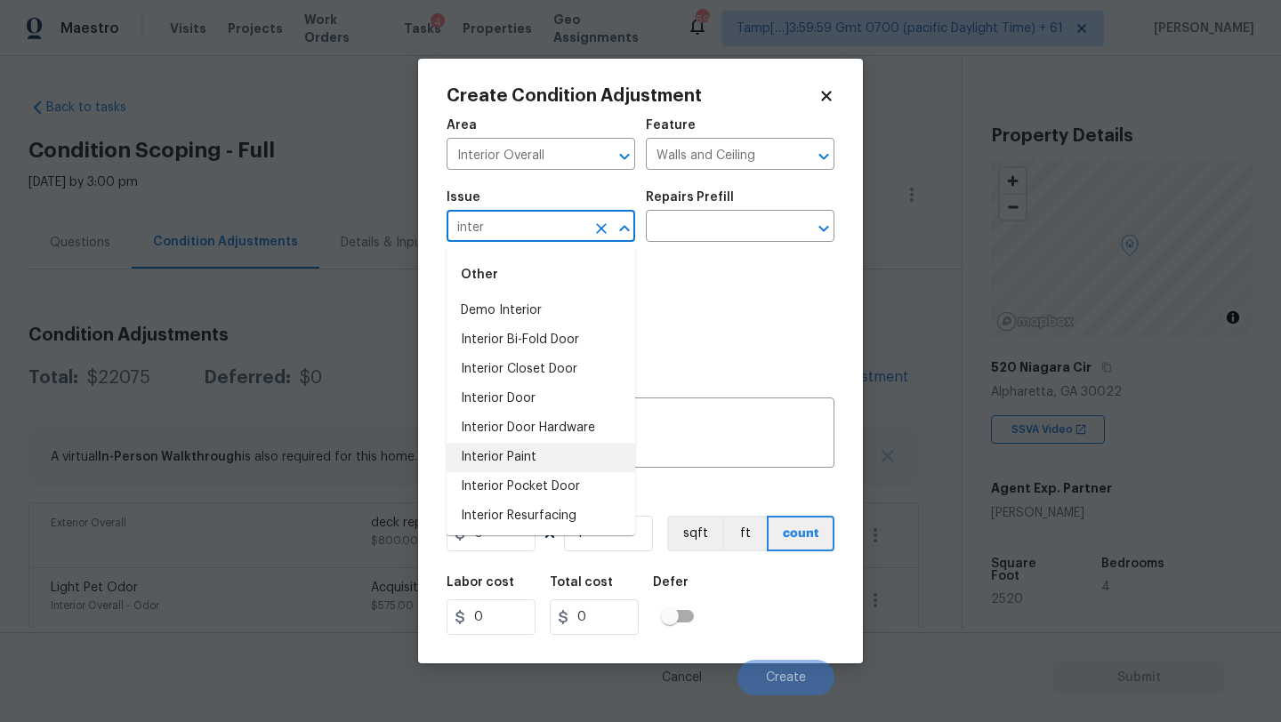
click at [494, 465] on li "Interior Paint" at bounding box center [540, 457] width 189 height 29
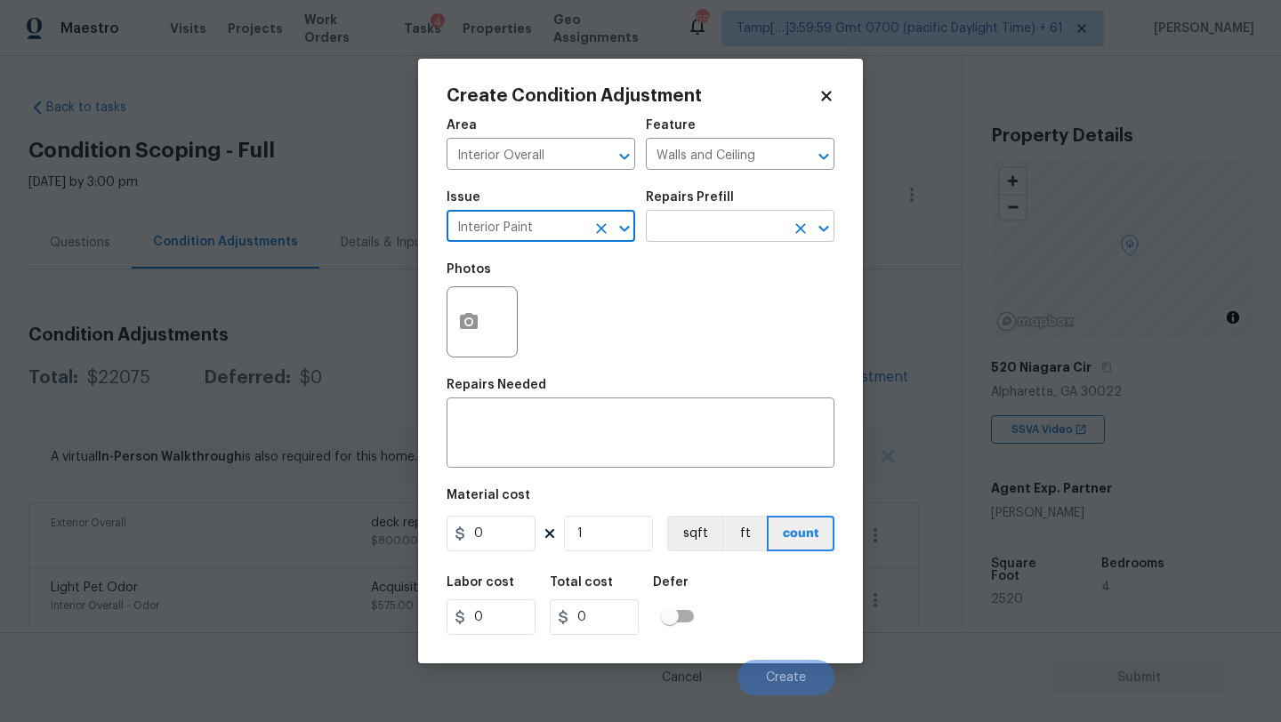
type input "Interior Paint"
click at [706, 240] on input "text" at bounding box center [715, 228] width 139 height 28
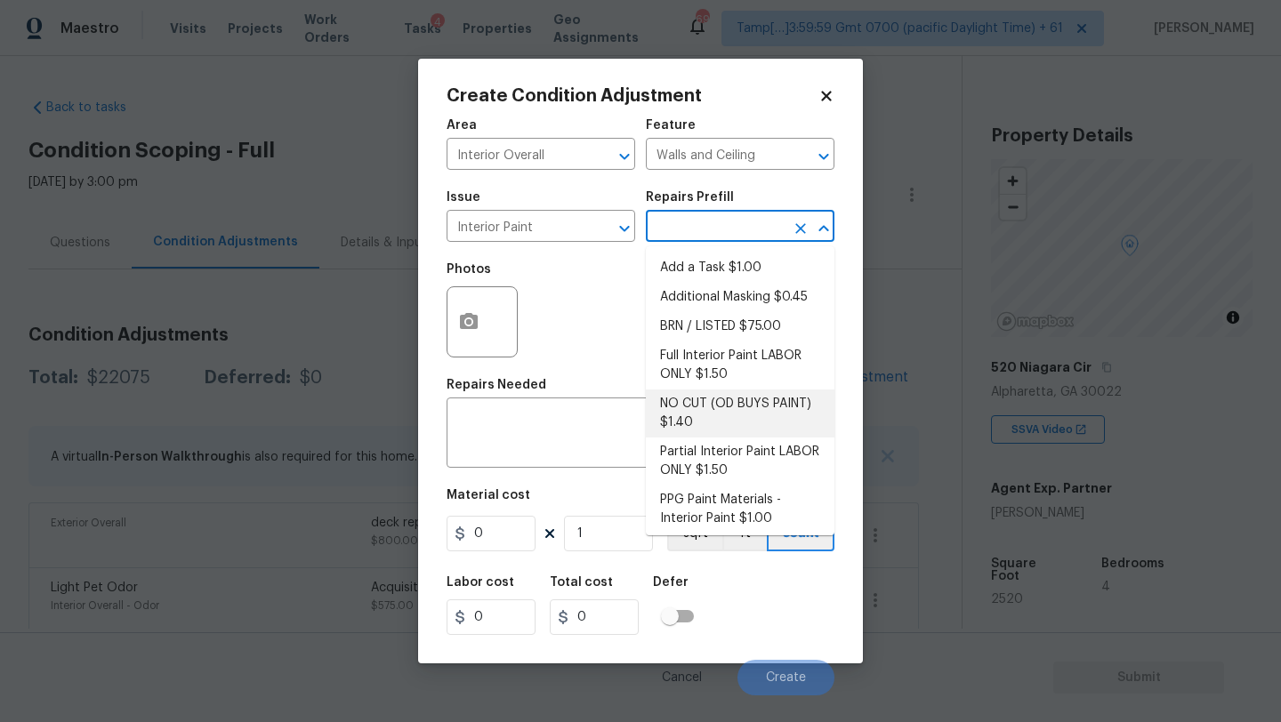
scroll to position [35, 0]
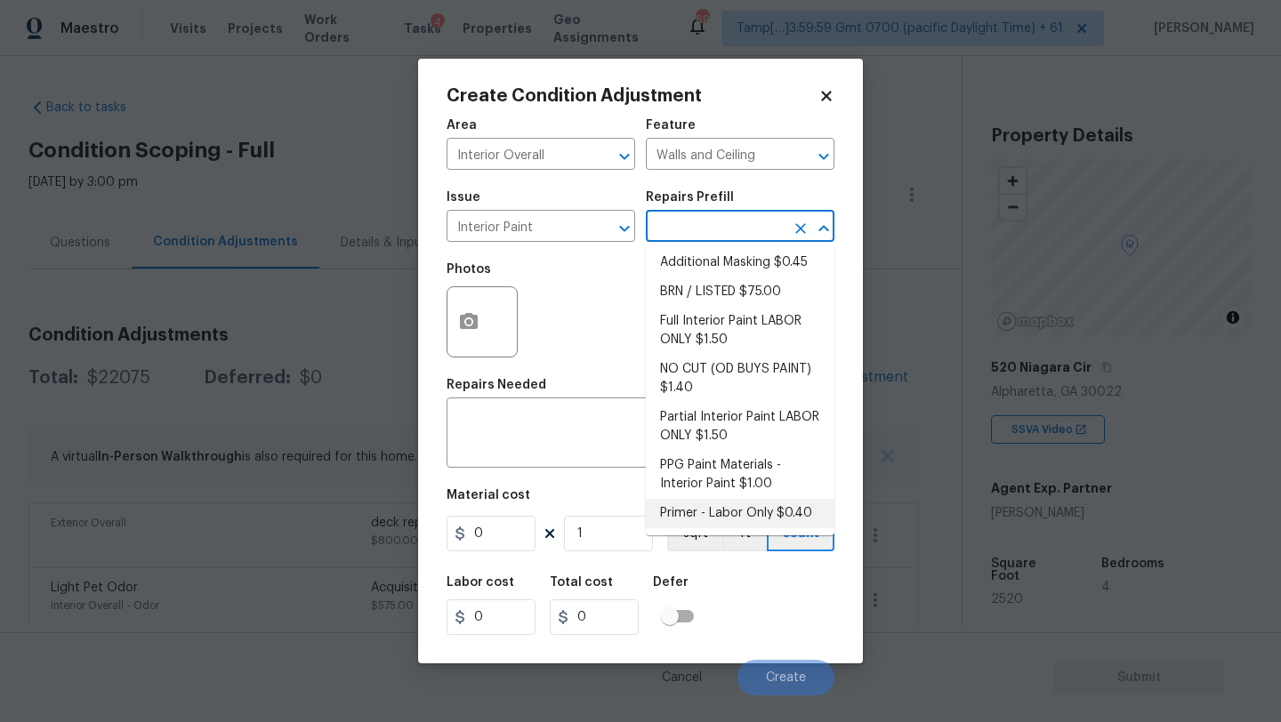
click at [709, 519] on li "Primer - Labor Only $0.40" at bounding box center [740, 513] width 189 height 29
type input "Overall Paint"
type textarea "Interior primer - PRIMER PROVIDED BY OPENDOOR - All nails, screws, drywall anch…"
type input "0.4"
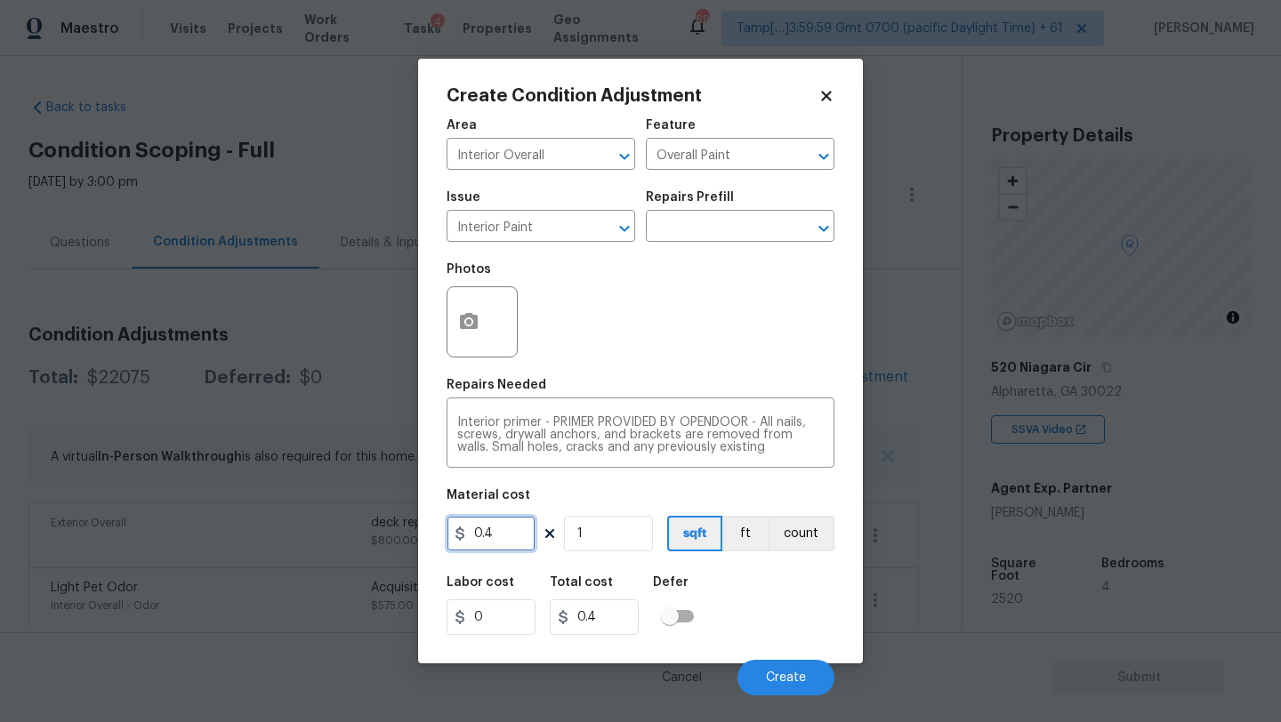
click at [513, 539] on input "0.4" at bounding box center [490, 534] width 89 height 36
type input "300"
click at [465, 320] on icon "button" at bounding box center [469, 321] width 18 height 16
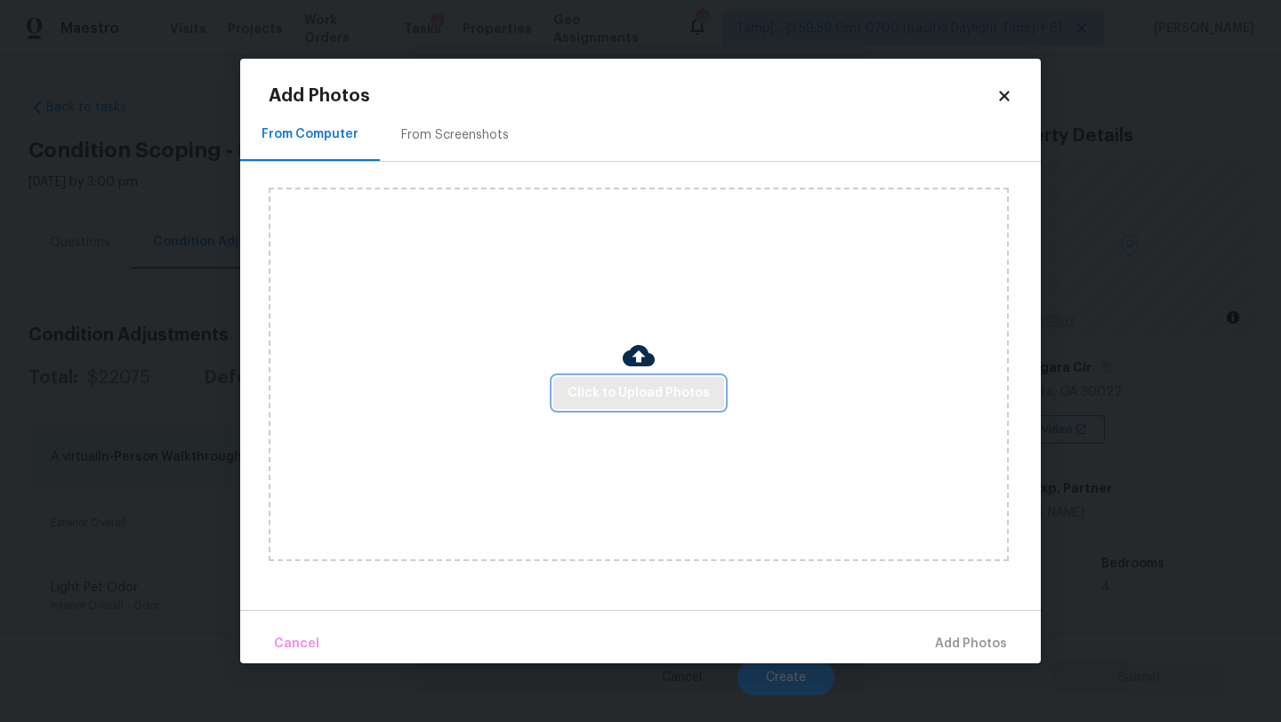
click at [582, 402] on span "Click to Upload Photos" at bounding box center [638, 393] width 142 height 22
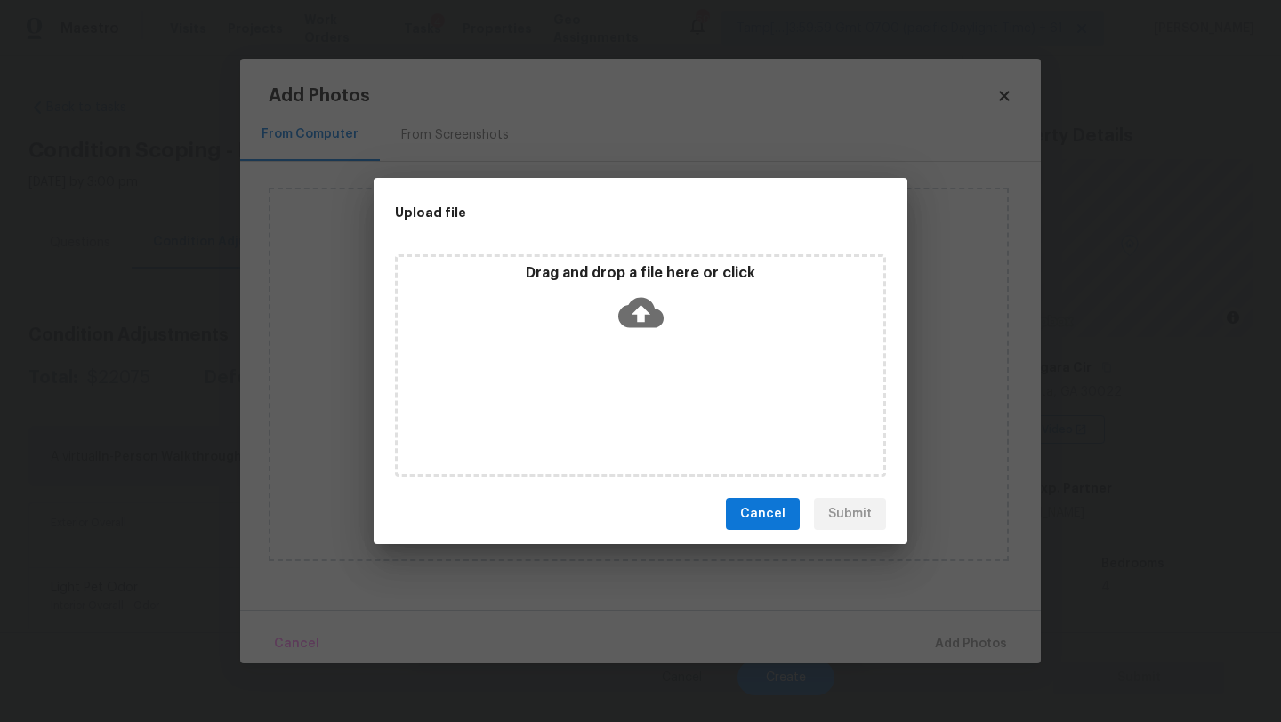
click at [616, 337] on div "Drag and drop a file here or click" at bounding box center [641, 302] width 486 height 76
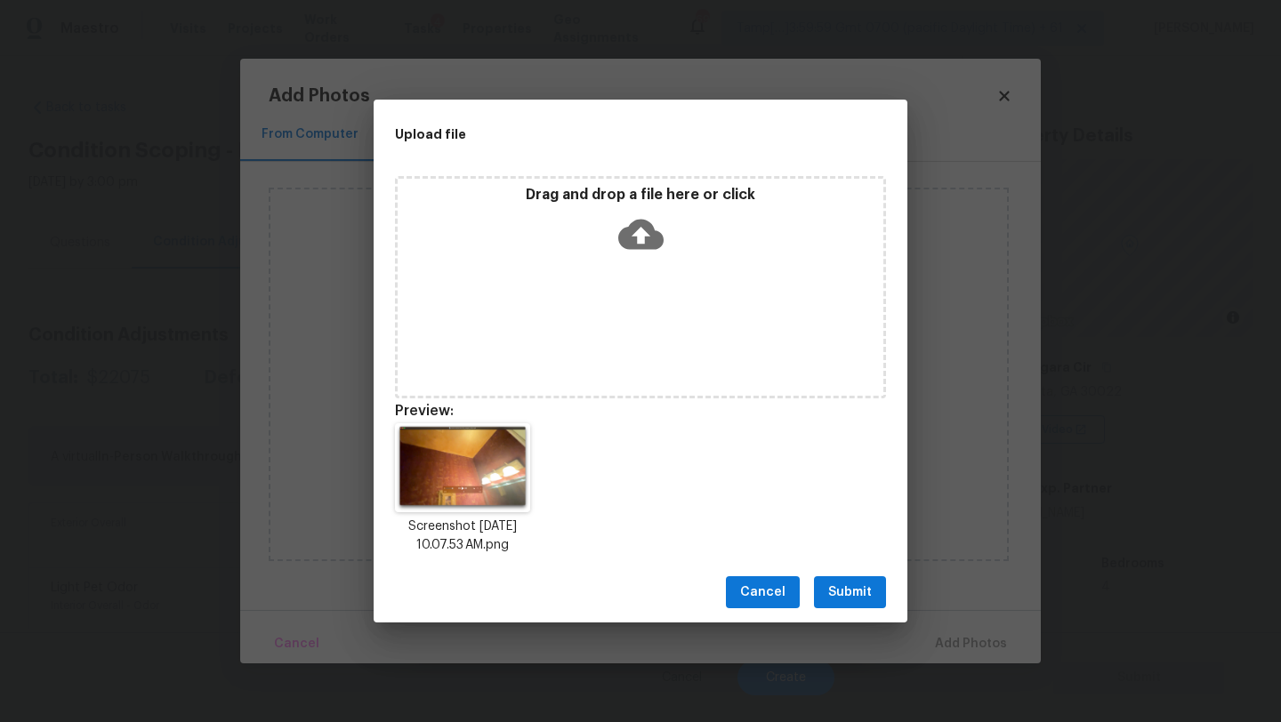
click at [846, 604] on button "Submit" at bounding box center [850, 592] width 72 height 33
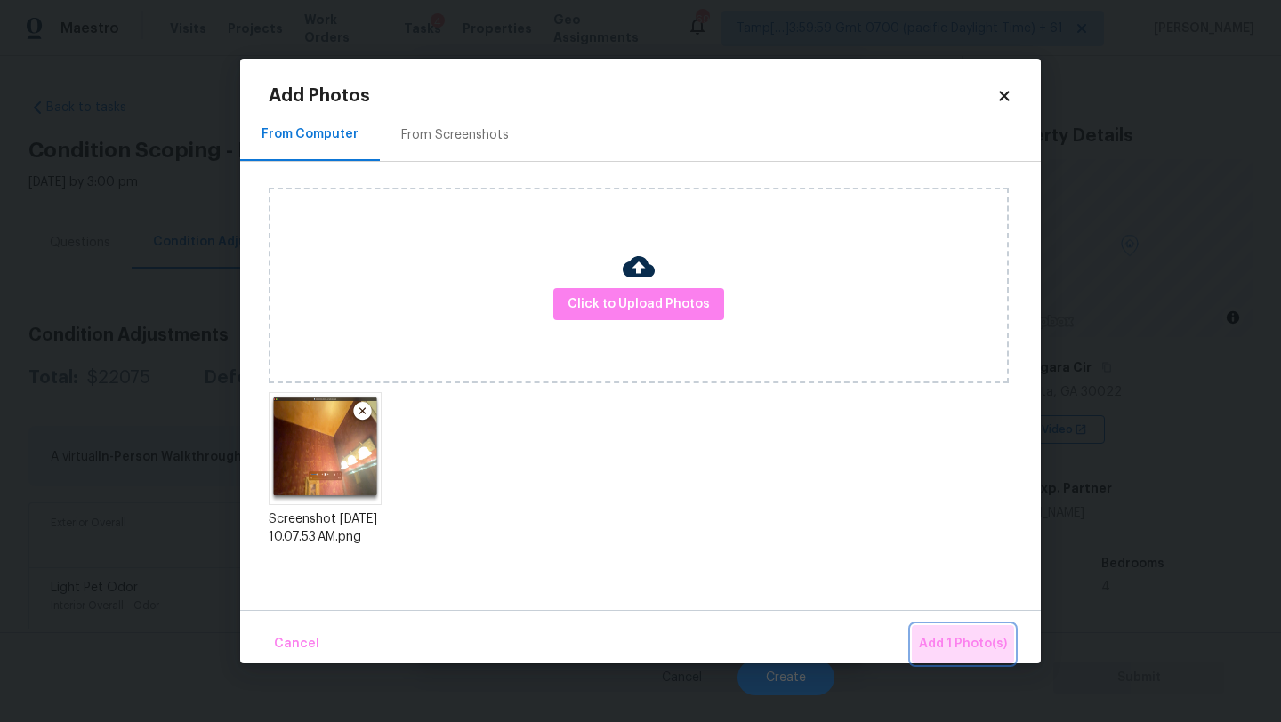
click at [971, 637] on span "Add 1 Photo(s)" at bounding box center [963, 644] width 88 height 22
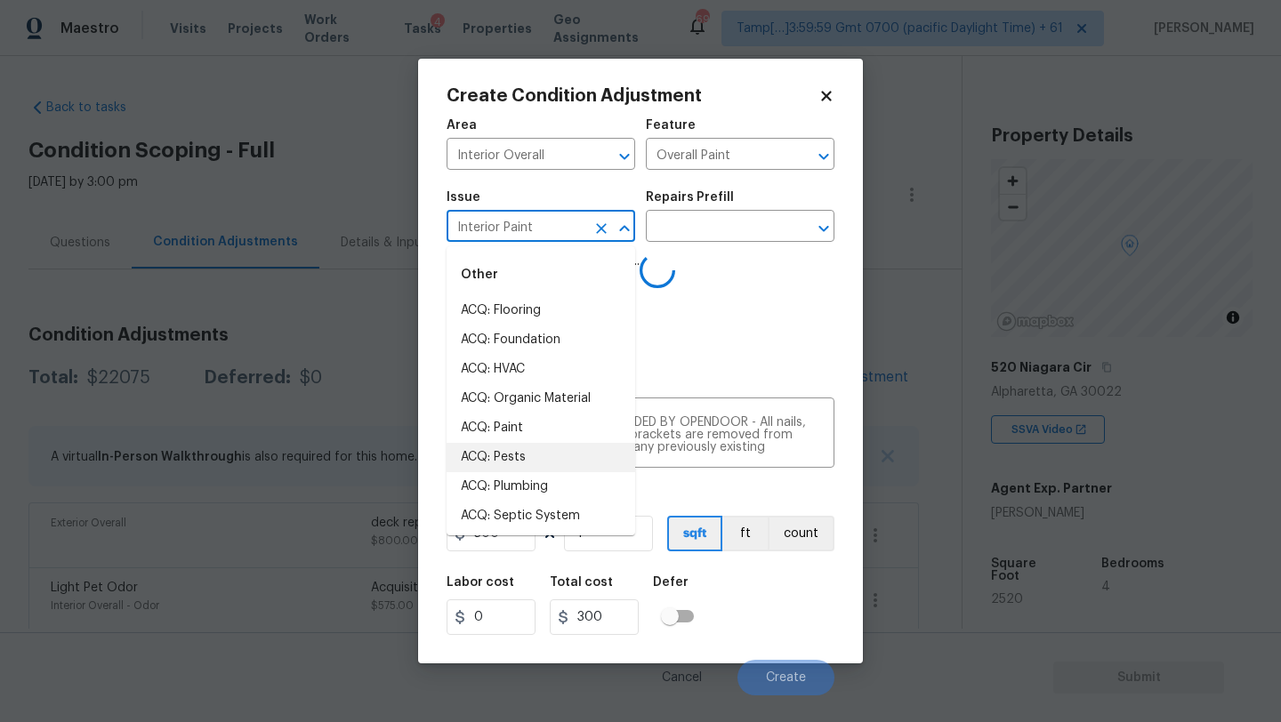
click at [575, 225] on input "Interior Paint" at bounding box center [515, 228] width 139 height 28
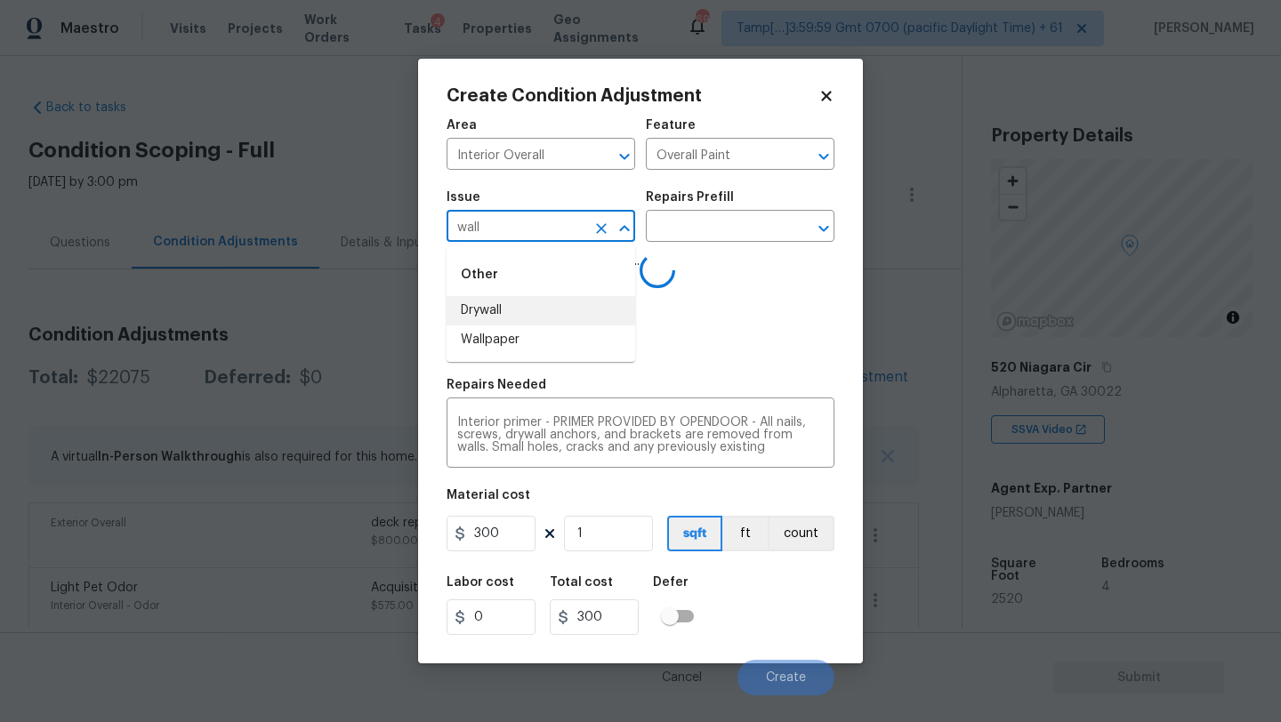
click at [566, 342] on li "Wallpaper" at bounding box center [540, 340] width 189 height 29
type input "Wallpaper"
click at [728, 232] on input "text" at bounding box center [715, 228] width 139 height 28
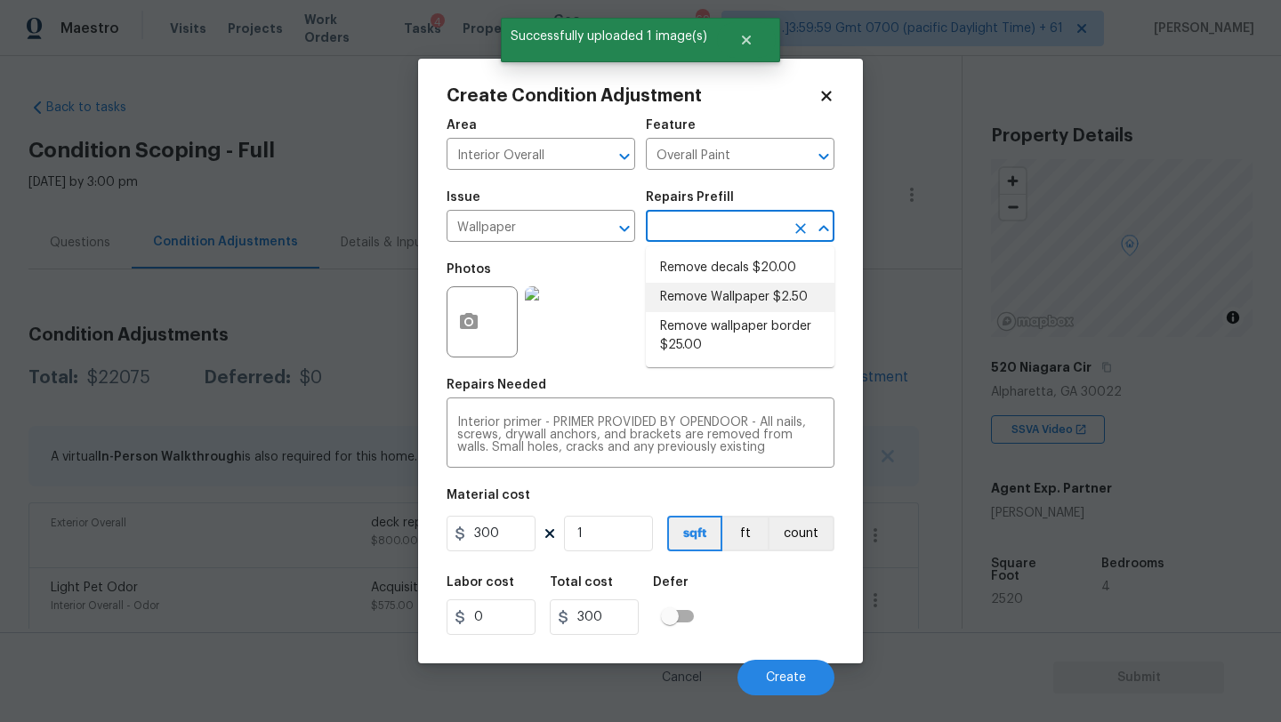
click at [731, 305] on li "Remove Wallpaper $2.50" at bounding box center [740, 297] width 189 height 29
type input "Walls and Ceiling"
type textarea "Remove wallpaper and texture walls to best match existing conditions"
type input "2.5"
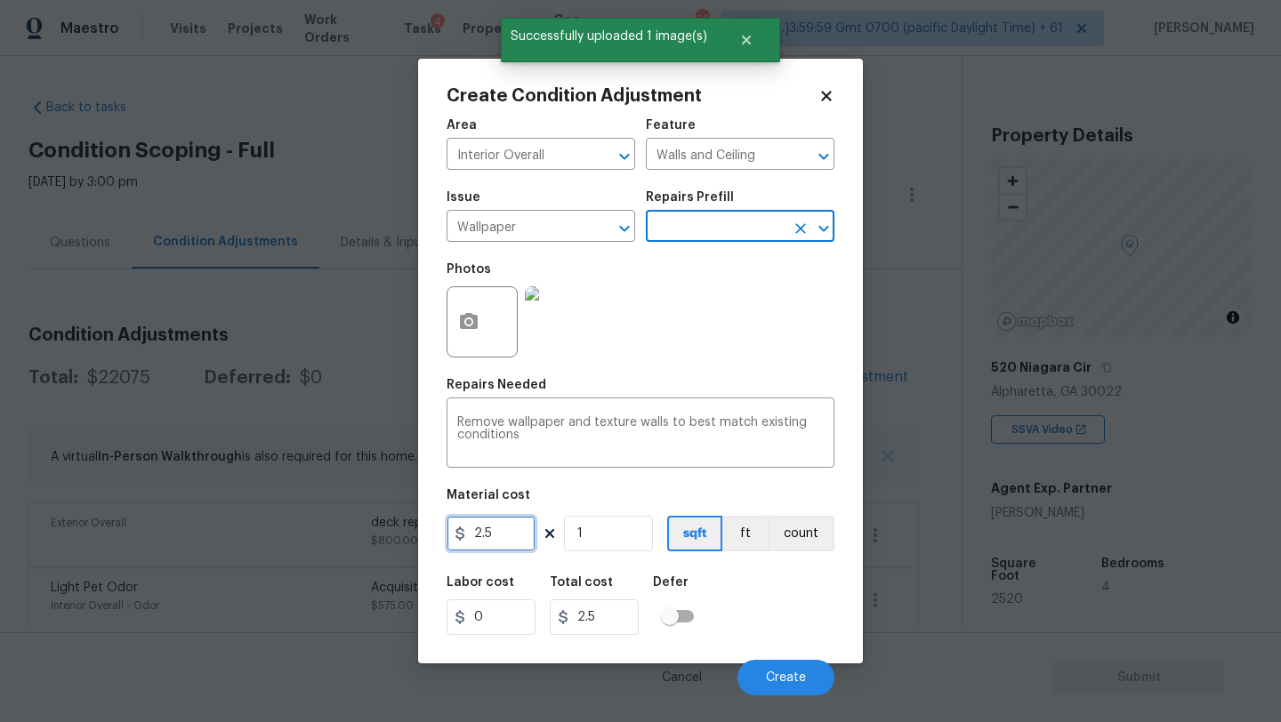
click at [517, 538] on input "2.5" at bounding box center [490, 534] width 89 height 36
type input "300"
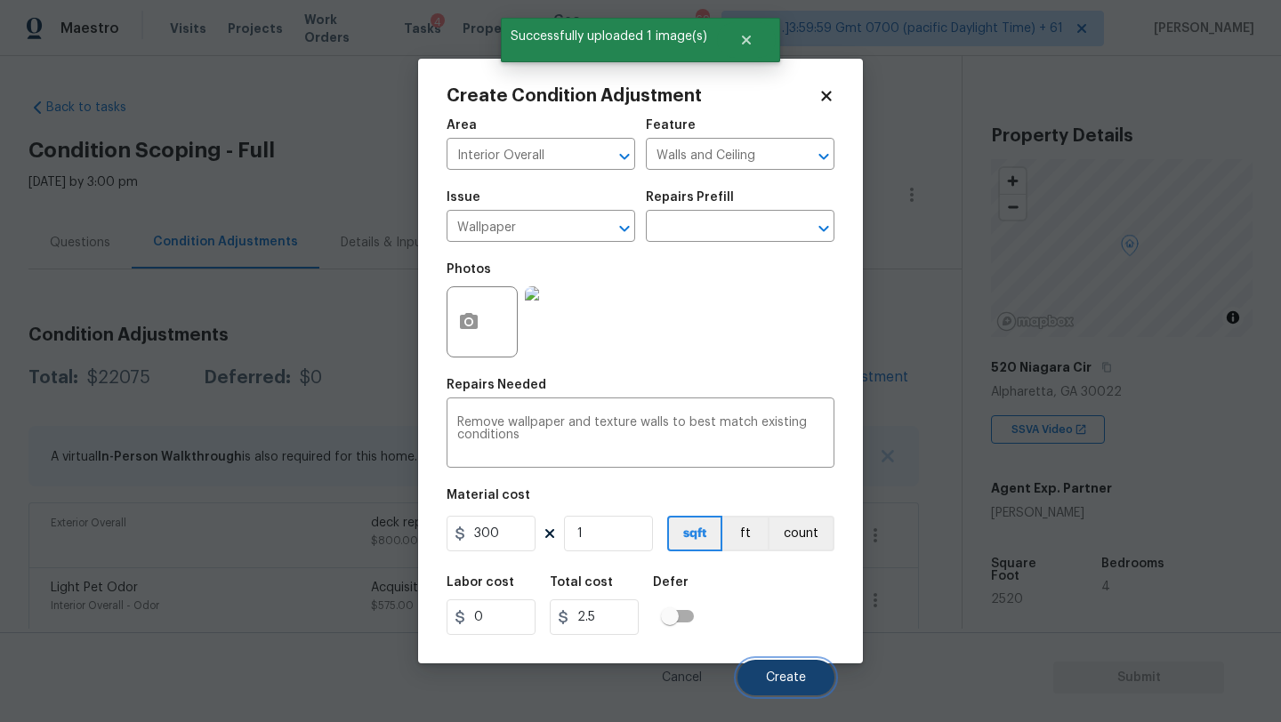
type input "300"
click at [780, 682] on span "Create" at bounding box center [786, 677] width 40 height 13
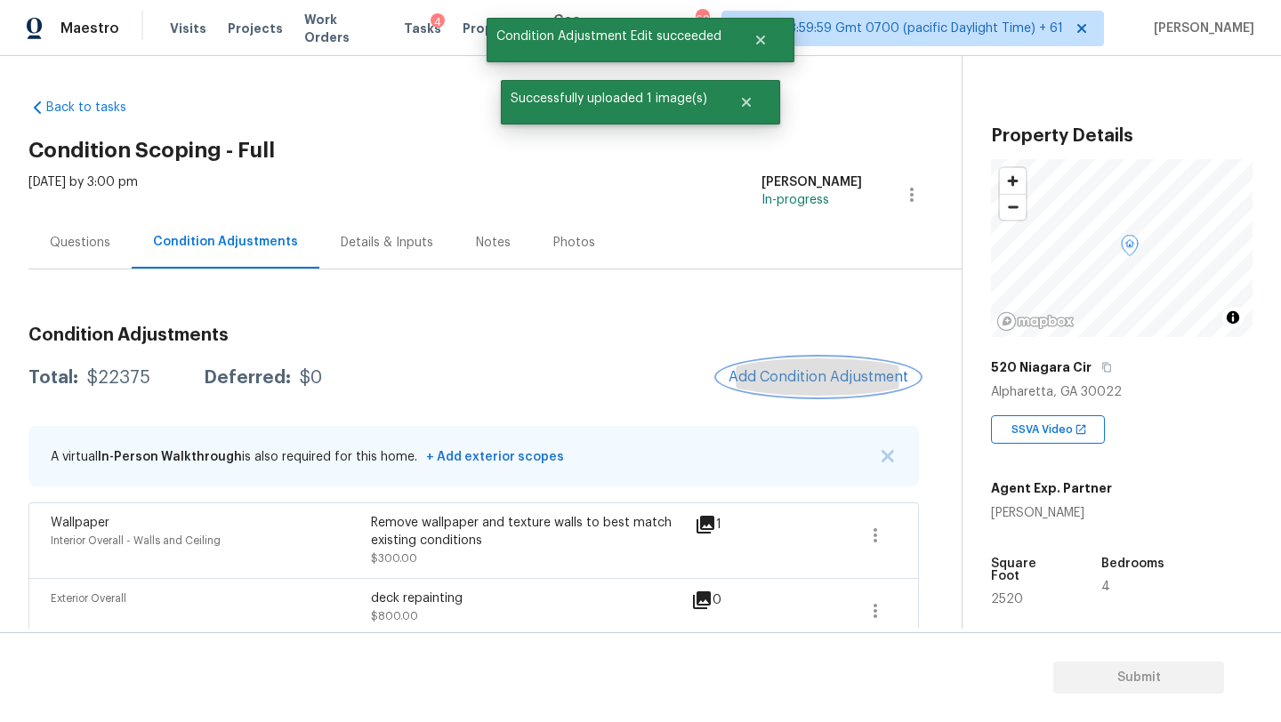
click at [826, 382] on span "Add Condition Adjustment" at bounding box center [818, 377] width 180 height 16
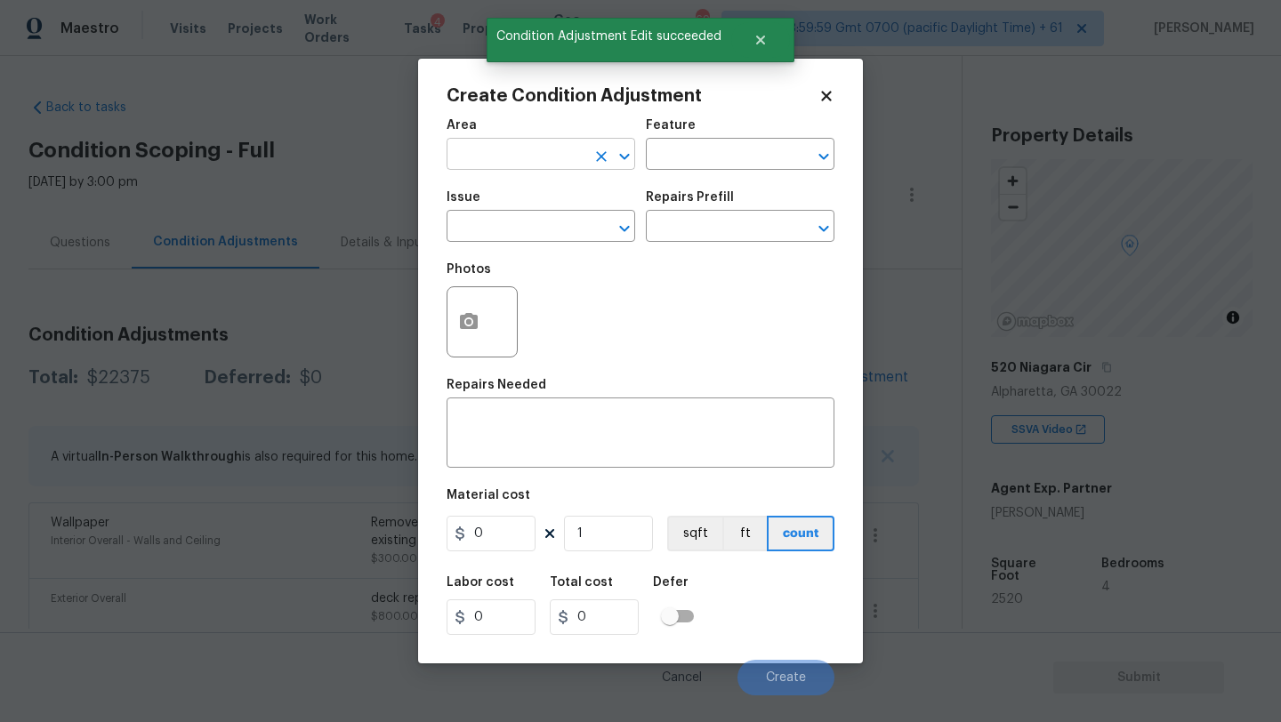
click at [489, 170] on span "Area ​" at bounding box center [540, 145] width 189 height 72
click at [489, 165] on input "text" at bounding box center [515, 156] width 139 height 28
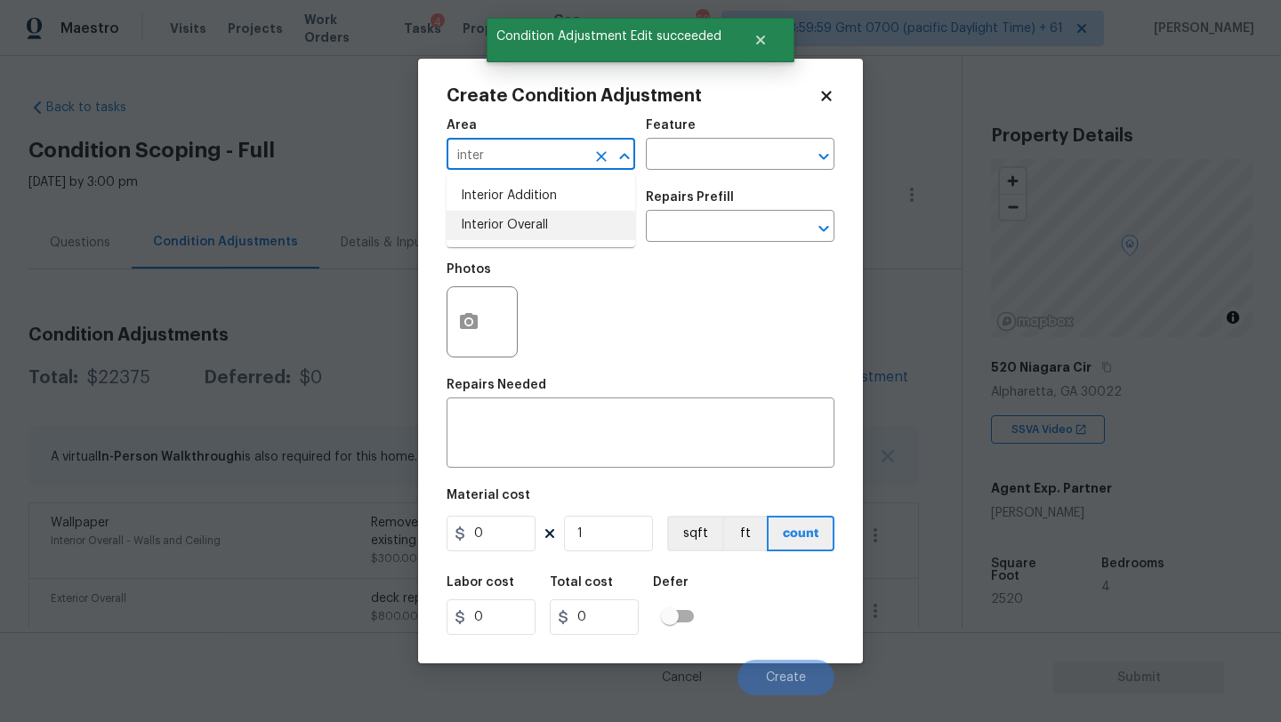
click at [504, 232] on li "Interior Overall" at bounding box center [540, 225] width 189 height 29
type input "Interior Overall"
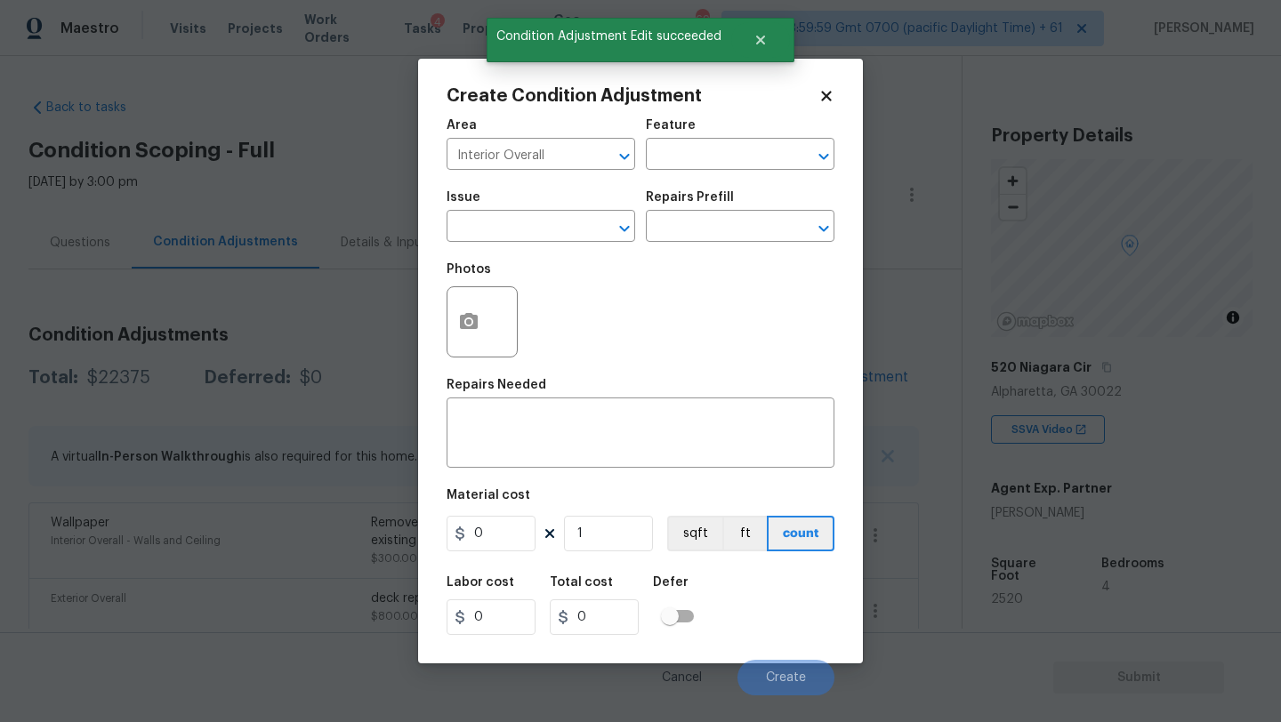
click at [681, 172] on div "Area Interior Overall ​ Feature ​" at bounding box center [640, 145] width 388 height 72
click at [698, 149] on input "text" at bounding box center [715, 156] width 139 height 28
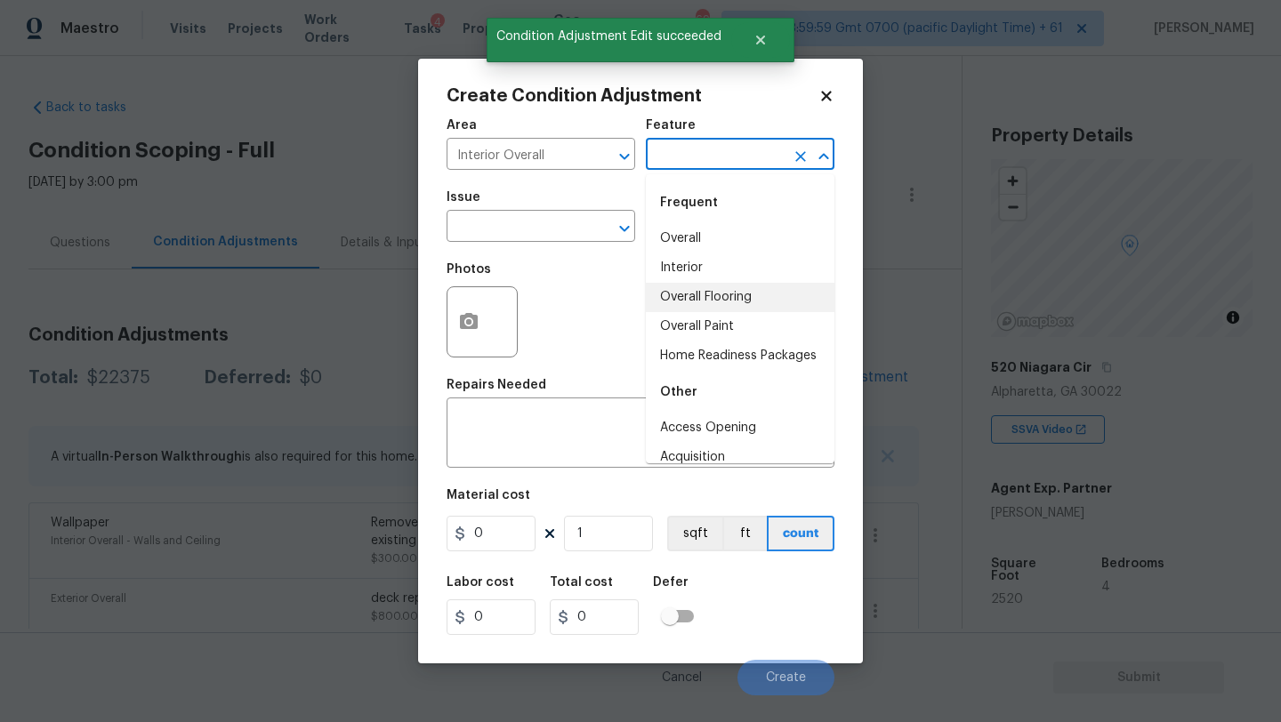
click at [699, 300] on li "Overall Flooring" at bounding box center [740, 297] width 189 height 29
type input "Overall Flooring"
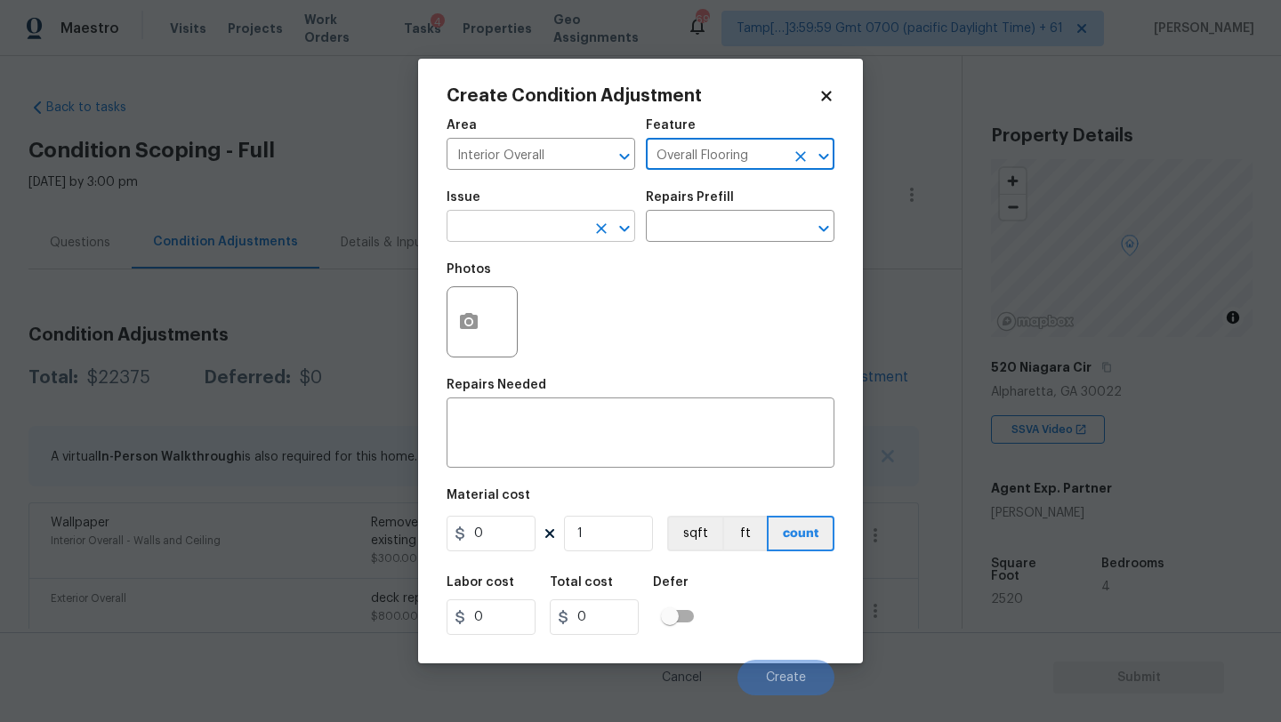
click at [511, 224] on input "text" at bounding box center [515, 228] width 139 height 28
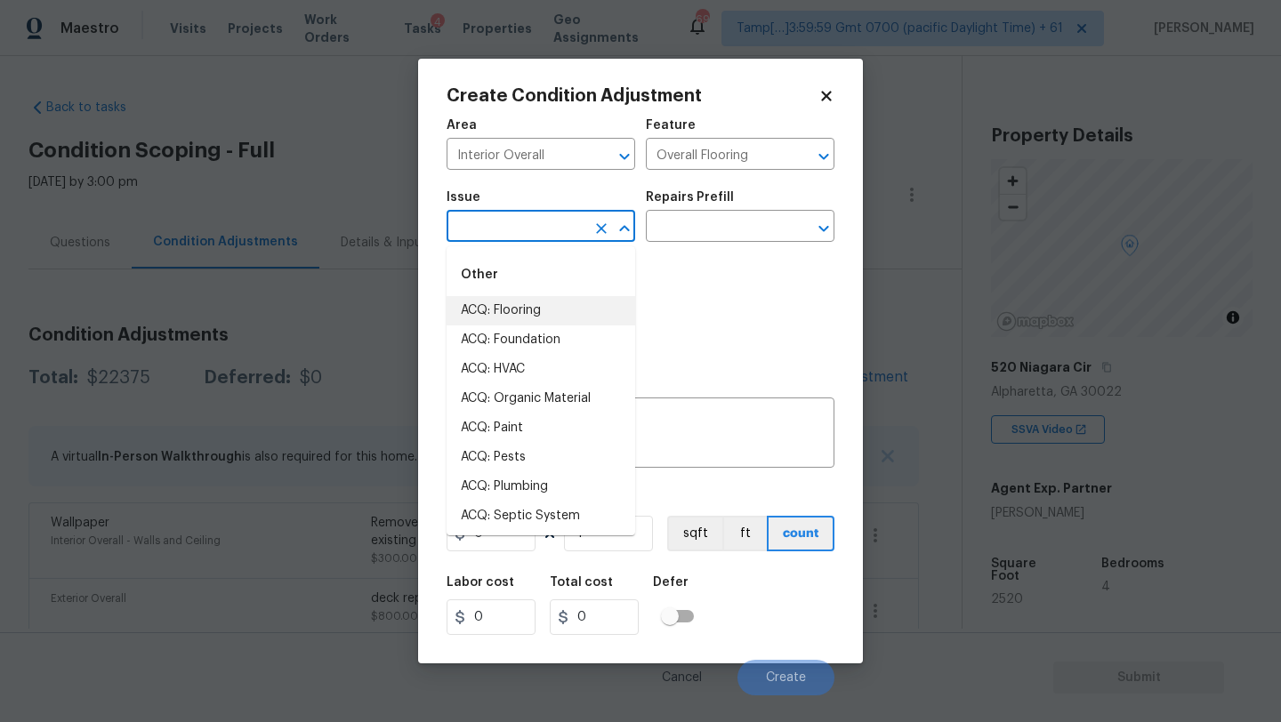
click at [511, 312] on li "ACQ: Flooring" at bounding box center [540, 310] width 189 height 29
type input "ACQ: Flooring"
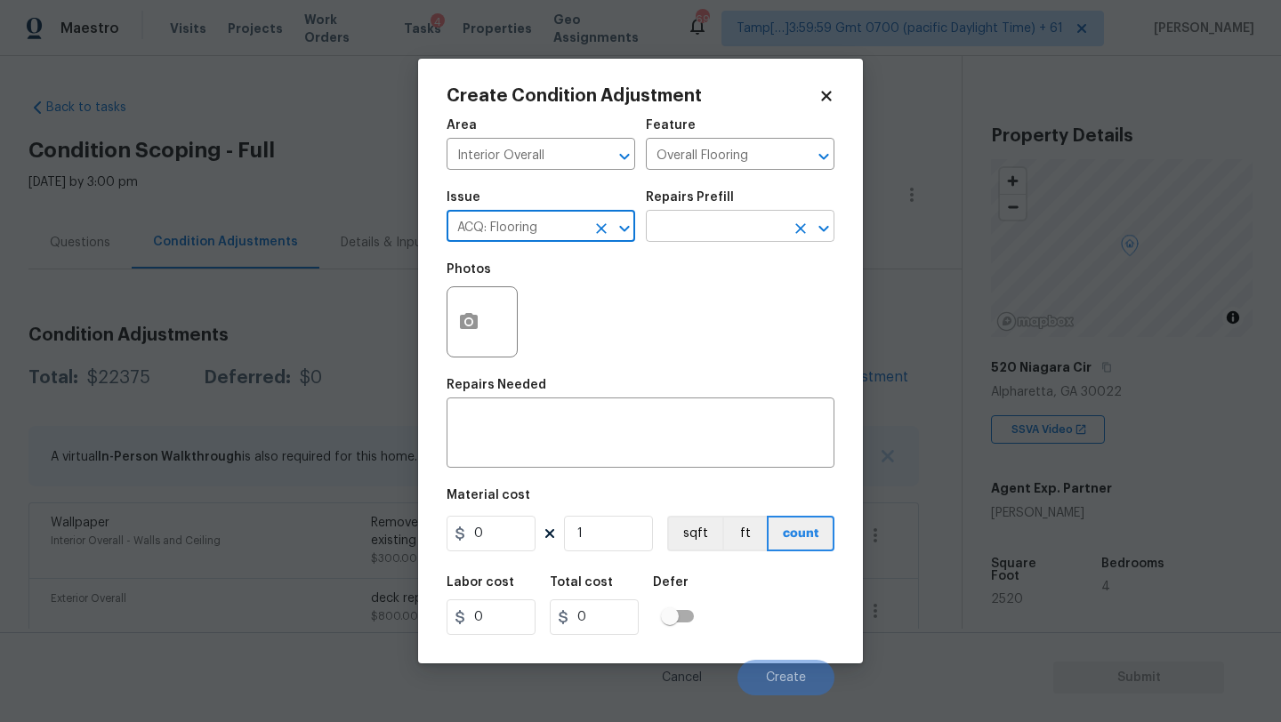
click at [676, 233] on input "text" at bounding box center [715, 228] width 139 height 28
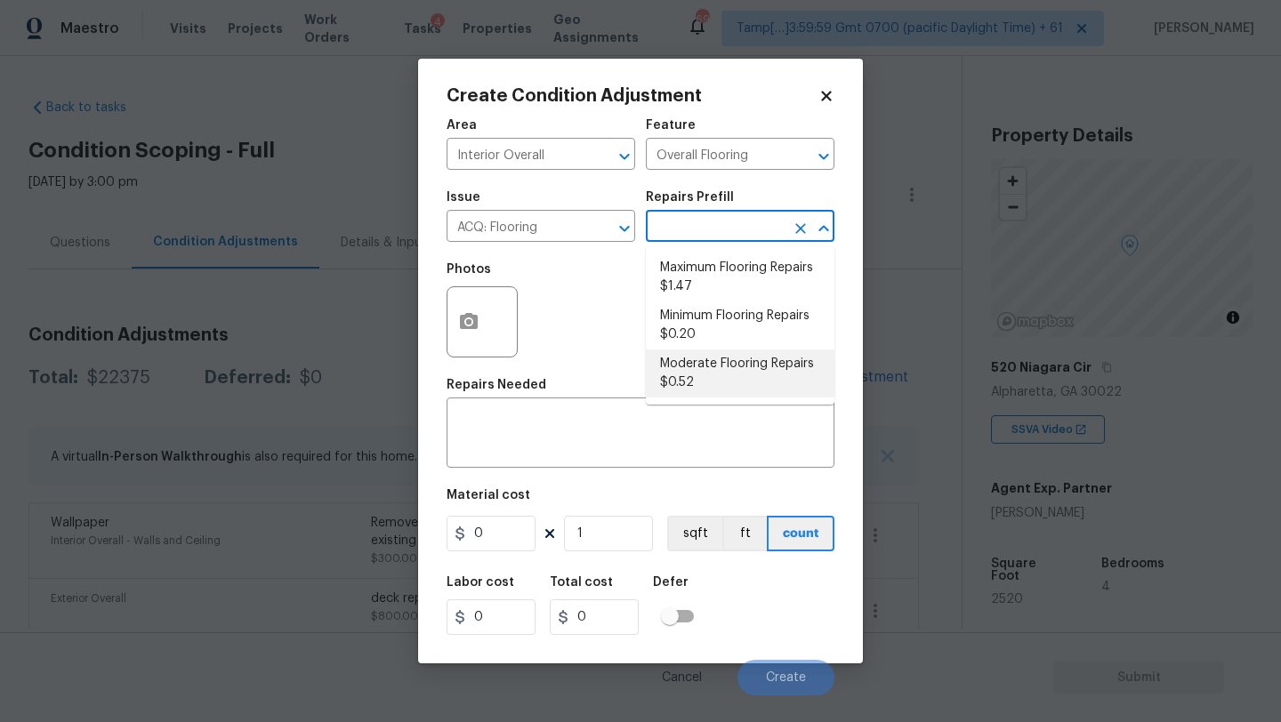
click at [687, 361] on li "Moderate Flooring Repairs $0.52" at bounding box center [740, 374] width 189 height 48
type input "Acquisition"
type textarea "Acquisition Scope: Moderate flooring repairs"
type input "0.52"
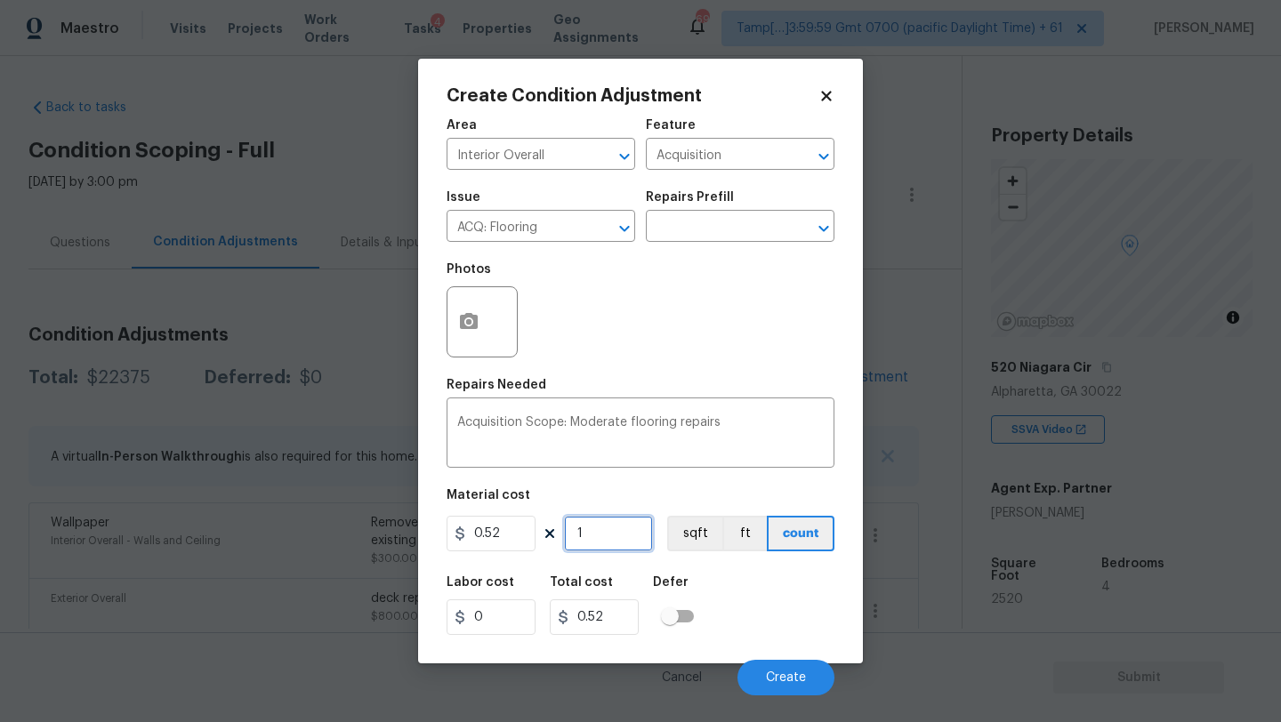
click at [619, 534] on input "1" at bounding box center [608, 534] width 89 height 36
type input "2"
type input "1.04"
type input "25"
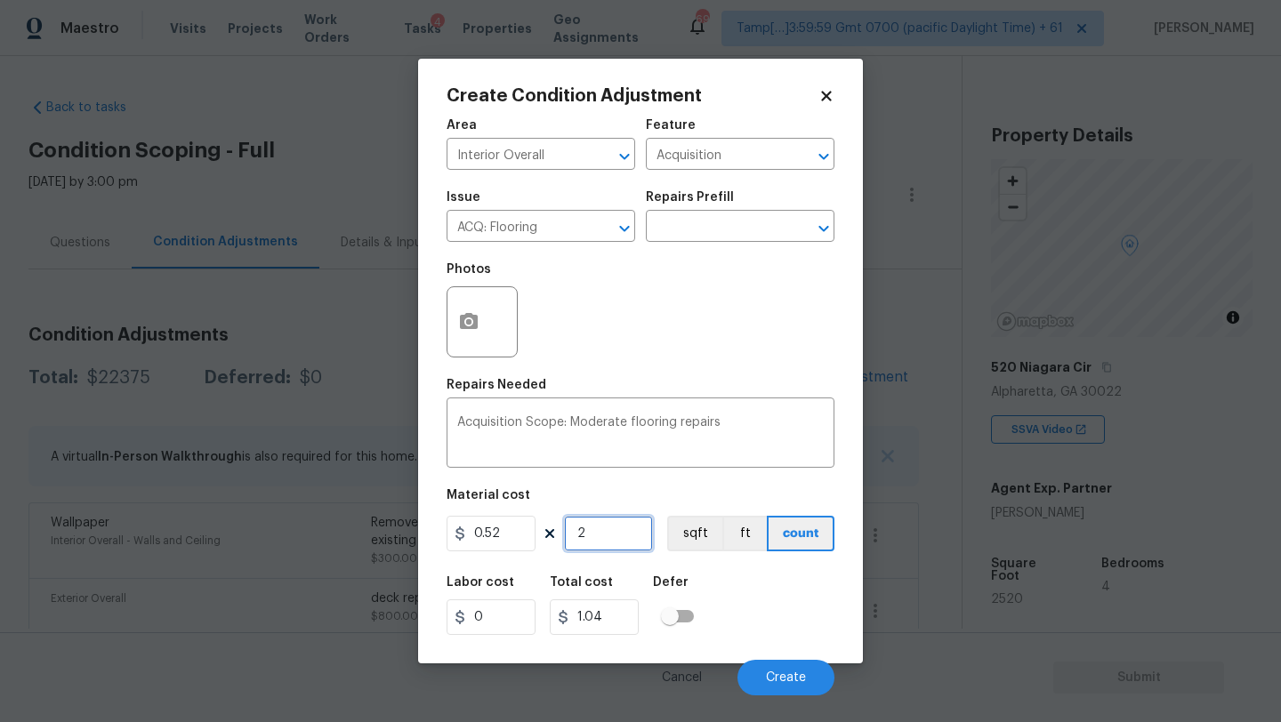
type input "13"
type input "252"
type input "131.04"
type input "2520"
type input "1310.4"
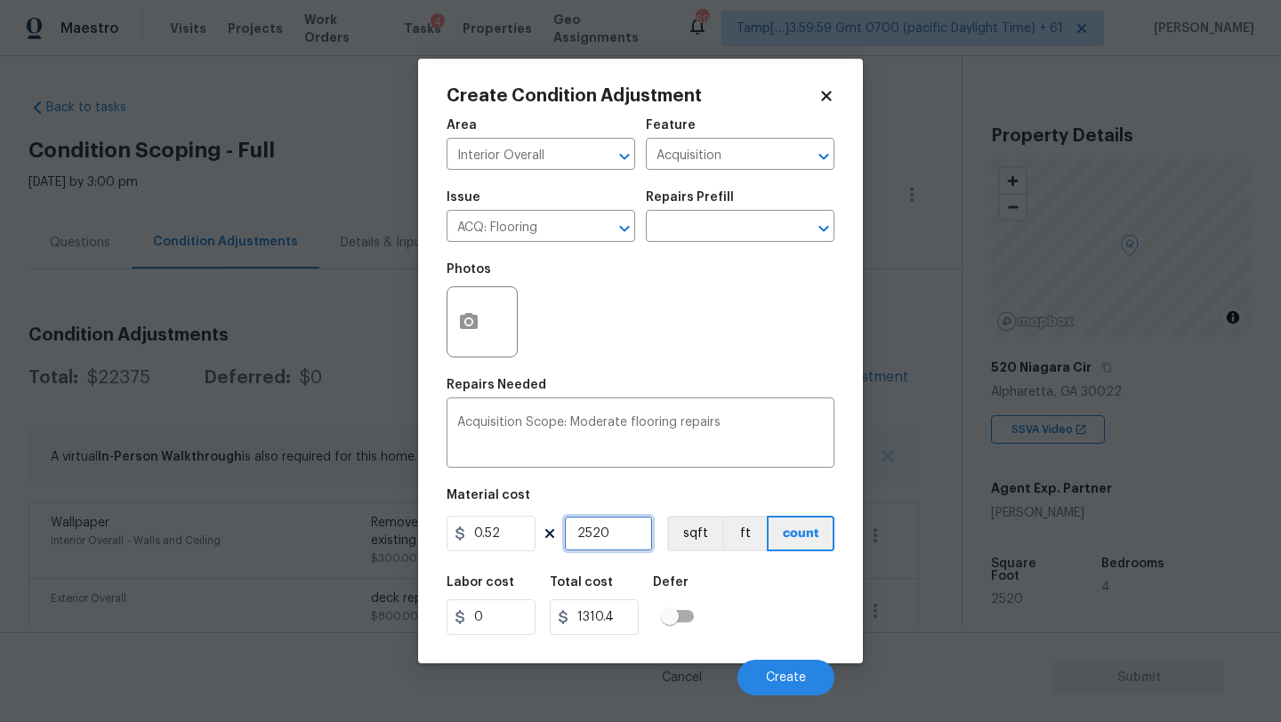
type input "2520"
click at [470, 311] on icon "button" at bounding box center [468, 321] width 21 height 21
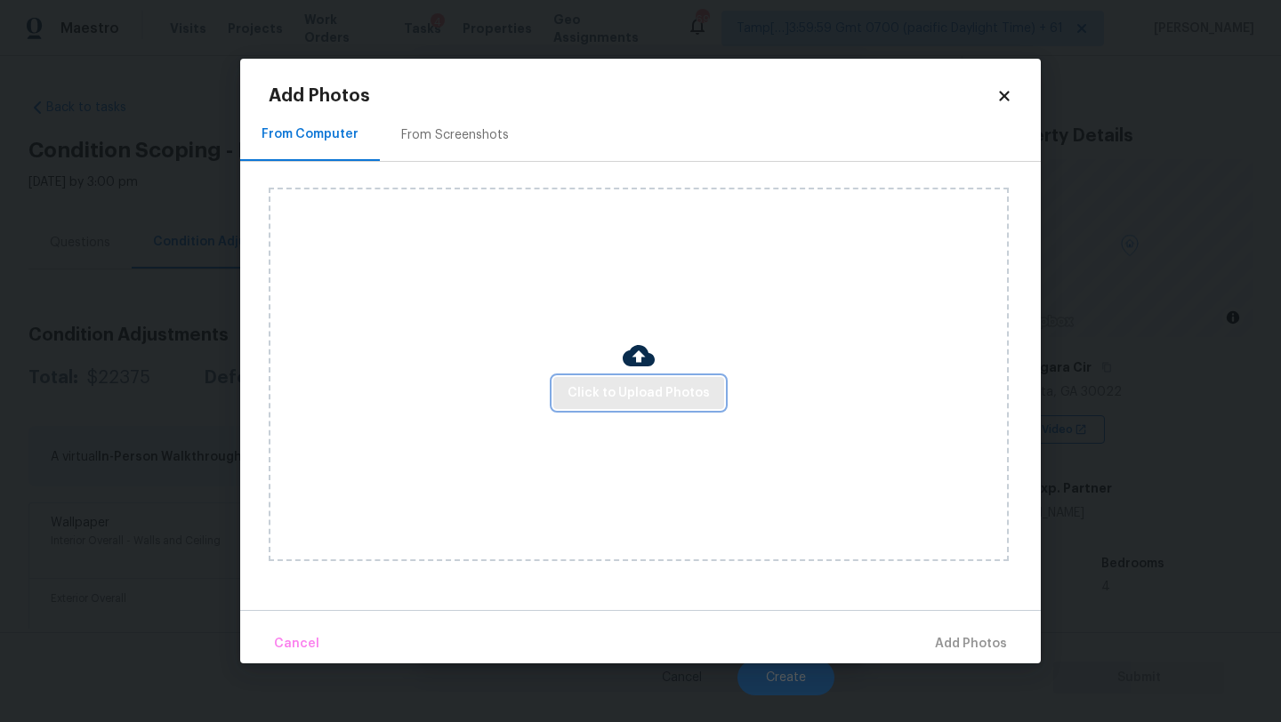
click at [596, 385] on span "Click to Upload Photos" at bounding box center [638, 393] width 142 height 22
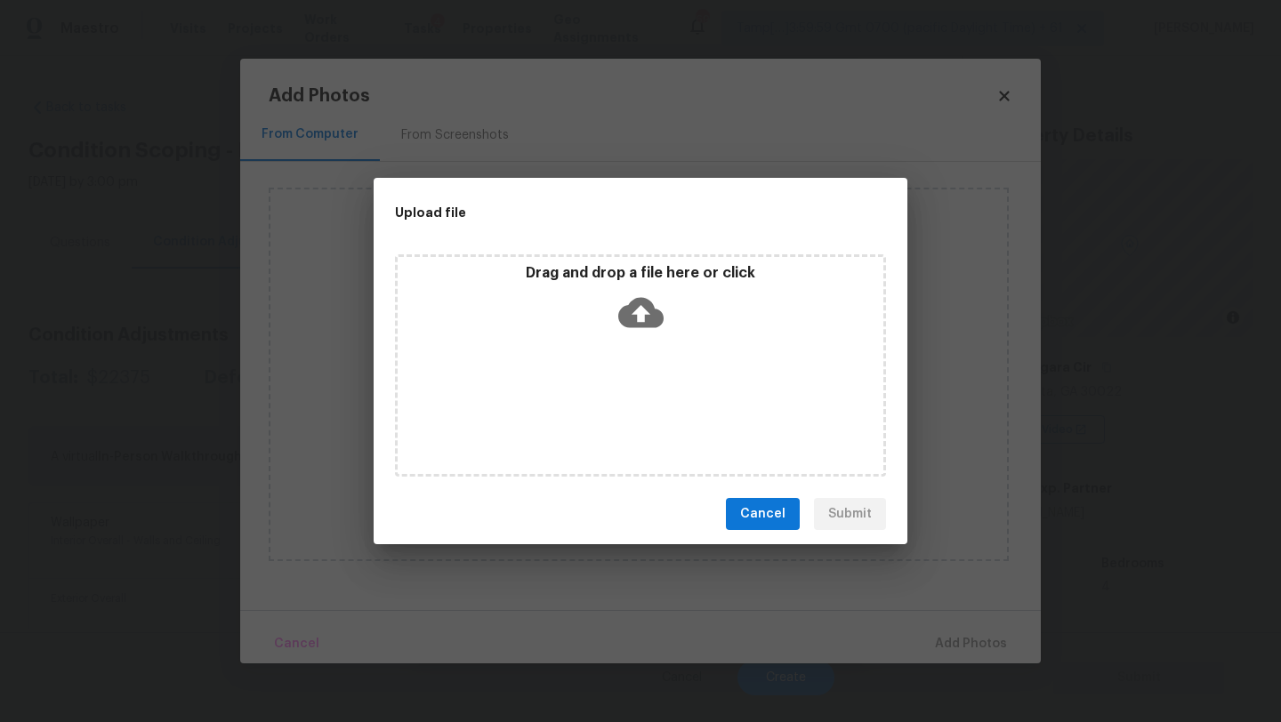
click at [655, 326] on icon at bounding box center [640, 313] width 45 height 30
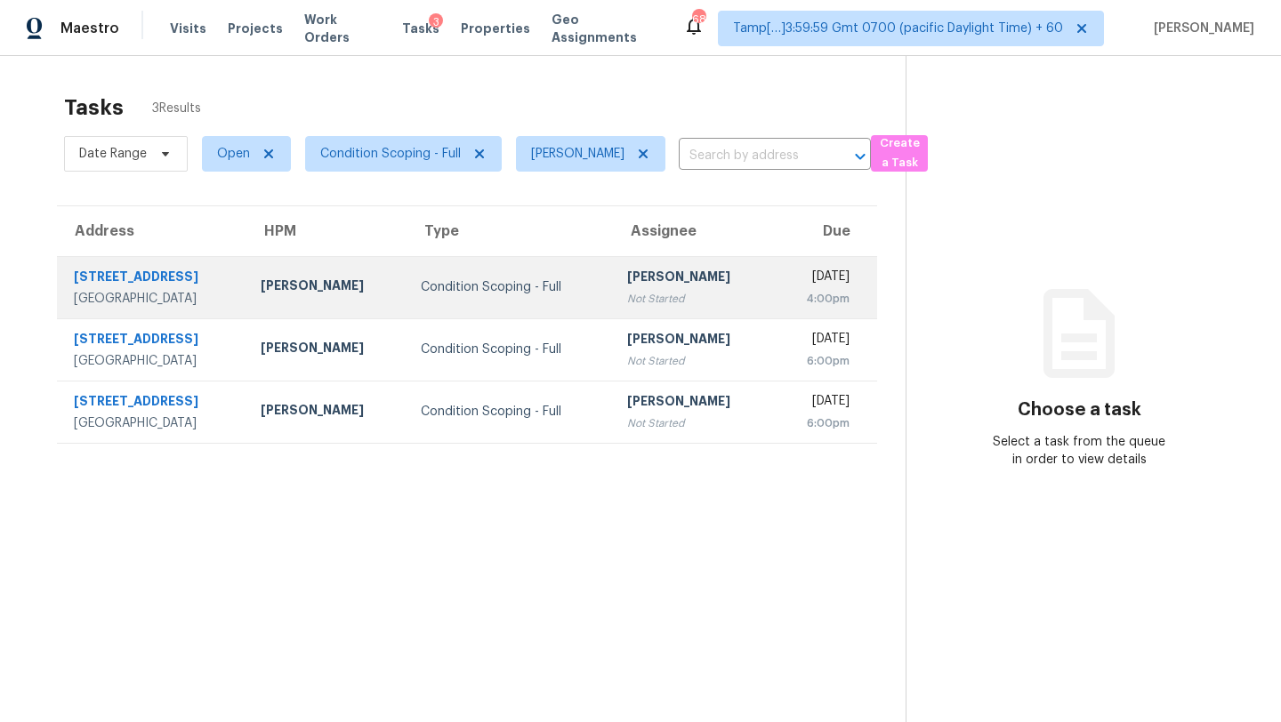
click at [647, 300] on div "Not Started" at bounding box center [693, 299] width 132 height 18
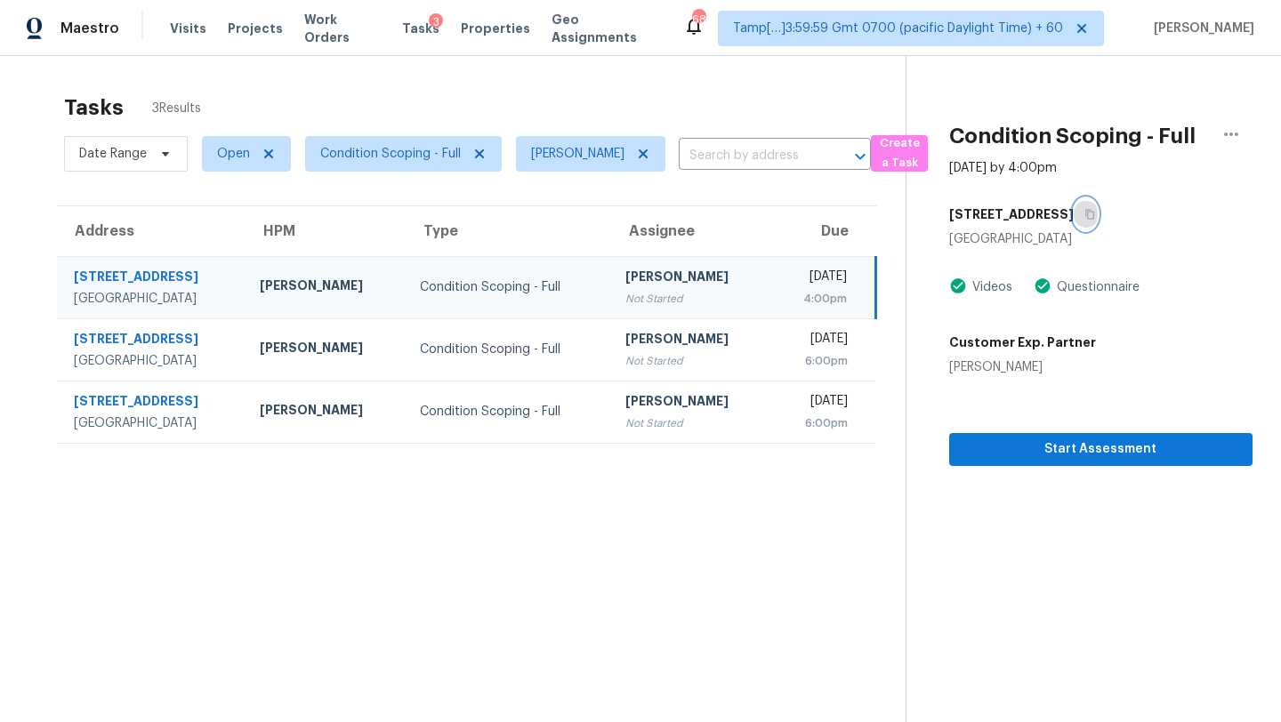
click at [1084, 219] on icon "button" at bounding box center [1089, 214] width 11 height 11
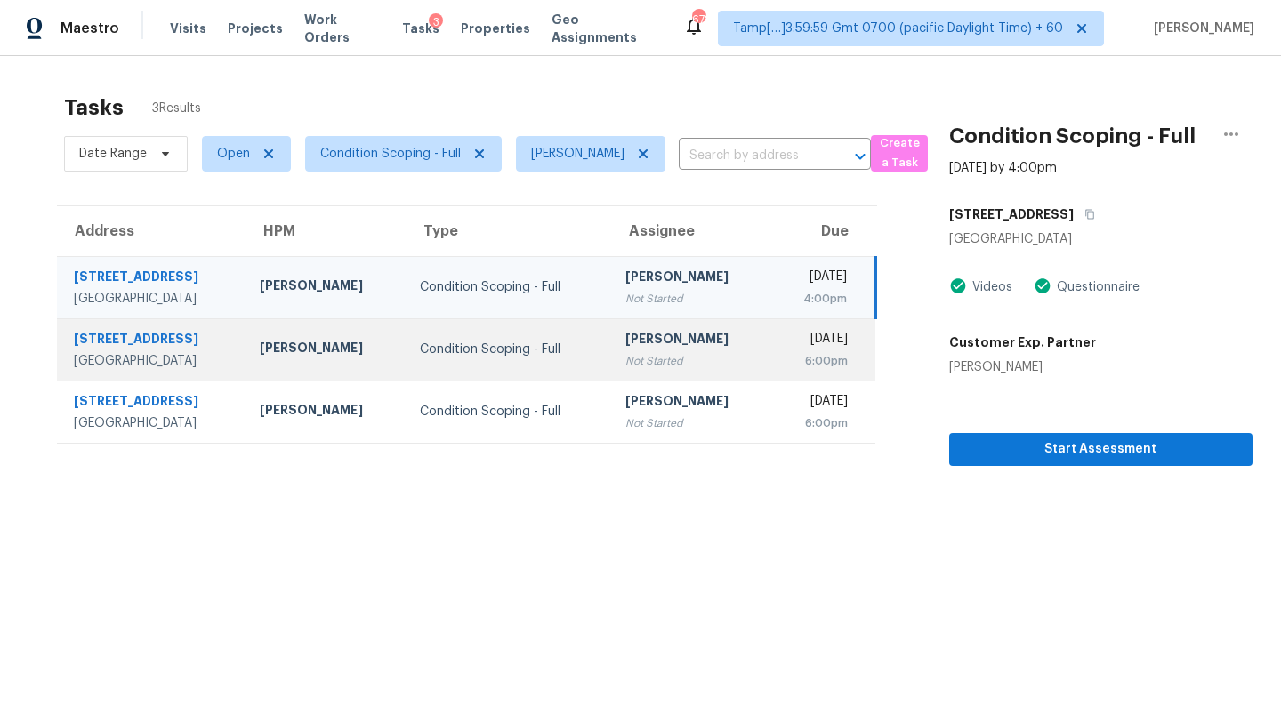
click at [770, 373] on td "Mon, Sep 15th 2025 6:00pm" at bounding box center [822, 349] width 105 height 62
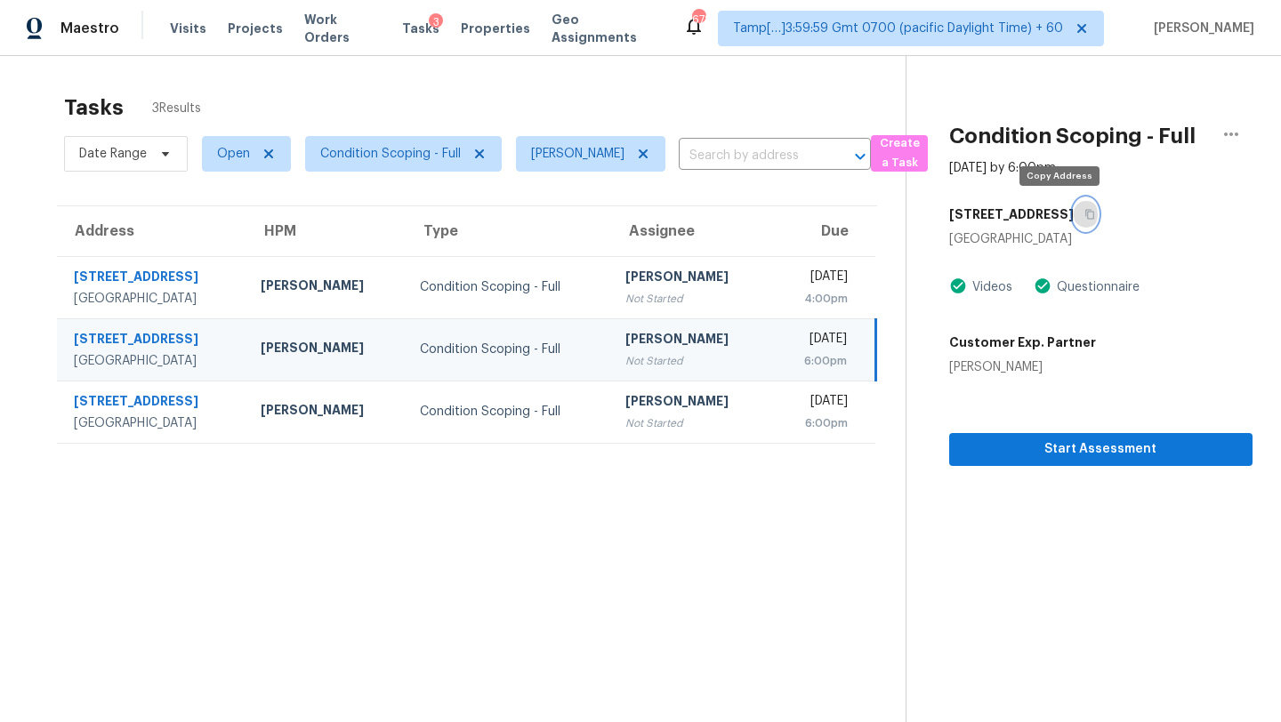
click at [1084, 219] on icon "button" at bounding box center [1089, 214] width 11 height 11
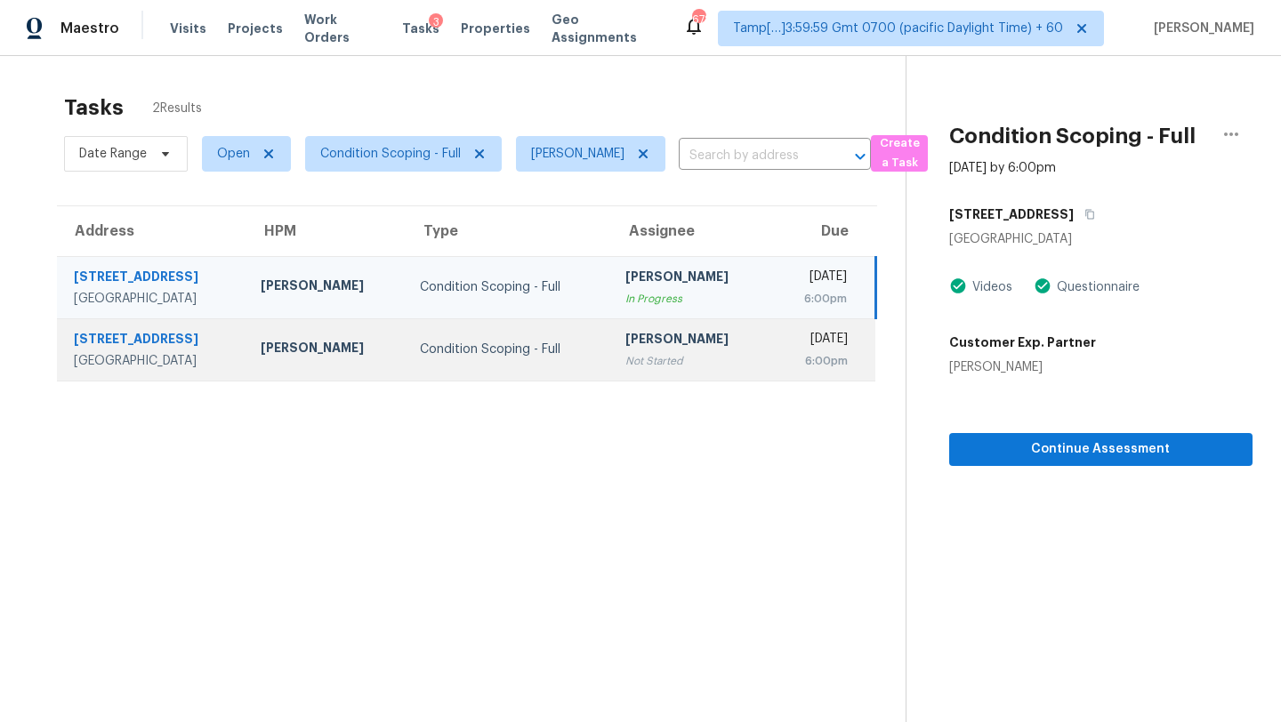
click at [771, 369] on td "Mon, Sep 15th 2025 6:00pm" at bounding box center [823, 349] width 104 height 62
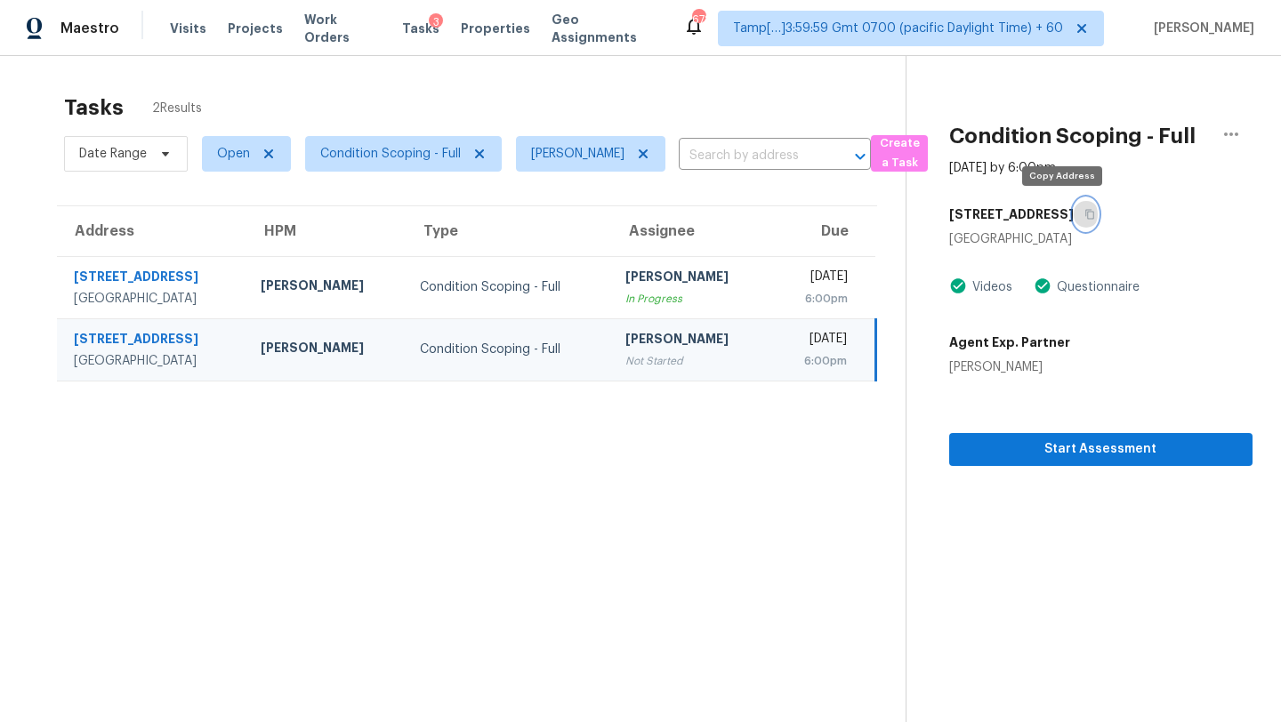
click at [1084, 212] on icon "button" at bounding box center [1089, 214] width 11 height 11
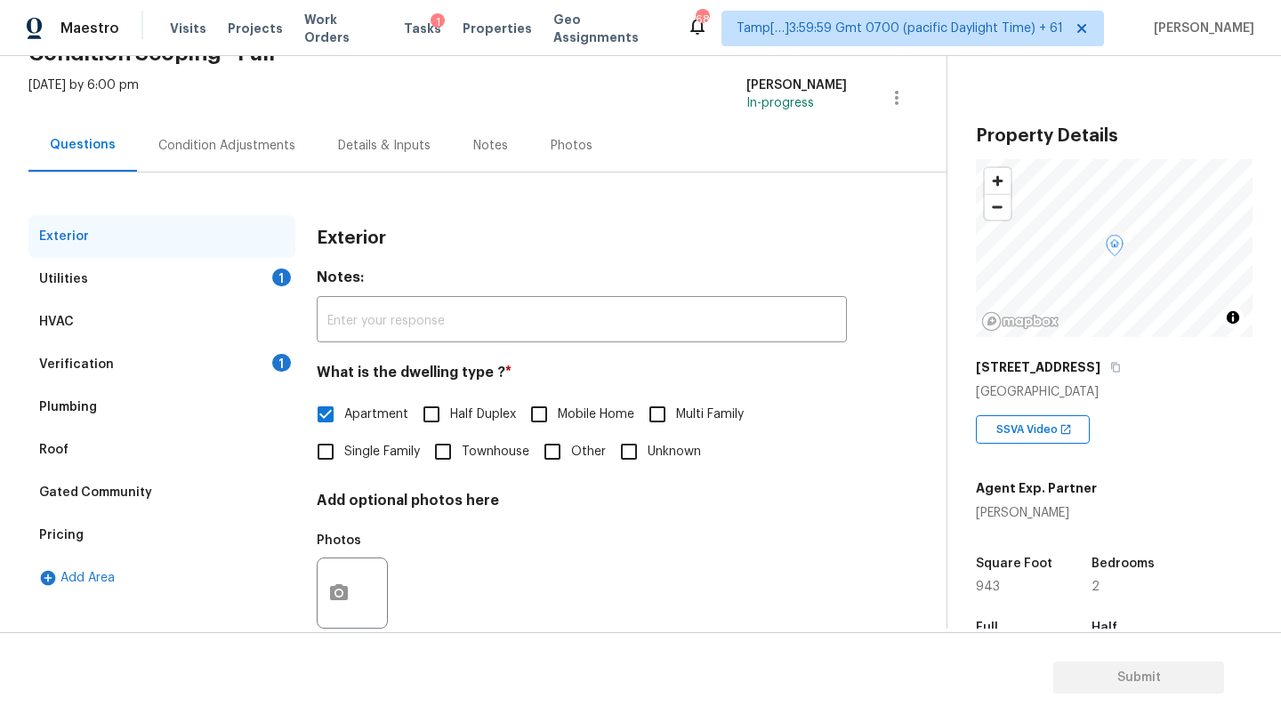
scroll to position [134, 0]
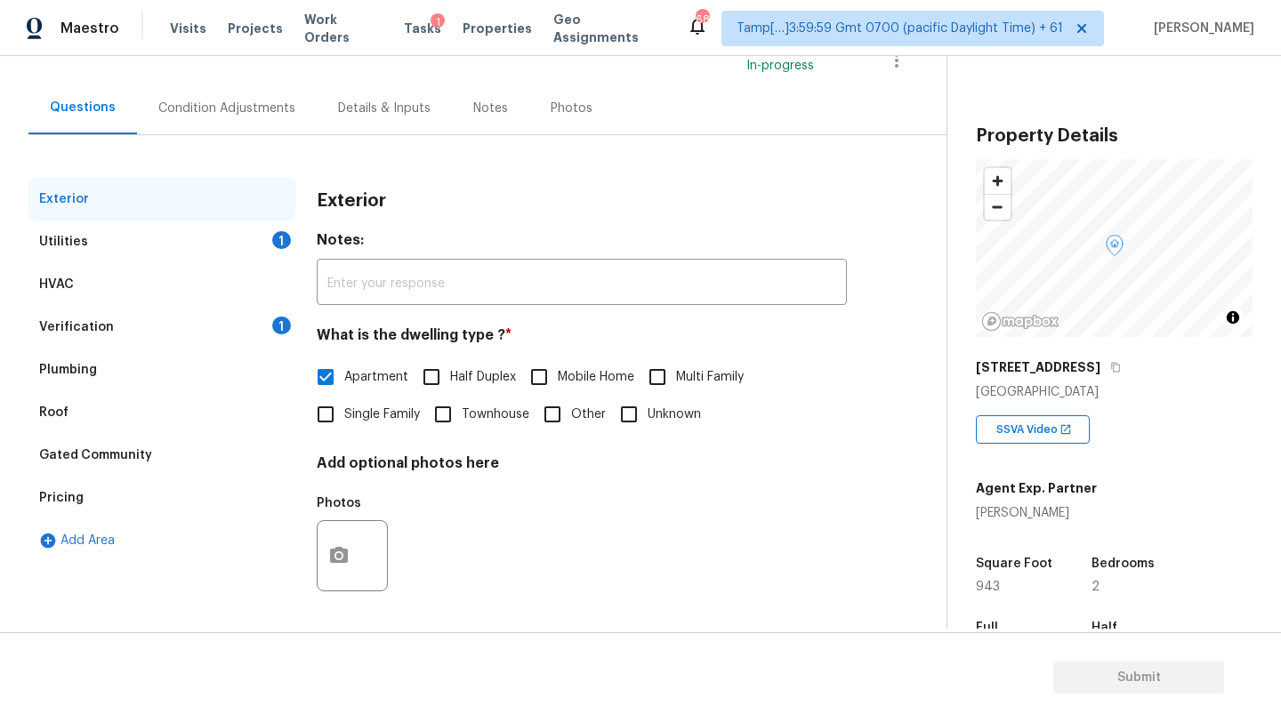
click at [160, 247] on div "Utilities 1" at bounding box center [161, 242] width 267 height 43
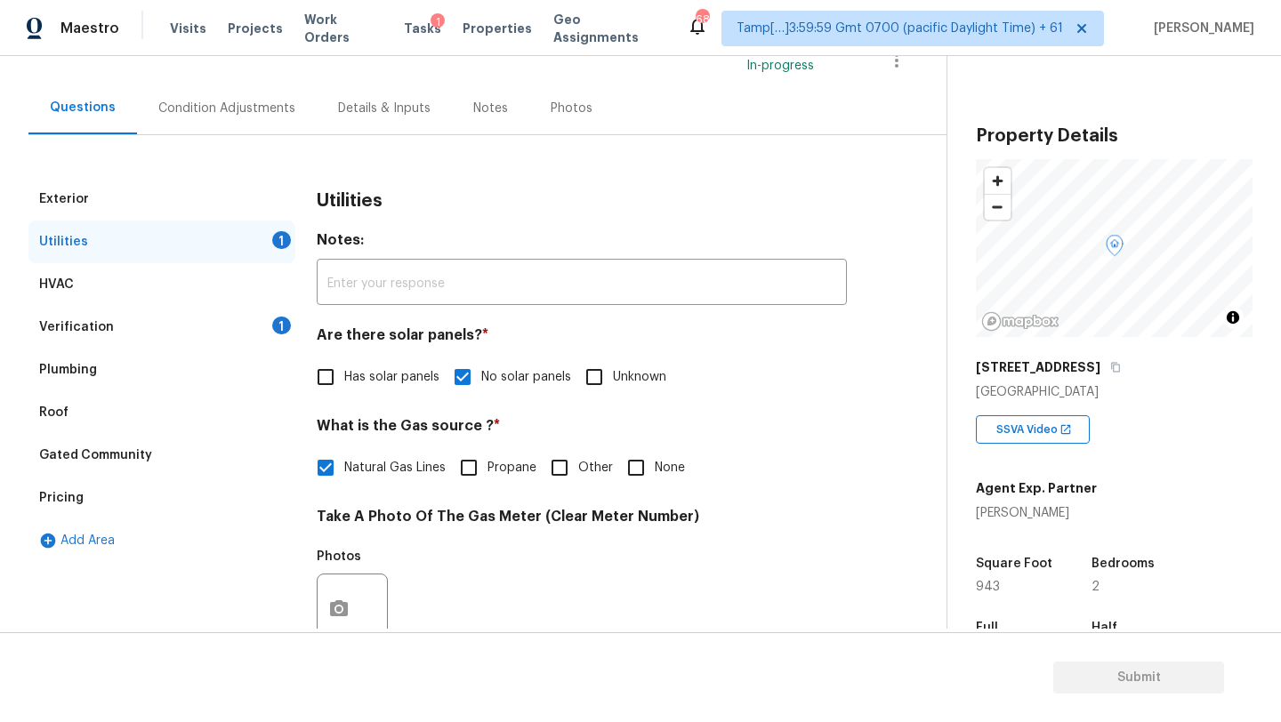
scroll to position [268, 0]
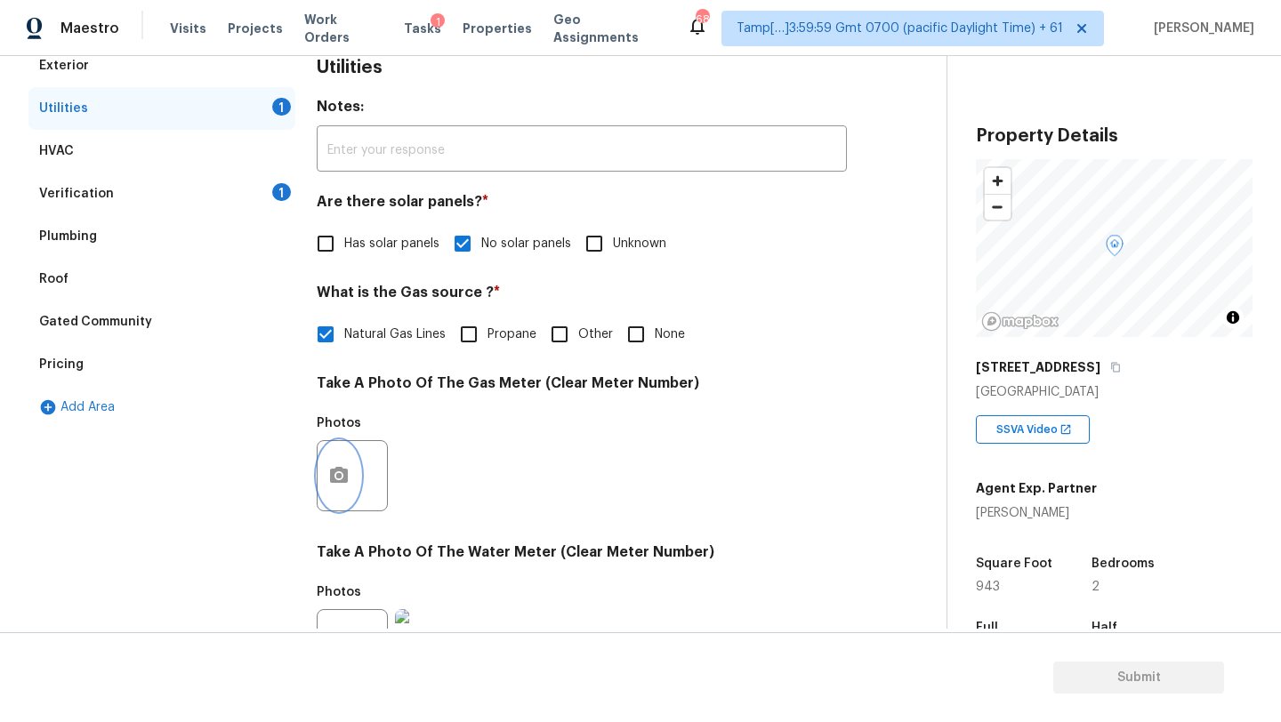
click at [335, 478] on icon "button" at bounding box center [338, 475] width 21 height 21
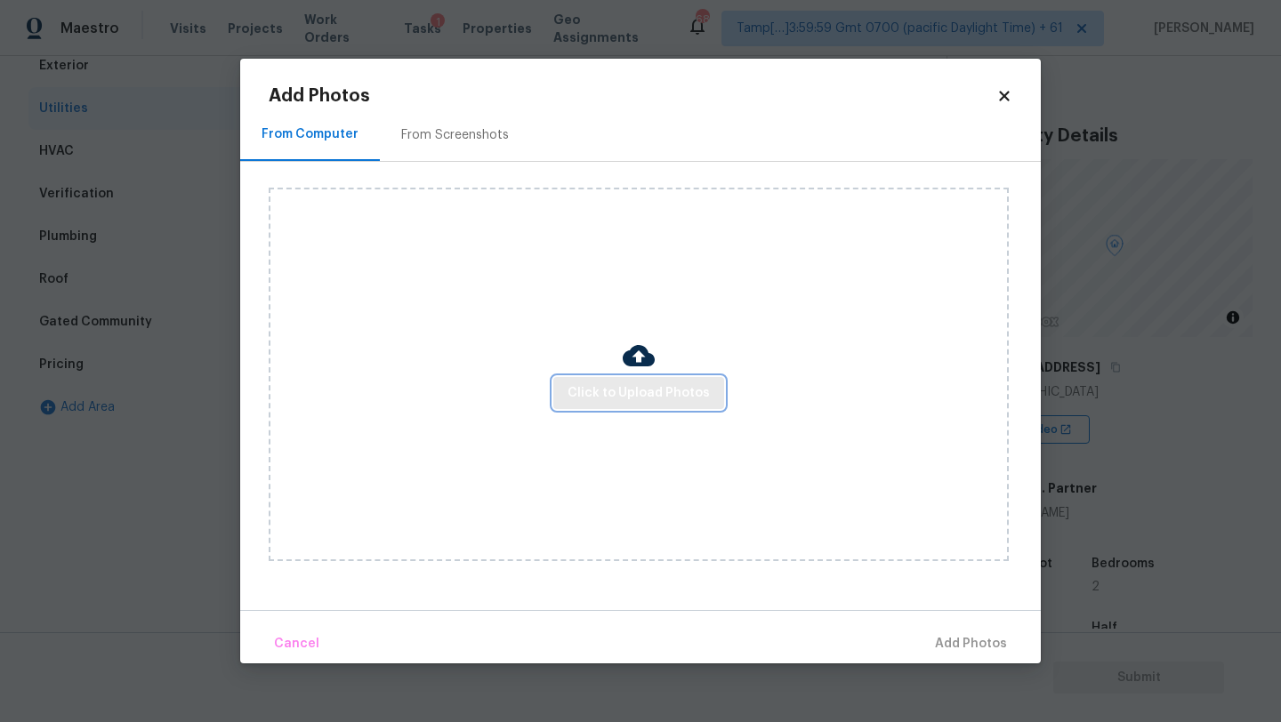
click at [600, 404] on button "Click to Upload Photos" at bounding box center [638, 393] width 171 height 33
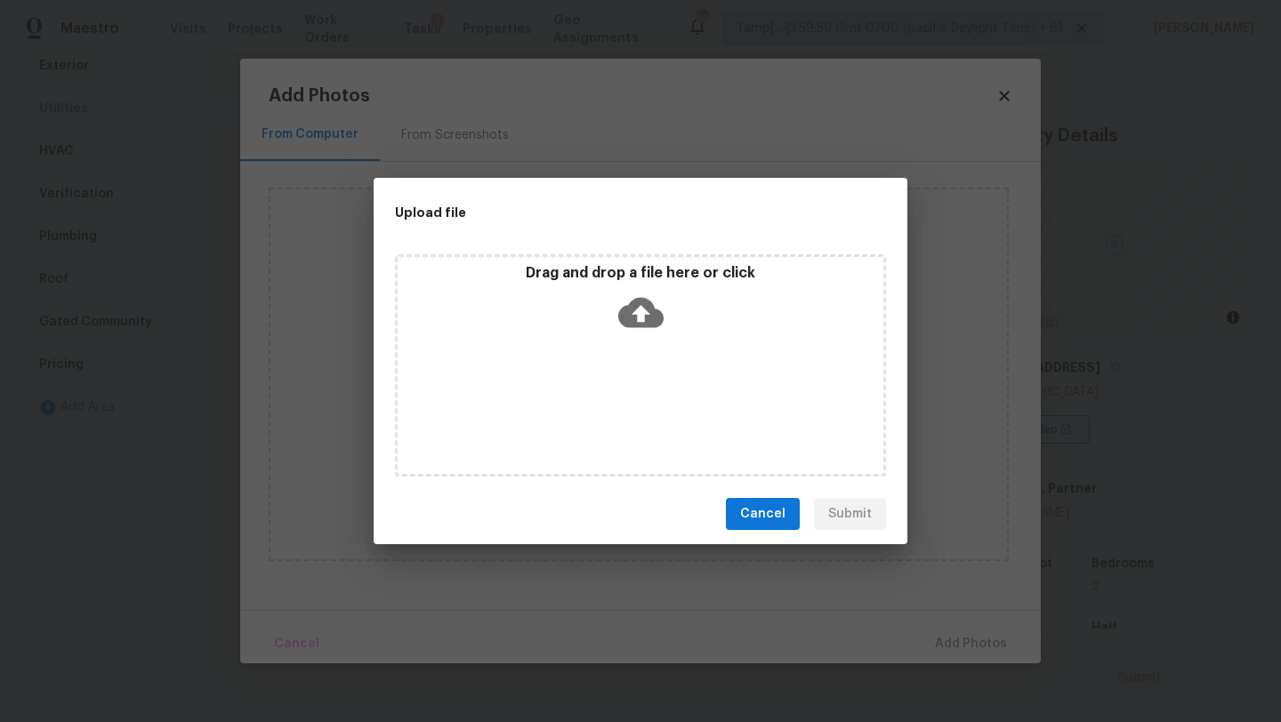
click at [634, 343] on div "Drag and drop a file here or click" at bounding box center [640, 365] width 491 height 222
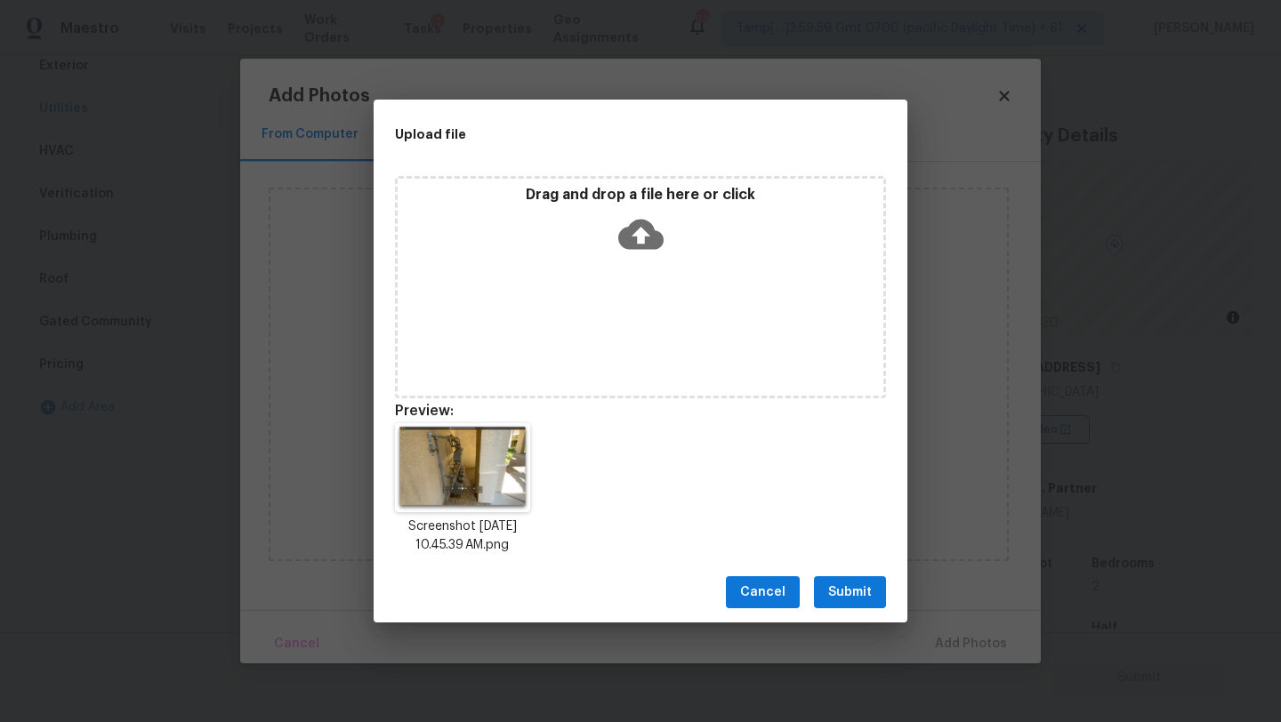
click at [853, 588] on span "Submit" at bounding box center [850, 593] width 44 height 22
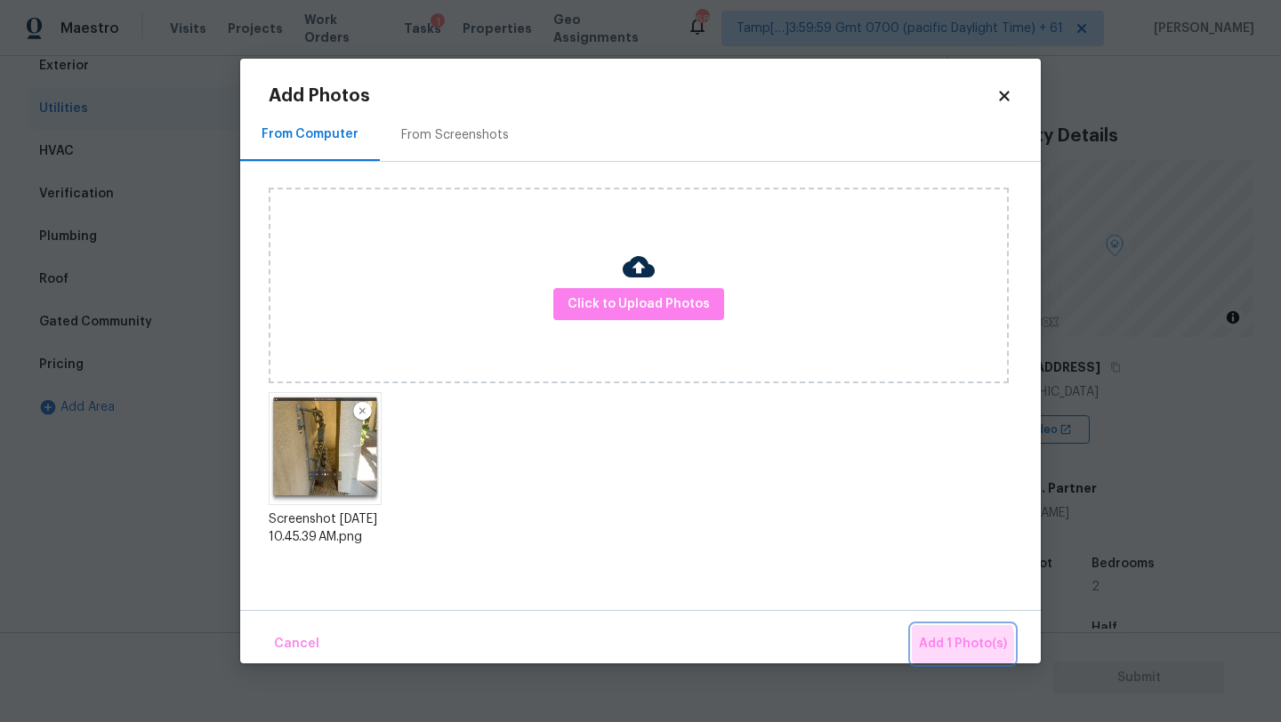
click at [937, 651] on span "Add 1 Photo(s)" at bounding box center [963, 644] width 88 height 22
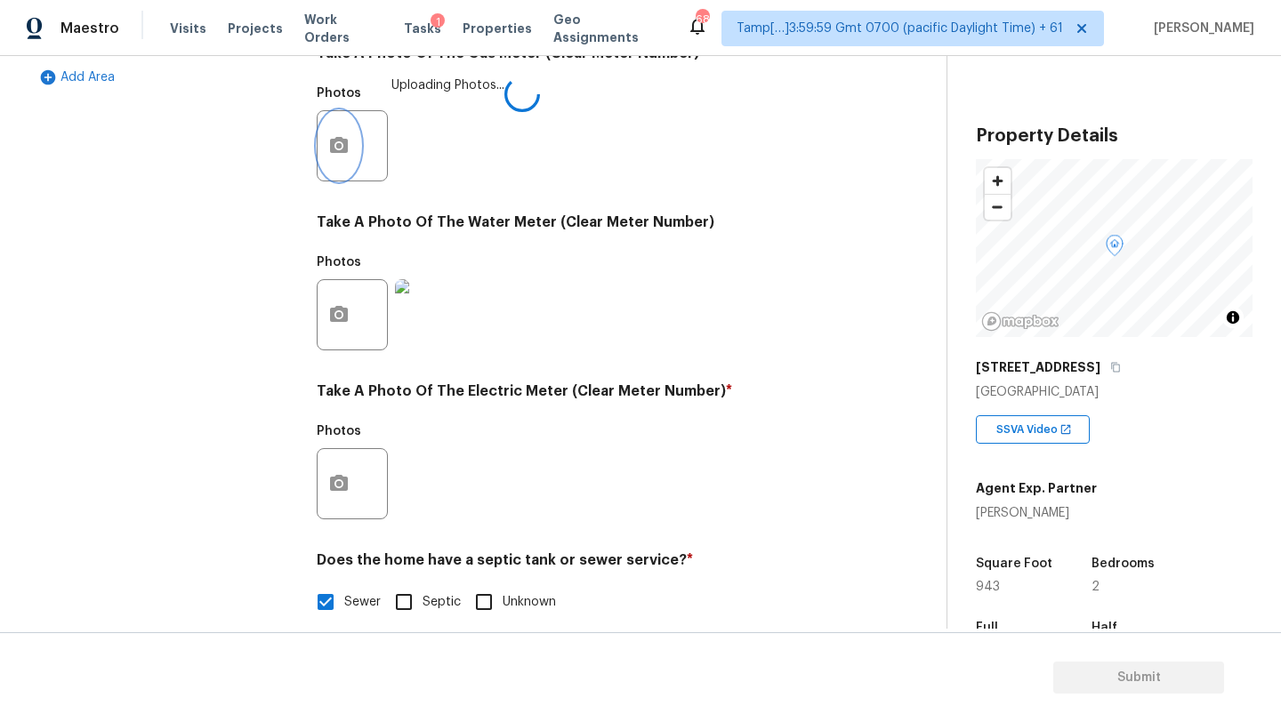
scroll to position [616, 0]
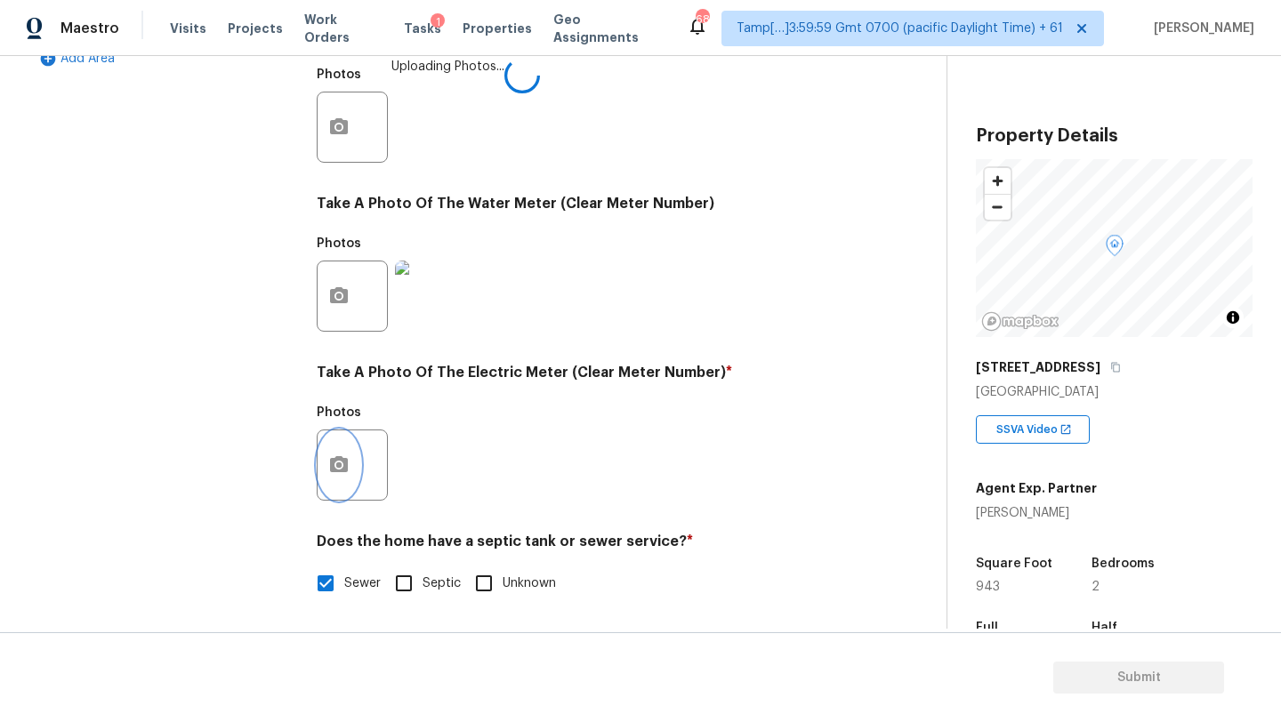
click at [340, 470] on icon "button" at bounding box center [339, 464] width 18 height 16
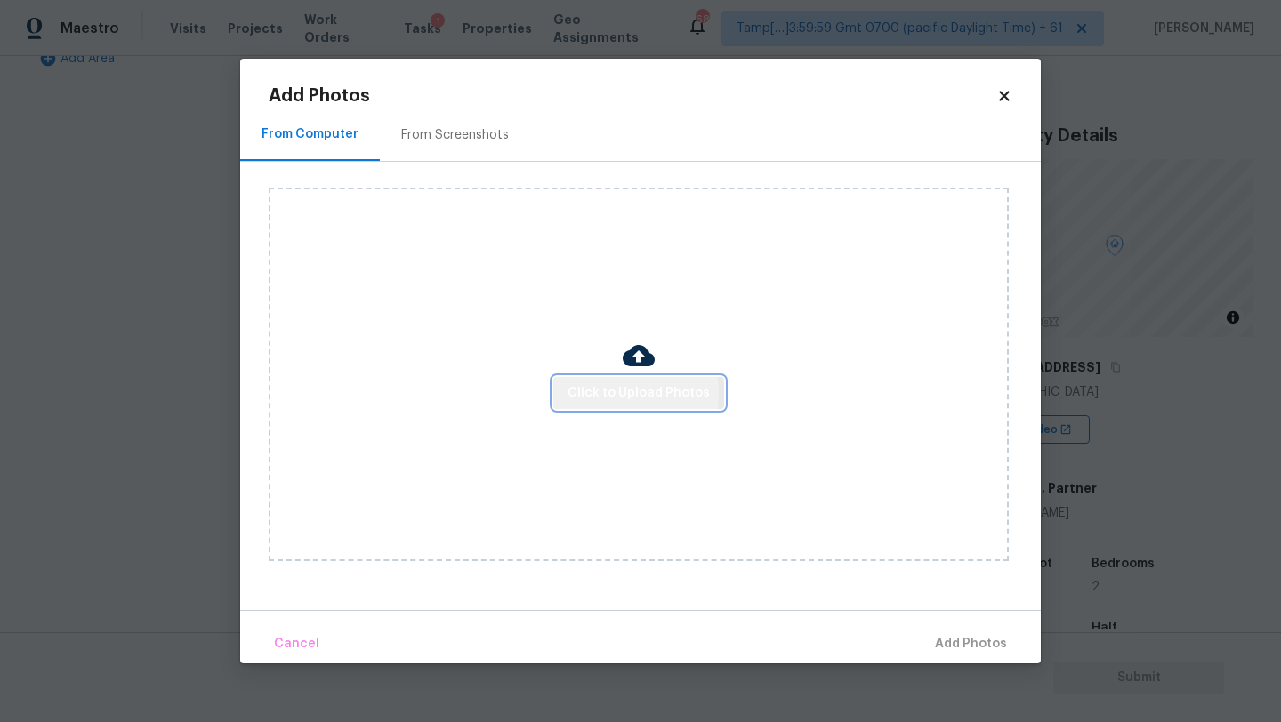
click at [597, 394] on span "Click to Upload Photos" at bounding box center [638, 393] width 142 height 22
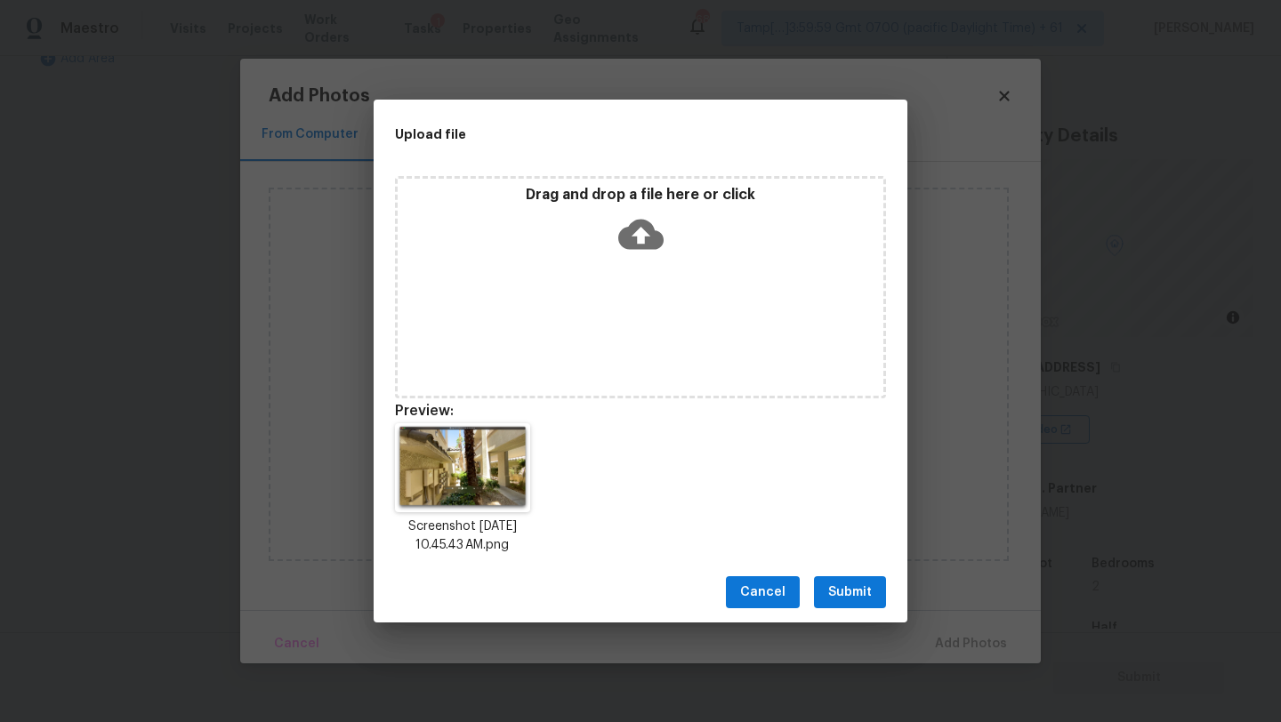
click at [842, 568] on div "Cancel Submit" at bounding box center [641, 592] width 534 height 61
click at [842, 595] on span "Submit" at bounding box center [850, 593] width 44 height 22
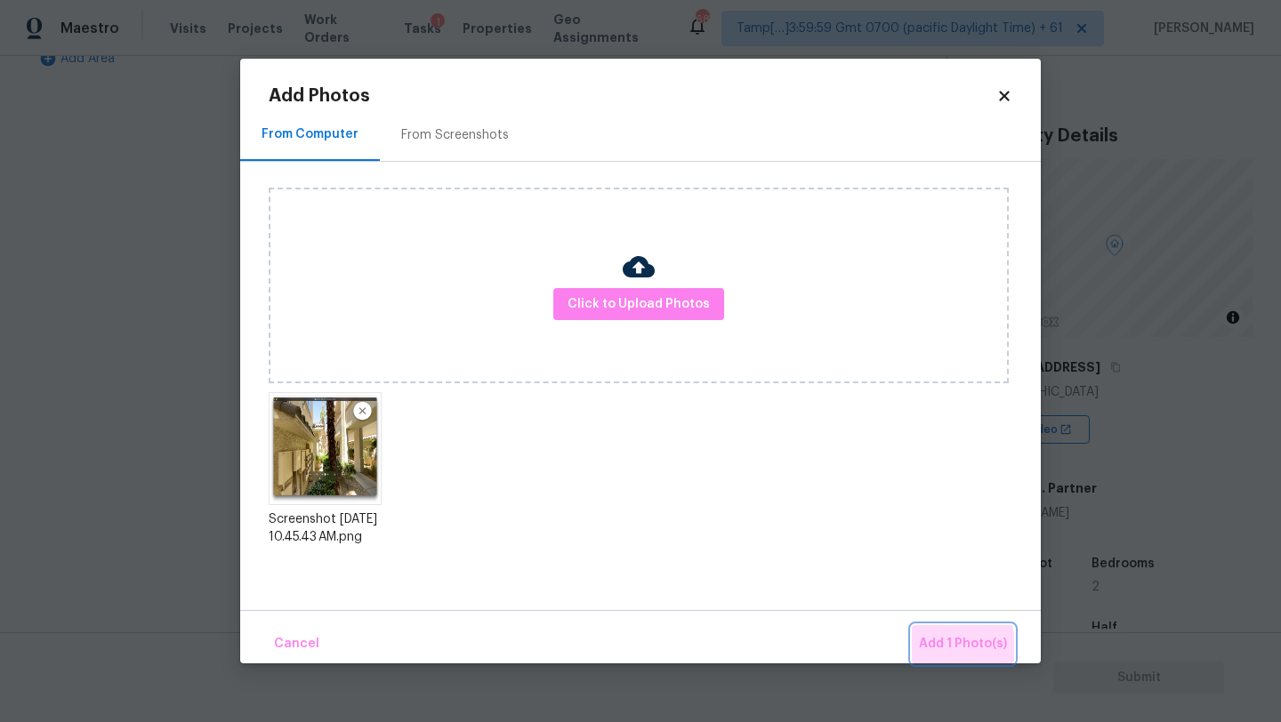
click at [946, 649] on span "Add 1 Photo(s)" at bounding box center [963, 644] width 88 height 22
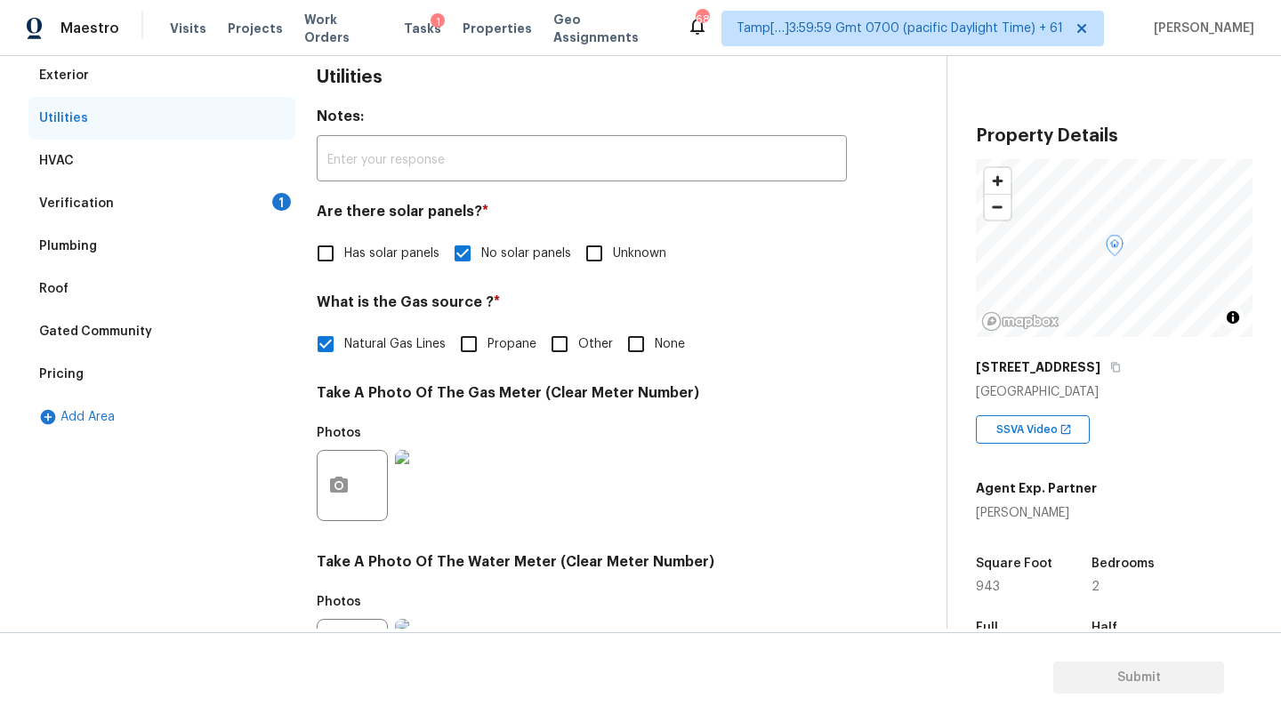
scroll to position [314, 0]
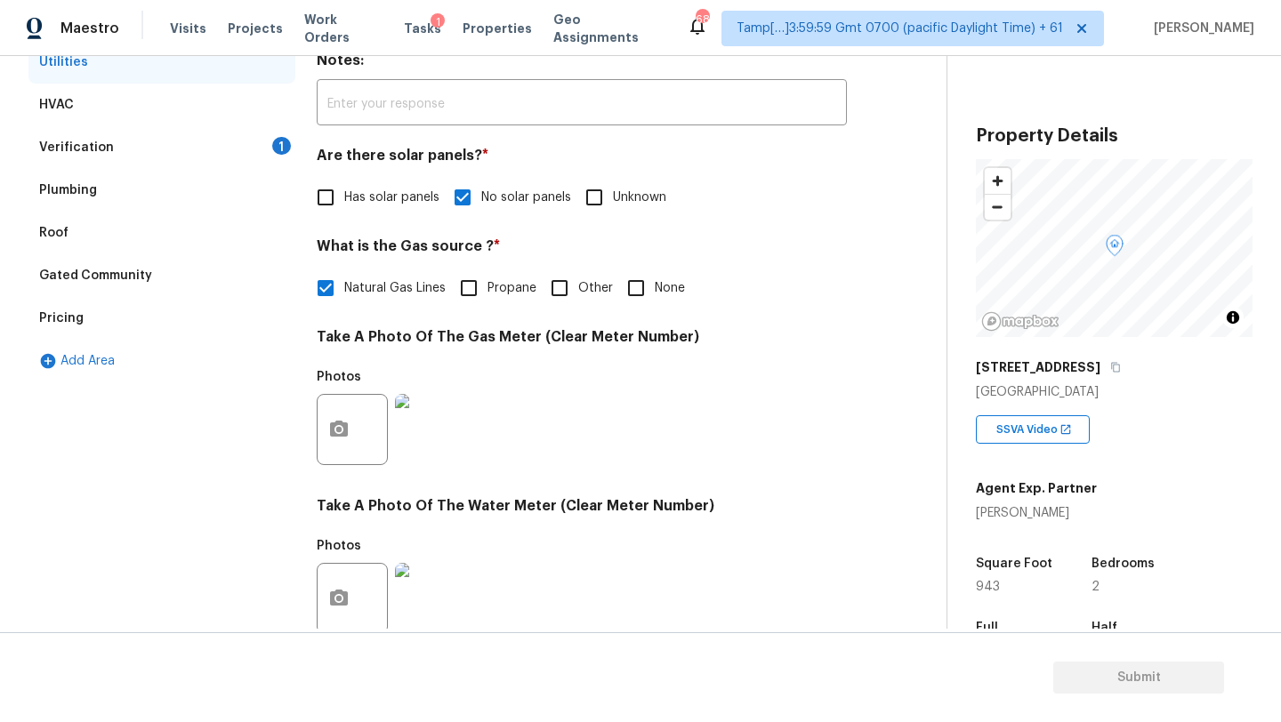
click at [285, 162] on div "Verification 1" at bounding box center [161, 147] width 267 height 43
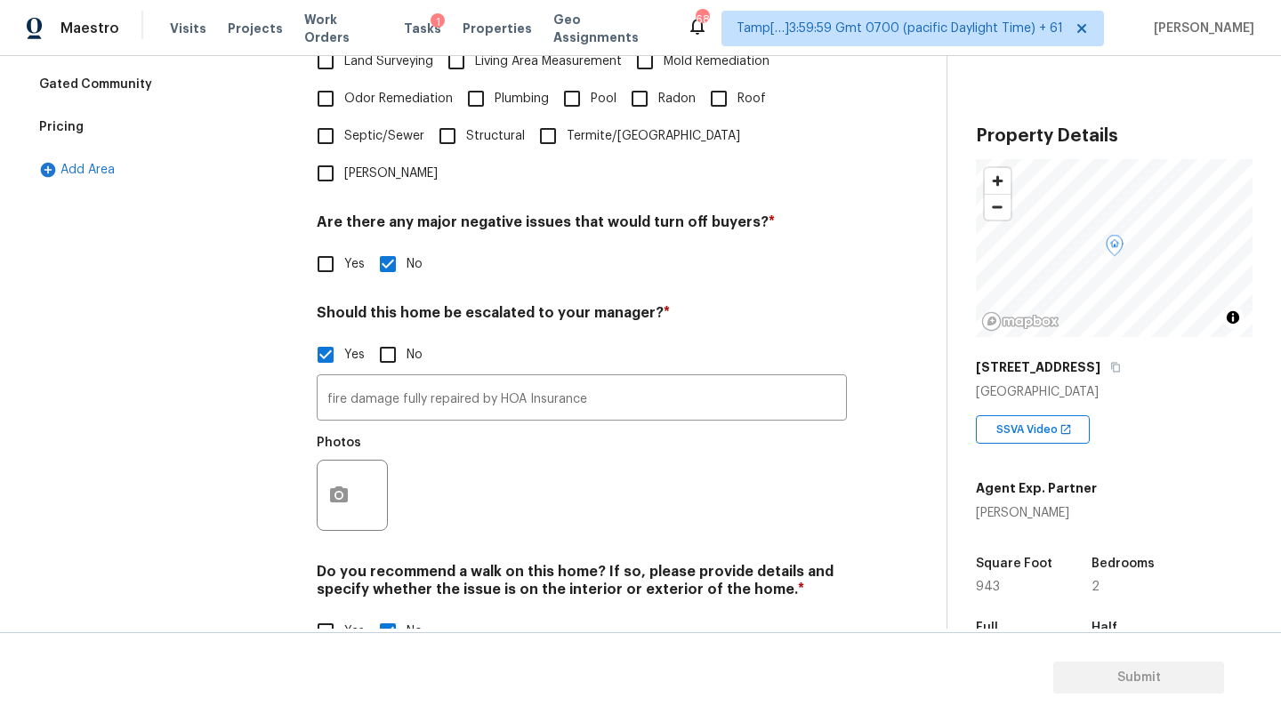
scroll to position [517, 0]
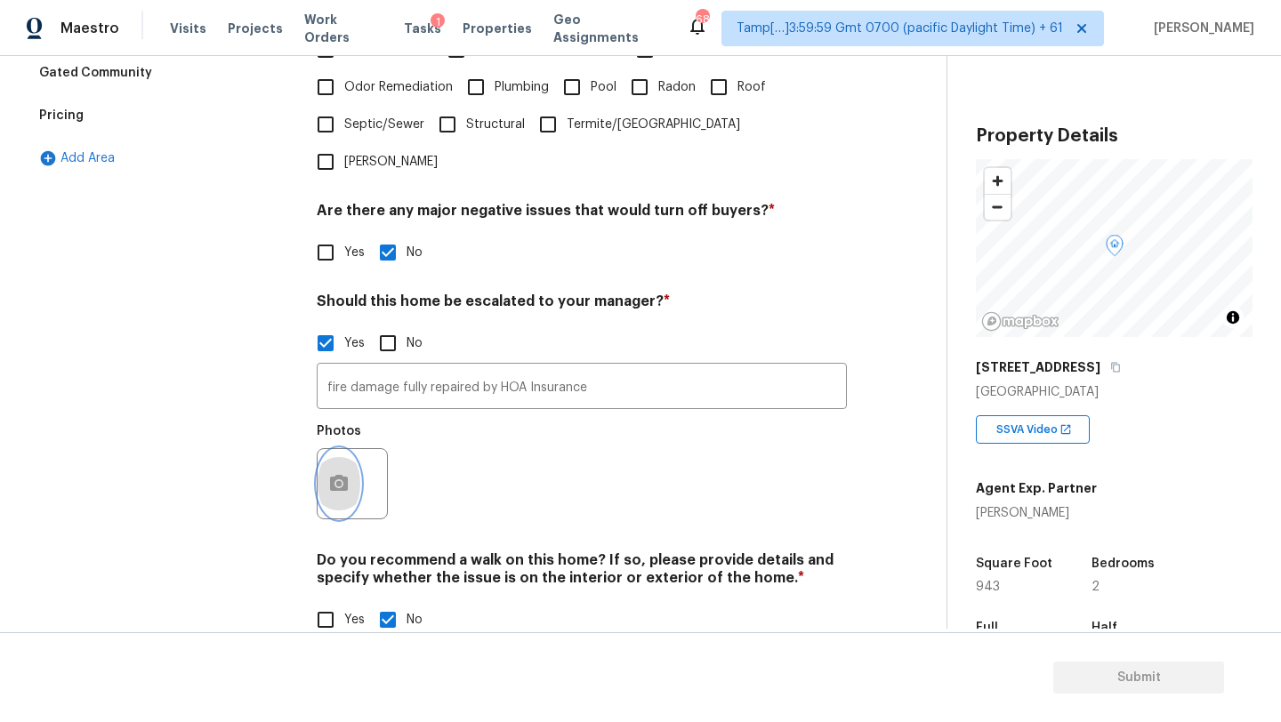
click at [339, 481] on circle "button" at bounding box center [338, 483] width 5 height 5
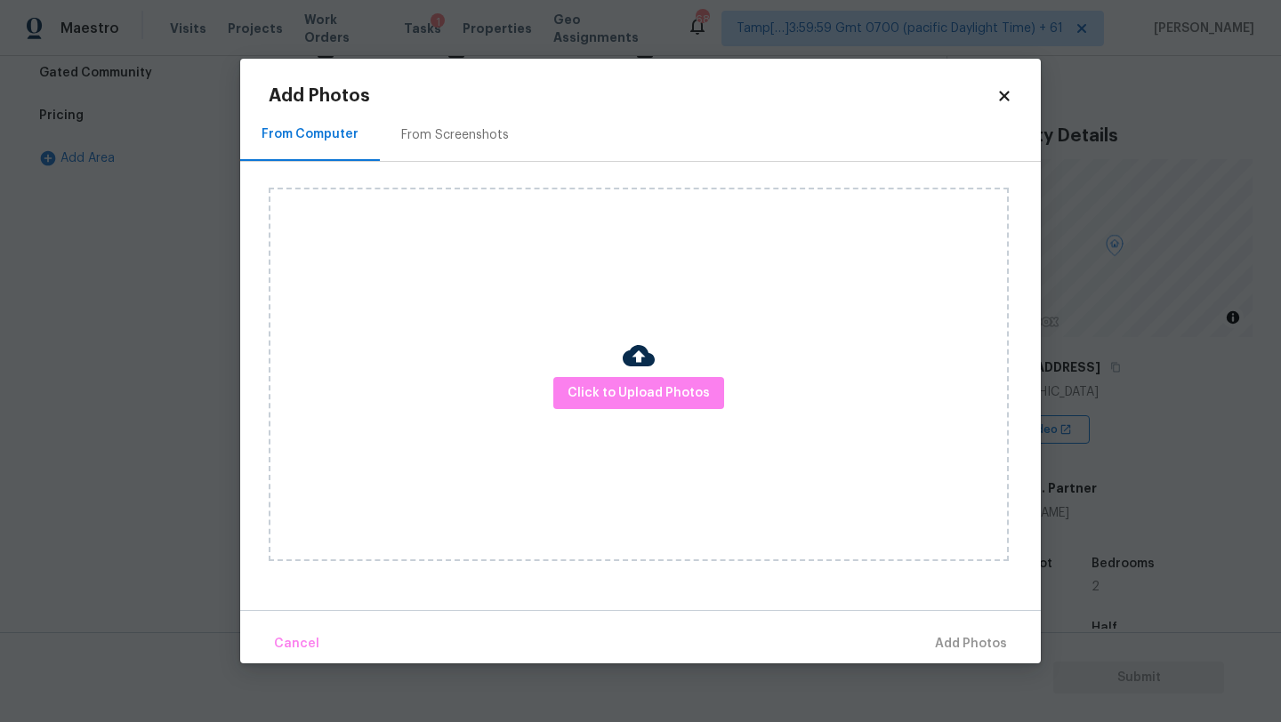
click at [459, 117] on div "From Screenshots" at bounding box center [455, 135] width 150 height 52
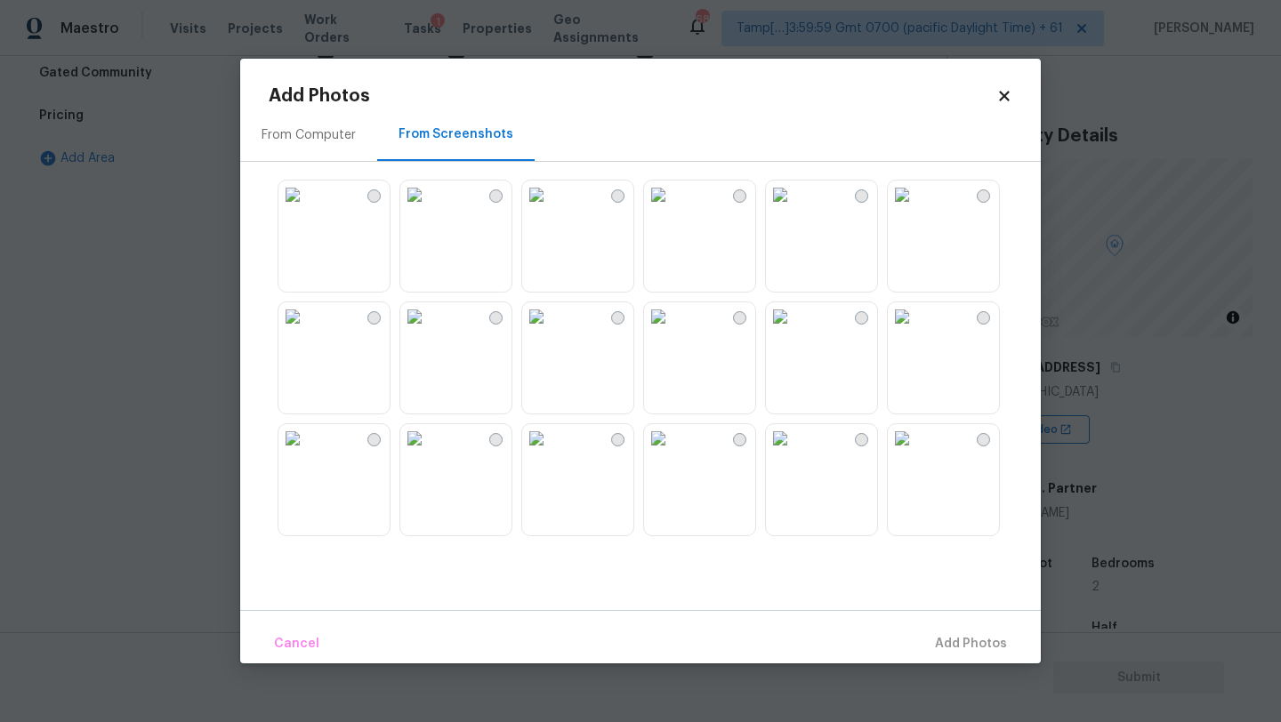
click at [429, 209] on img at bounding box center [414, 195] width 28 height 28
click at [307, 209] on img at bounding box center [292, 195] width 28 height 28
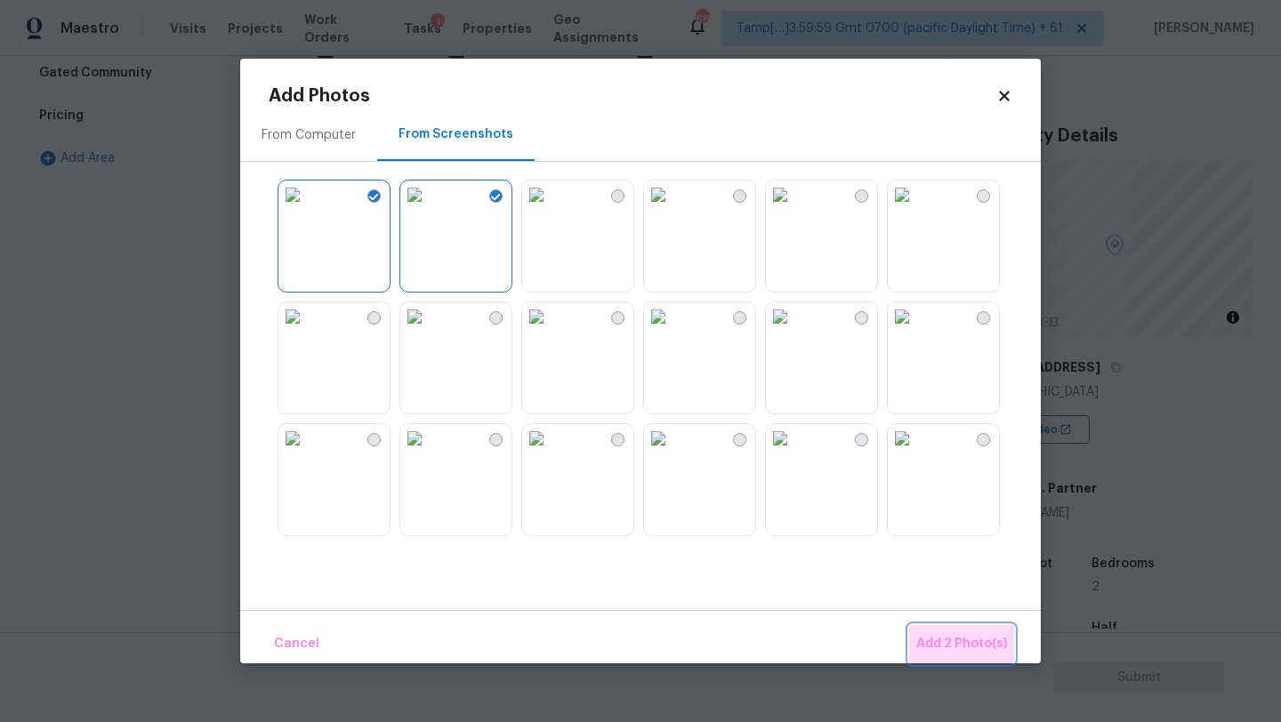
click at [995, 626] on button "Add 2 Photo(s)" at bounding box center [961, 644] width 105 height 38
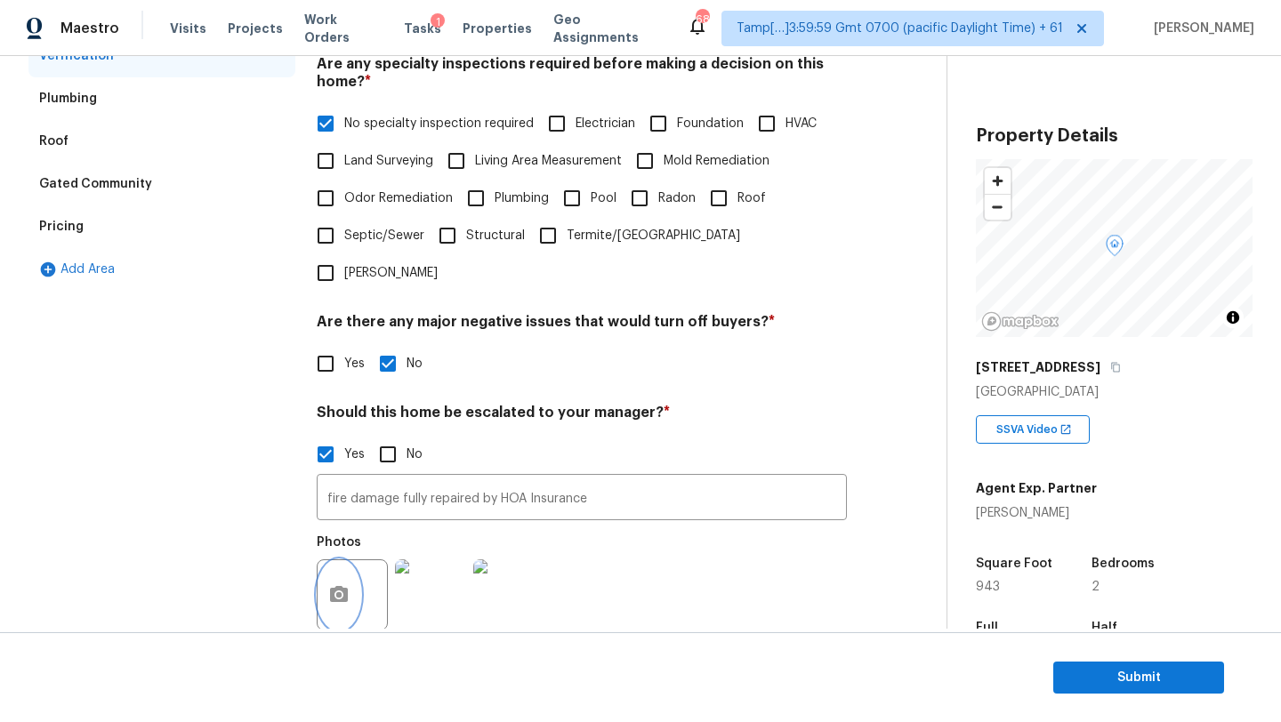
scroll to position [160, 0]
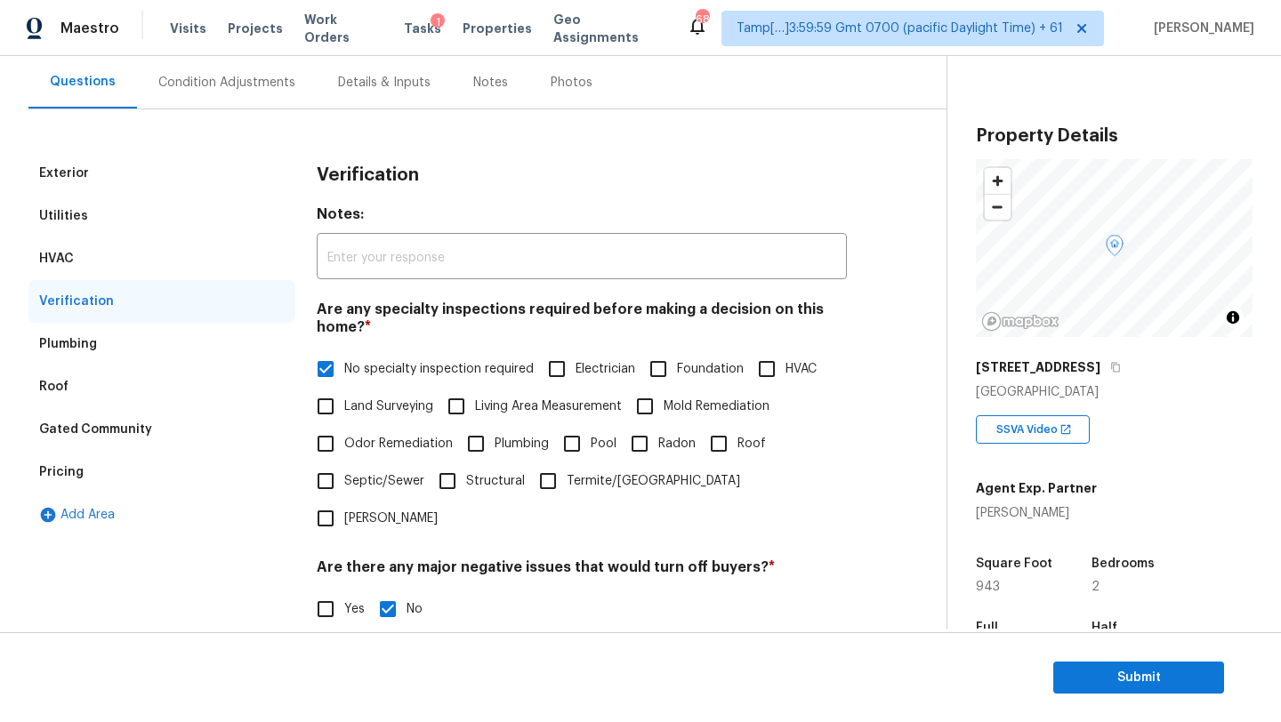
click at [202, 82] on div "Condition Adjustments" at bounding box center [226, 83] width 137 height 18
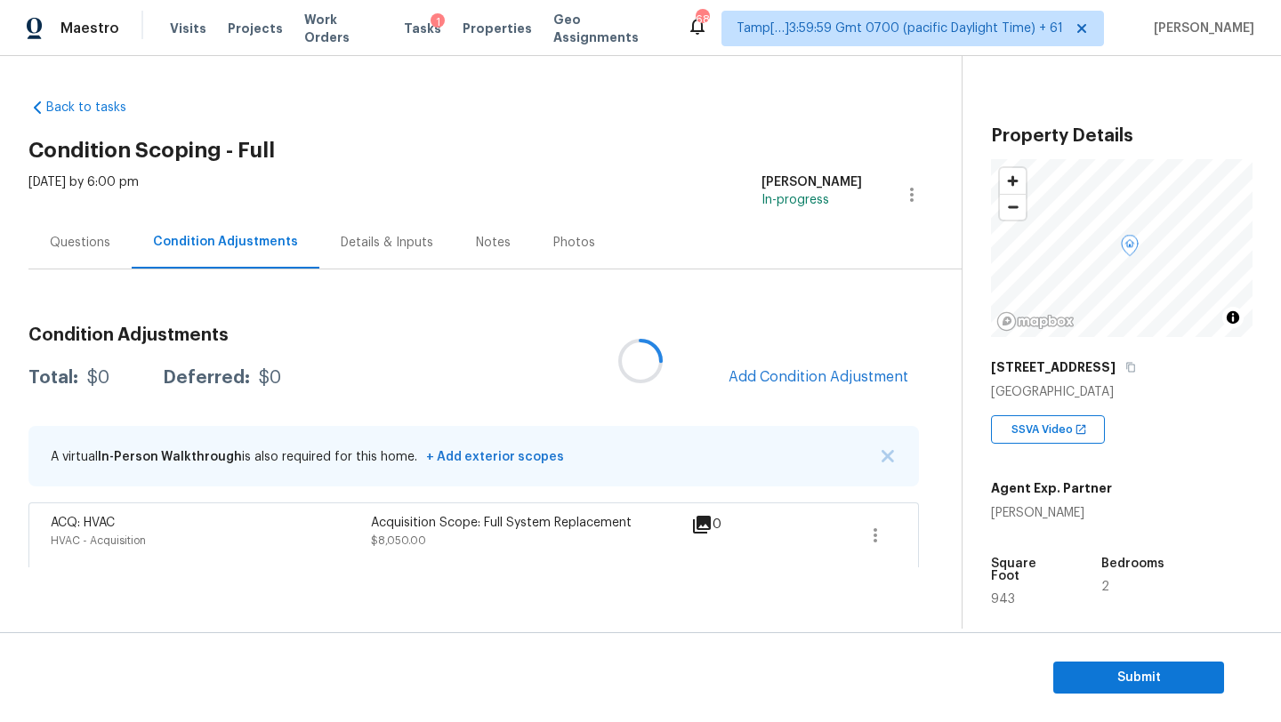
click at [806, 375] on div at bounding box center [640, 361] width 1281 height 722
click at [807, 377] on span "Add Condition Adjustment" at bounding box center [818, 377] width 180 height 16
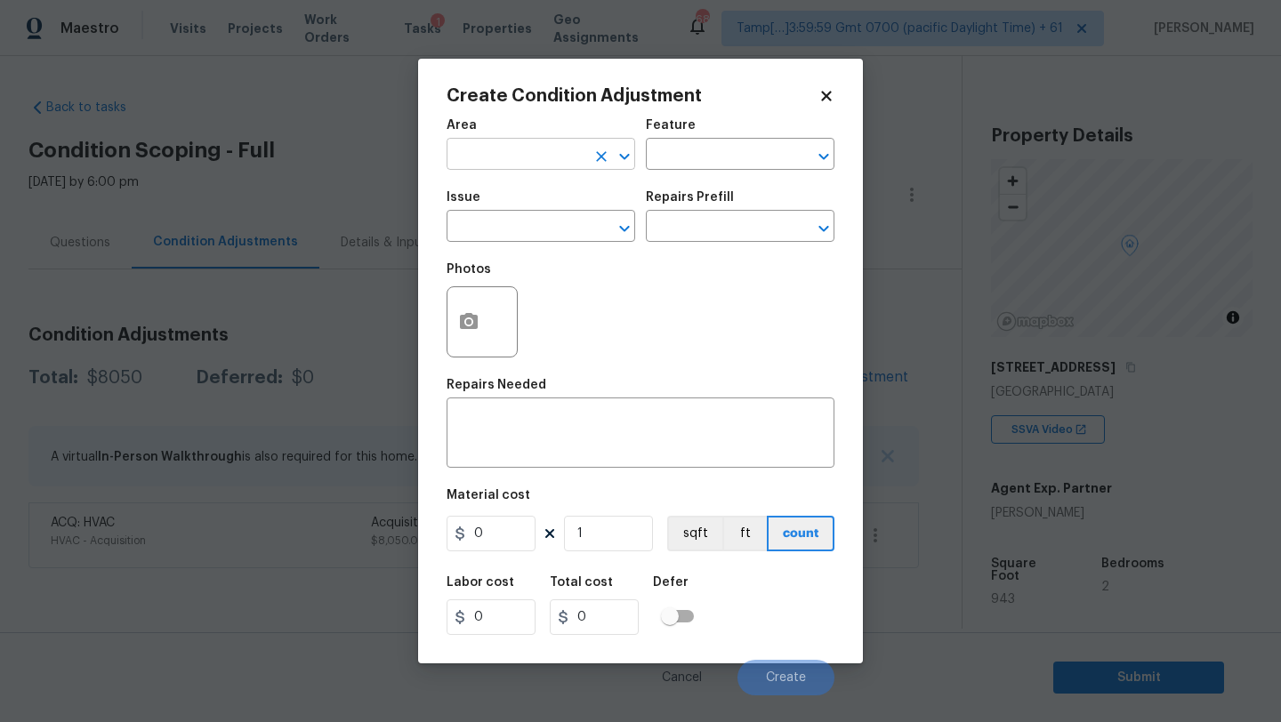
click at [491, 157] on input "text" at bounding box center [515, 156] width 139 height 28
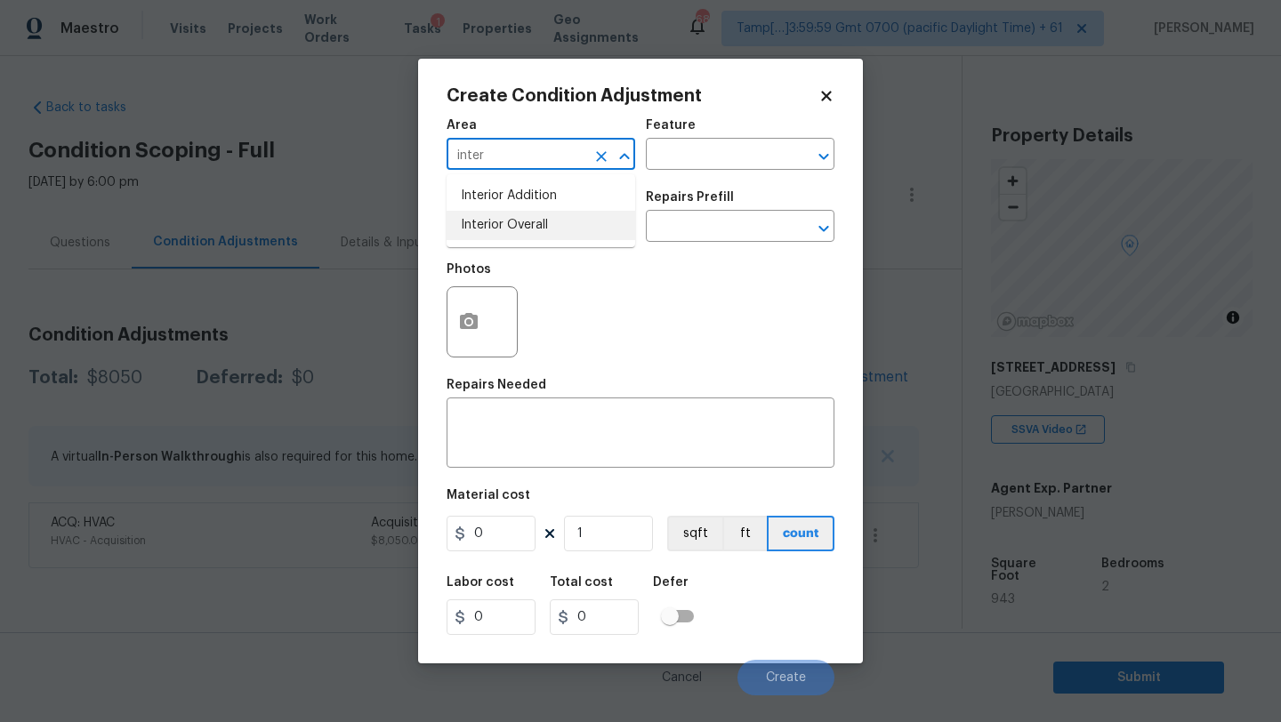
drag, startPoint x: 511, startPoint y: 219, endPoint x: 610, endPoint y: 186, distance: 104.1
click at [511, 219] on li "Interior Overall" at bounding box center [540, 225] width 189 height 29
type input "Interior Overall"
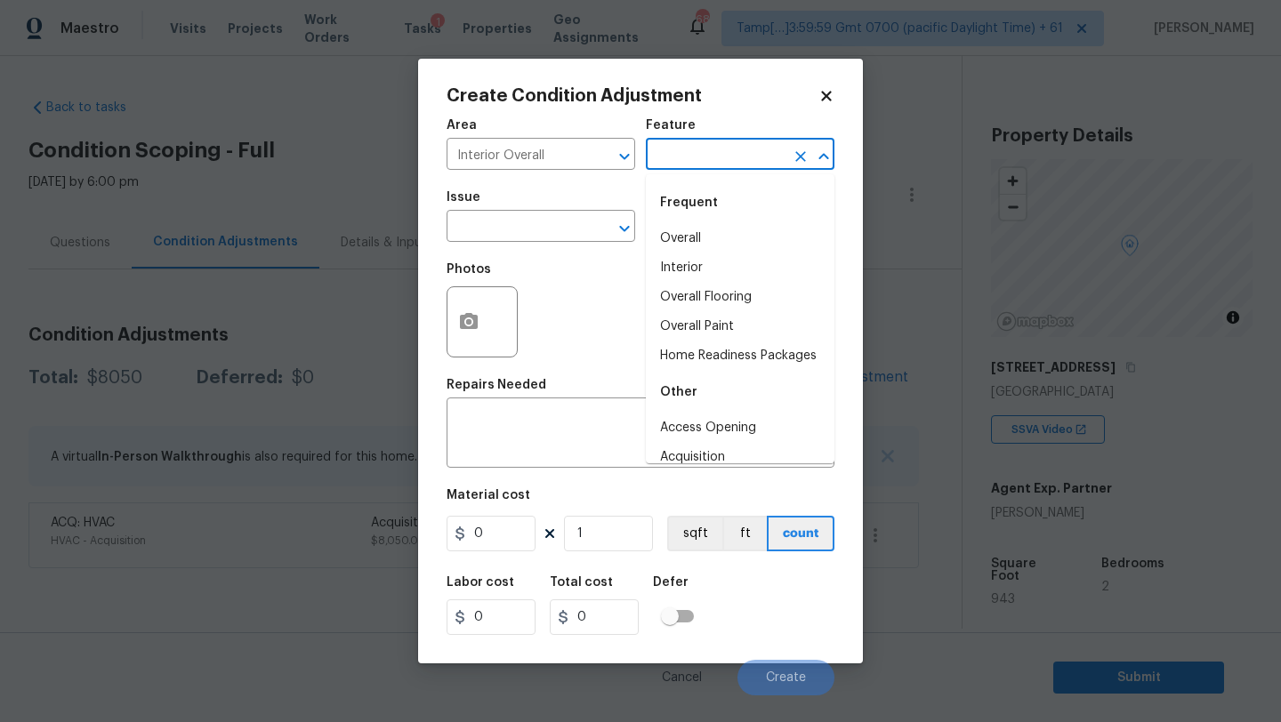
click at [706, 169] on input "text" at bounding box center [715, 156] width 139 height 28
click at [708, 291] on li "Overall Flooring" at bounding box center [740, 297] width 189 height 29
type input "Overall Flooring"
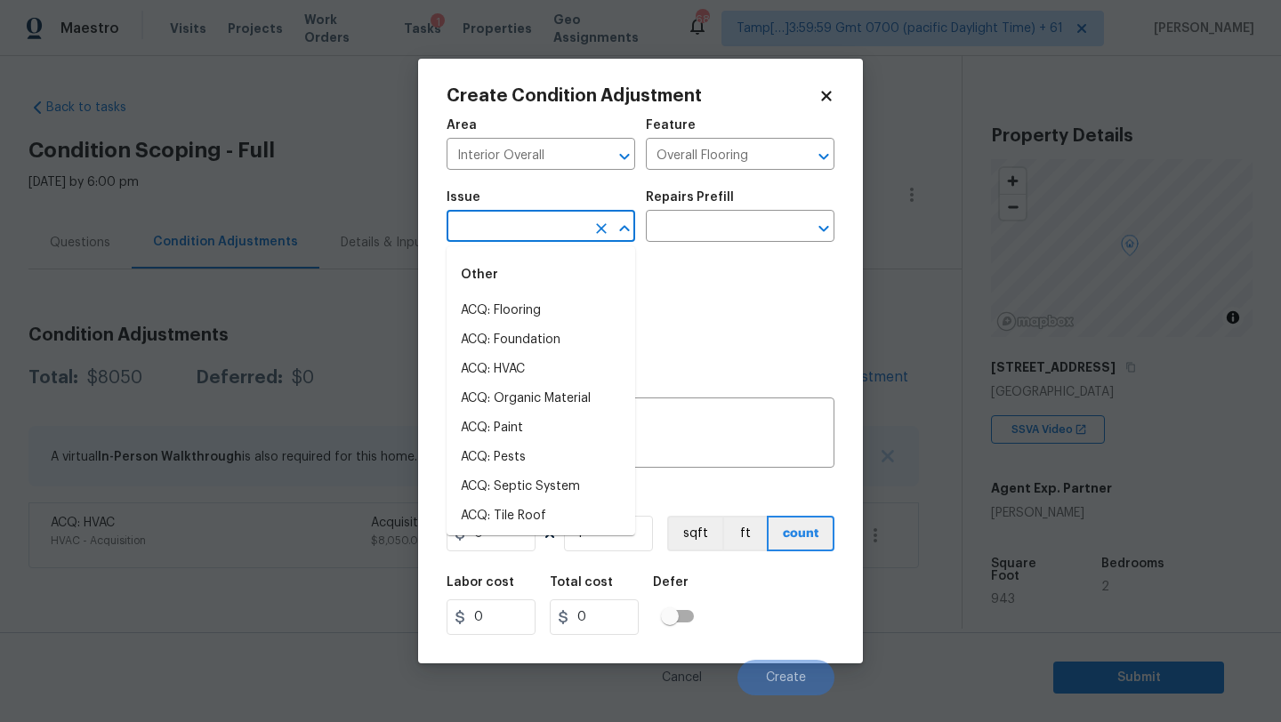
click at [532, 224] on input "text" at bounding box center [515, 228] width 139 height 28
click at [530, 310] on li "ACQ: Flooring" at bounding box center [540, 310] width 189 height 29
type input "ACQ: Flooring"
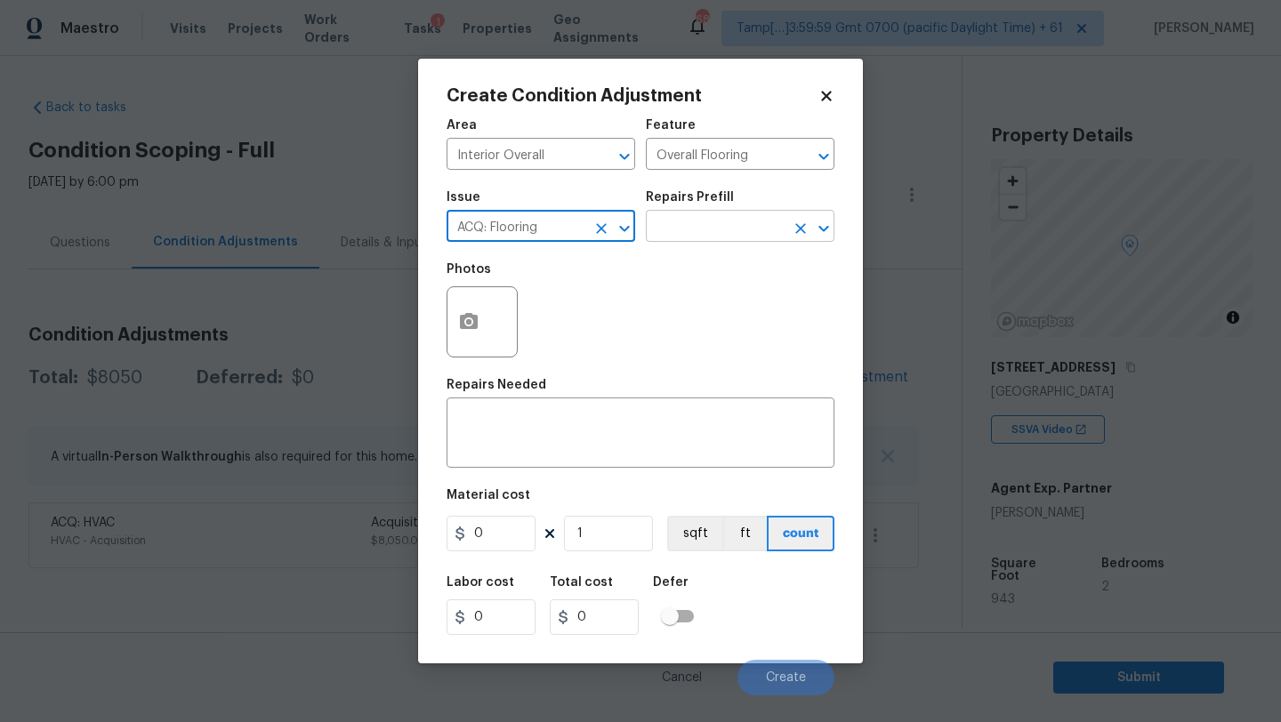
click at [704, 242] on input "text" at bounding box center [715, 228] width 139 height 28
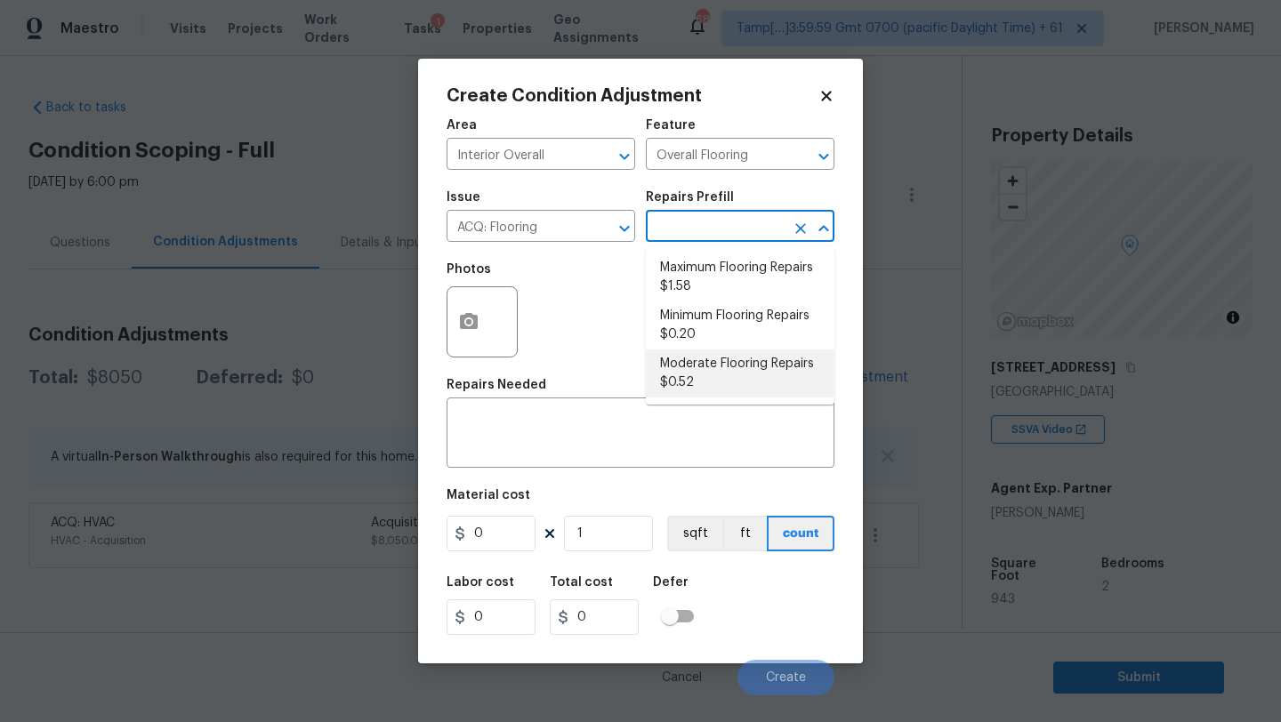
click at [702, 377] on li "Moderate Flooring Repairs $0.52" at bounding box center [740, 374] width 189 height 48
type input "Acquisition"
type textarea "Acquisition Scope: Moderate flooring repairs"
type input "0.52"
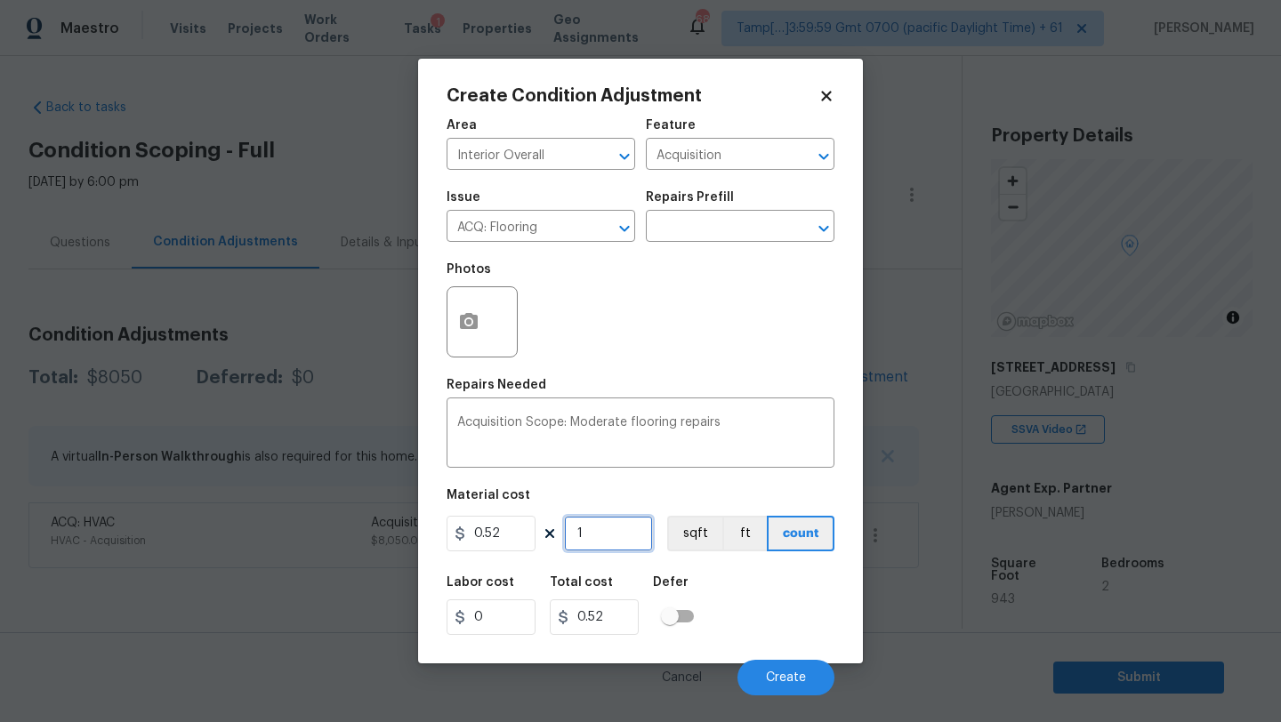
click at [606, 535] on input "1" at bounding box center [608, 534] width 89 height 36
type input "9"
type input "4.68"
type input "94"
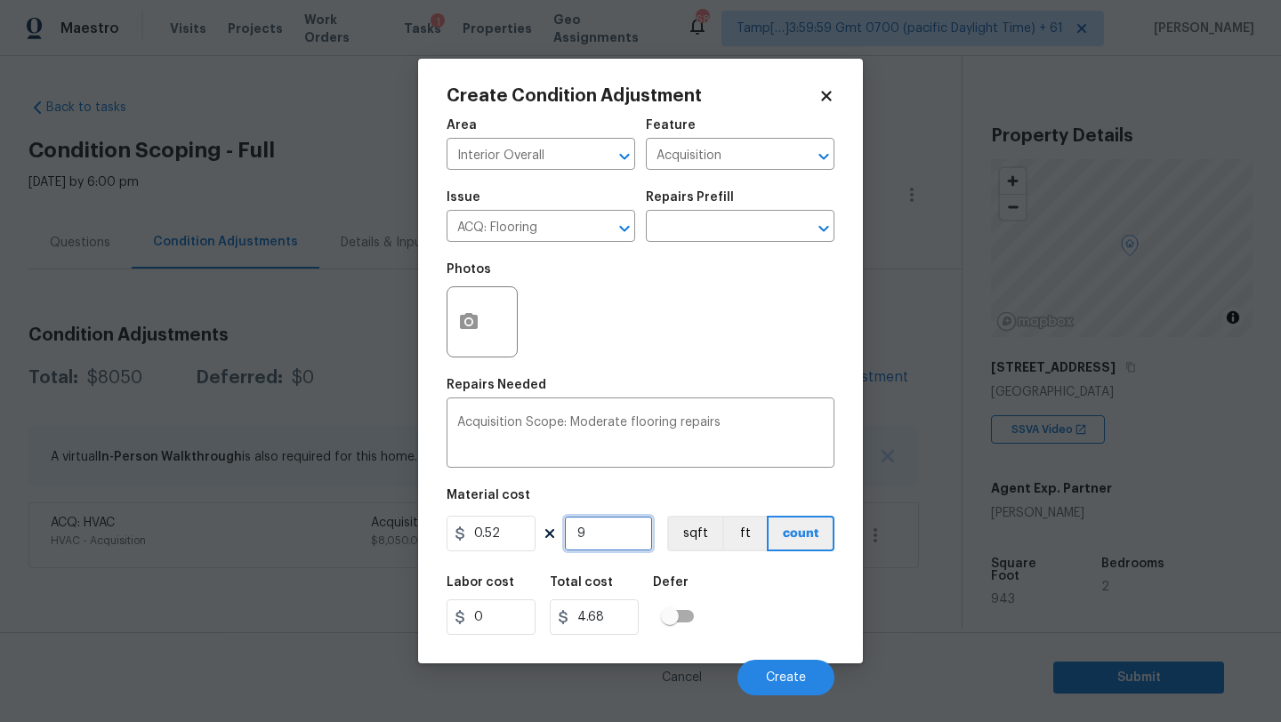
type input "48.88"
type input "943"
type input "490.36"
type input "943"
click at [449, 298] on div at bounding box center [481, 321] width 71 height 71
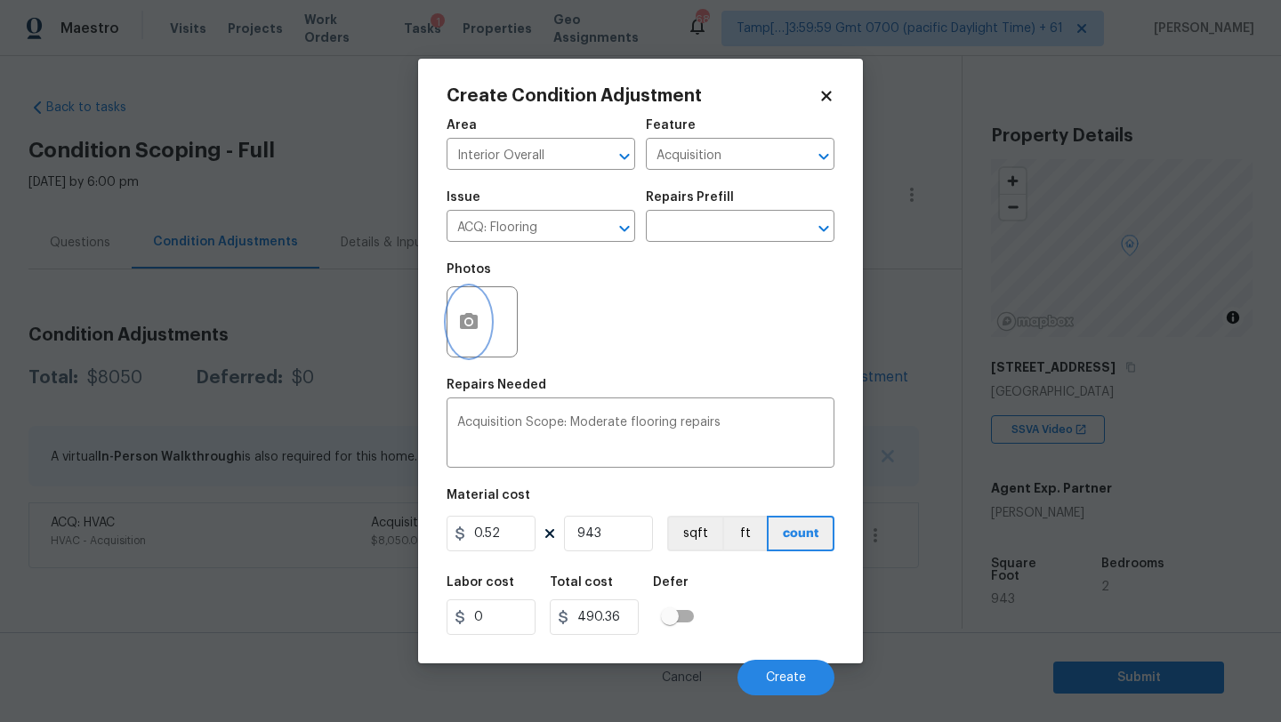
click at [468, 320] on circle "button" at bounding box center [468, 321] width 5 height 5
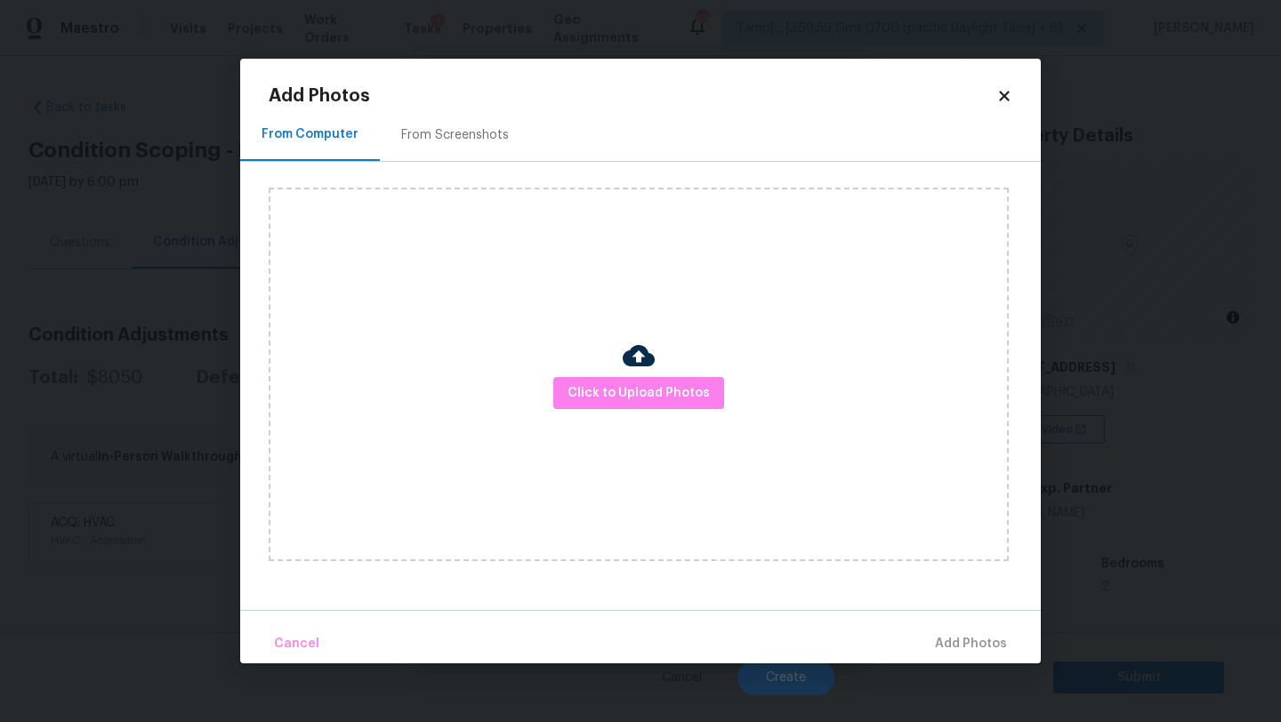
click at [602, 411] on div "Click to Upload Photos" at bounding box center [639, 375] width 740 height 374
click at [613, 386] on span "Click to Upload Photos" at bounding box center [638, 393] width 142 height 22
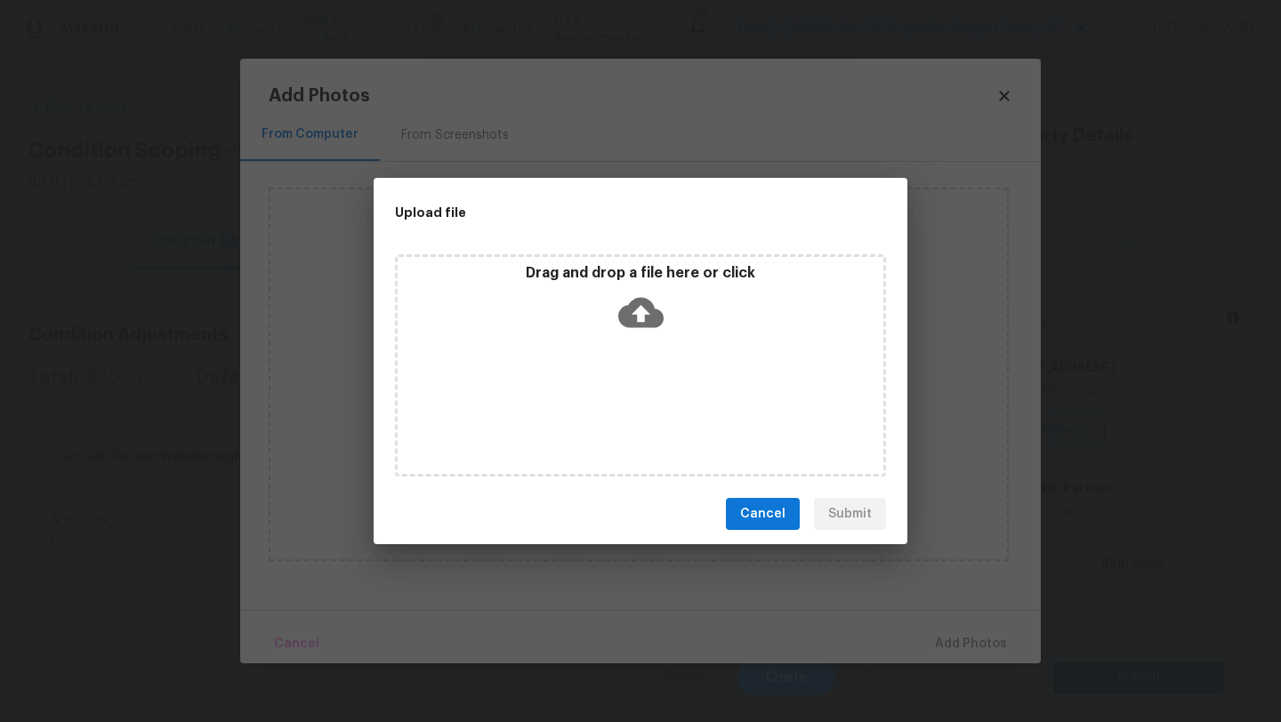
click at [674, 302] on div "Drag and drop a file here or click" at bounding box center [641, 302] width 486 height 76
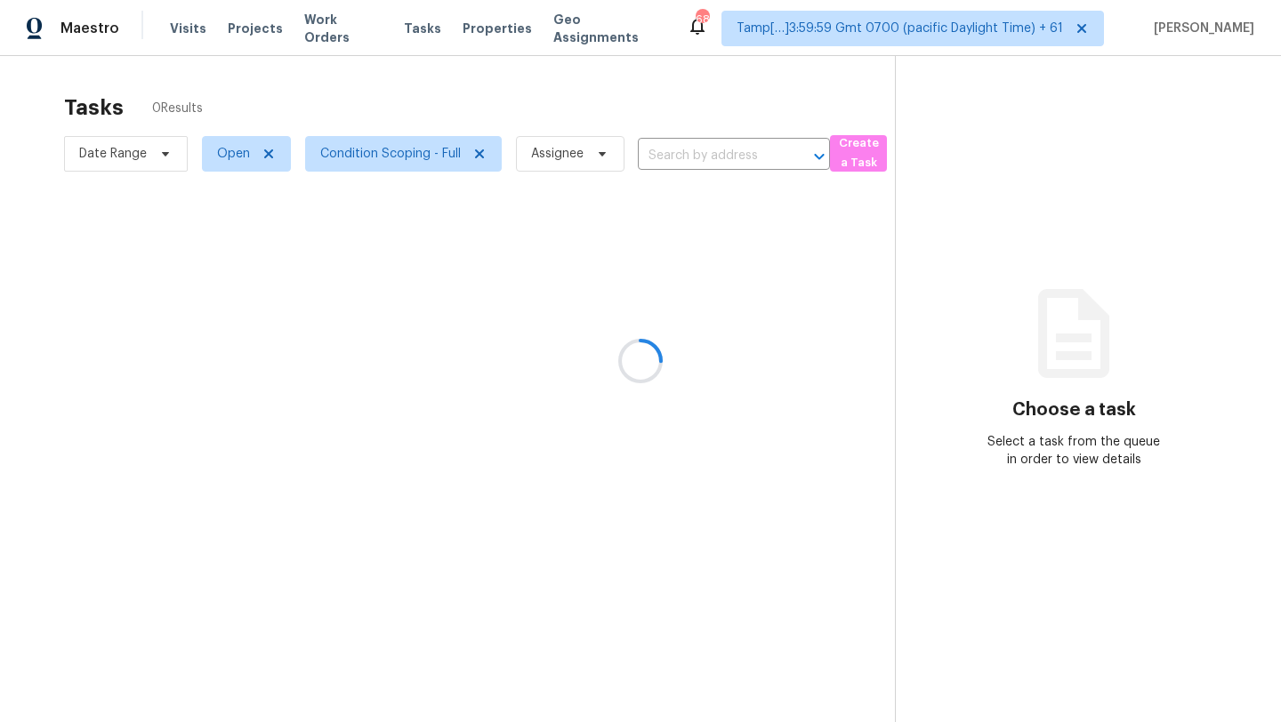
click at [425, 161] on div at bounding box center [640, 361] width 1281 height 722
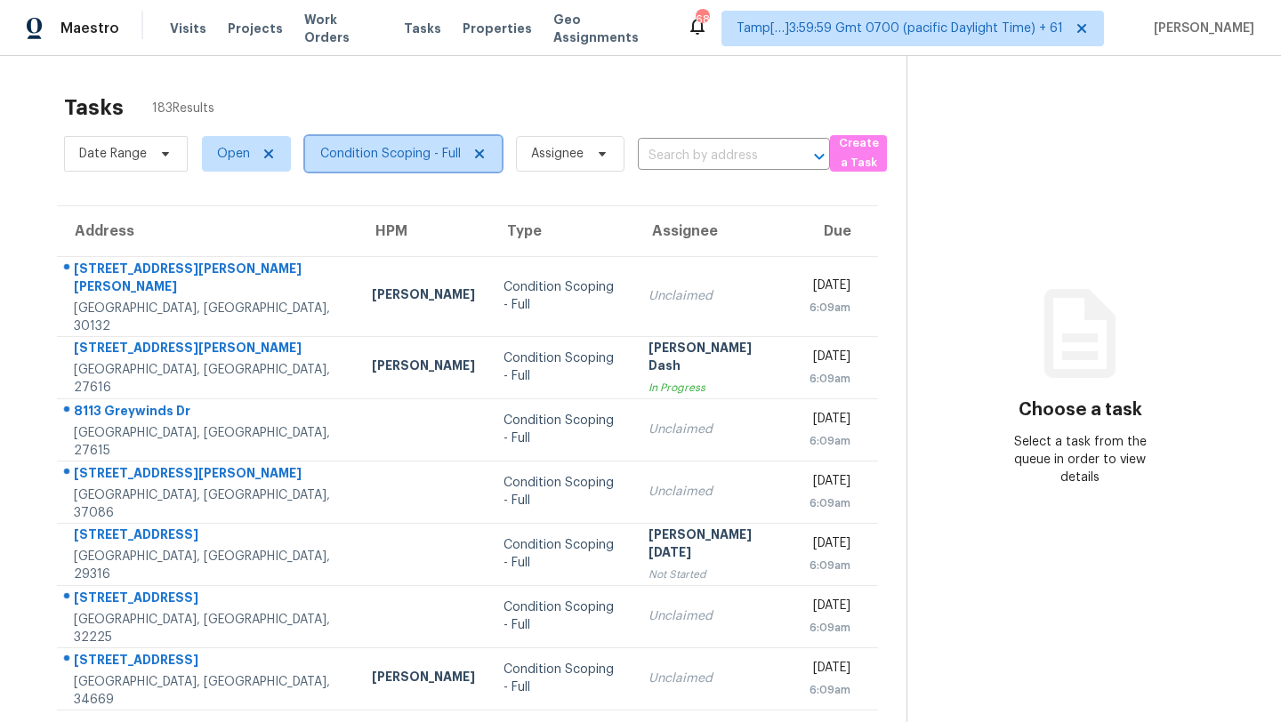
click at [399, 153] on span "Condition Scoping - Full" at bounding box center [390, 154] width 141 height 18
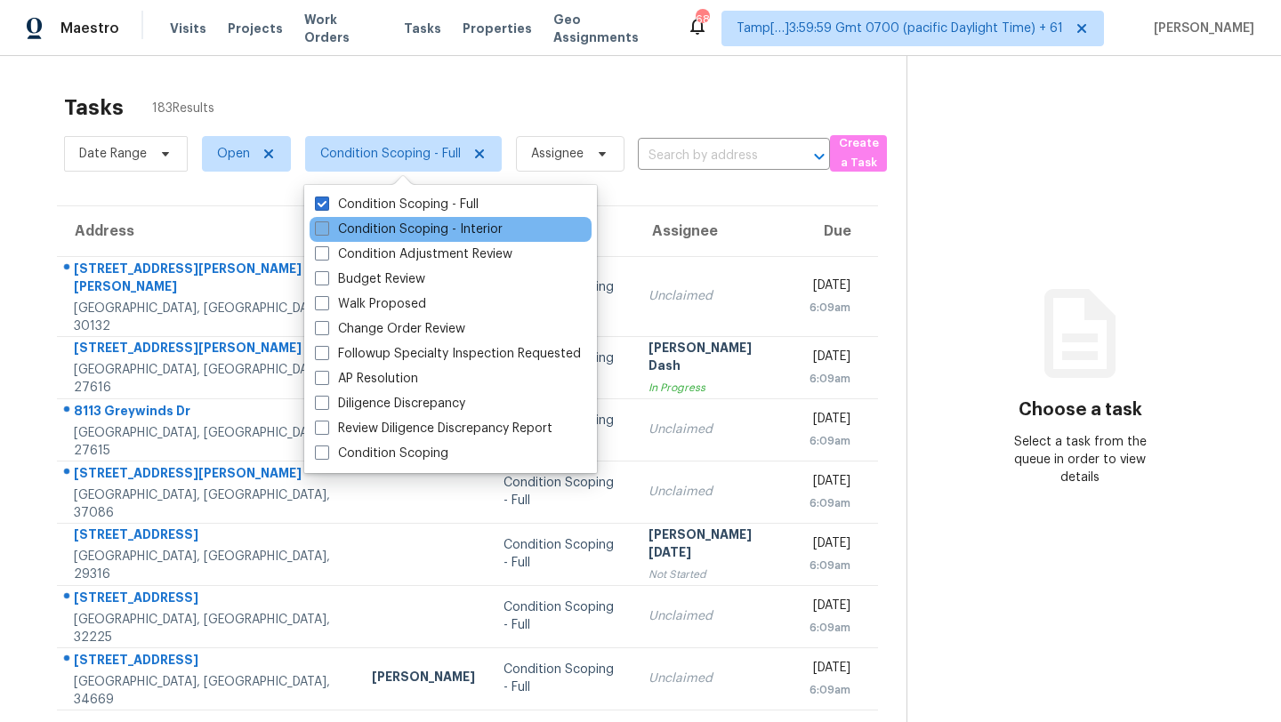
click at [400, 229] on label "Condition Scoping - Interior" at bounding box center [409, 230] width 188 height 18
click at [326, 229] on input "Condition Scoping - Interior" at bounding box center [321, 227] width 12 height 12
checkbox input "true"
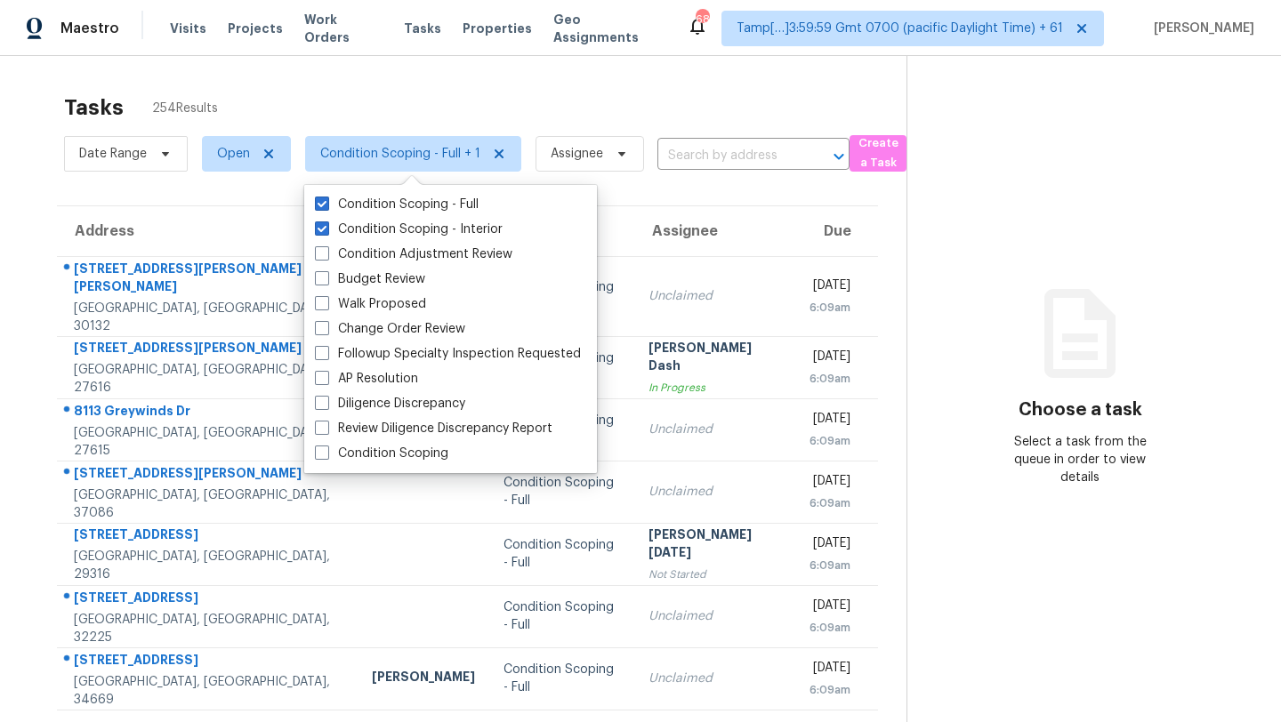
click at [649, 95] on div "Tasks 254 Results" at bounding box center [485, 107] width 842 height 46
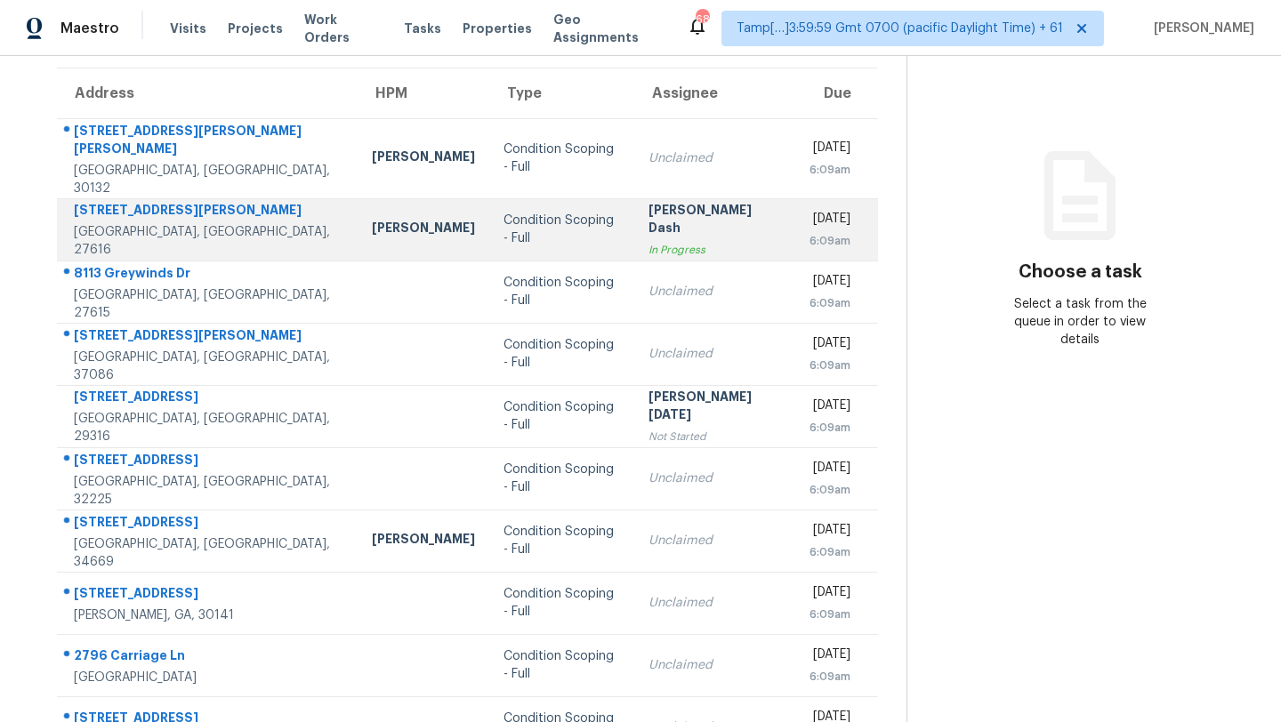
scroll to position [204, 0]
